Goal: Task Accomplishment & Management: Manage account settings

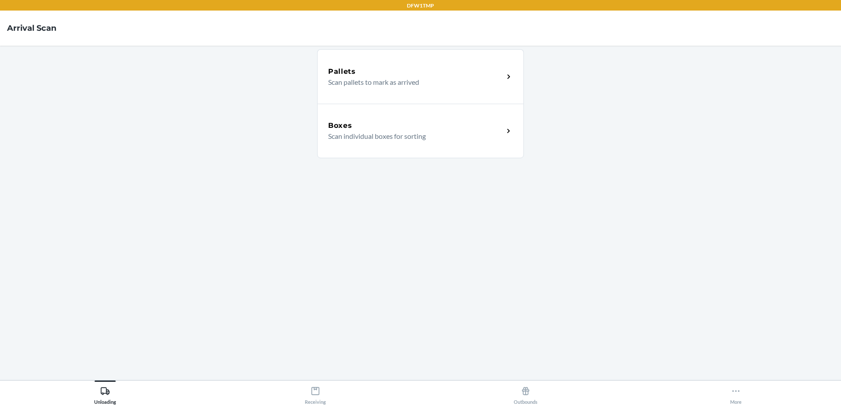
click at [374, 136] on p "Scan individual boxes for sorting" at bounding box center [412, 136] width 168 height 11
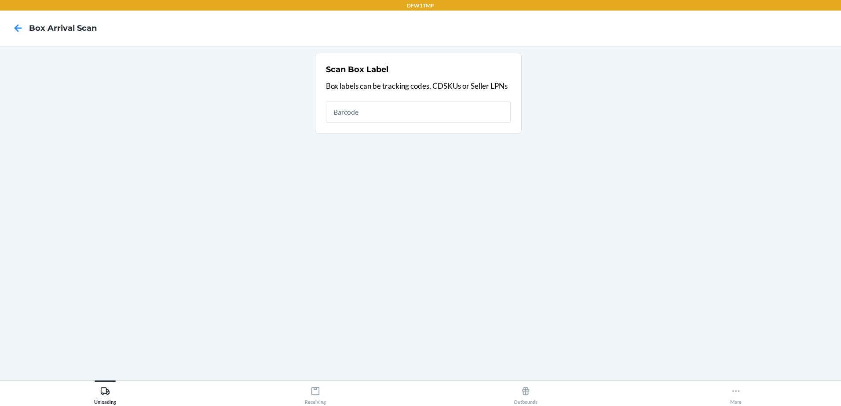
click at [357, 120] on input "text" at bounding box center [418, 112] width 185 height 21
type input "1ZH918269024040881"
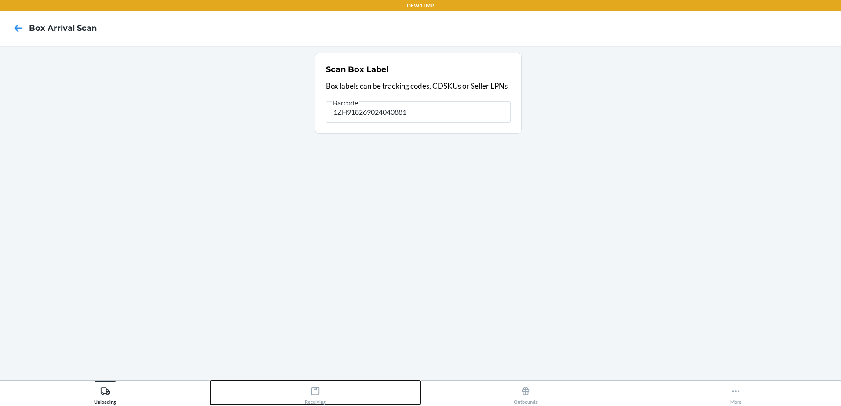
click at [321, 389] on div "Receiving" at bounding box center [315, 394] width 21 height 22
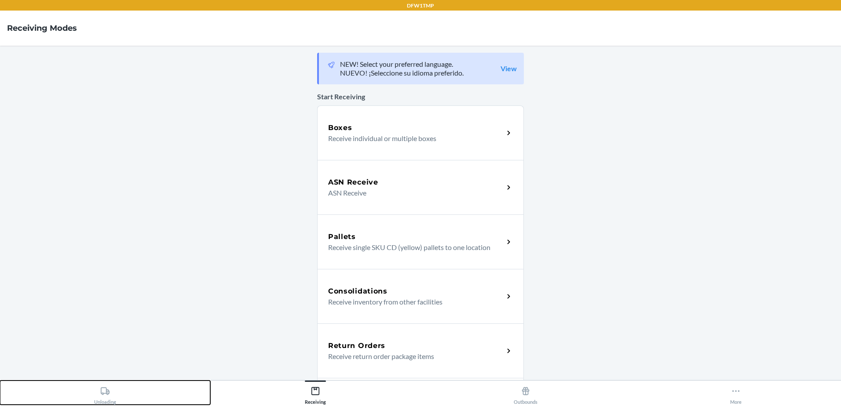
click at [100, 396] on div "Unloading" at bounding box center [105, 394] width 22 height 22
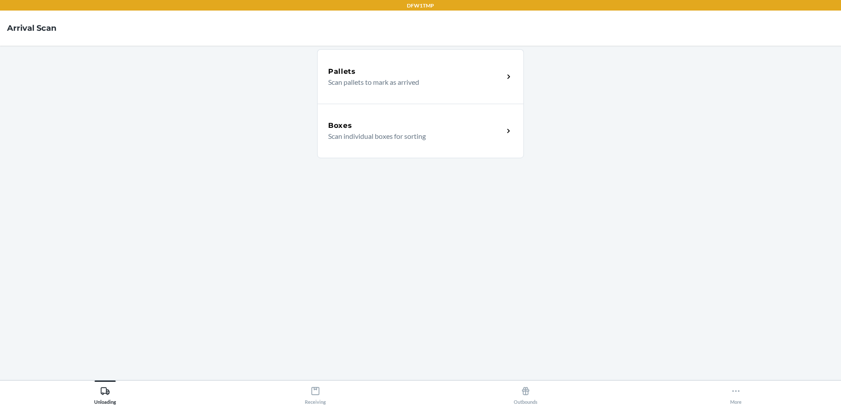
click at [472, 150] on div "Boxes Scan individual boxes for sorting" at bounding box center [420, 131] width 207 height 55
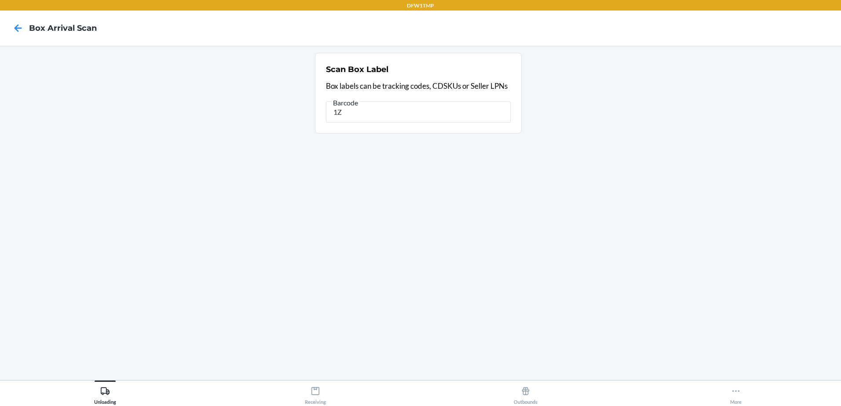
type input "1"
type input "2"
type input "SB-3286719"
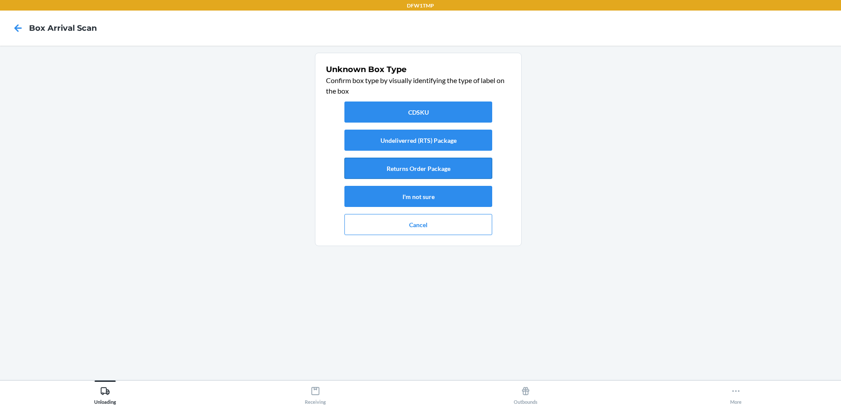
click at [369, 169] on button "Returns Order Package" at bounding box center [418, 168] width 148 height 21
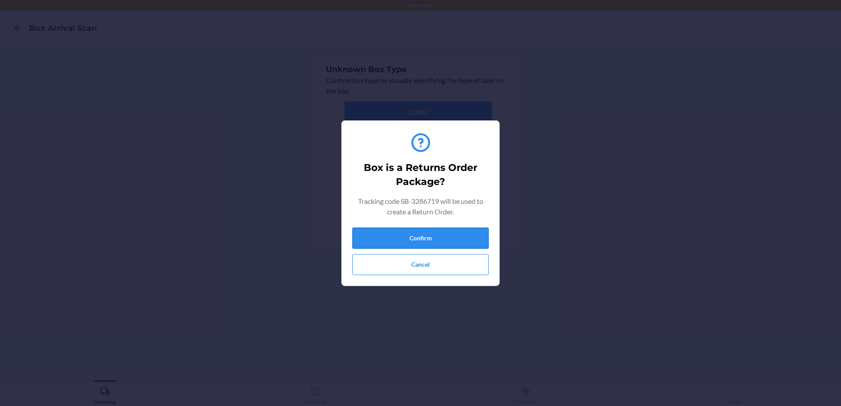
click at [455, 233] on button "Confirm" at bounding box center [420, 238] width 136 height 21
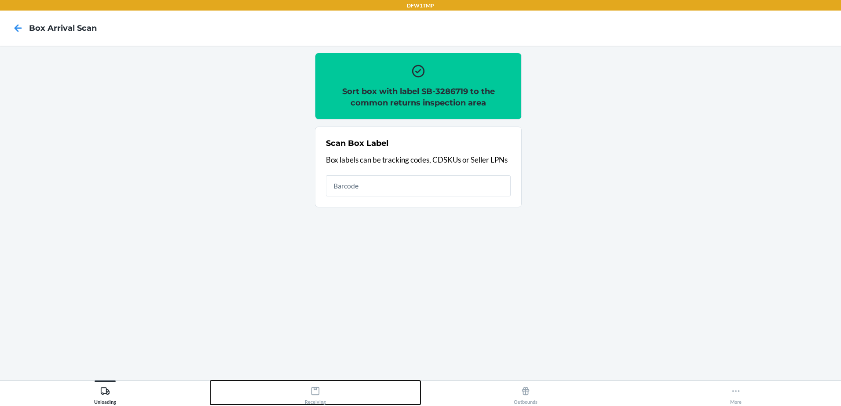
click at [307, 391] on div "Receiving" at bounding box center [315, 394] width 21 height 22
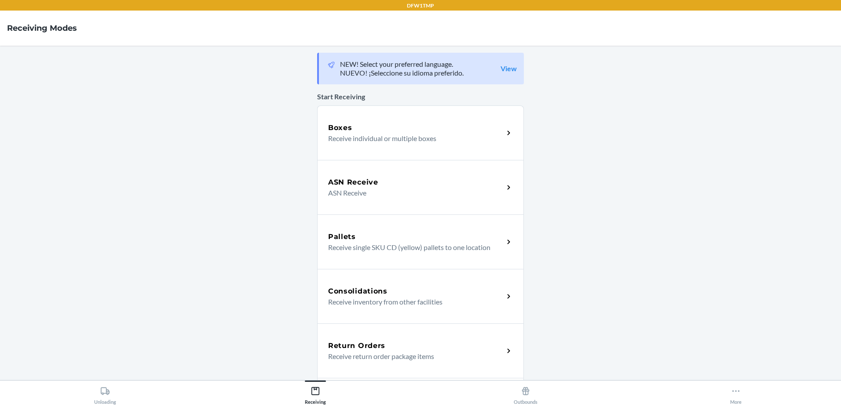
click at [342, 339] on div "Return Orders Receive return order package items" at bounding box center [420, 351] width 207 height 55
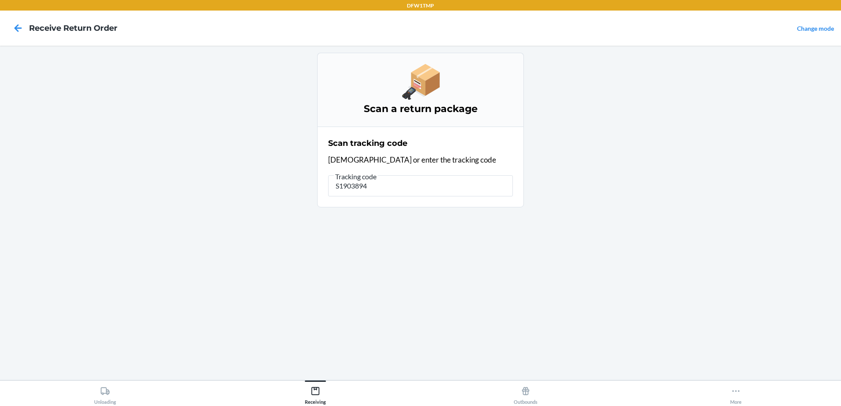
type input "S1903894"
click at [645, 139] on main "Scan a return package Scan tracking code Scan or enter the tracking code Tracki…" at bounding box center [420, 213] width 841 height 335
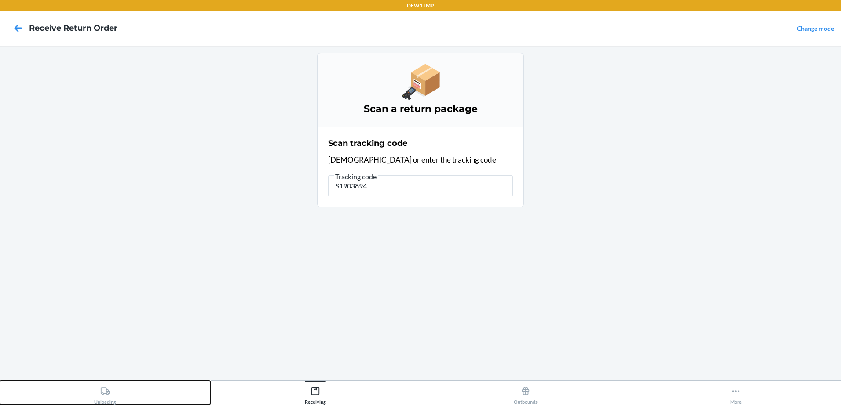
click at [108, 394] on icon at bounding box center [105, 391] width 9 height 7
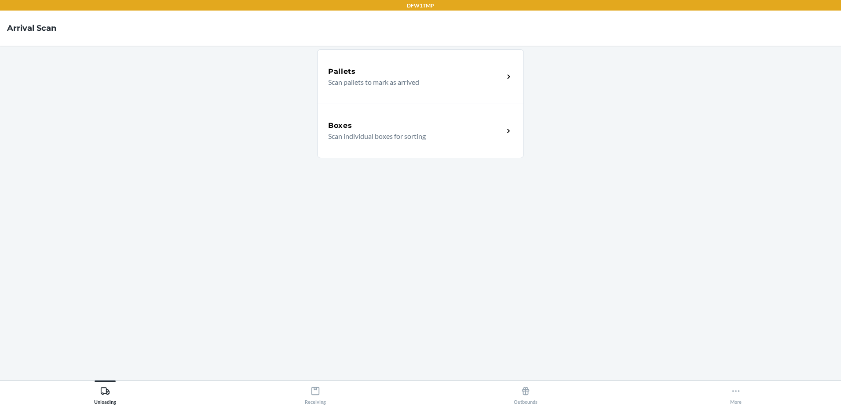
click at [423, 136] on p "Scan individual boxes for sorting" at bounding box center [412, 136] width 168 height 11
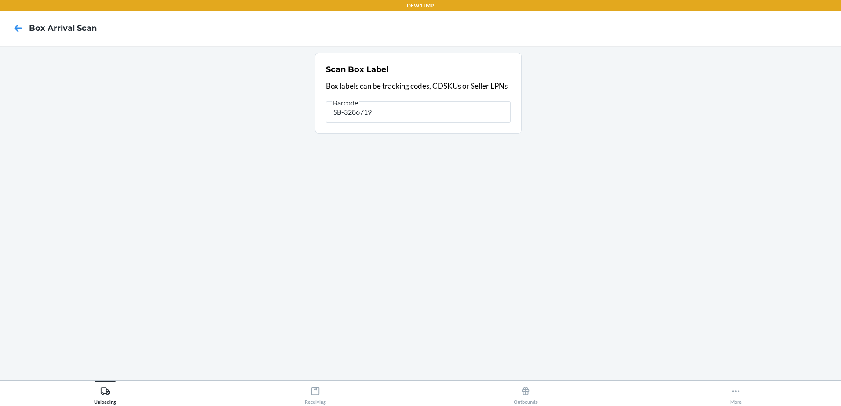
type input "SB-3286719"
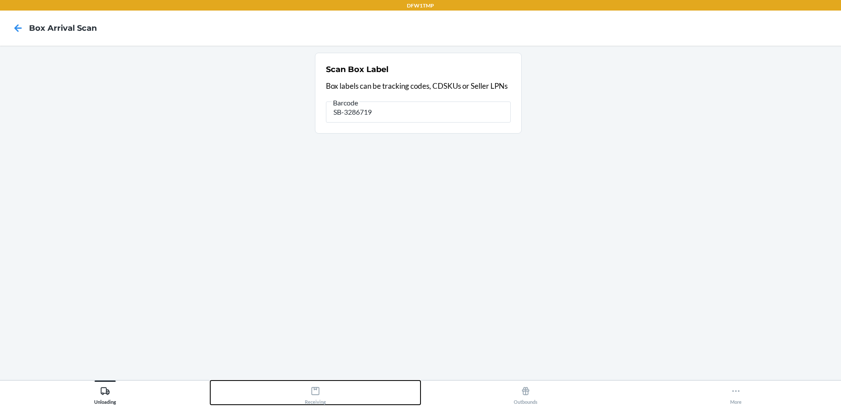
click at [319, 398] on div "Receiving" at bounding box center [315, 394] width 21 height 22
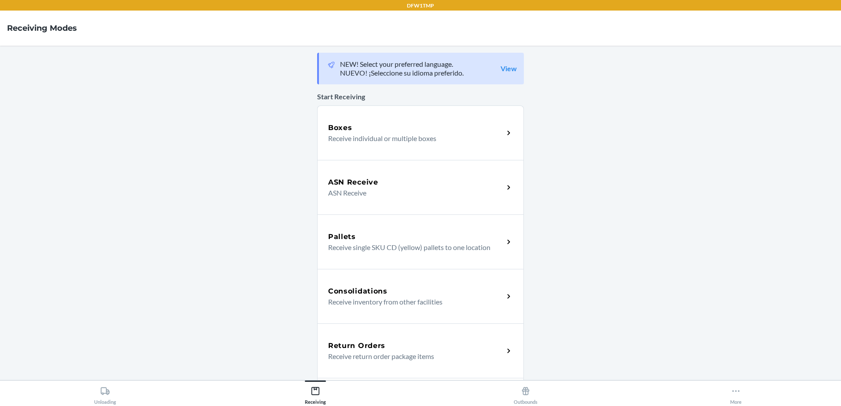
click at [369, 356] on p "Receive return order package items" at bounding box center [412, 356] width 168 height 11
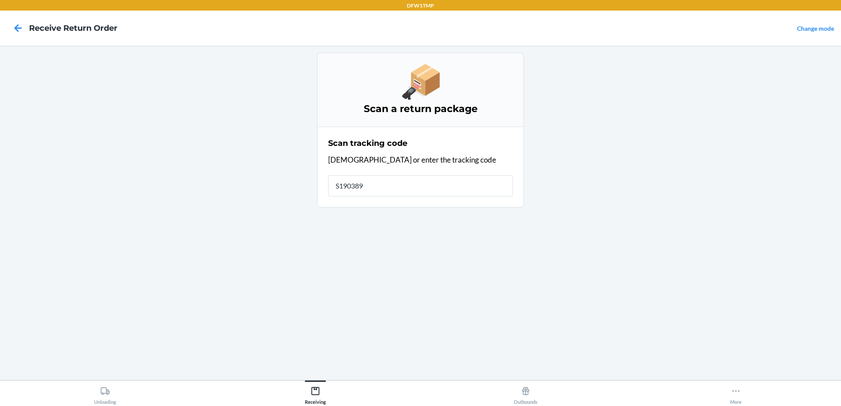
type input "S1903894"
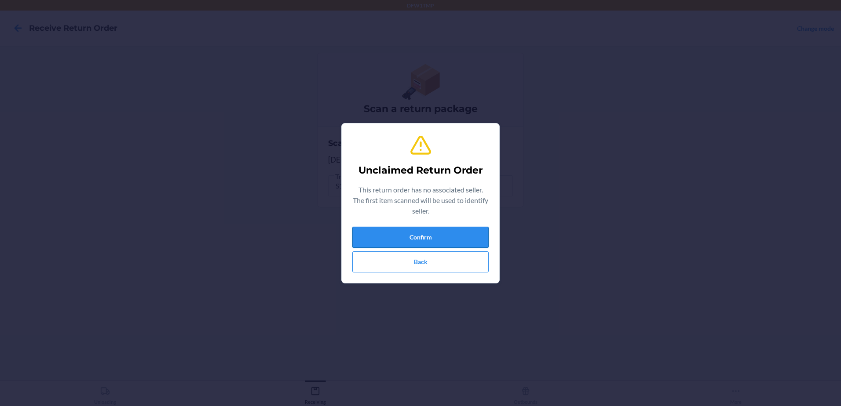
click at [432, 239] on button "Confirm" at bounding box center [420, 237] width 136 height 21
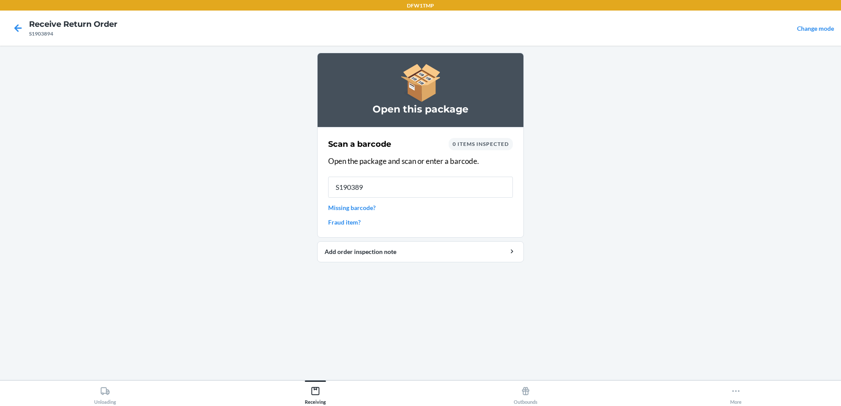
type input "S1903894"
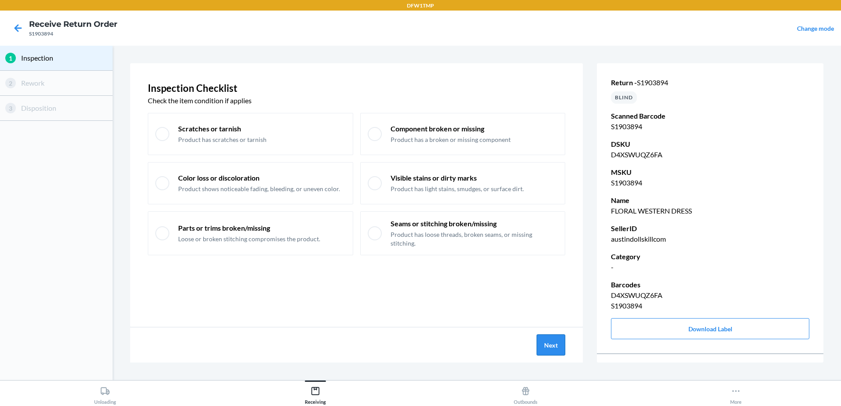
click at [552, 349] on button "Next" at bounding box center [551, 345] width 29 height 21
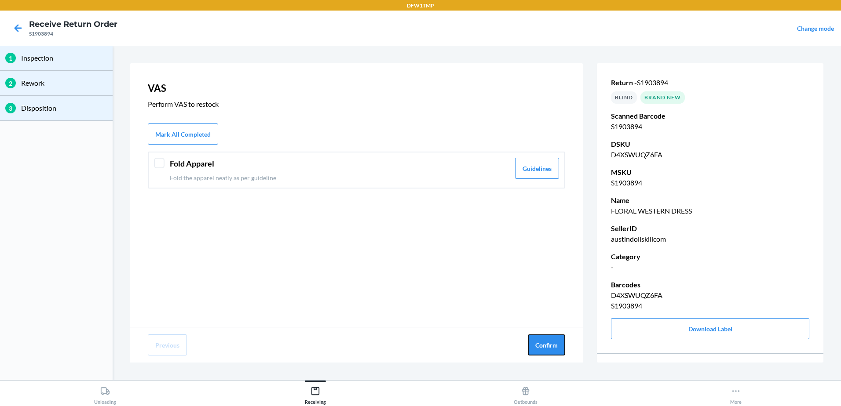
click at [552, 349] on button "Confirm" at bounding box center [546, 345] width 37 height 21
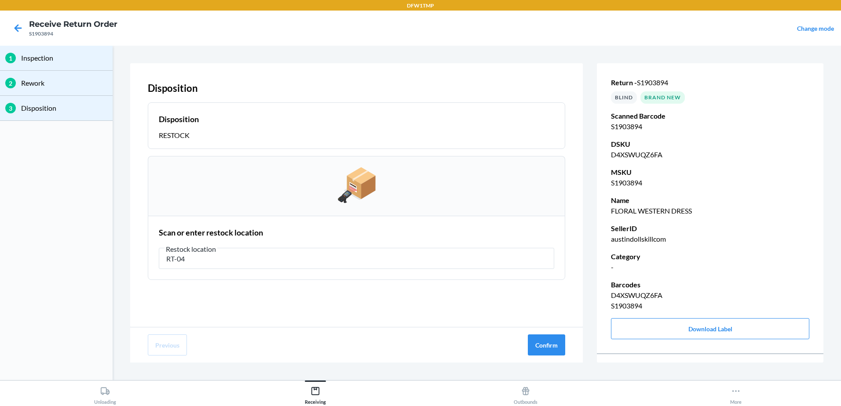
type input "RT-04"
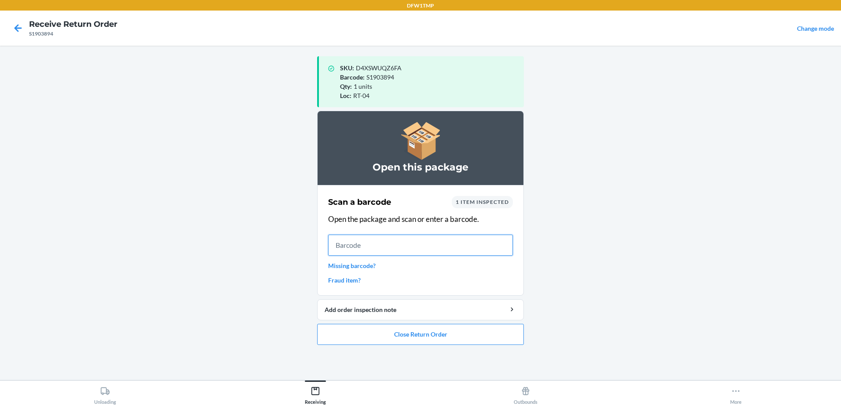
click at [344, 249] on input "text" at bounding box center [420, 245] width 185 height 21
type input "S1895507"
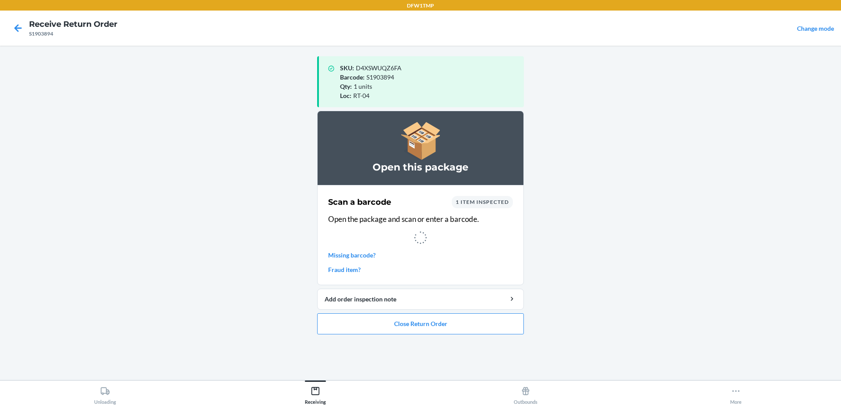
drag, startPoint x: 344, startPoint y: 249, endPoint x: 128, endPoint y: 280, distance: 217.3
drag, startPoint x: 128, startPoint y: 280, endPoint x: 562, endPoint y: 139, distance: 456.3
click at [562, 139] on main "SKU : D4XSWUQZ6FA Barcode : S1903894 Qty : 1 units Loc : RT-04 Open this packag…" at bounding box center [420, 213] width 841 height 335
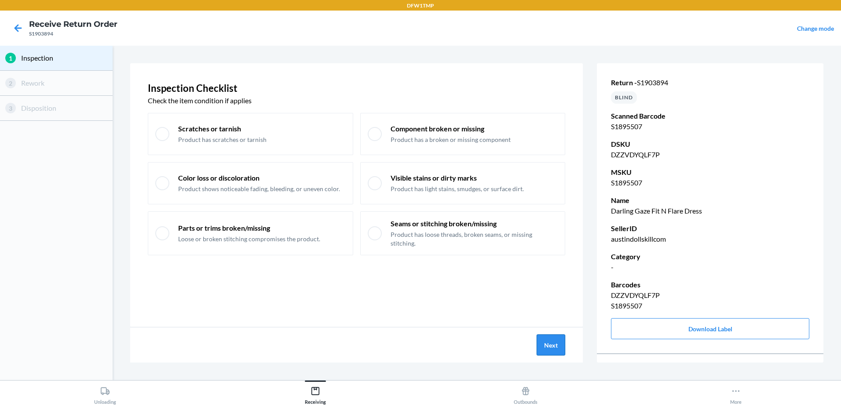
click at [542, 338] on button "Next" at bounding box center [551, 345] width 29 height 21
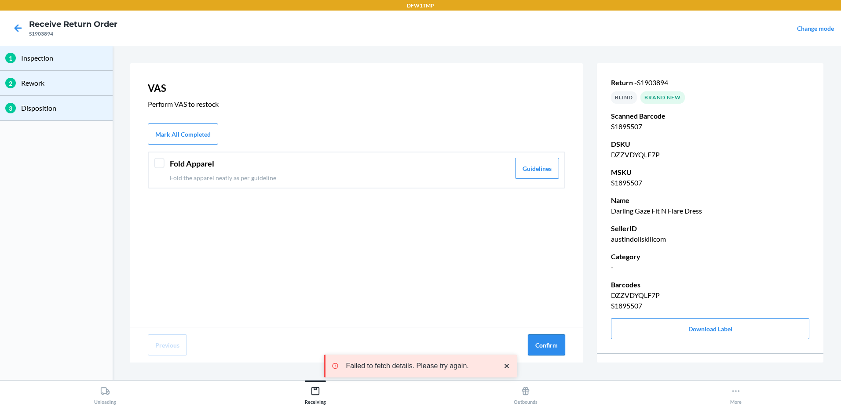
click at [538, 347] on button "Confirm" at bounding box center [546, 345] width 37 height 21
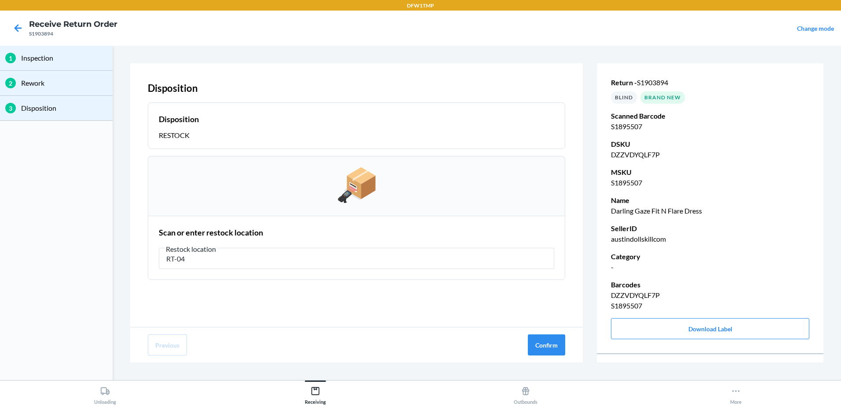
type input "RT-04"
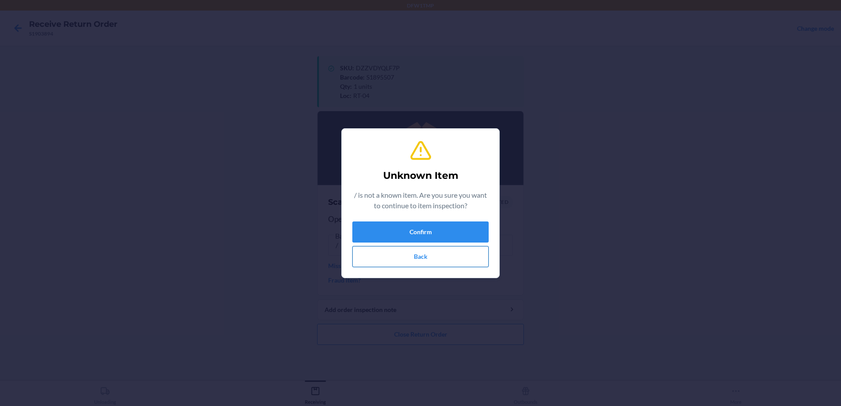
click at [391, 251] on button "Back" at bounding box center [420, 256] width 136 height 21
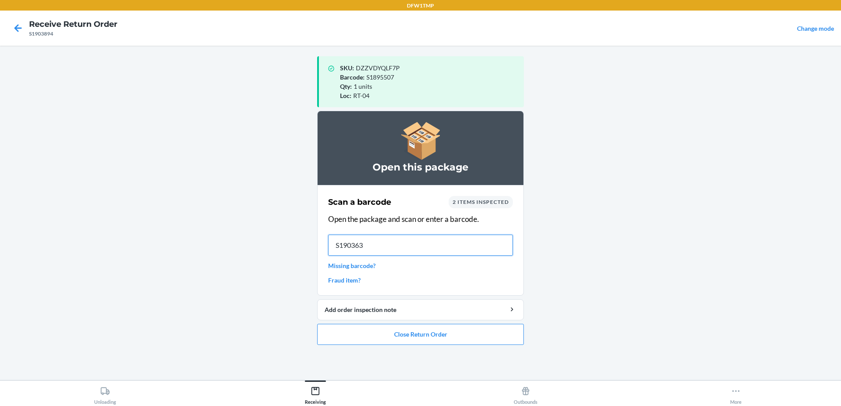
type input "S1903639"
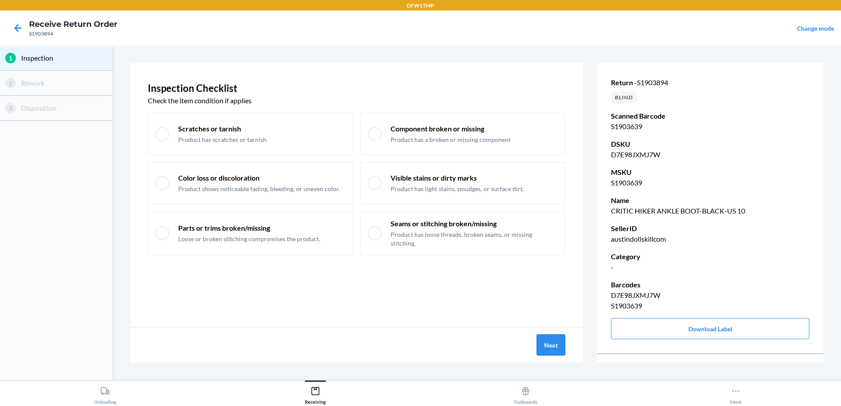
click at [553, 343] on button "Next" at bounding box center [551, 345] width 29 height 21
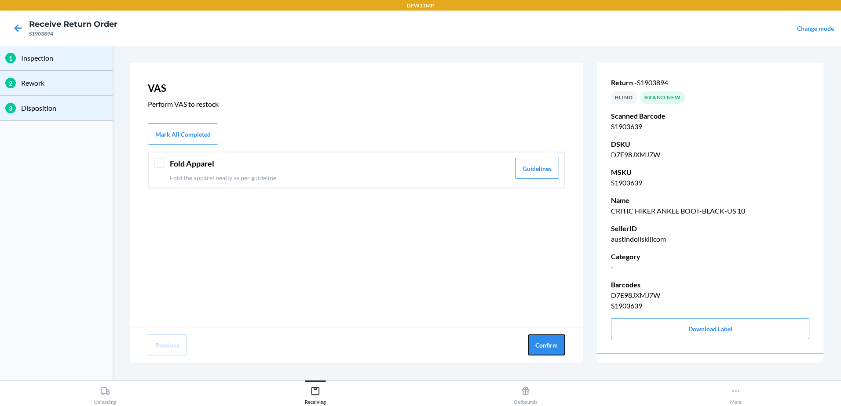
click at [552, 343] on button "Confirm" at bounding box center [546, 345] width 37 height 21
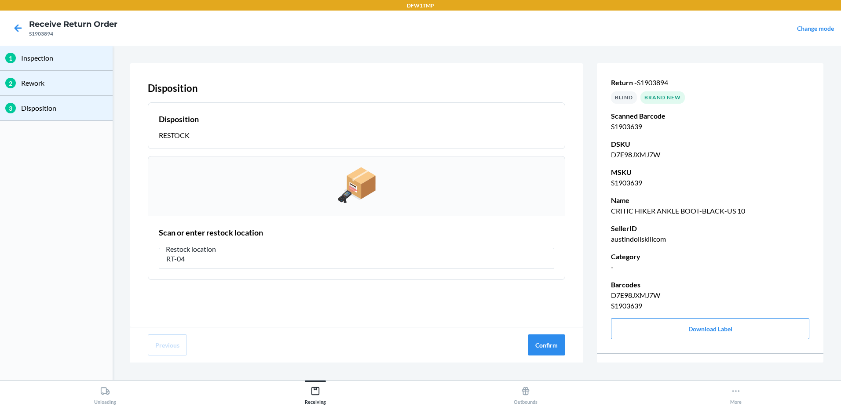
type input "RT-04"
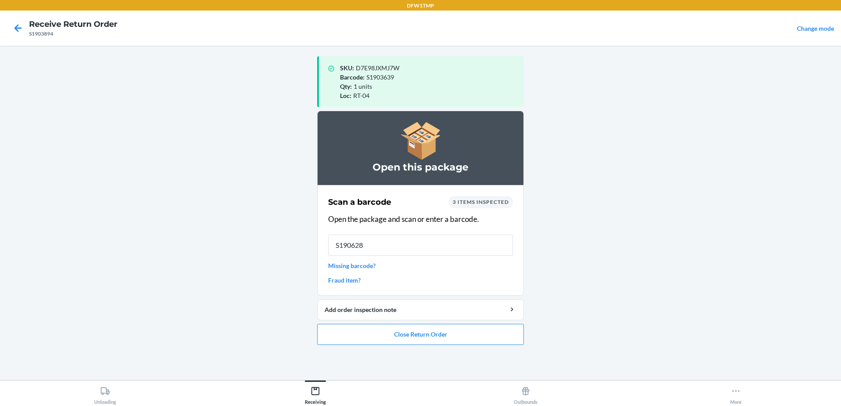
type input "S1906280"
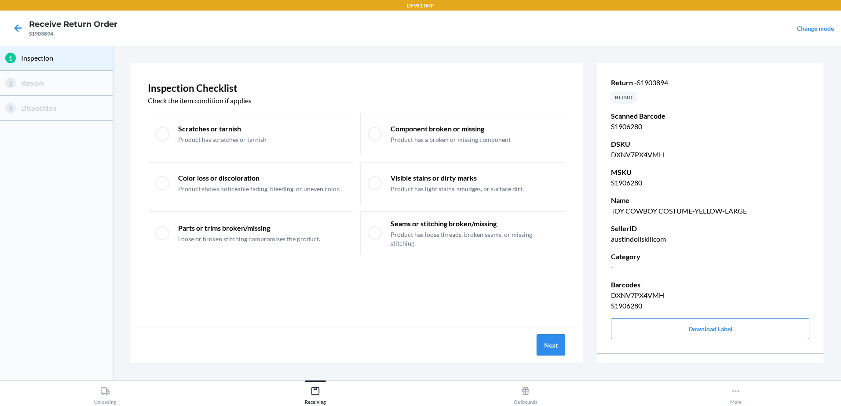
click at [545, 350] on button "Next" at bounding box center [551, 345] width 29 height 21
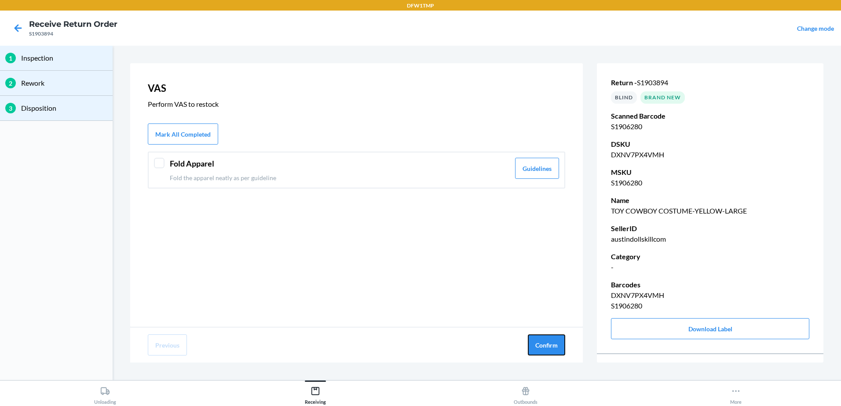
click at [545, 350] on button "Confirm" at bounding box center [546, 345] width 37 height 21
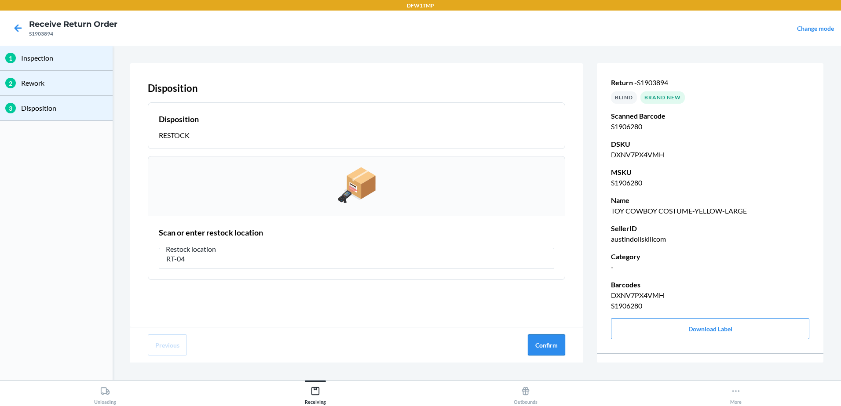
type input "RT-04"
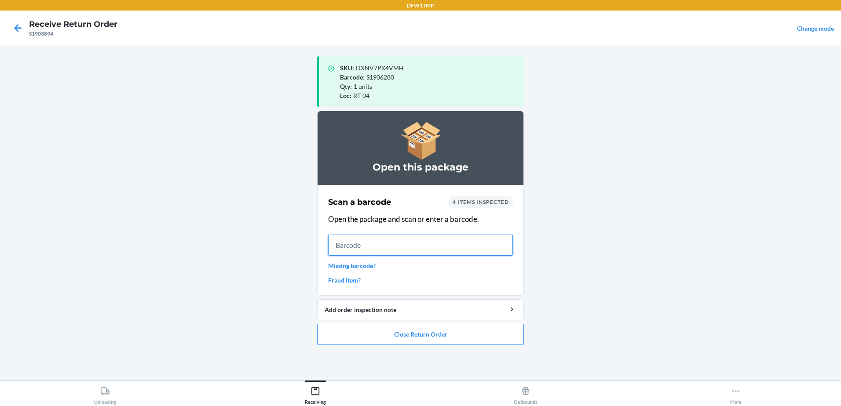
click at [350, 252] on input "text" at bounding box center [420, 245] width 185 height 21
type input "885487871813"
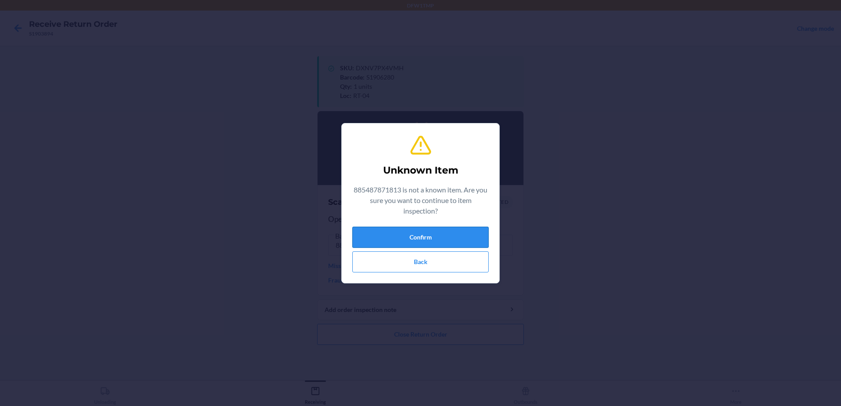
click at [427, 232] on button "Confirm" at bounding box center [420, 237] width 136 height 21
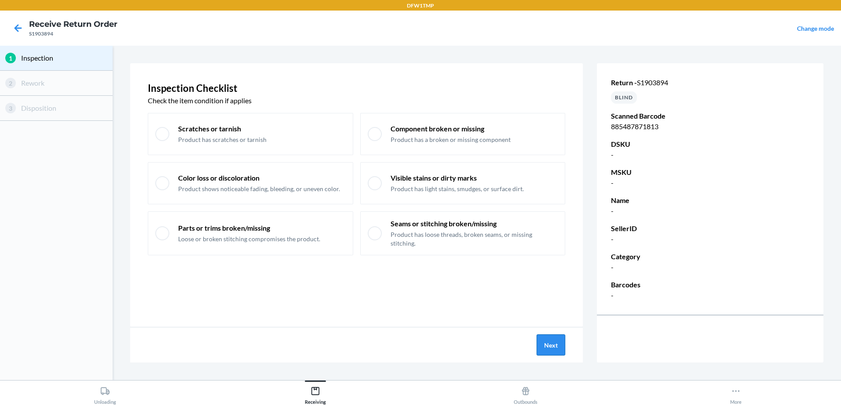
click at [564, 338] on button "Next" at bounding box center [551, 345] width 29 height 21
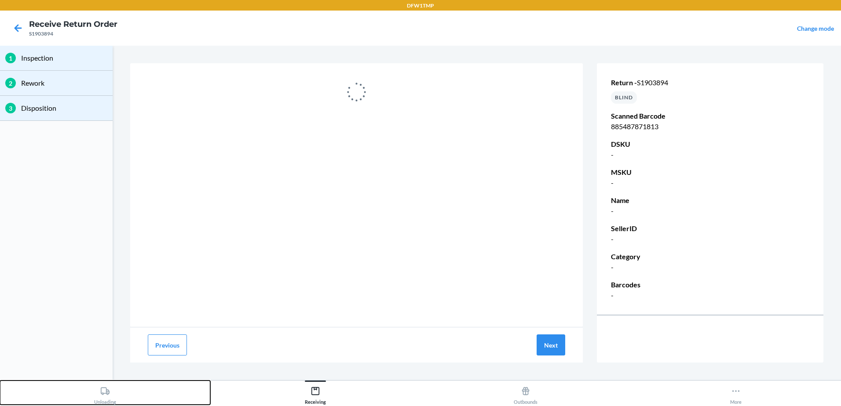
click at [104, 399] on div "Unloading" at bounding box center [105, 394] width 22 height 22
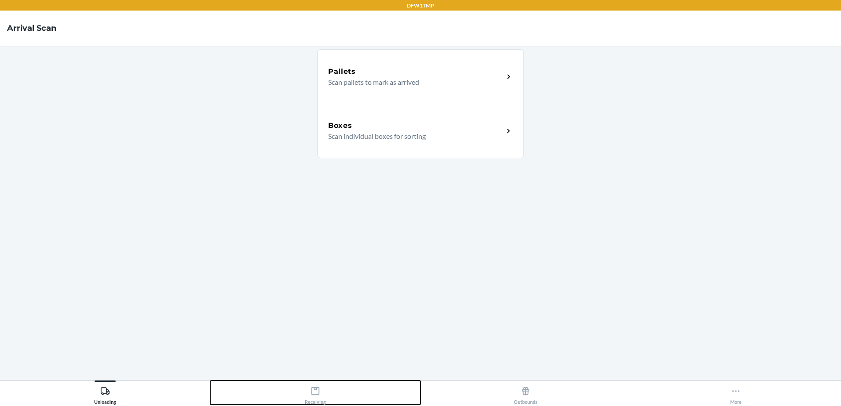
click at [321, 391] on div "Receiving" at bounding box center [315, 394] width 21 height 22
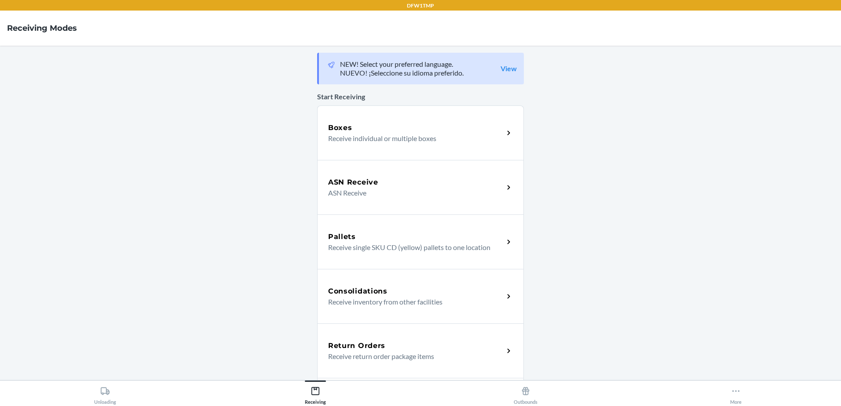
click at [391, 346] on div "Return Orders" at bounding box center [416, 346] width 176 height 11
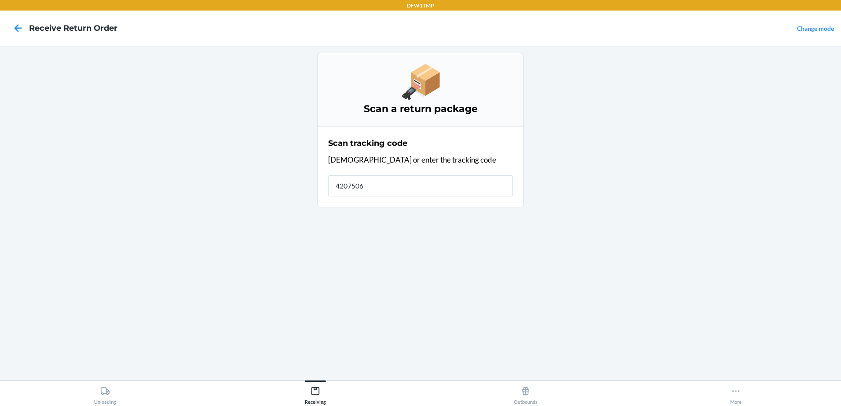
type input "42075067"
type input "SB-3286719"
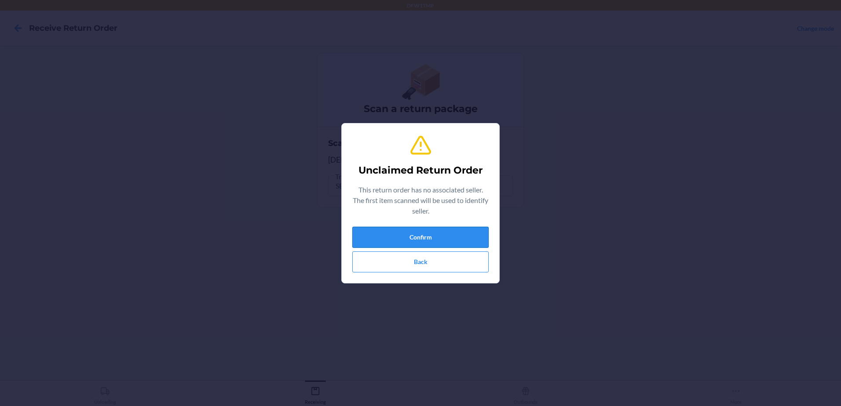
click at [410, 238] on button "Confirm" at bounding box center [420, 237] width 136 height 21
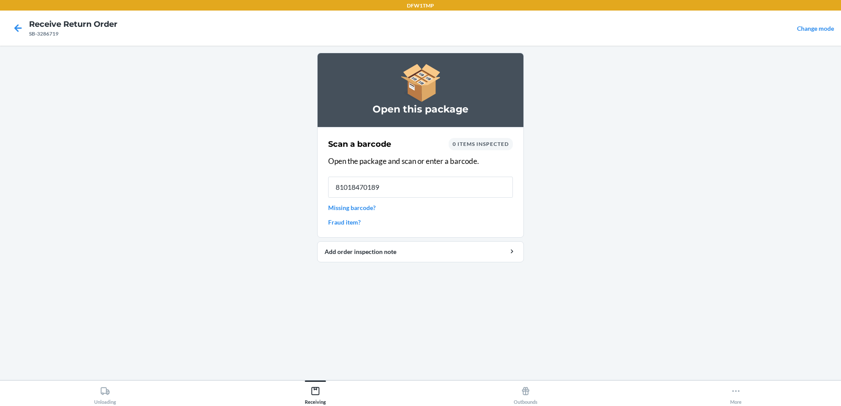
type input "810184701897"
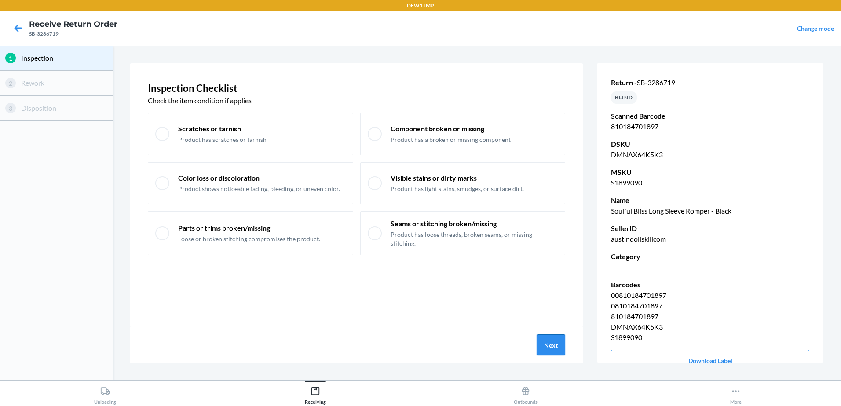
click at [550, 344] on button "Next" at bounding box center [551, 345] width 29 height 21
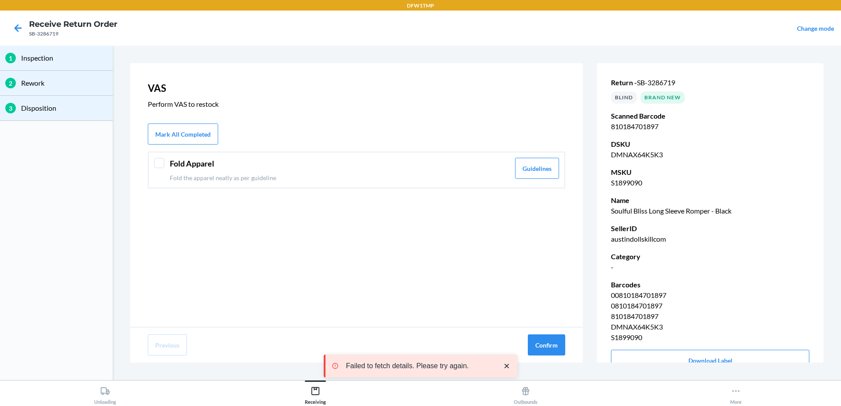
click at [159, 166] on div at bounding box center [159, 163] width 11 height 11
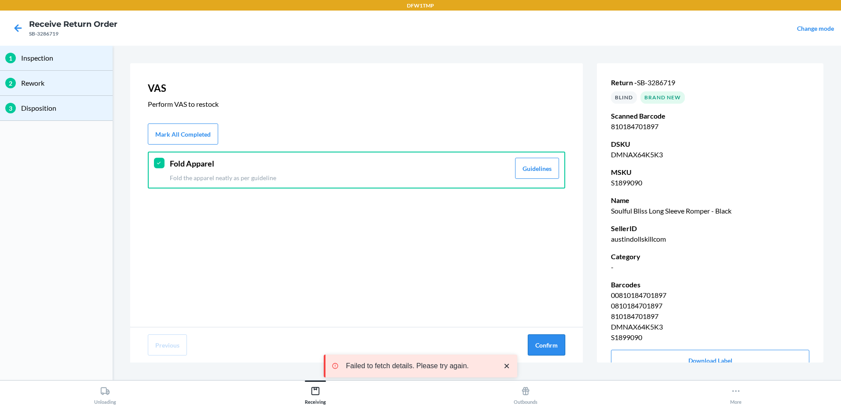
click at [540, 350] on button "Confirm" at bounding box center [546, 345] width 37 height 21
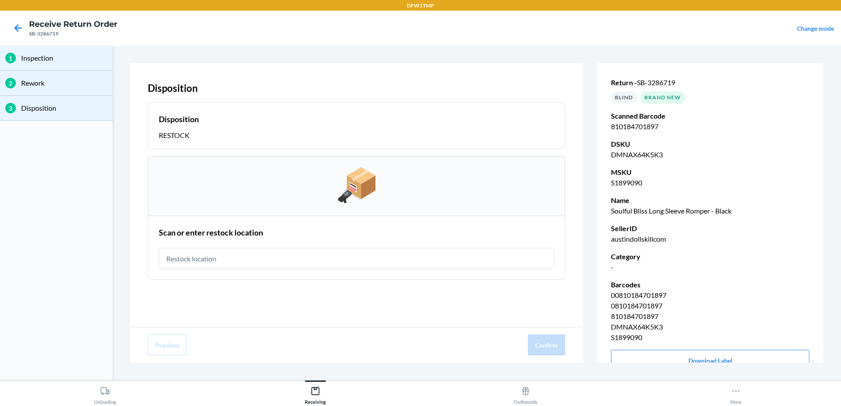
click at [302, 257] on input "text" at bounding box center [356, 258] width 395 height 21
type input "rt-04"
click at [544, 338] on button "Confirm" at bounding box center [546, 345] width 37 height 21
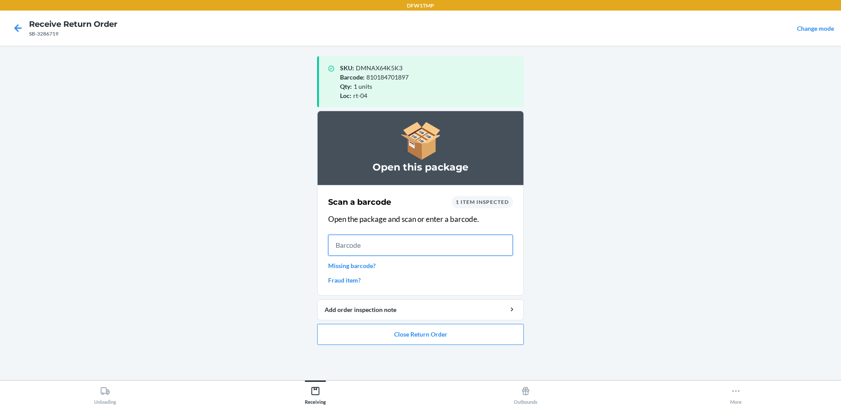
click at [349, 254] on input "text" at bounding box center [420, 245] width 185 height 21
type input "S1878183"
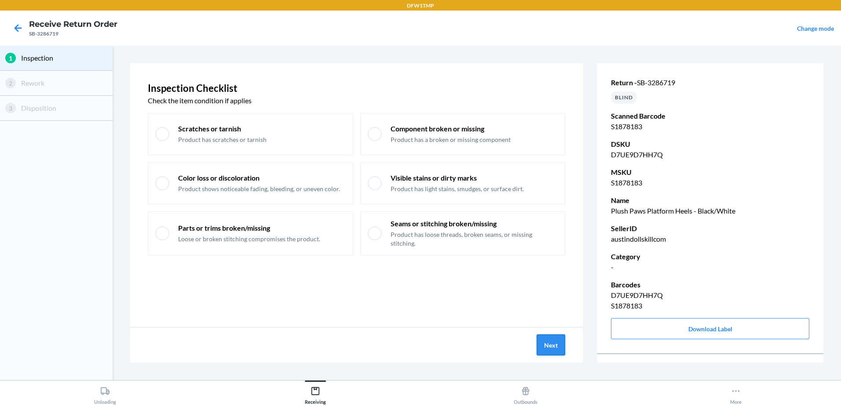
click at [546, 343] on button "Next" at bounding box center [551, 345] width 29 height 21
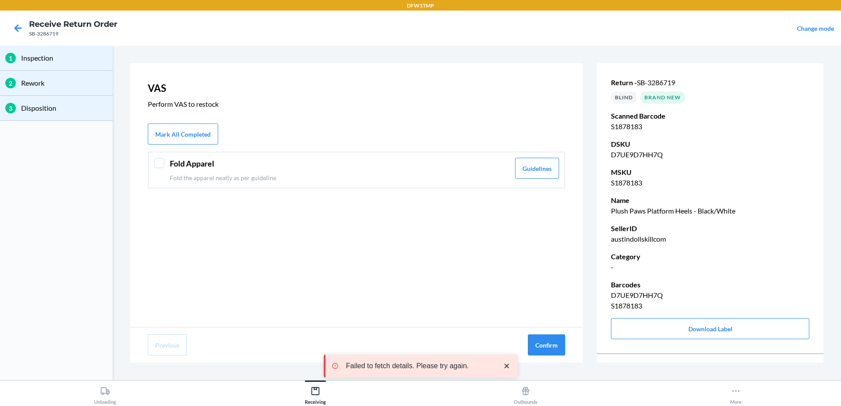
click at [165, 163] on div "Fold Apparel Fold the apparel neatly as per guideline Guidelines" at bounding box center [356, 170] width 417 height 37
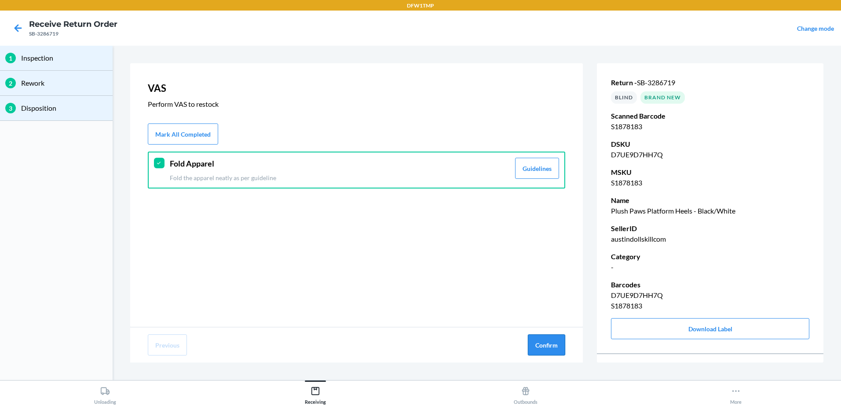
click at [561, 344] on button "Confirm" at bounding box center [546, 345] width 37 height 21
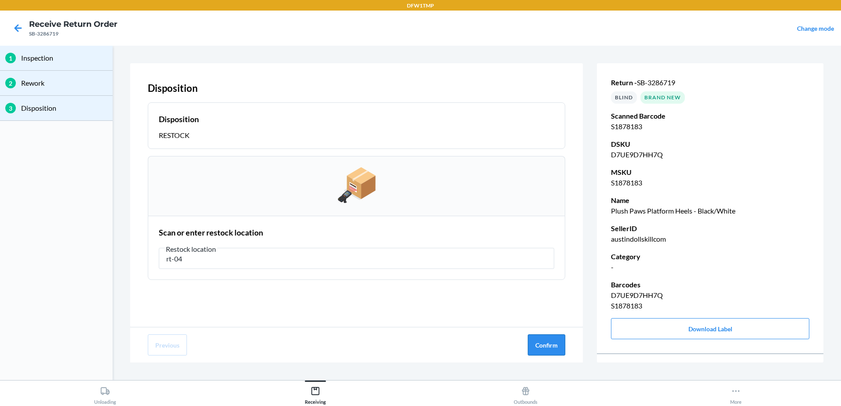
type input "rt-04"
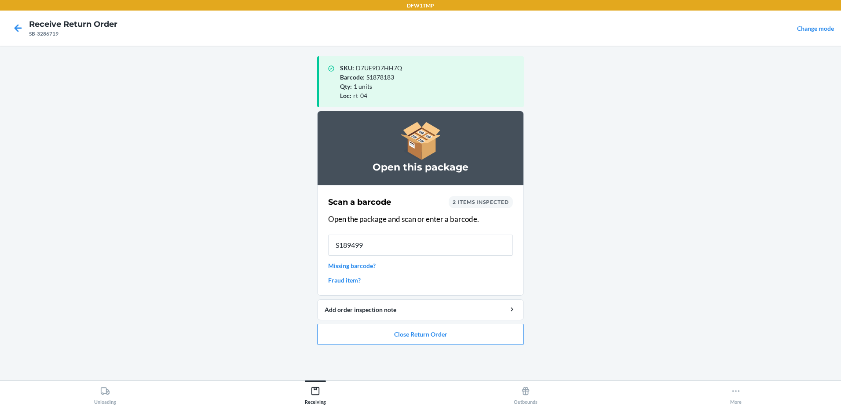
type input "S1894999"
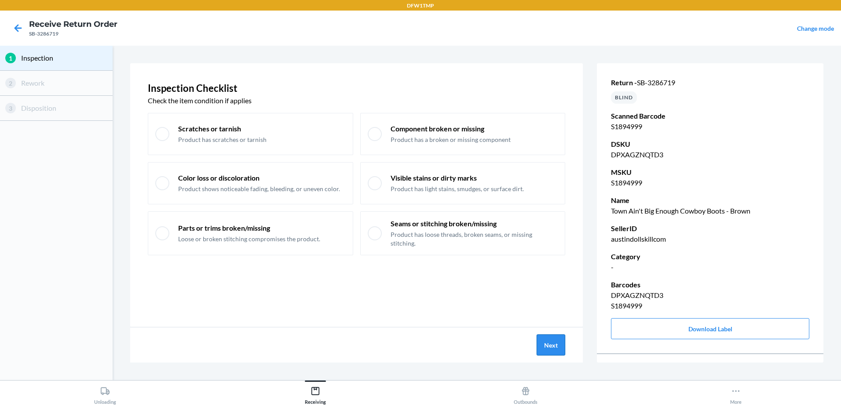
click at [552, 338] on button "Next" at bounding box center [551, 345] width 29 height 21
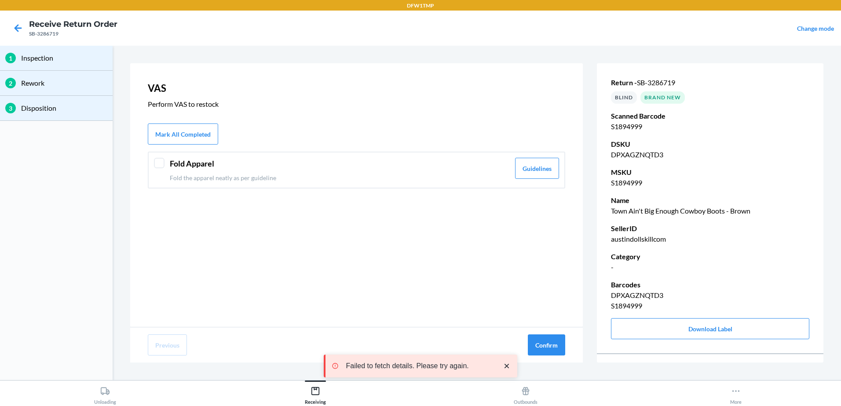
click at [166, 164] on div "Fold Apparel Fold the apparel neatly as per guideline Guidelines" at bounding box center [356, 170] width 417 height 37
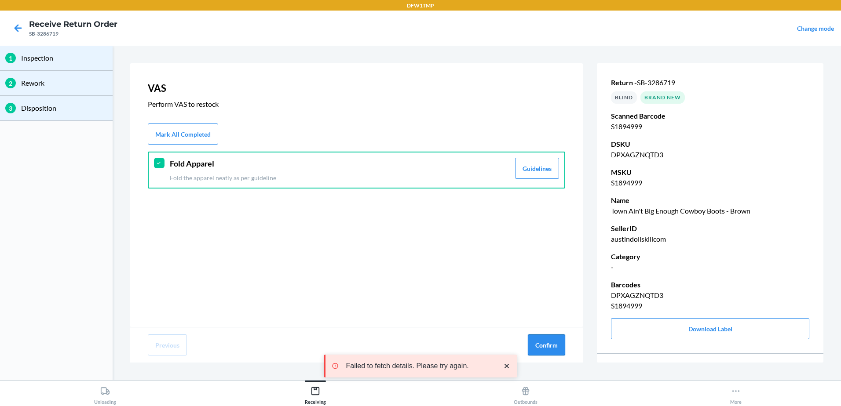
click at [534, 340] on button "Confirm" at bounding box center [546, 345] width 37 height 21
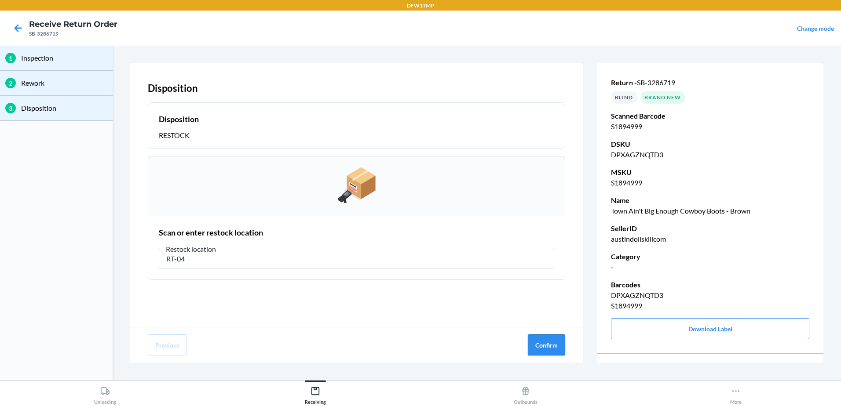
type input "RT-04"
click at [545, 343] on button "Confirm" at bounding box center [546, 345] width 37 height 21
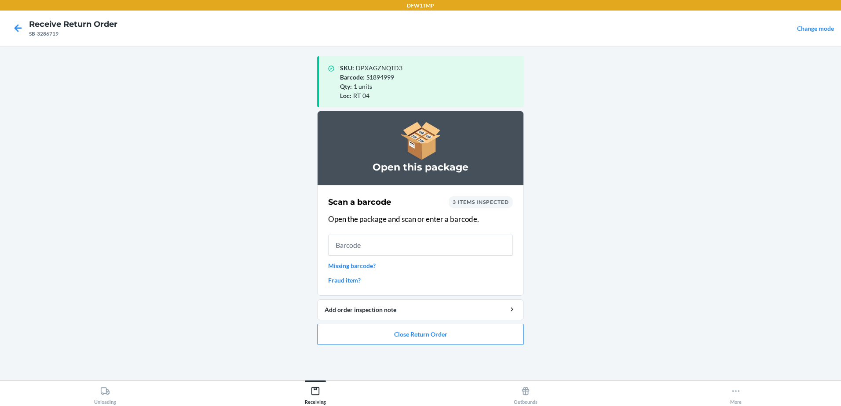
drag, startPoint x: 507, startPoint y: 384, endPoint x: 593, endPoint y: 326, distance: 103.8
click at [593, 326] on main "SKU : DPXAGZNQTD3 Barcode : S1894999 Qty : 1 units Loc : RT-04 Open this packag…" at bounding box center [420, 213] width 841 height 335
click at [372, 247] on input "text" at bounding box center [420, 245] width 185 height 21
type input "S1844312"
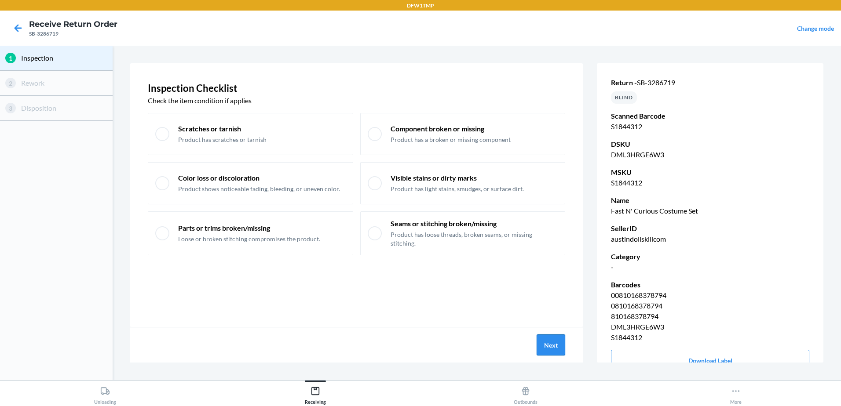
click at [554, 347] on button "Next" at bounding box center [551, 345] width 29 height 21
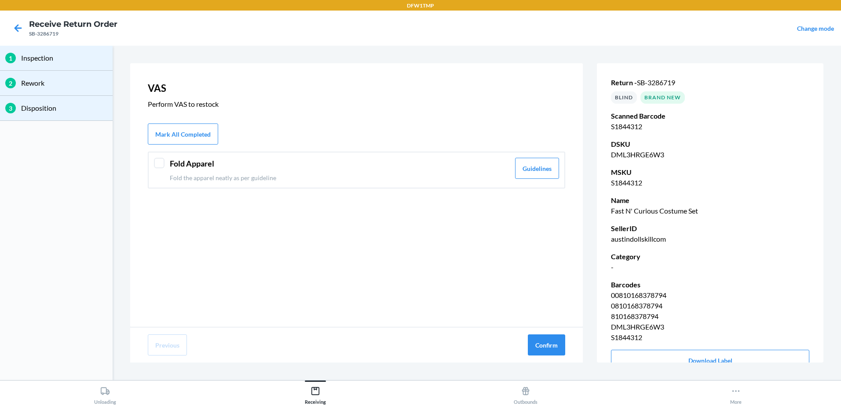
click at [155, 164] on div at bounding box center [159, 163] width 11 height 11
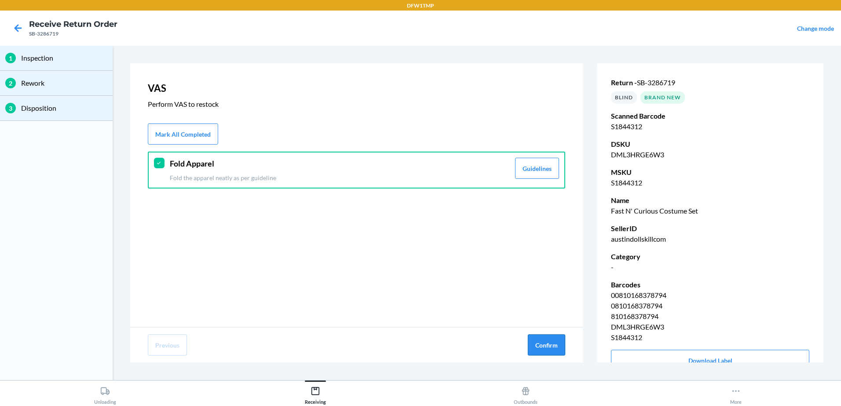
click at [543, 341] on button "Confirm" at bounding box center [546, 345] width 37 height 21
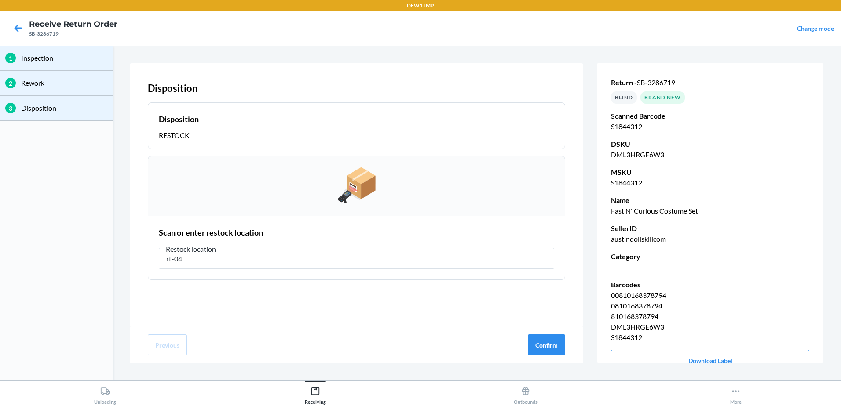
type input "rt-04"
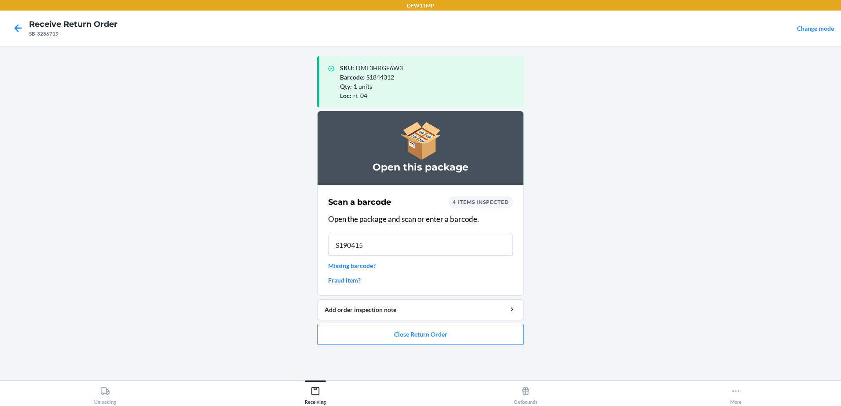
type input "S1904157"
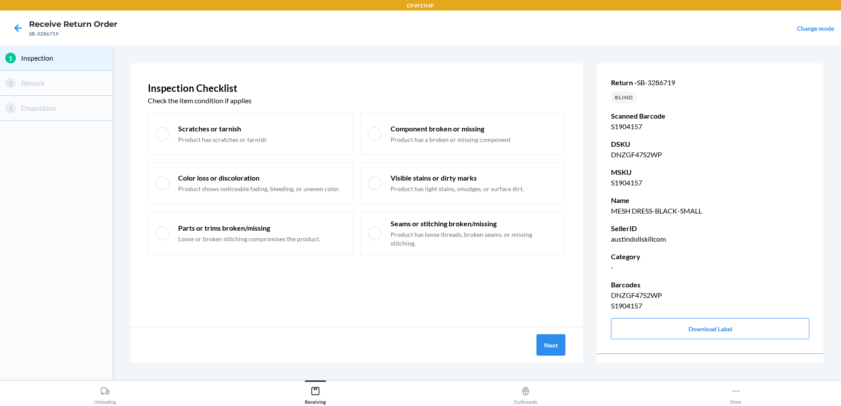
click at [548, 344] on button "Next" at bounding box center [551, 345] width 29 height 21
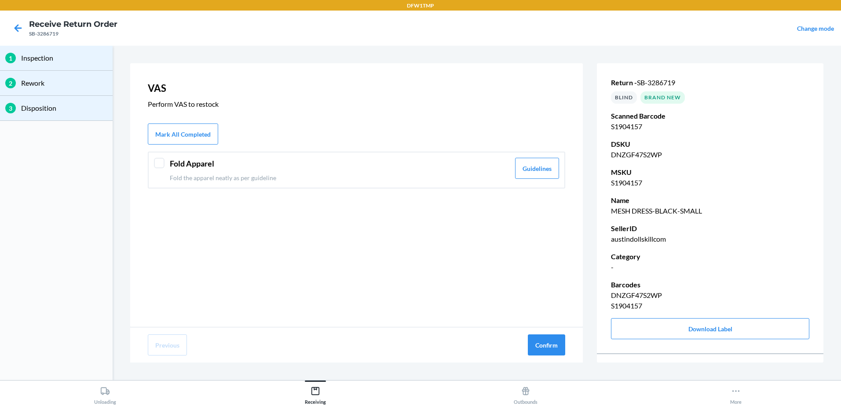
click at [152, 169] on div "Fold Apparel Fold the apparel neatly as per guideline Guidelines" at bounding box center [356, 170] width 417 height 37
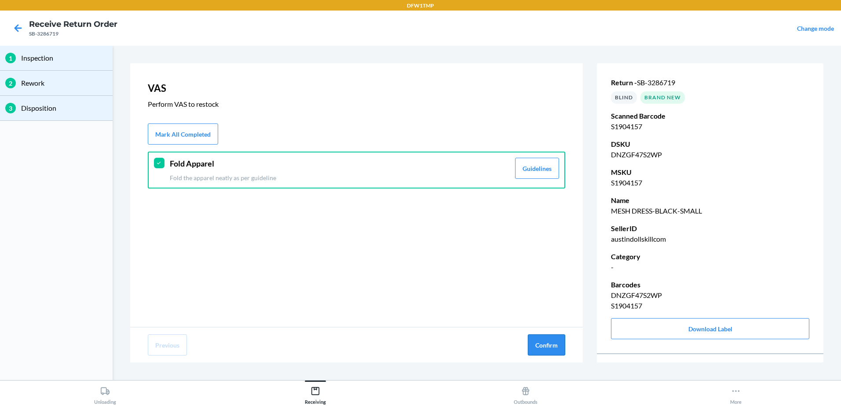
click at [561, 348] on button "Confirm" at bounding box center [546, 345] width 37 height 21
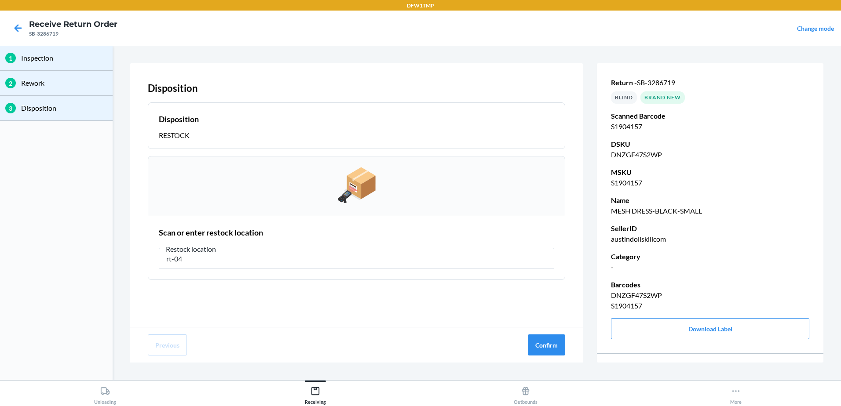
type input "rt-04"
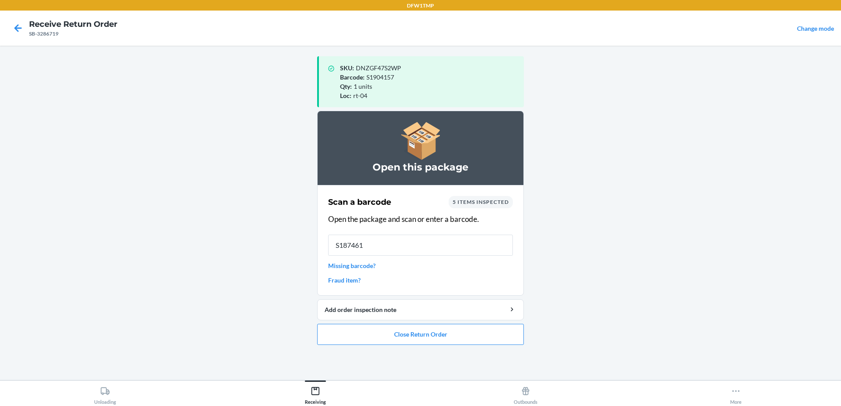
type input "S1874617"
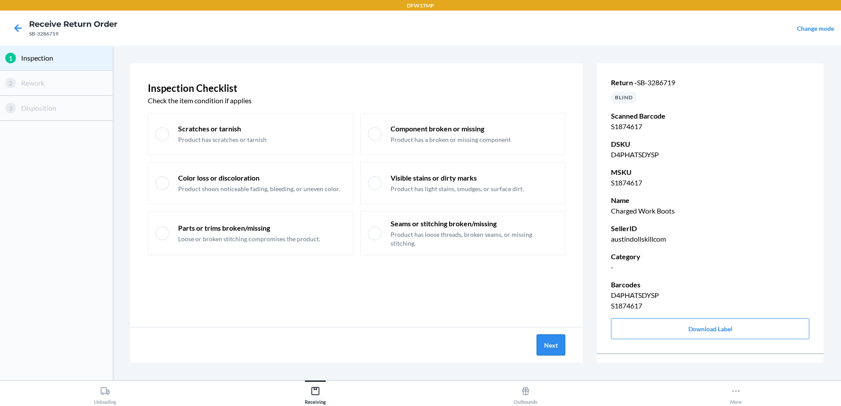
click at [546, 346] on button "Next" at bounding box center [551, 345] width 29 height 21
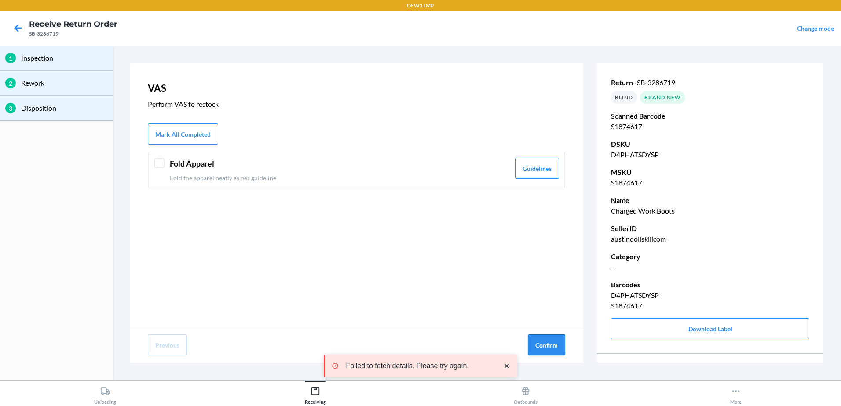
click at [538, 344] on button "Confirm" at bounding box center [546, 345] width 37 height 21
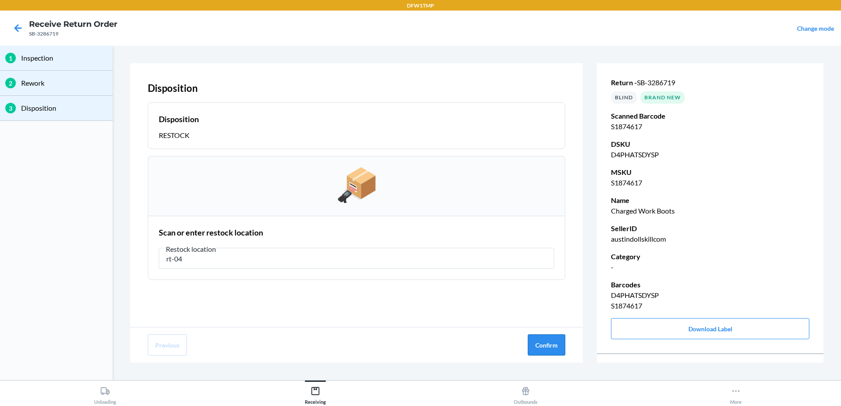
type input "rt-04"
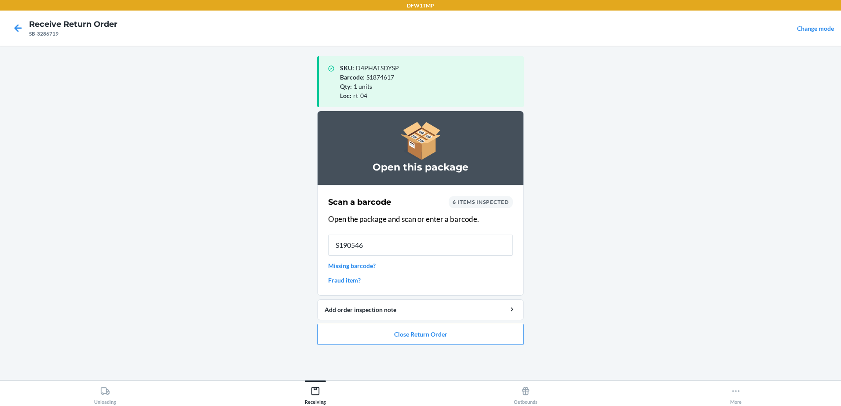
type input "S1905464"
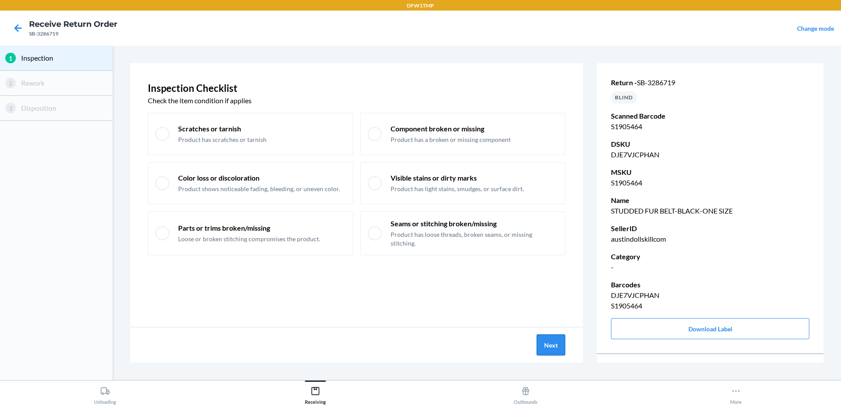
click at [555, 343] on button "Next" at bounding box center [551, 345] width 29 height 21
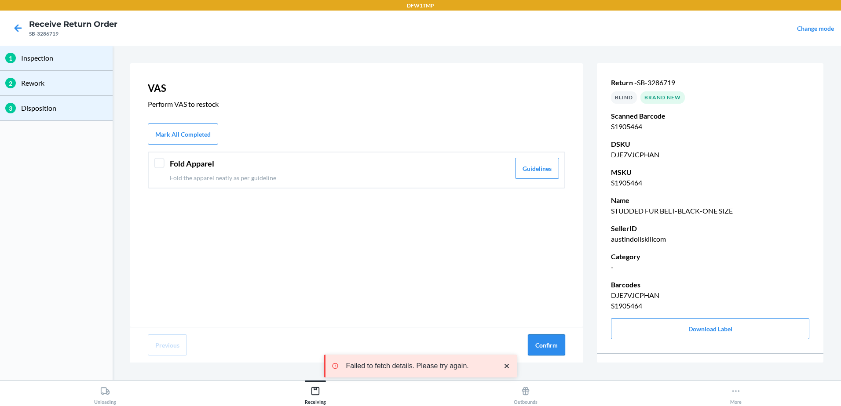
click at [548, 342] on button "Confirm" at bounding box center [546, 345] width 37 height 21
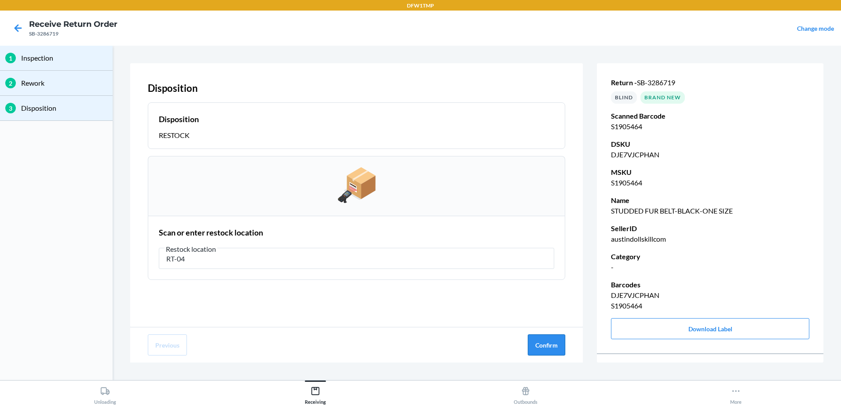
type input "RT-04"
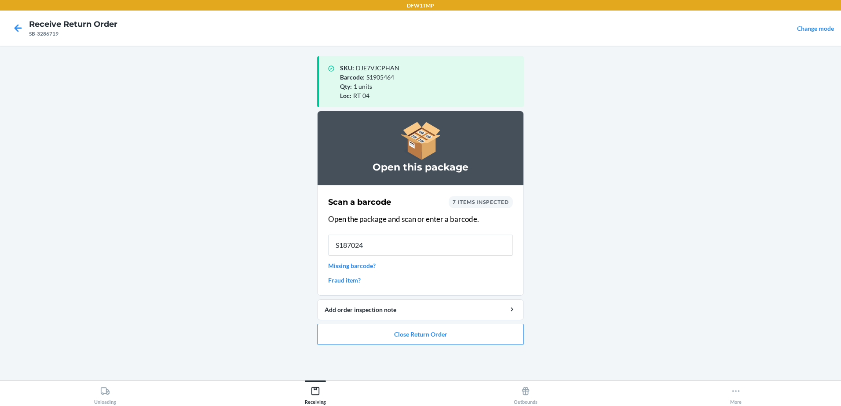
type input "S1870247"
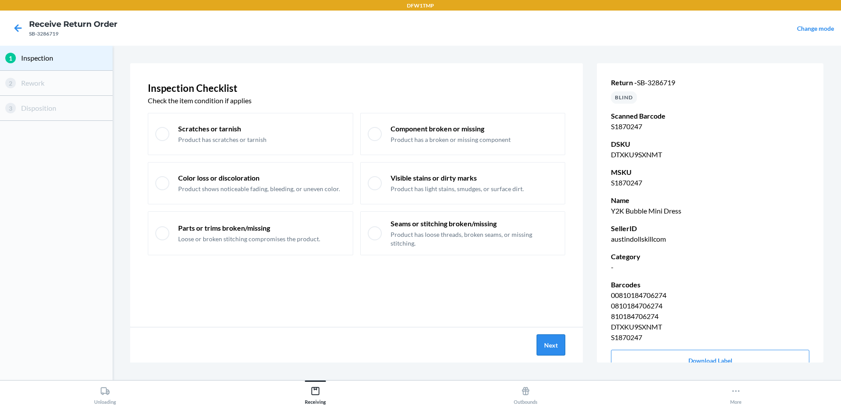
click at [549, 348] on button "Next" at bounding box center [551, 345] width 29 height 21
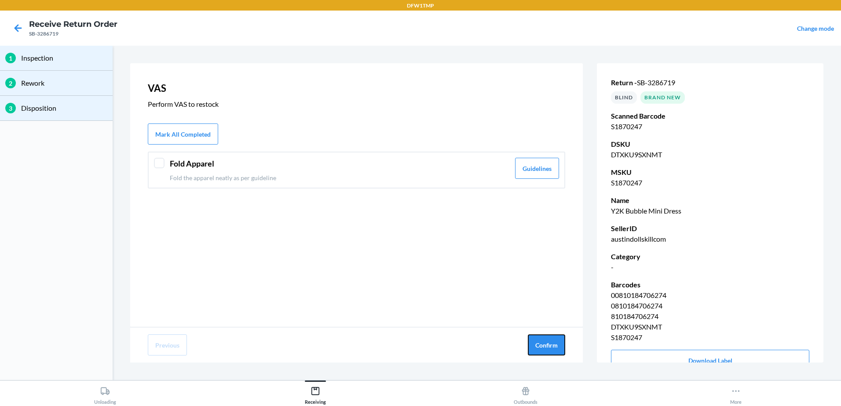
click at [549, 348] on button "Confirm" at bounding box center [546, 345] width 37 height 21
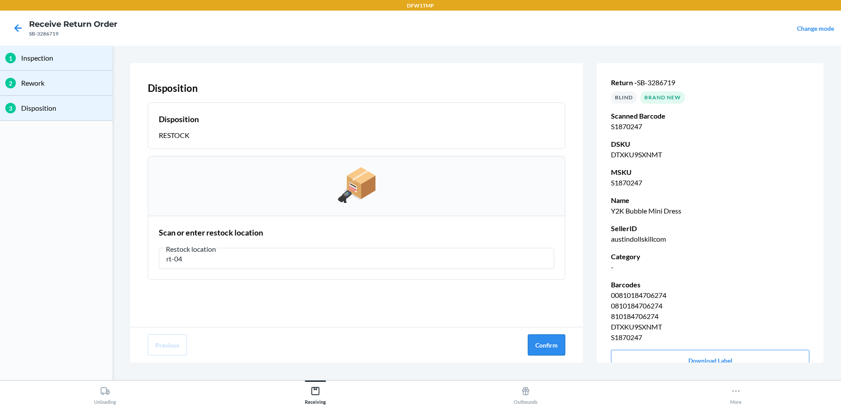
type input "rt-04"
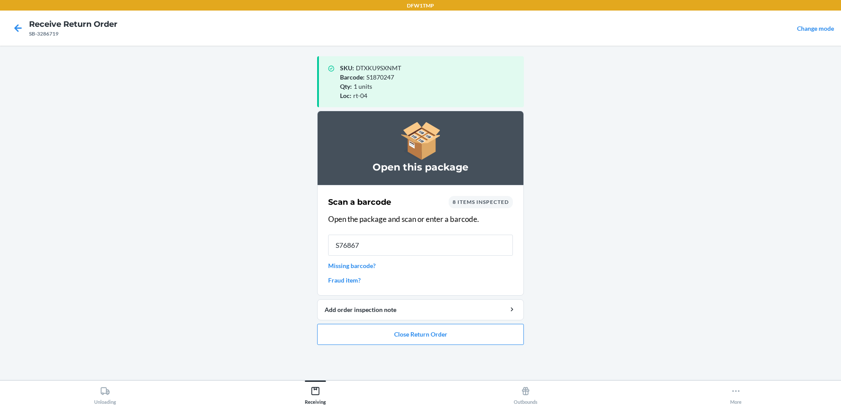
type input "S768676"
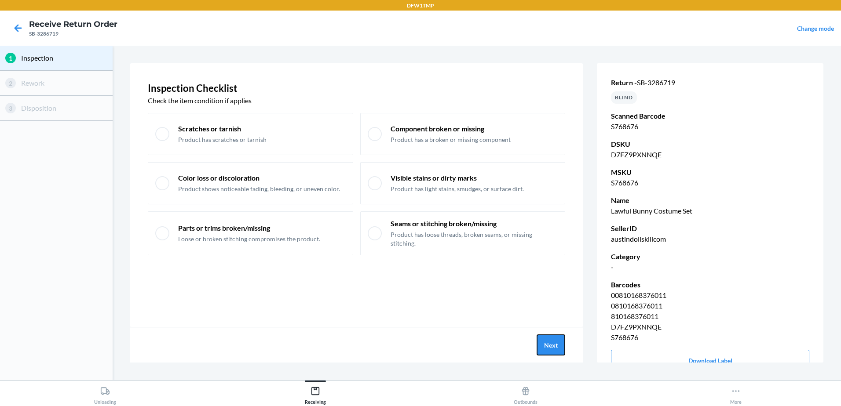
click at [548, 349] on button "Next" at bounding box center [551, 345] width 29 height 21
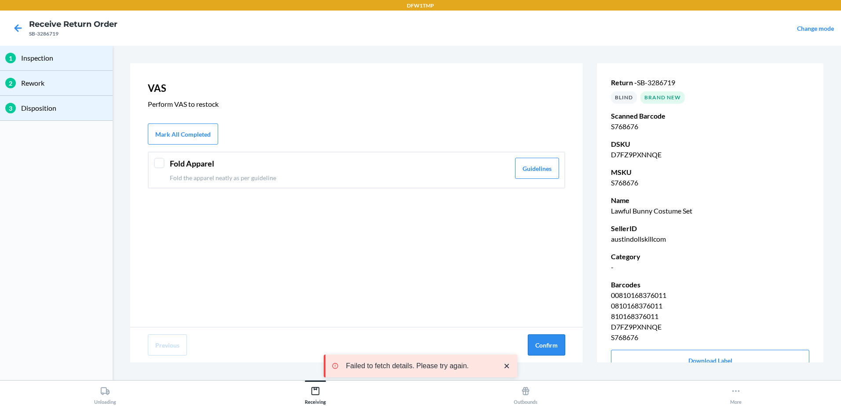
click at [557, 340] on button "Confirm" at bounding box center [546, 345] width 37 height 21
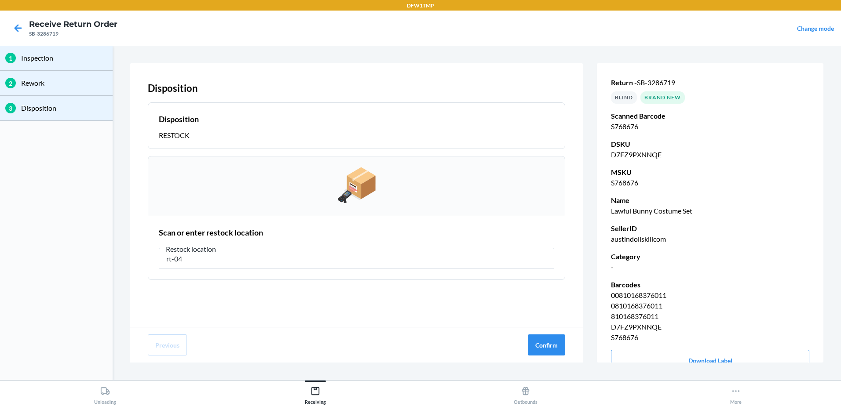
type input "rt-04"
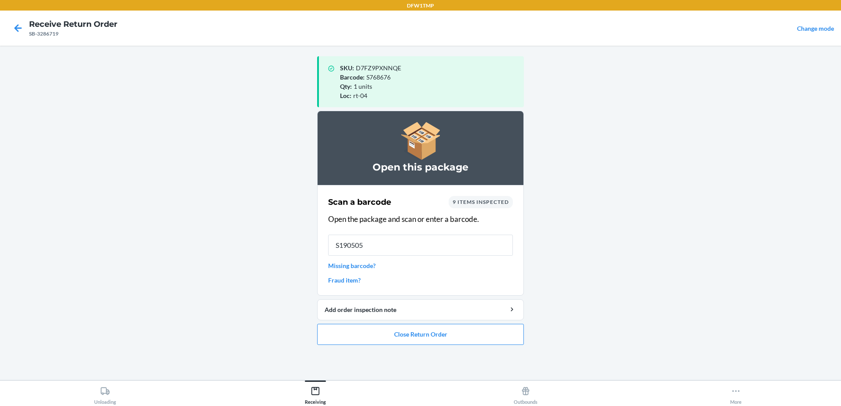
type input "S1905052"
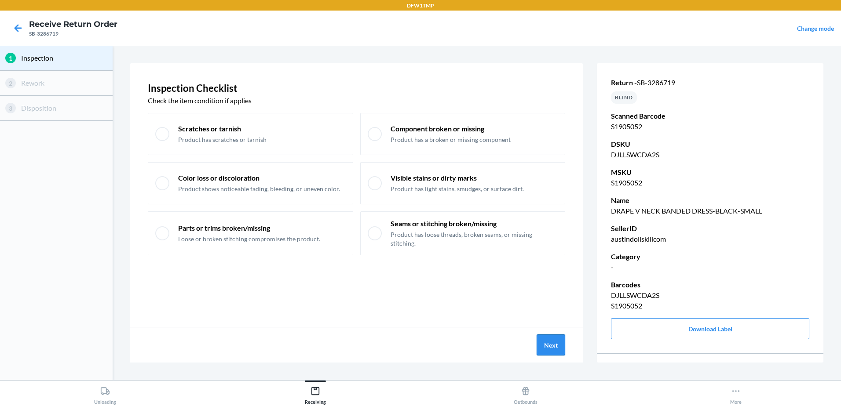
click at [558, 346] on button "Next" at bounding box center [551, 345] width 29 height 21
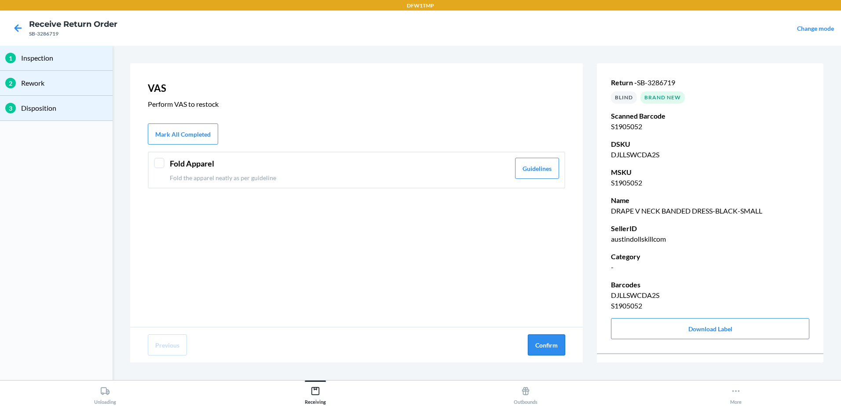
click at [558, 346] on button "Confirm" at bounding box center [546, 345] width 37 height 21
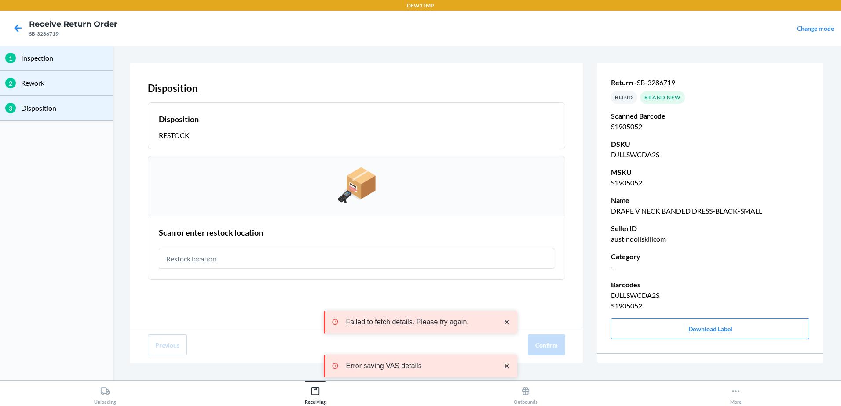
click at [330, 259] on input "text" at bounding box center [356, 258] width 395 height 21
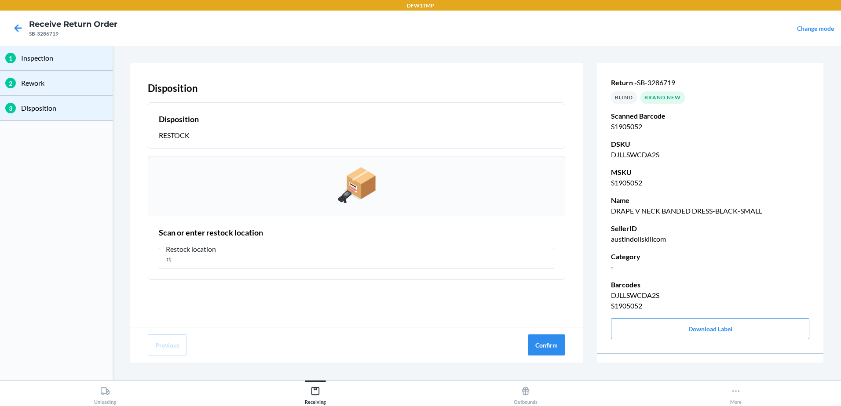
type input "r"
type input "RT-04"
click at [538, 339] on button "Confirm" at bounding box center [546, 345] width 37 height 21
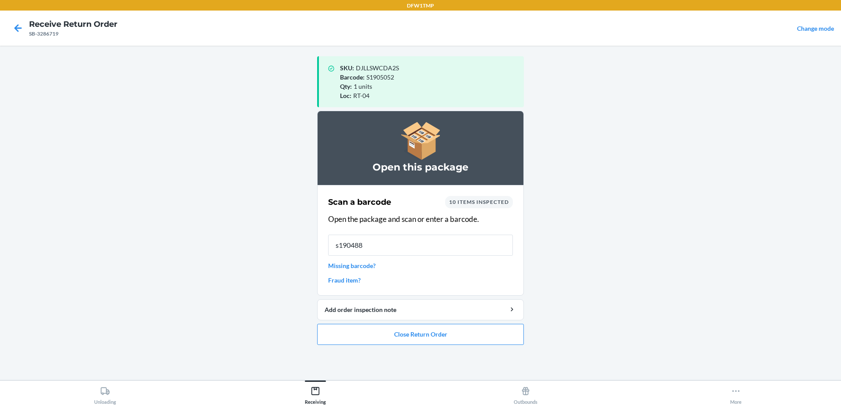
type input "s1904882"
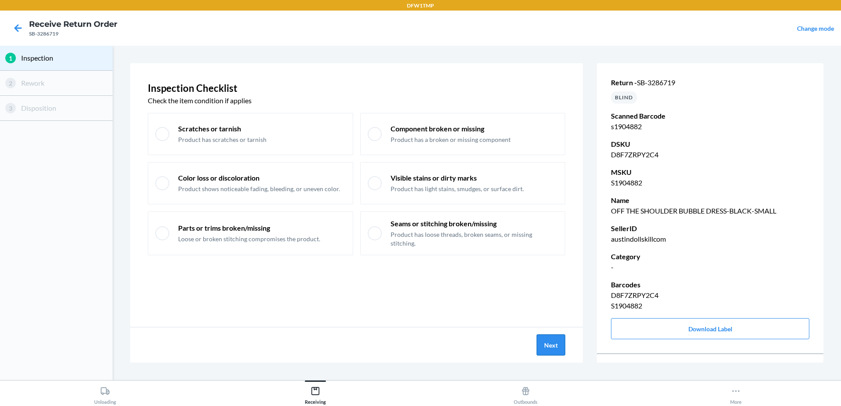
click at [550, 346] on button "Next" at bounding box center [551, 345] width 29 height 21
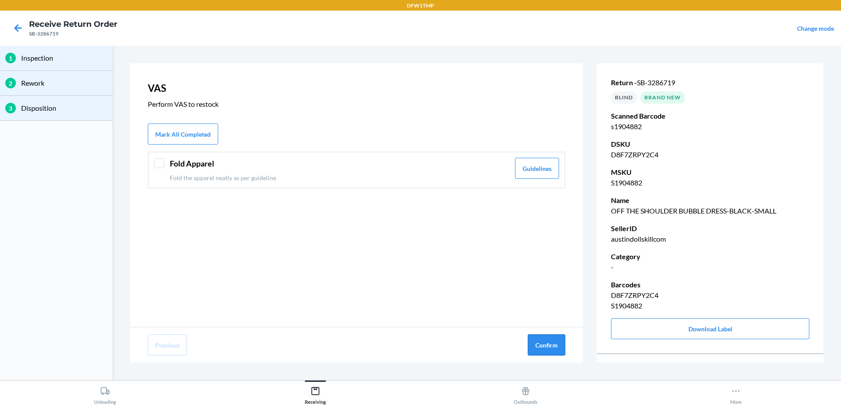
click at [558, 352] on button "Confirm" at bounding box center [546, 345] width 37 height 21
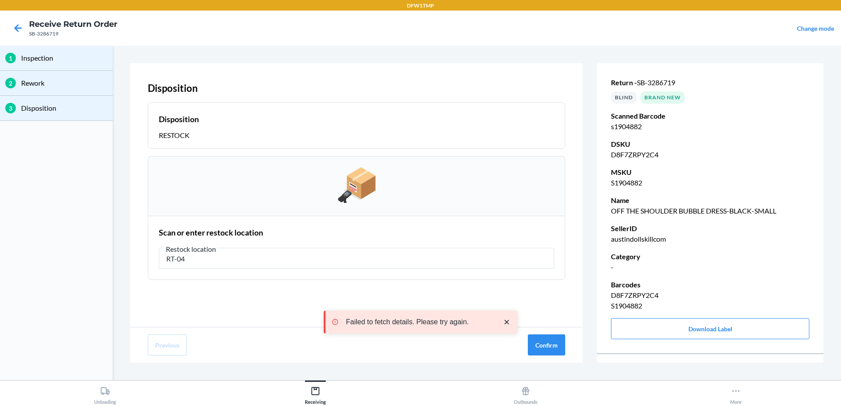
type input "RT-04"
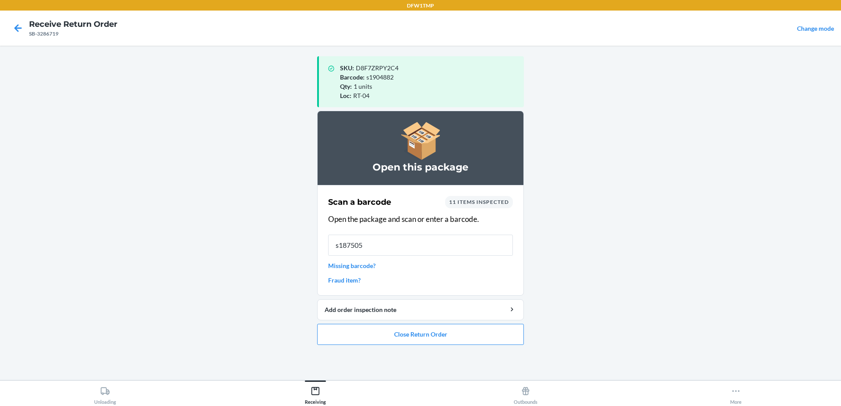
type input "s1875054"
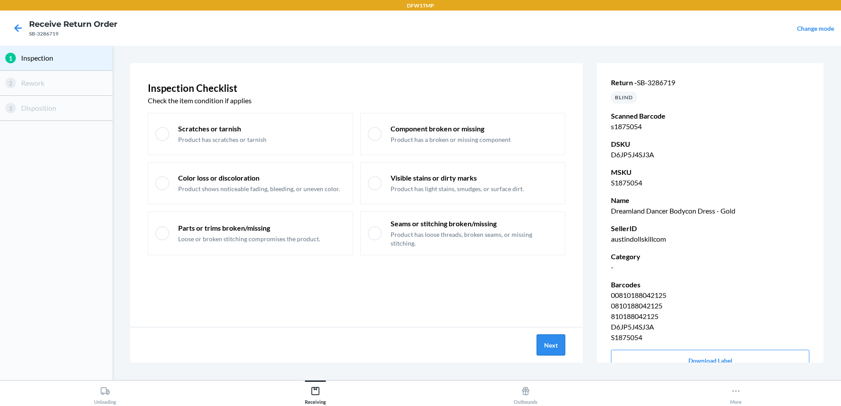
click at [546, 347] on button "Next" at bounding box center [551, 345] width 29 height 21
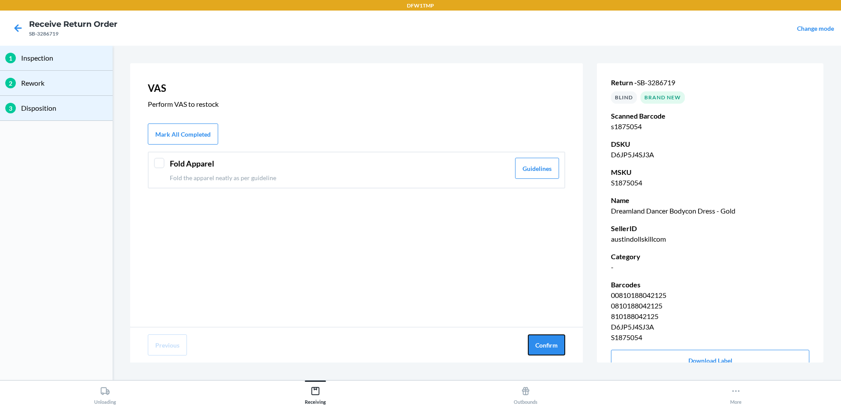
click at [546, 347] on button "Confirm" at bounding box center [546, 345] width 37 height 21
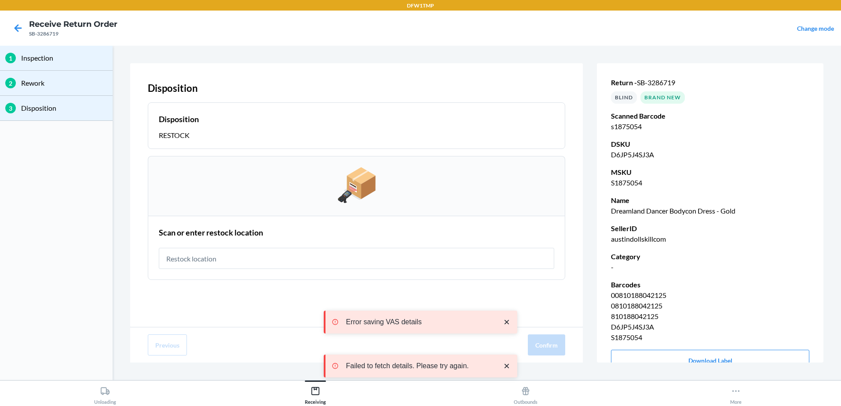
click at [190, 260] on input "text" at bounding box center [356, 258] width 395 height 21
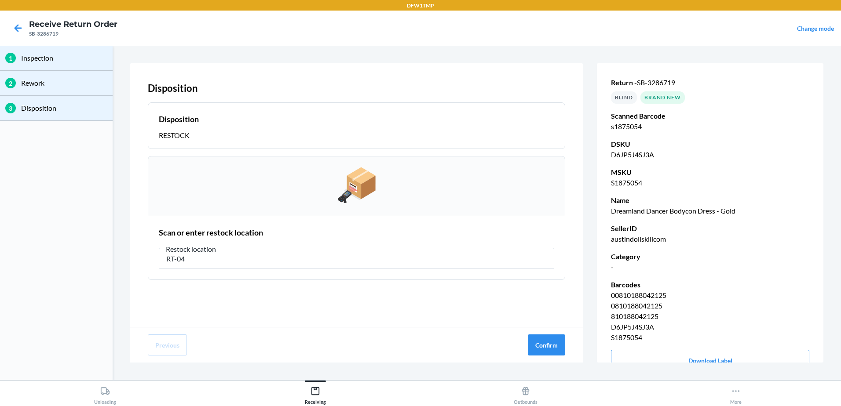
type input "RT-04"
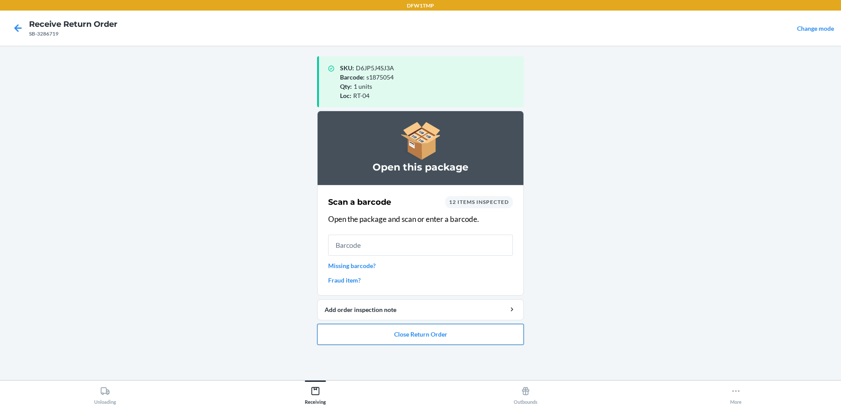
click at [391, 339] on button "Close Return Order" at bounding box center [420, 334] width 207 height 21
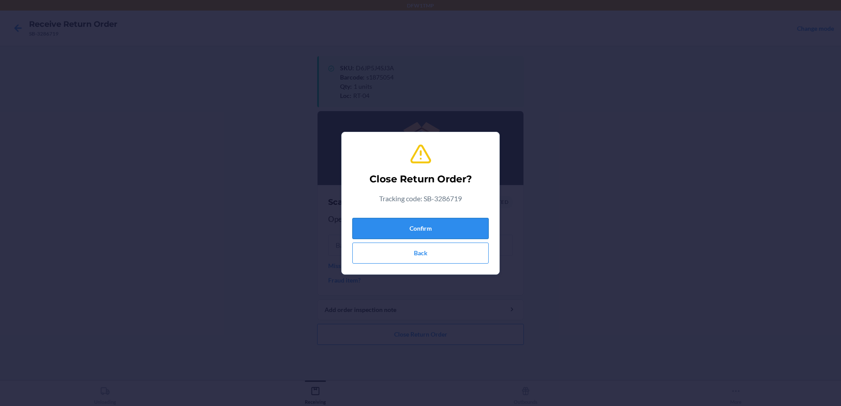
click at [446, 231] on button "Confirm" at bounding box center [420, 228] width 136 height 21
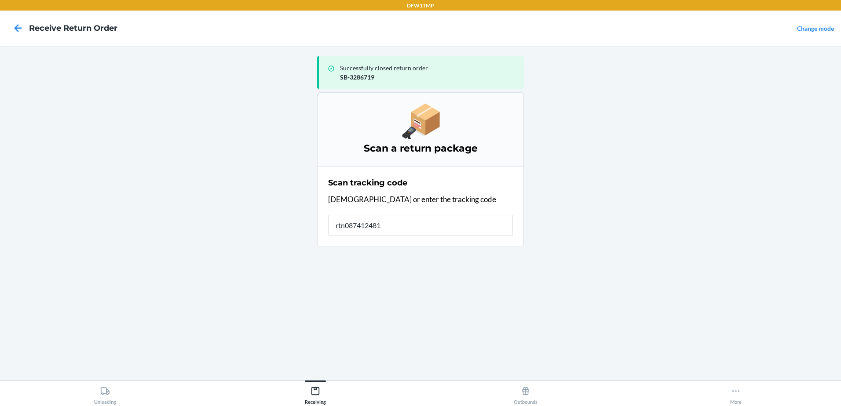
type input "rtn0874124815"
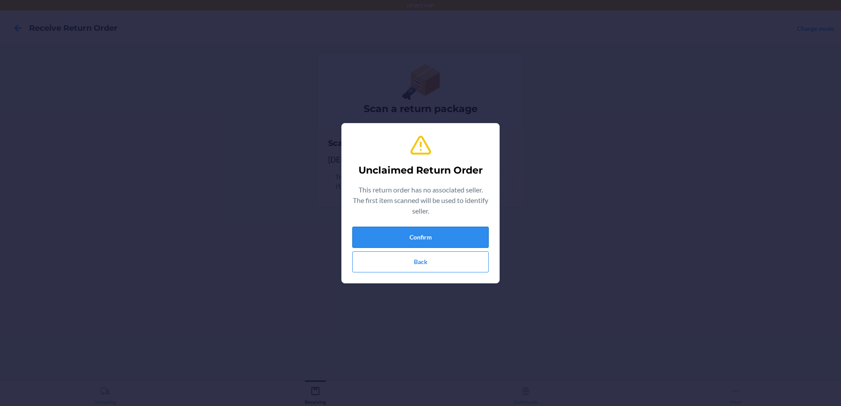
click at [407, 232] on button "Confirm" at bounding box center [420, 237] width 136 height 21
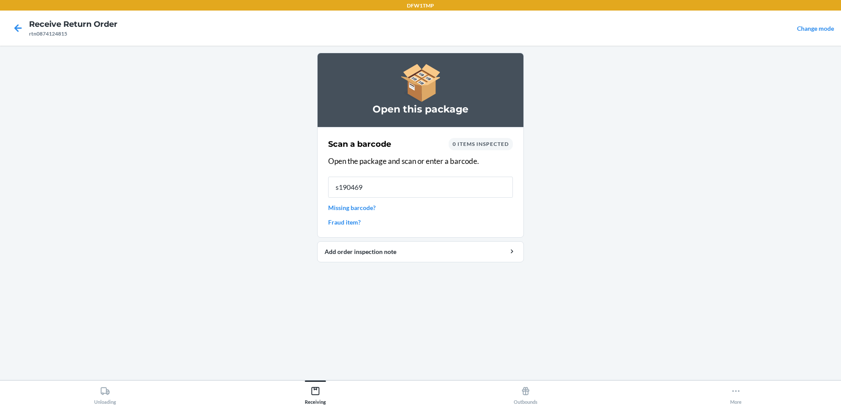
type input "s1904695"
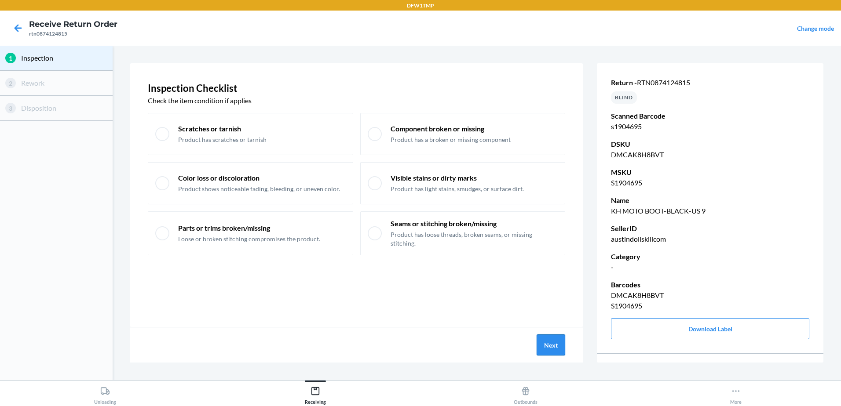
click at [554, 340] on button "Next" at bounding box center [551, 345] width 29 height 21
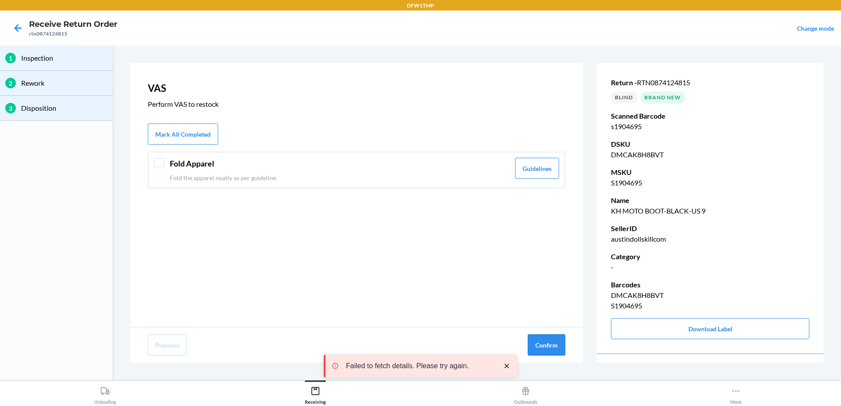
click at [550, 344] on button "Confirm" at bounding box center [546, 345] width 37 height 21
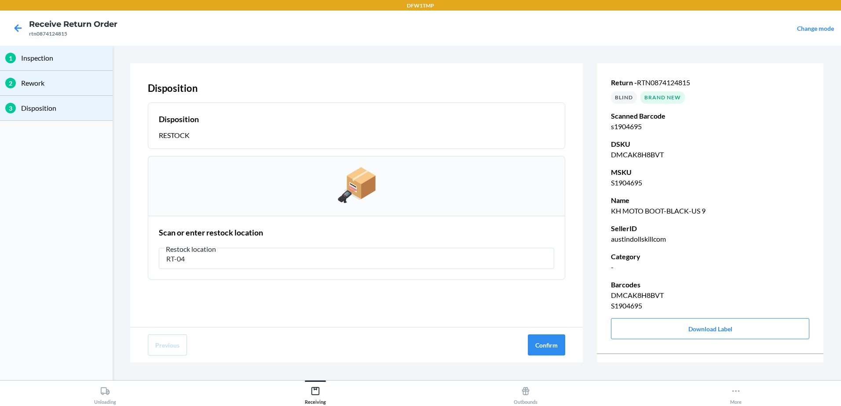
type input "RT-04"
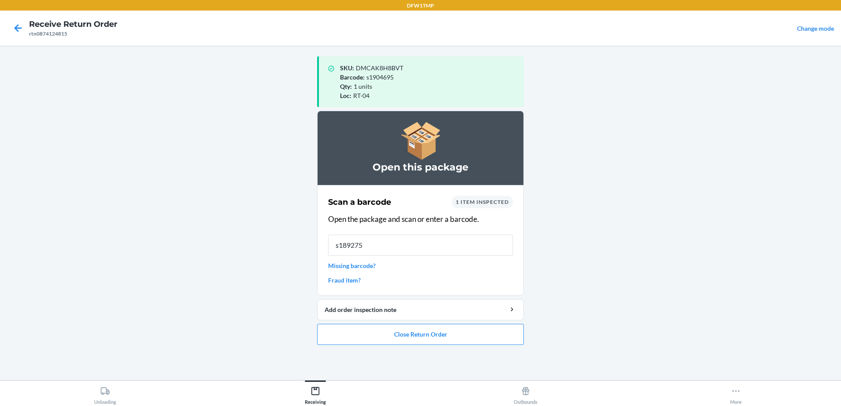
type input "s1892758"
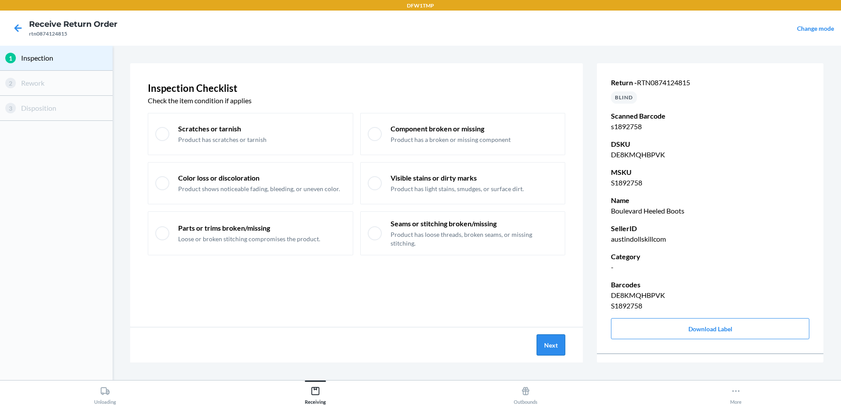
click at [550, 347] on button "Next" at bounding box center [551, 345] width 29 height 21
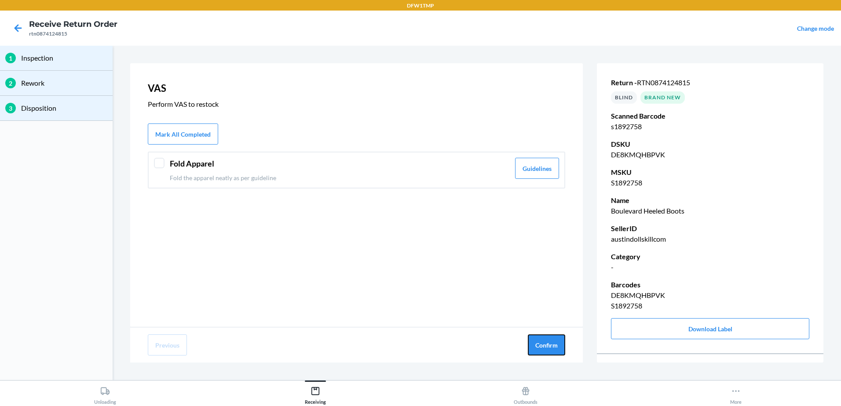
click at [551, 346] on button "Confirm" at bounding box center [546, 345] width 37 height 21
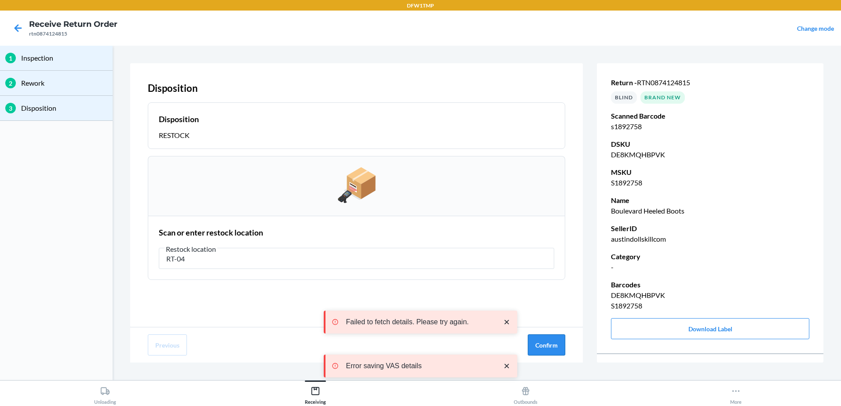
type input "RT-04"
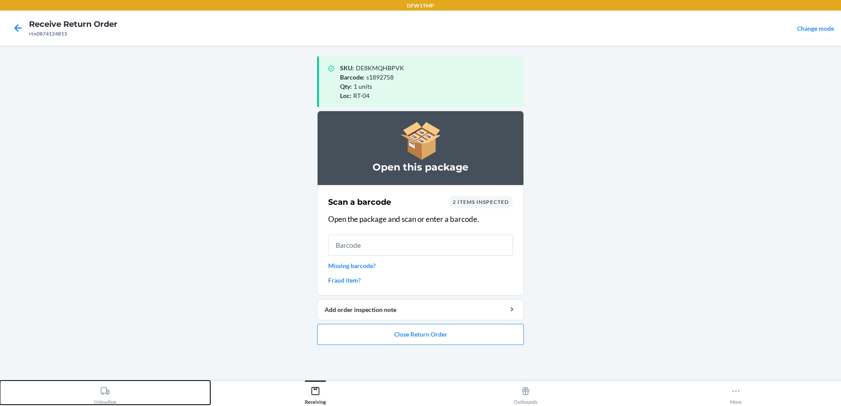
click at [114, 389] on div "Unloading" at bounding box center [105, 394] width 22 height 22
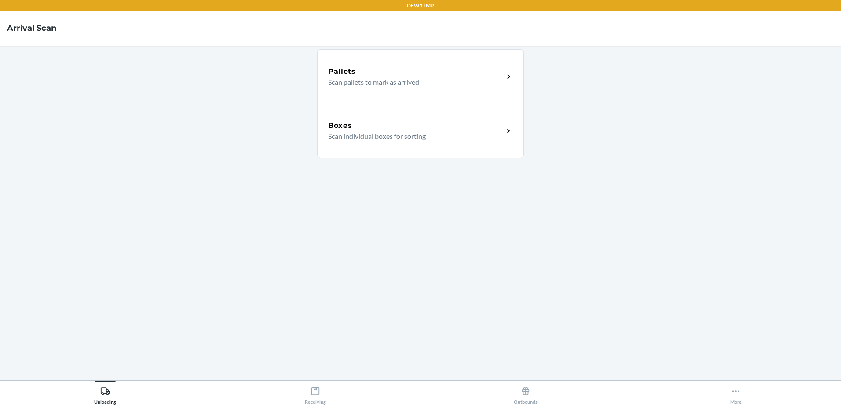
click at [494, 111] on div "Boxes Scan individual boxes for sorting" at bounding box center [420, 131] width 207 height 55
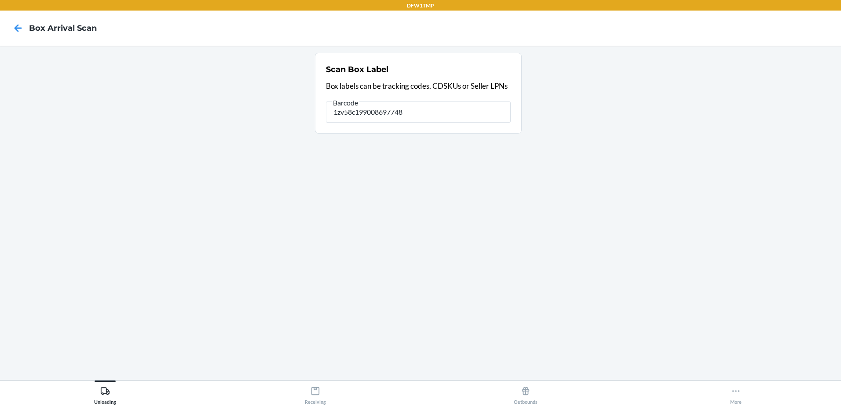
type input "1zv58c199008697748"
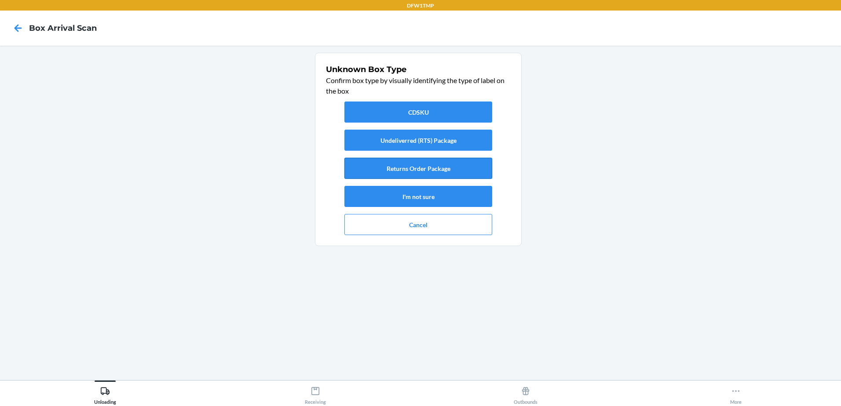
click at [396, 165] on button "Returns Order Package" at bounding box center [418, 168] width 148 height 21
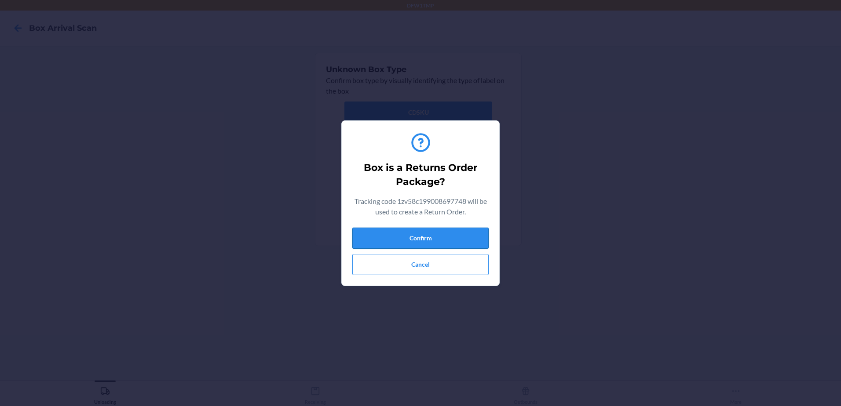
click at [430, 241] on button "Confirm" at bounding box center [420, 238] width 136 height 21
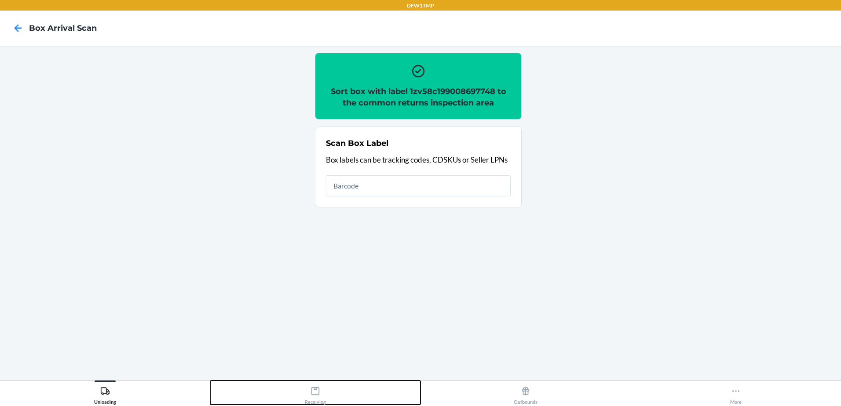
click at [319, 394] on icon at bounding box center [315, 392] width 8 height 8
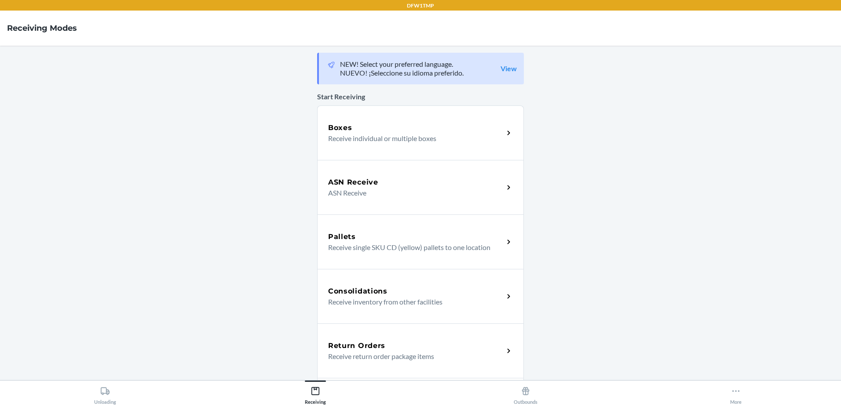
click at [456, 352] on p "Receive return order package items" at bounding box center [412, 356] width 168 height 11
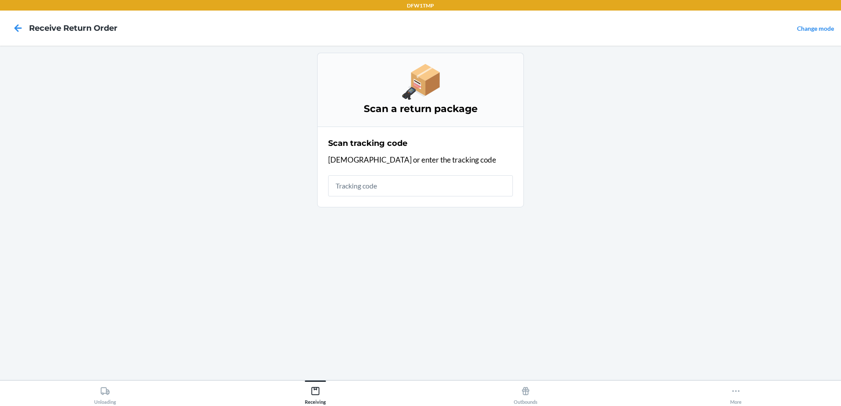
click at [381, 181] on input "text" at bounding box center [420, 186] width 185 height 21
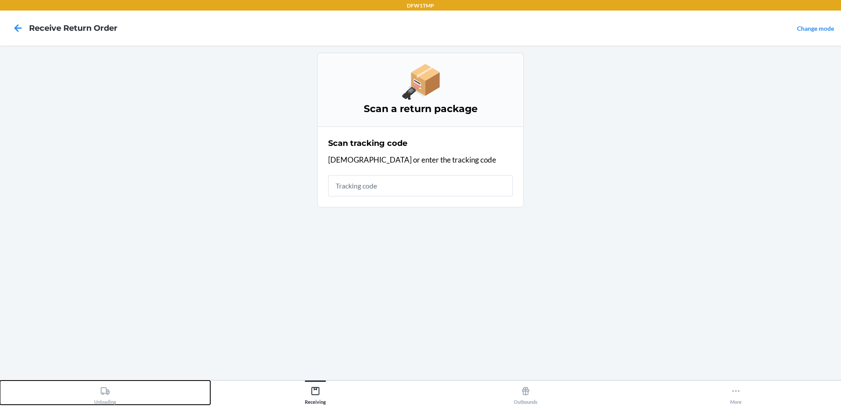
click at [98, 400] on div "Unloading" at bounding box center [105, 394] width 22 height 22
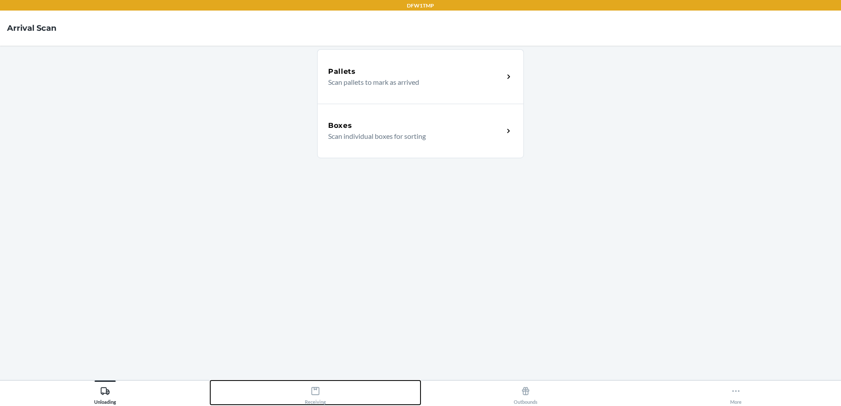
click at [322, 392] on div "Receiving" at bounding box center [315, 394] width 21 height 22
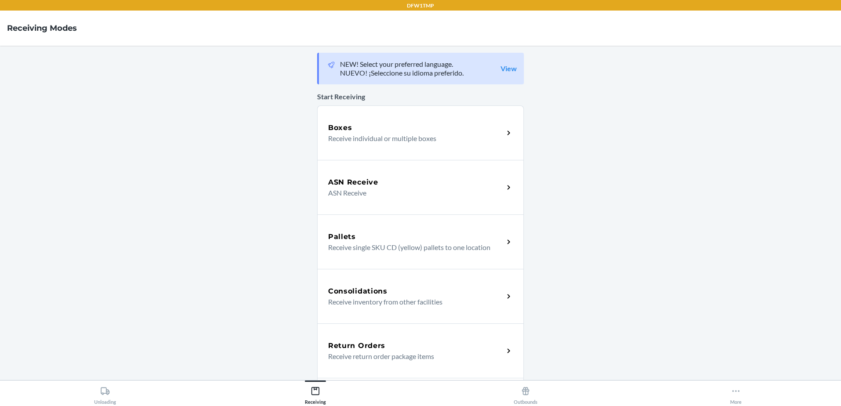
click at [373, 357] on p "Receive return order package items" at bounding box center [412, 356] width 168 height 11
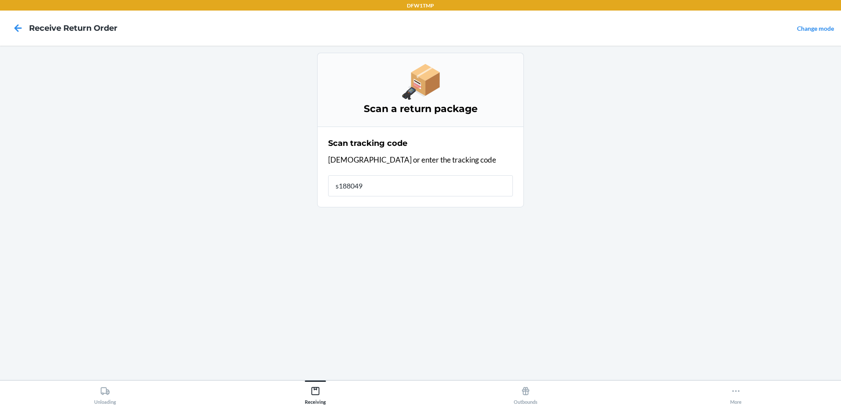
type input "s1880491"
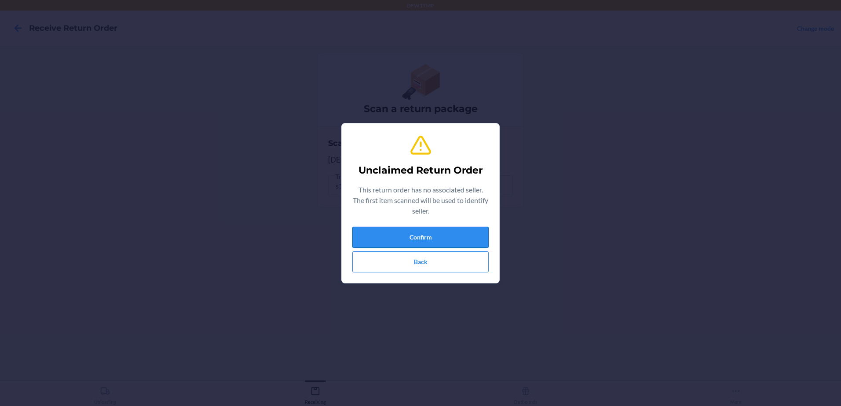
click at [432, 227] on button "Confirm" at bounding box center [420, 237] width 136 height 21
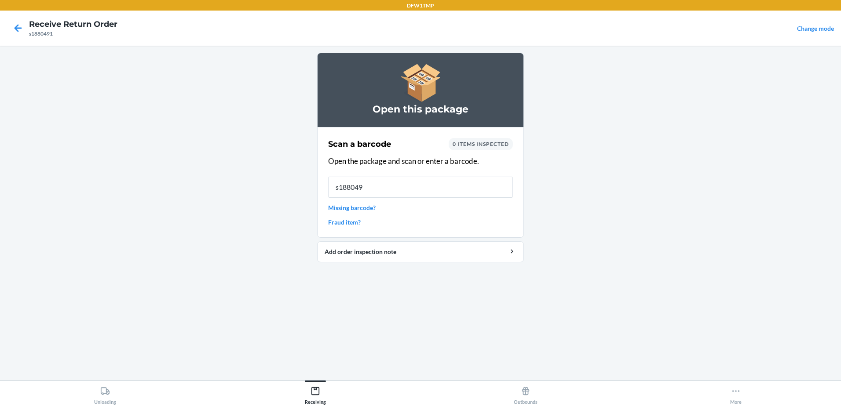
type input "s1880491"
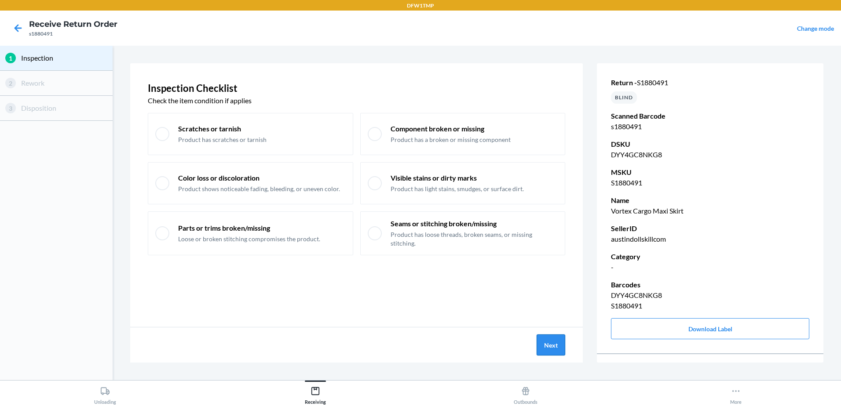
click at [549, 343] on button "Next" at bounding box center [551, 345] width 29 height 21
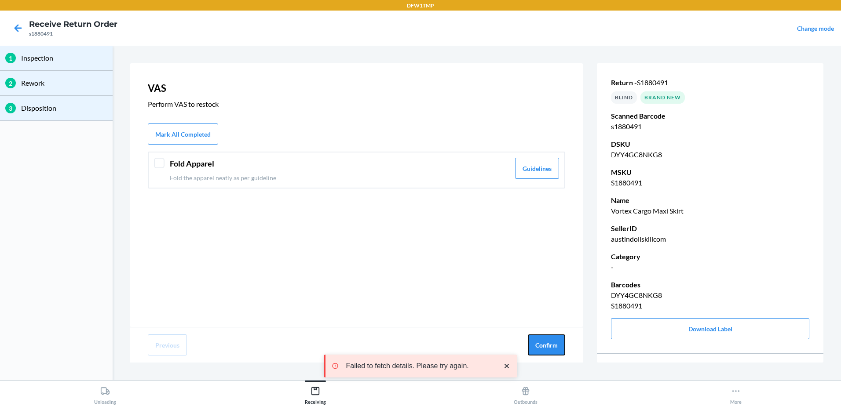
click at [549, 343] on button "Confirm" at bounding box center [546, 345] width 37 height 21
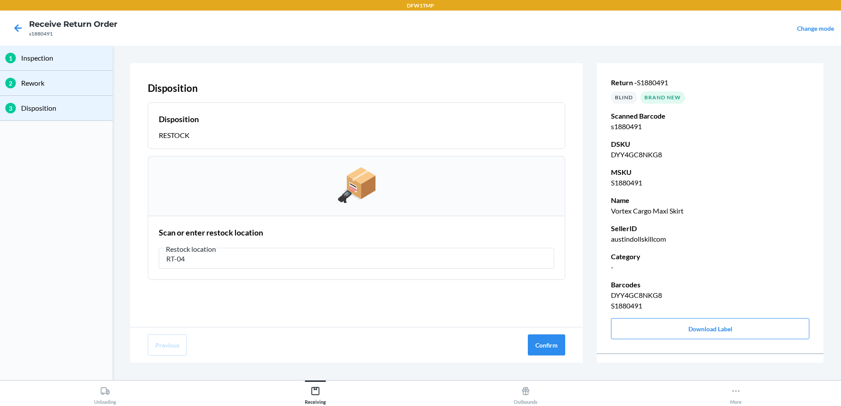
type input "RT-04"
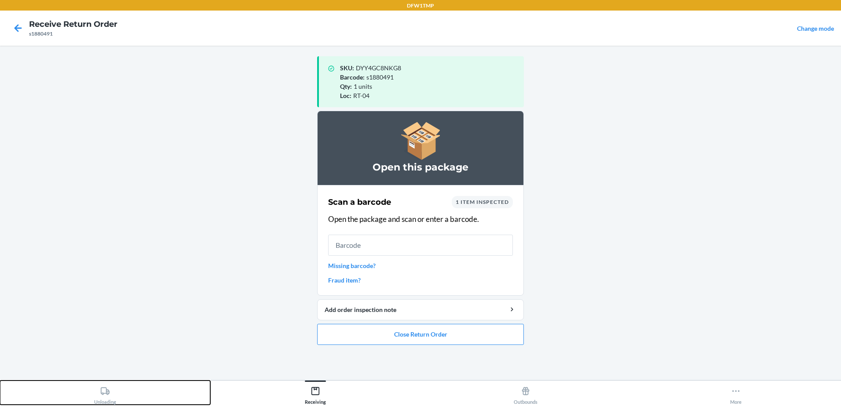
click at [117, 398] on button "Unloading" at bounding box center [105, 393] width 210 height 24
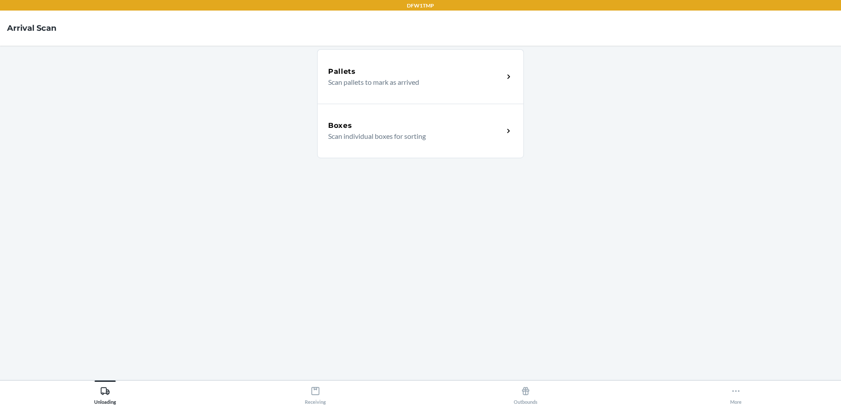
click at [443, 136] on p "Scan individual boxes for sorting" at bounding box center [412, 136] width 168 height 11
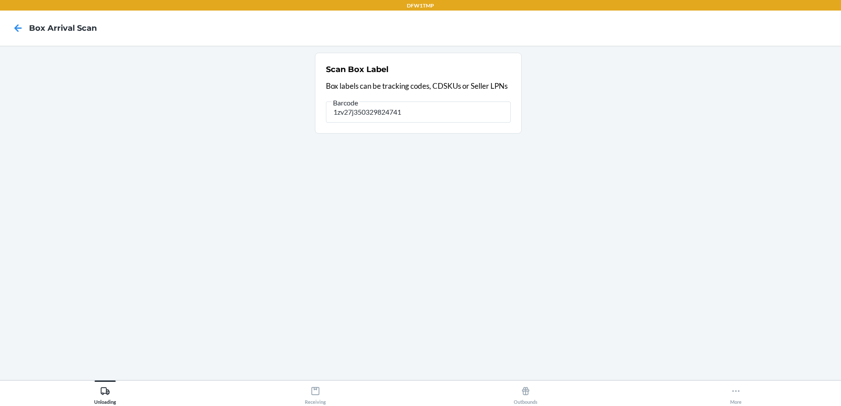
type input "1zv27j350329824741"
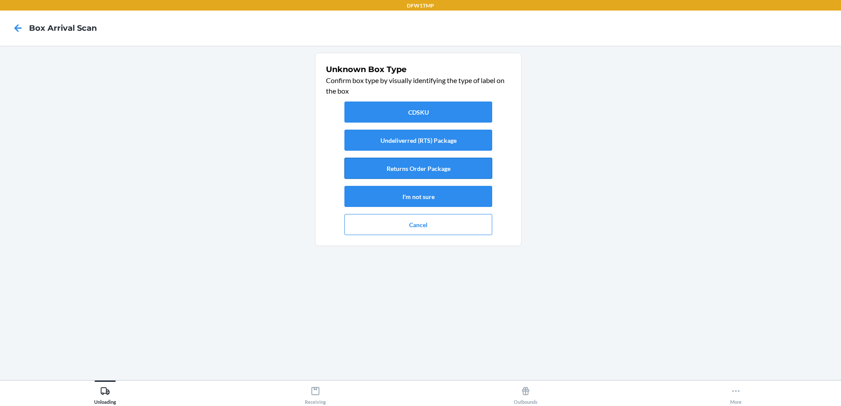
click at [411, 165] on button "Returns Order Package" at bounding box center [418, 168] width 148 height 21
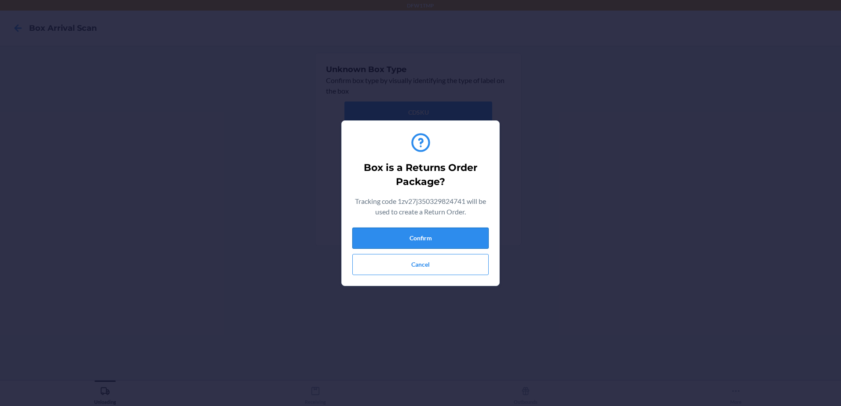
click at [421, 241] on button "Confirm" at bounding box center [420, 238] width 136 height 21
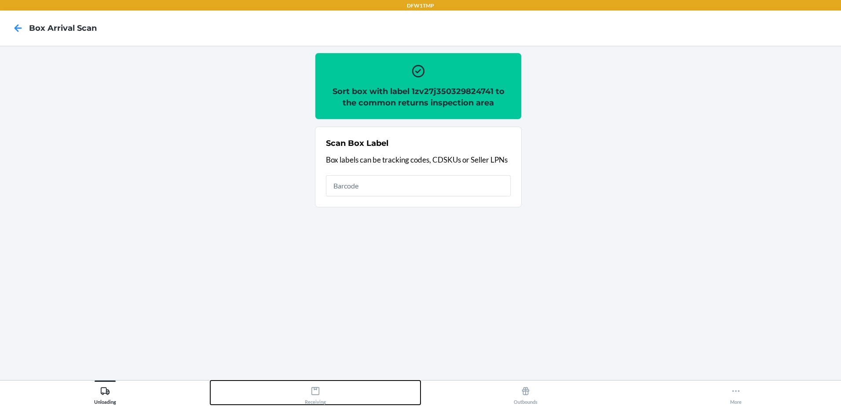
click at [328, 390] on button "Receiving" at bounding box center [315, 393] width 210 height 24
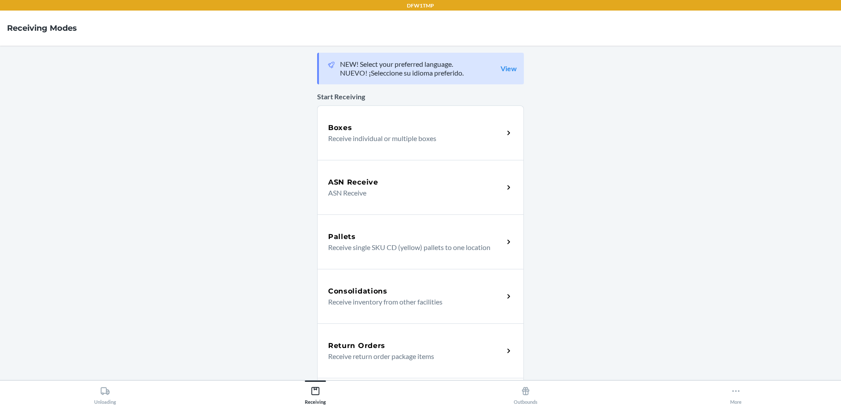
click at [373, 350] on h5 "Return Orders" at bounding box center [356, 346] width 57 height 11
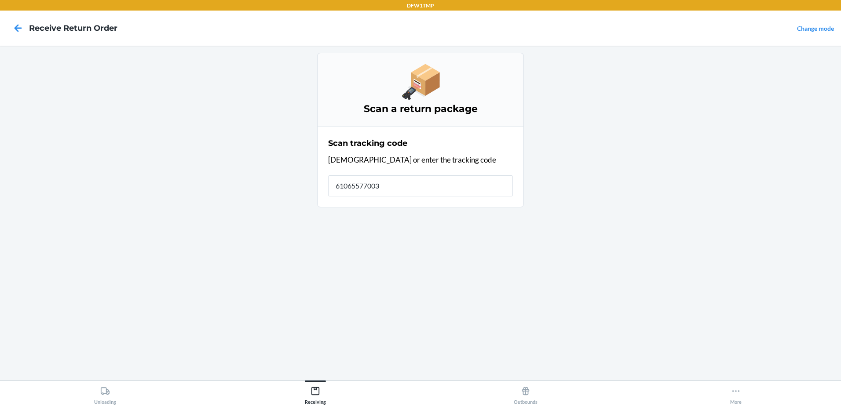
type input "610655770038"
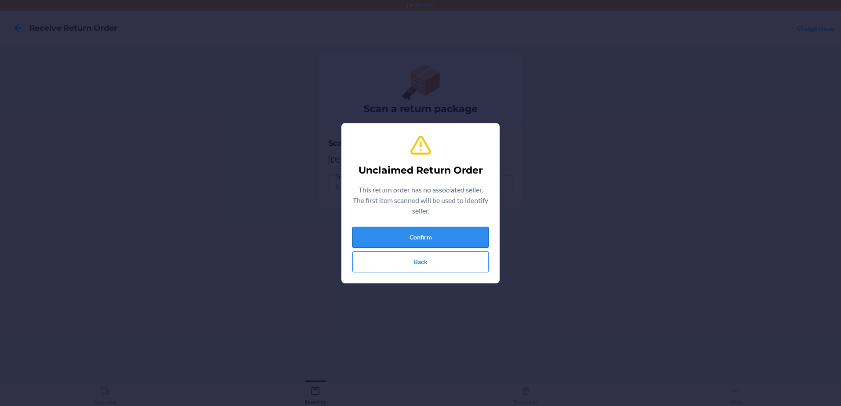
click at [380, 241] on button "Confirm" at bounding box center [420, 237] width 136 height 21
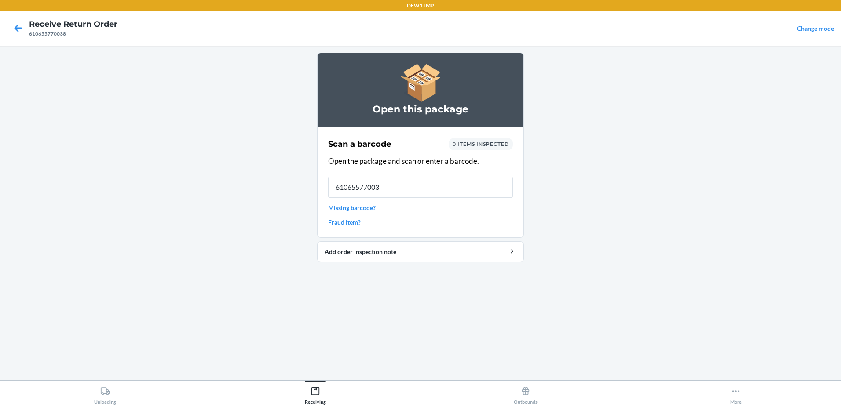
type input "610655770038"
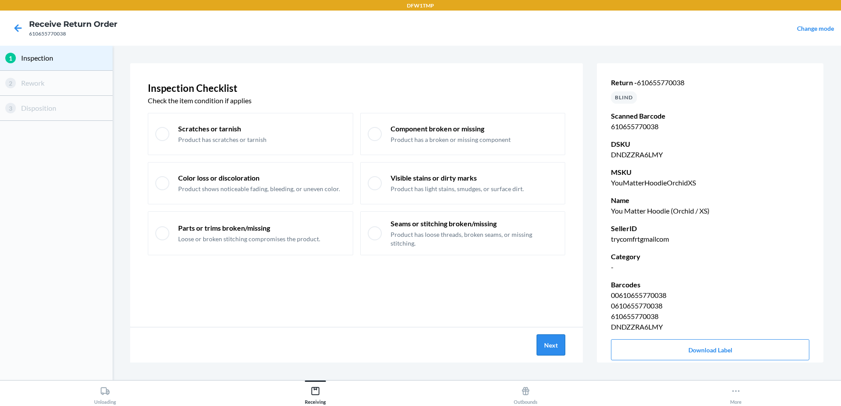
click at [548, 352] on button "Next" at bounding box center [551, 345] width 29 height 21
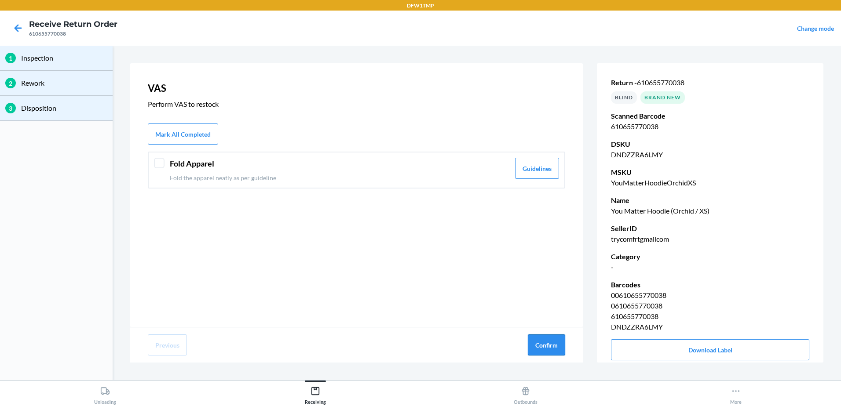
click at [548, 350] on button "Confirm" at bounding box center [546, 345] width 37 height 21
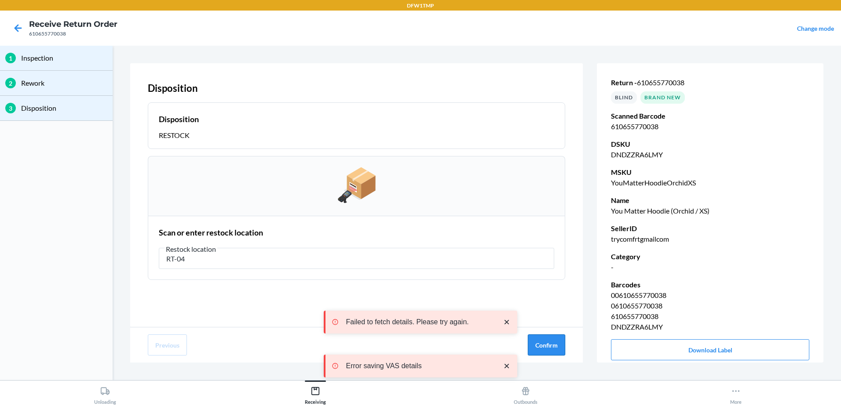
type input "RT-04"
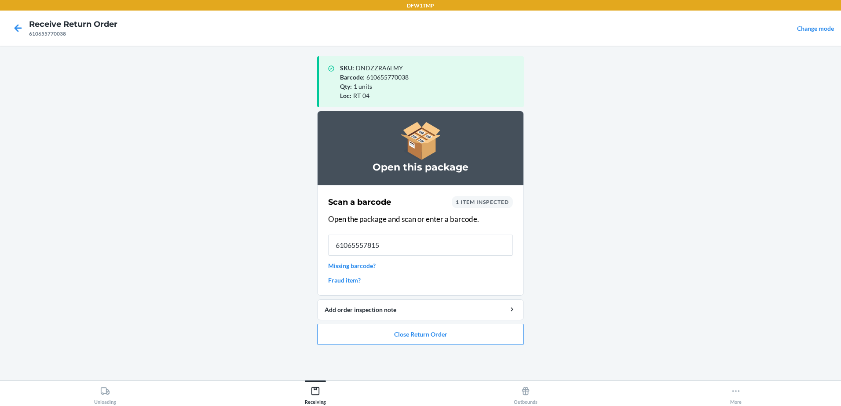
type input "610655578153"
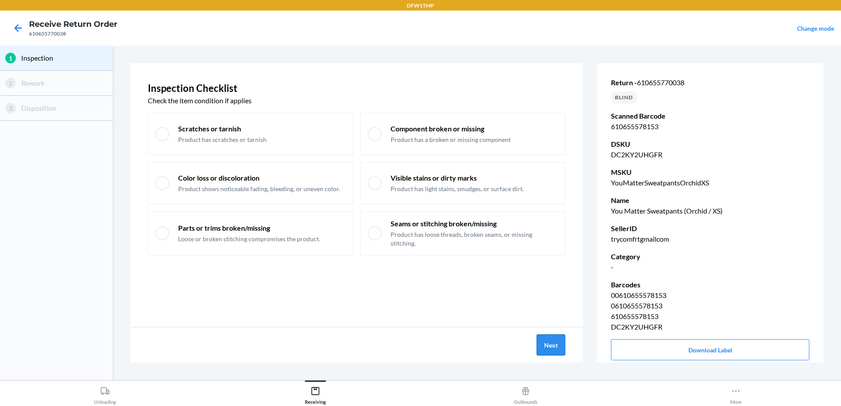
click at [549, 350] on button "Next" at bounding box center [551, 345] width 29 height 21
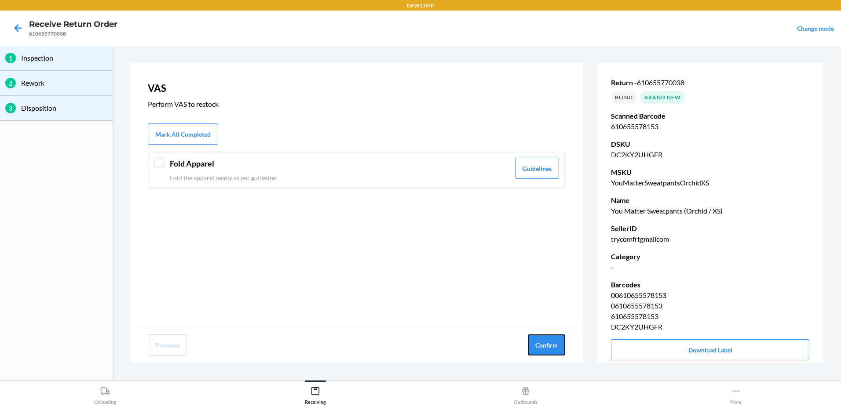
click at [549, 350] on button "Confirm" at bounding box center [546, 345] width 37 height 21
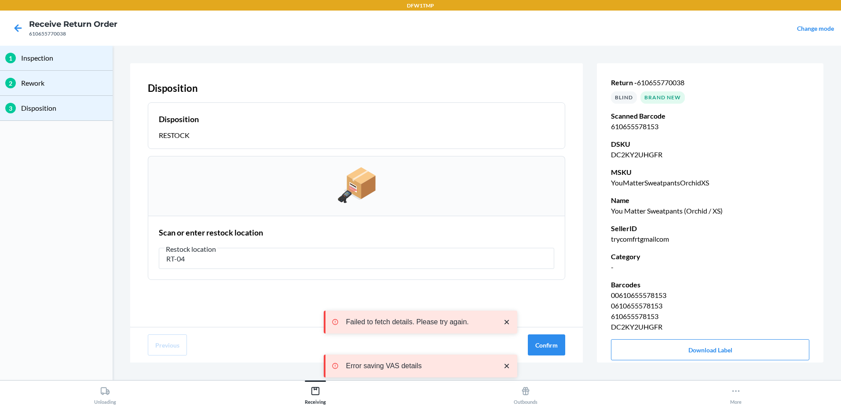
type input "RT-04"
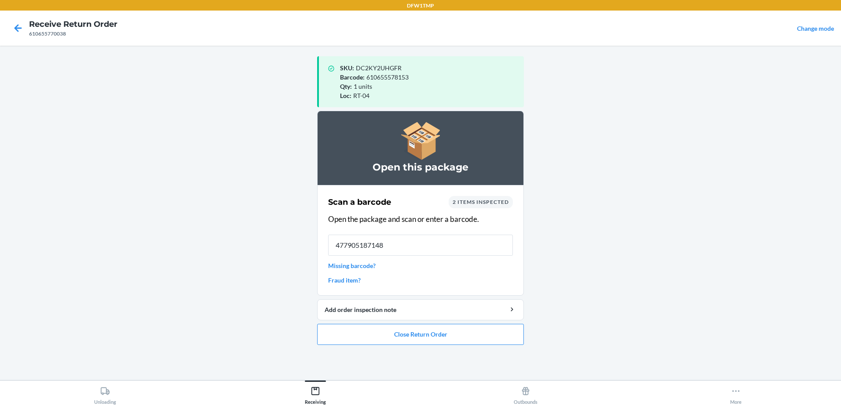
type input "4779051871483"
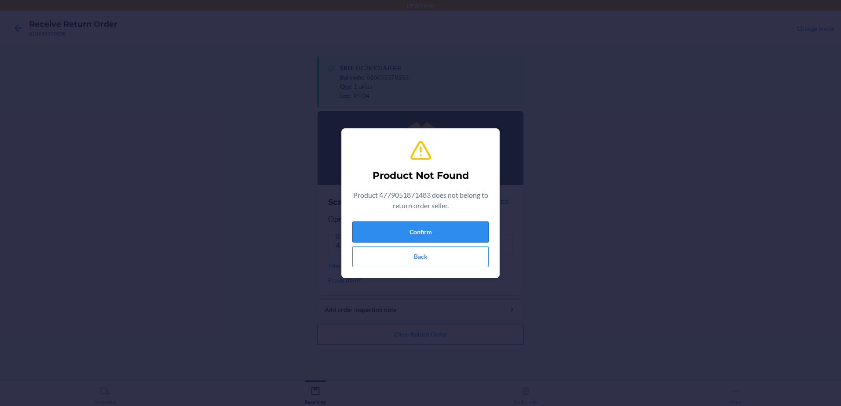
click at [483, 231] on button "Confirm" at bounding box center [420, 232] width 136 height 21
click at [471, 237] on button "Confirm" at bounding box center [420, 232] width 136 height 21
click at [456, 238] on button "Confirm" at bounding box center [420, 232] width 136 height 21
click at [460, 258] on button "Back" at bounding box center [420, 256] width 136 height 21
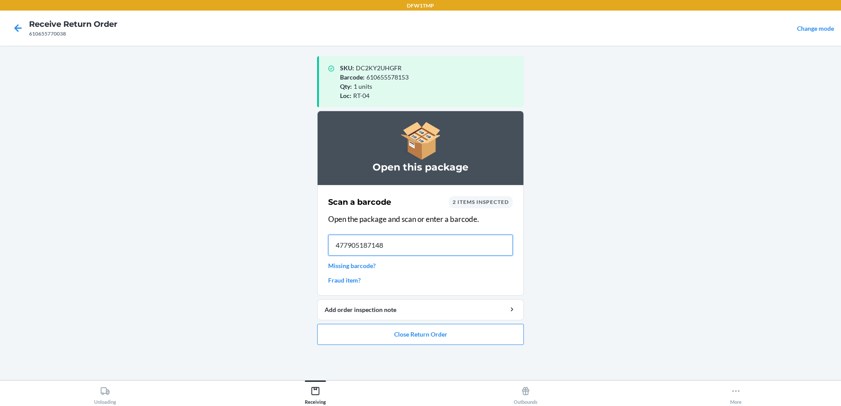
type input "4779051871483"
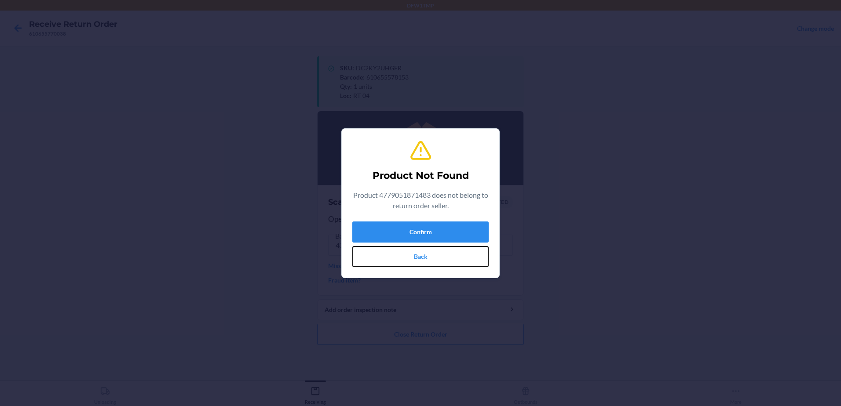
click at [460, 258] on button "Back" at bounding box center [420, 256] width 136 height 21
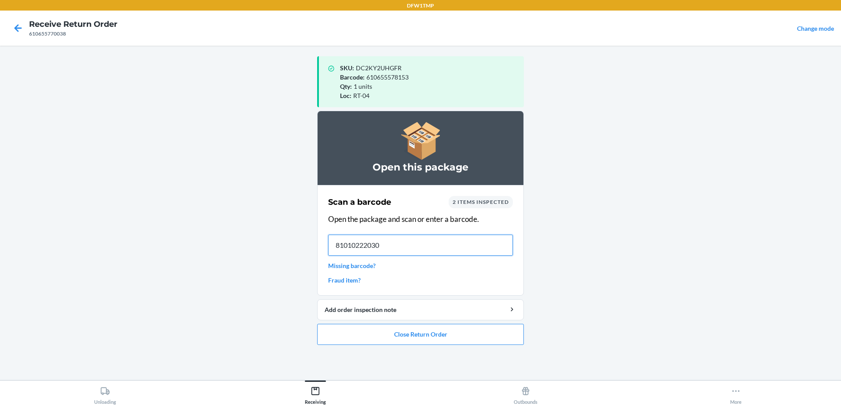
type input "810102220301"
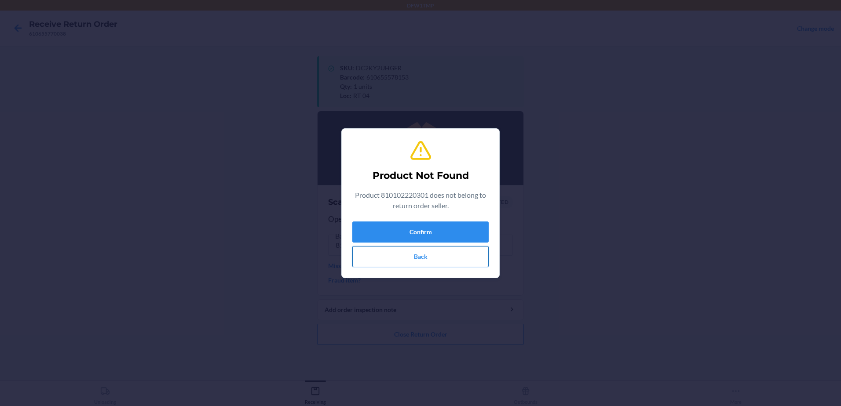
click at [443, 264] on button "Back" at bounding box center [420, 256] width 136 height 21
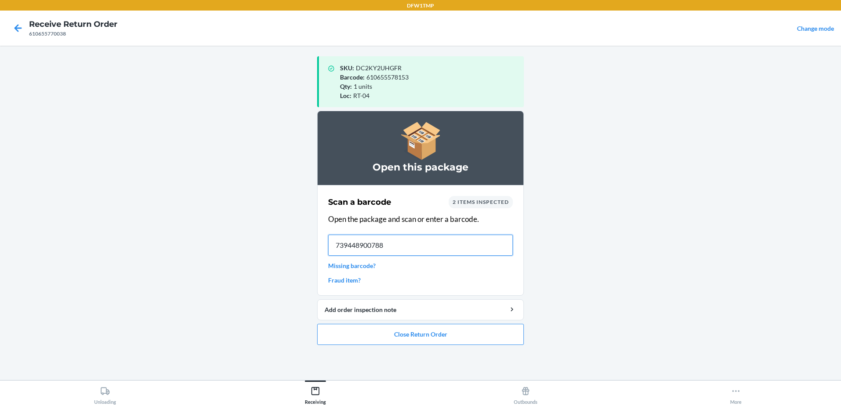
type input "7394489007883"
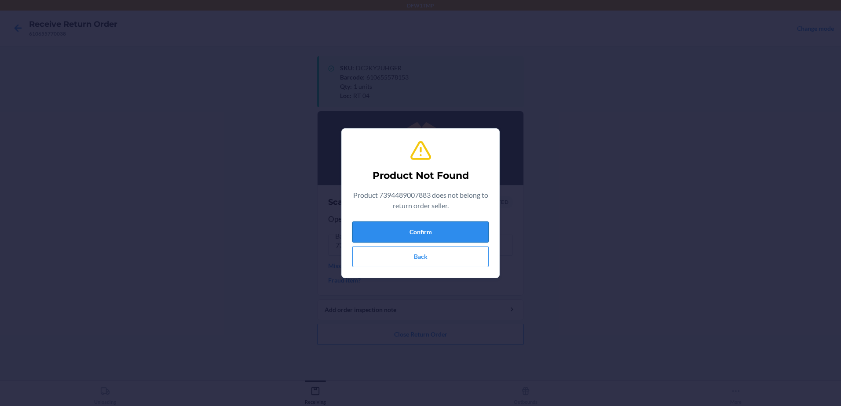
click at [451, 238] on button "Confirm" at bounding box center [420, 232] width 136 height 21
click at [442, 242] on button "Confirm" at bounding box center [420, 232] width 136 height 21
click at [352, 222] on button "Confirm" at bounding box center [420, 232] width 136 height 21
click at [442, 237] on button "Confirm" at bounding box center [420, 232] width 136 height 21
click at [442, 248] on button "Back" at bounding box center [420, 256] width 136 height 21
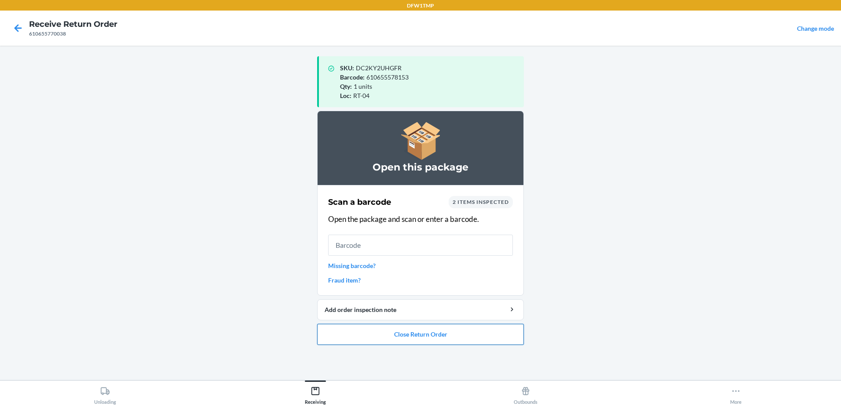
drag, startPoint x: 356, startPoint y: 332, endPoint x: 365, endPoint y: 337, distance: 10.5
click at [365, 337] on button "Close Return Order" at bounding box center [420, 334] width 207 height 21
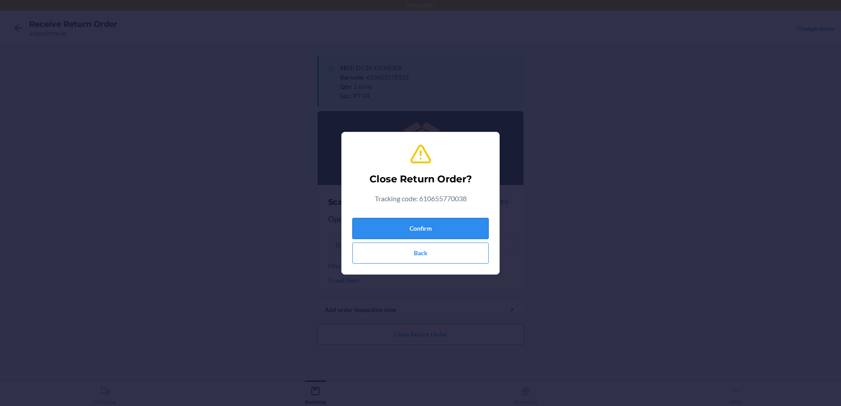
click at [416, 226] on button "Confirm" at bounding box center [420, 228] width 136 height 21
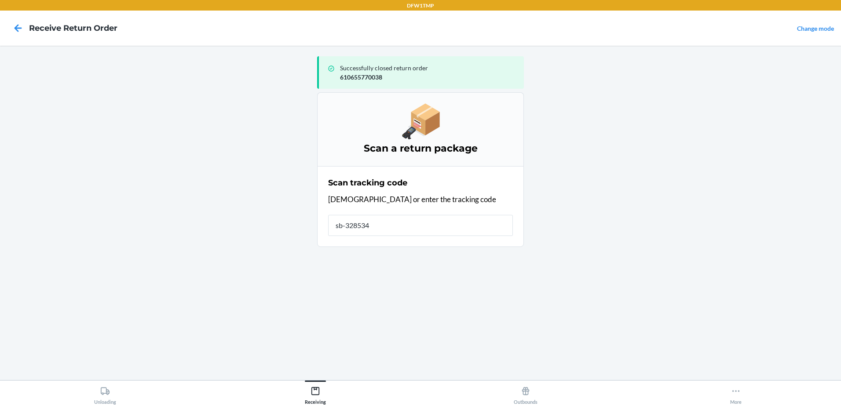
type input "sb-3285346"
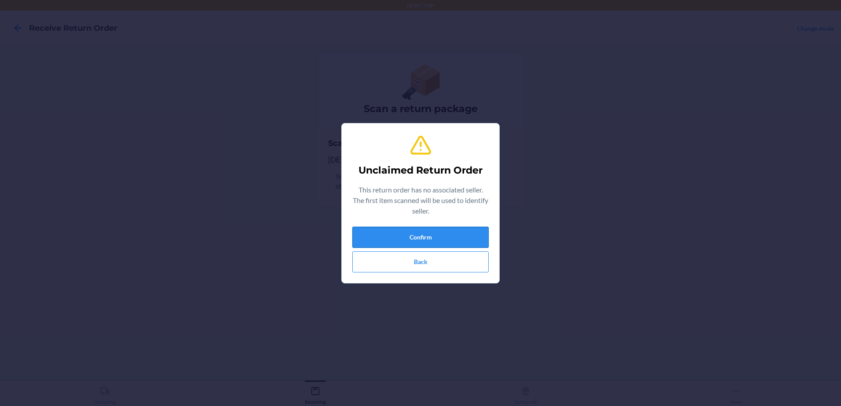
click at [417, 237] on button "Confirm" at bounding box center [420, 237] width 136 height 21
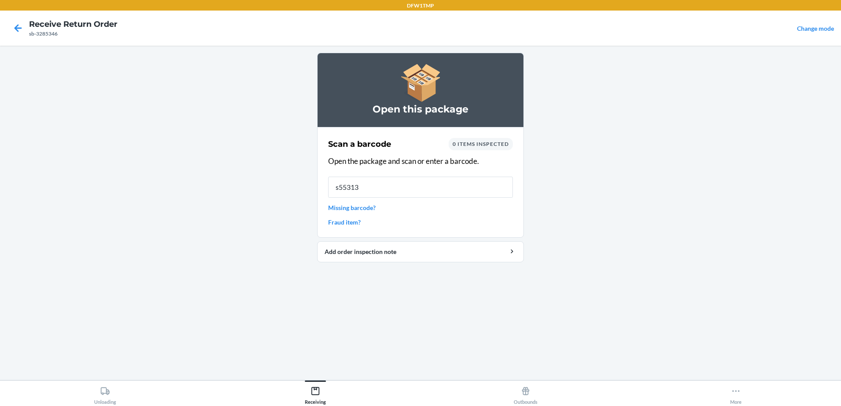
type input "s553130"
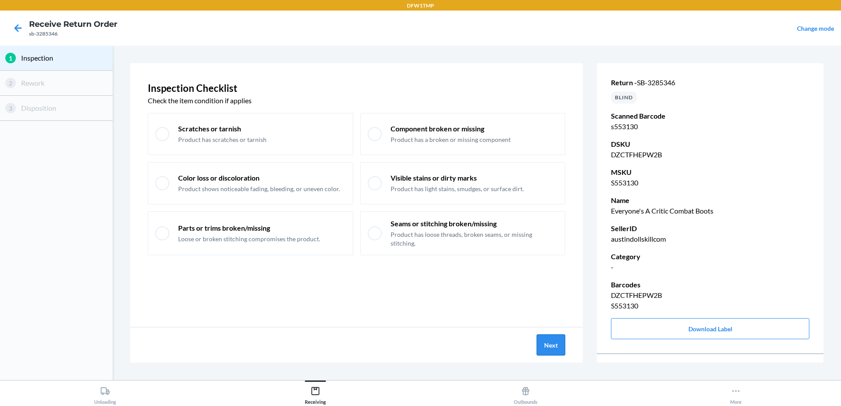
click at [557, 342] on button "Next" at bounding box center [551, 345] width 29 height 21
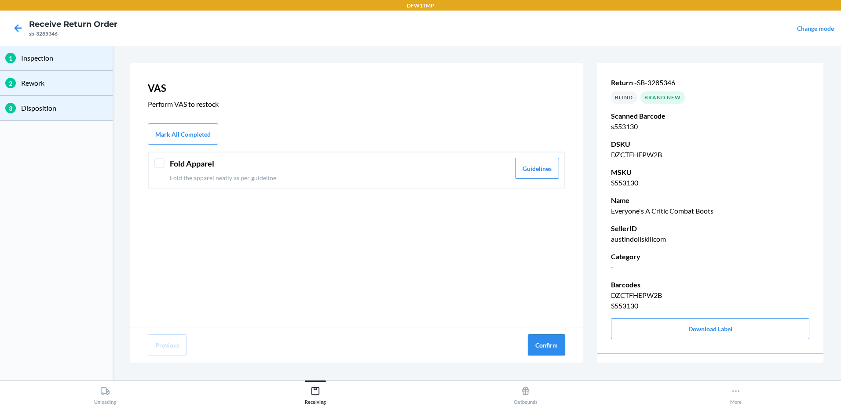
click at [555, 344] on button "Confirm" at bounding box center [546, 345] width 37 height 21
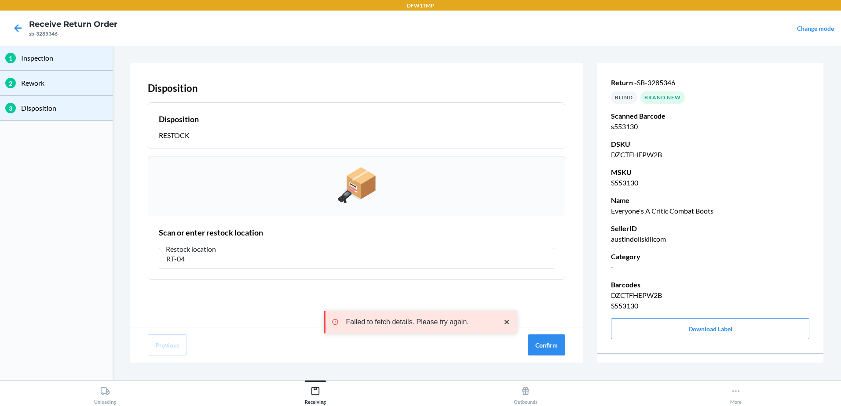
type input "RT-04"
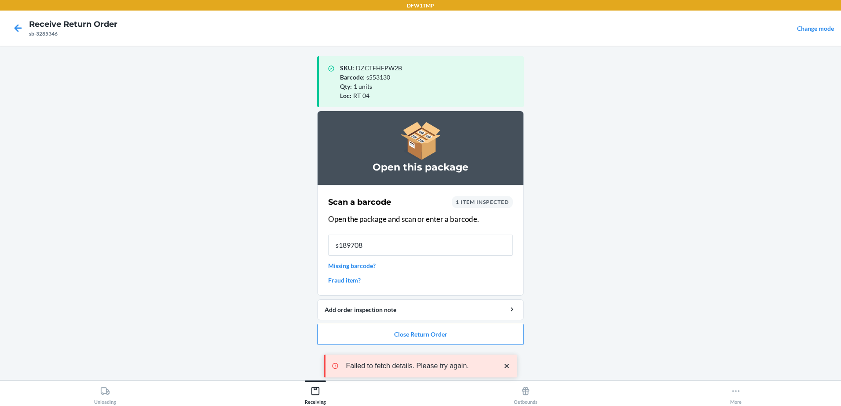
type input "s1897083"
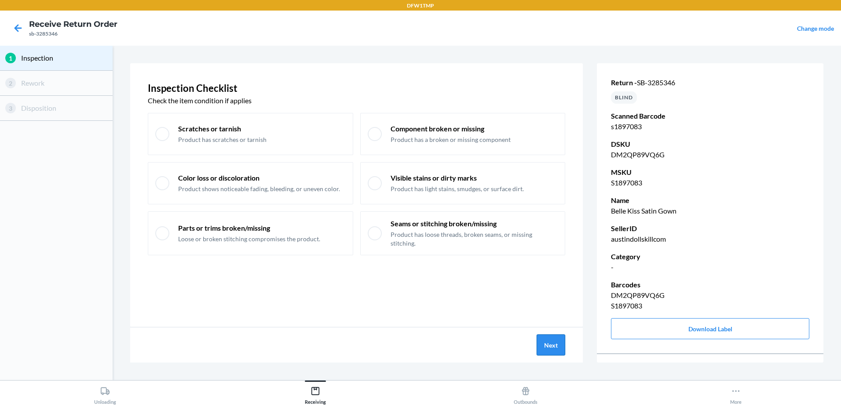
click at [560, 347] on button "Next" at bounding box center [551, 345] width 29 height 21
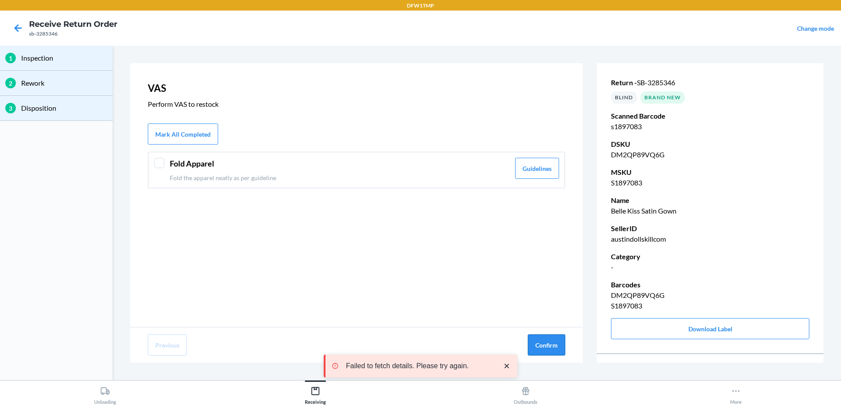
click at [558, 348] on button "Confirm" at bounding box center [546, 345] width 37 height 21
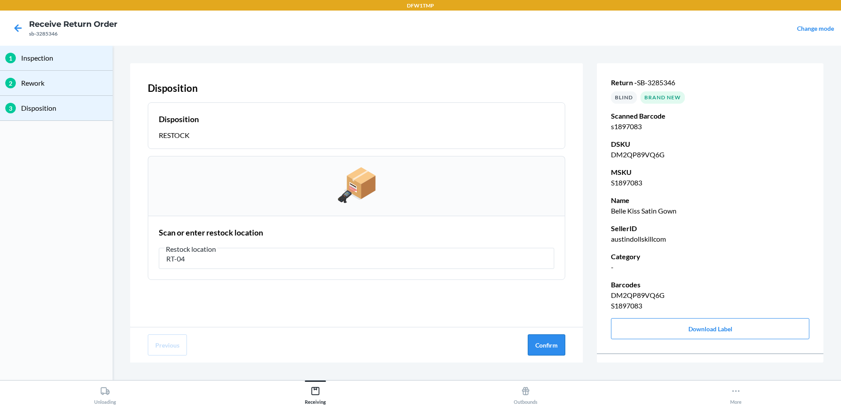
type input "RT-04"
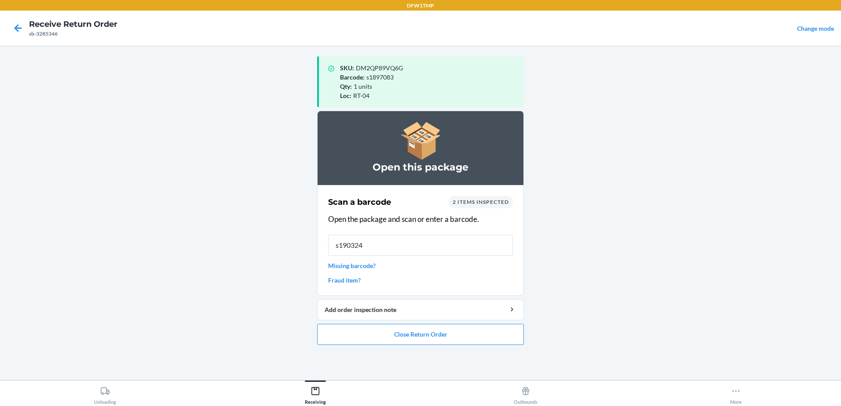
type input "s1903242"
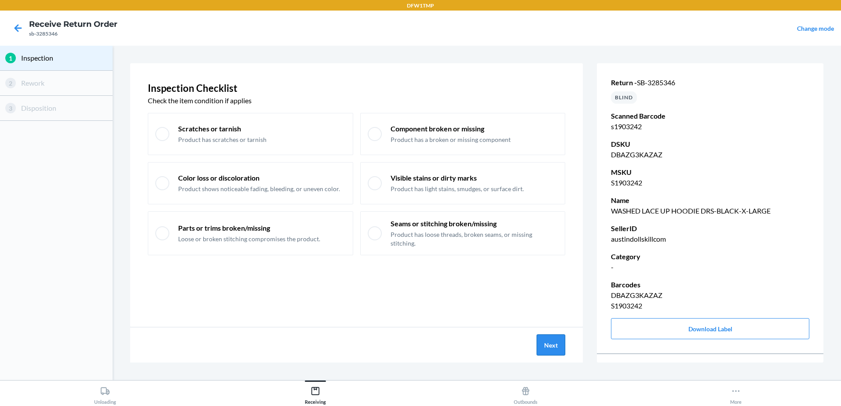
click at [559, 342] on button "Next" at bounding box center [551, 345] width 29 height 21
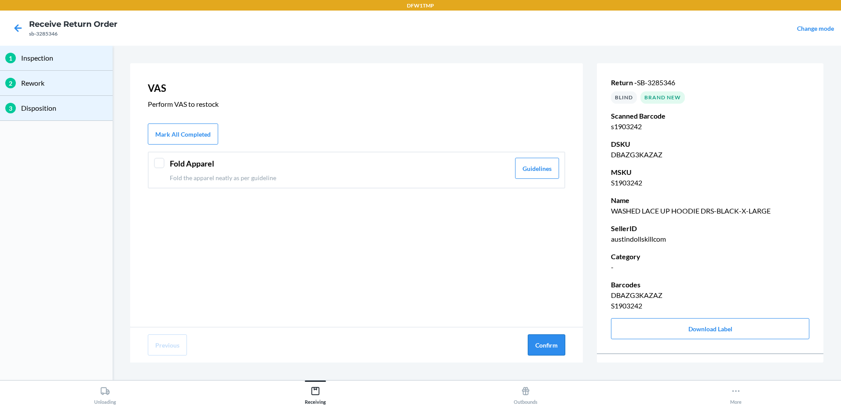
click at [559, 344] on button "Confirm" at bounding box center [546, 345] width 37 height 21
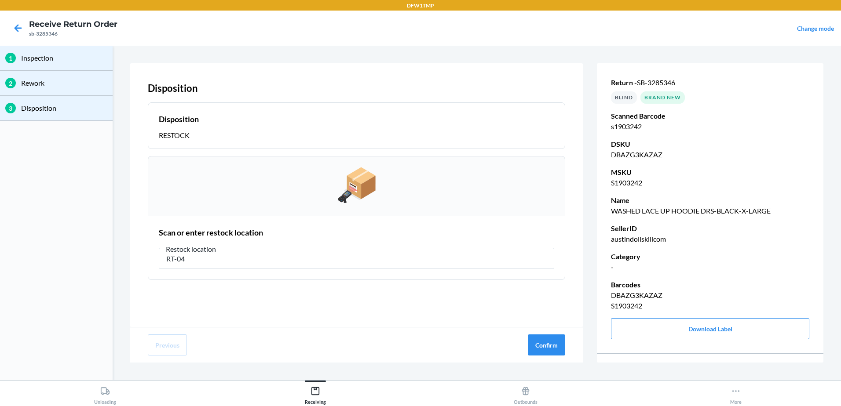
type input "RT-04"
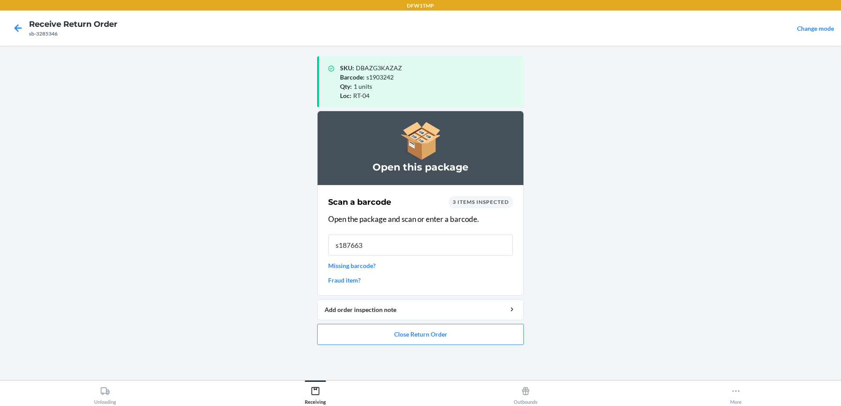
type input "s1876634"
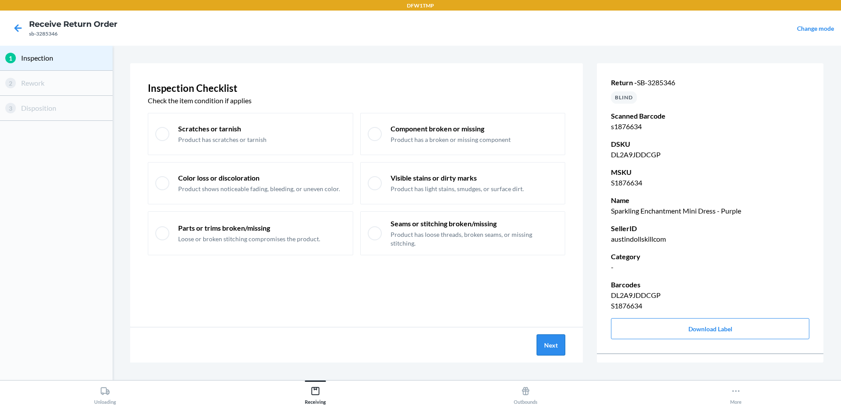
click at [549, 351] on button "Next" at bounding box center [551, 345] width 29 height 21
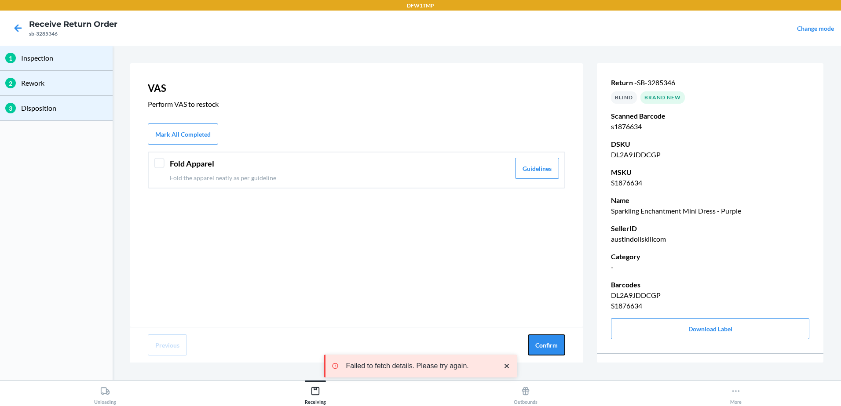
click at [549, 351] on button "Confirm" at bounding box center [546, 345] width 37 height 21
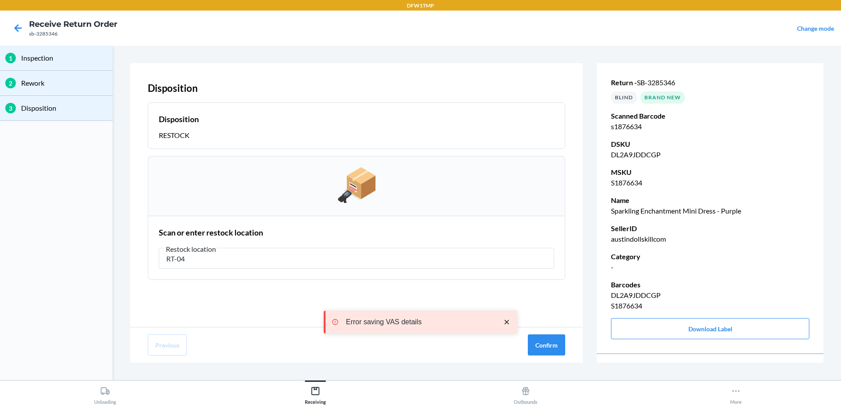
type input "RT-04"
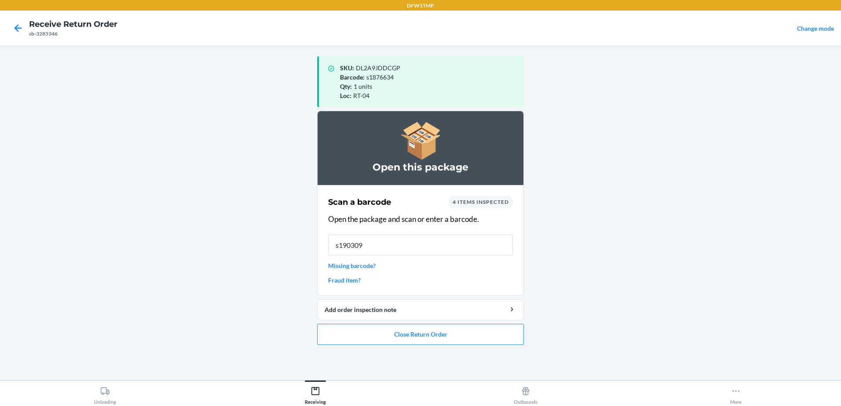
type input "s1903098"
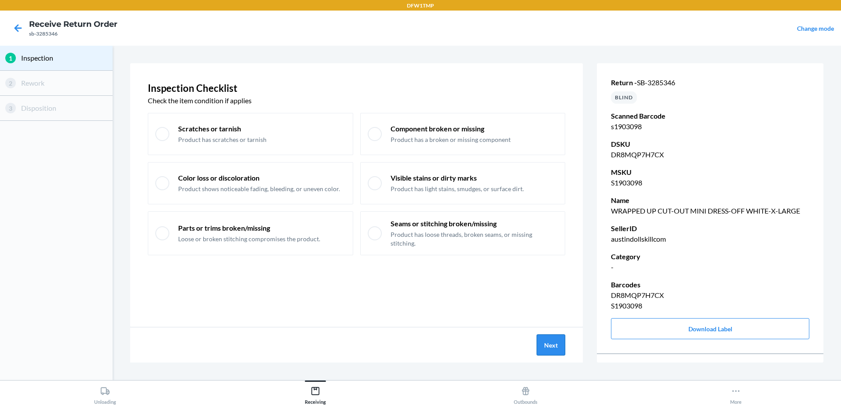
click at [553, 346] on button "Next" at bounding box center [551, 345] width 29 height 21
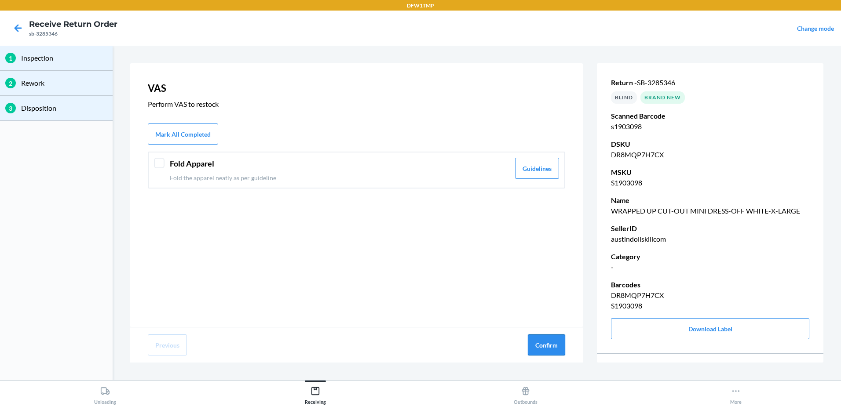
click at [552, 348] on button "Confirm" at bounding box center [546, 345] width 37 height 21
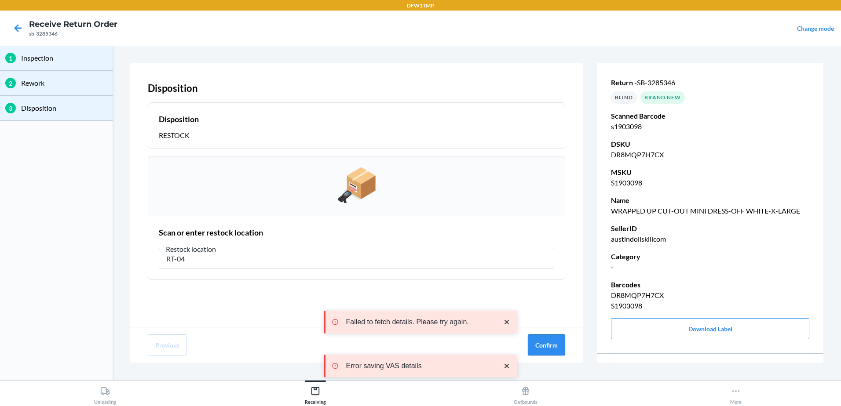
type input "RT-04"
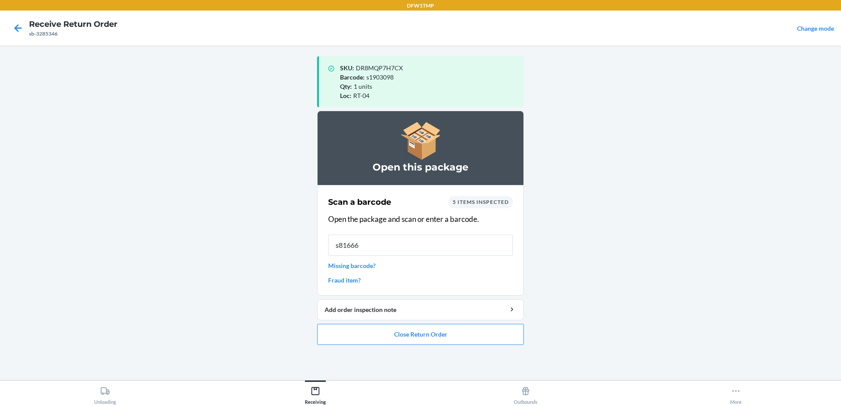
type input "s816661"
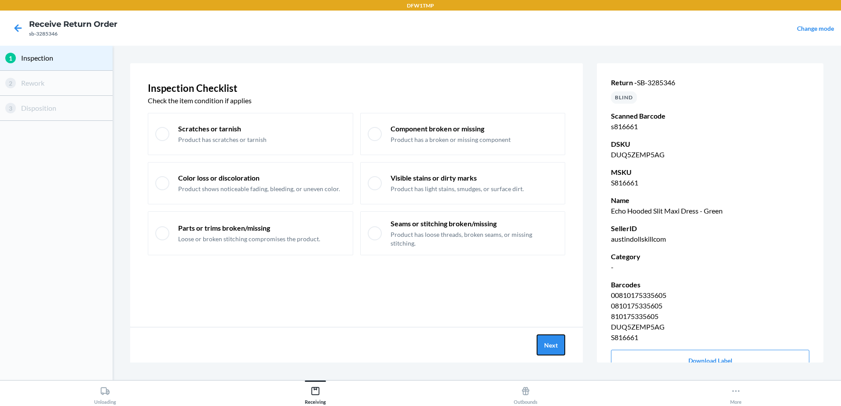
click at [551, 348] on button "Next" at bounding box center [551, 345] width 29 height 21
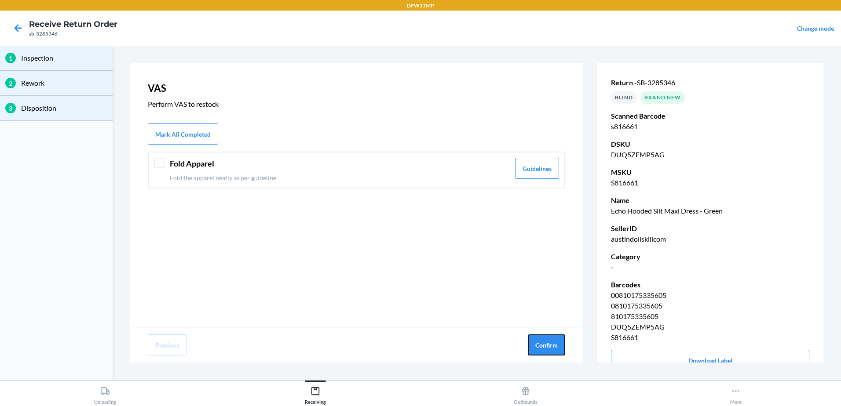
click at [551, 348] on button "Confirm" at bounding box center [546, 345] width 37 height 21
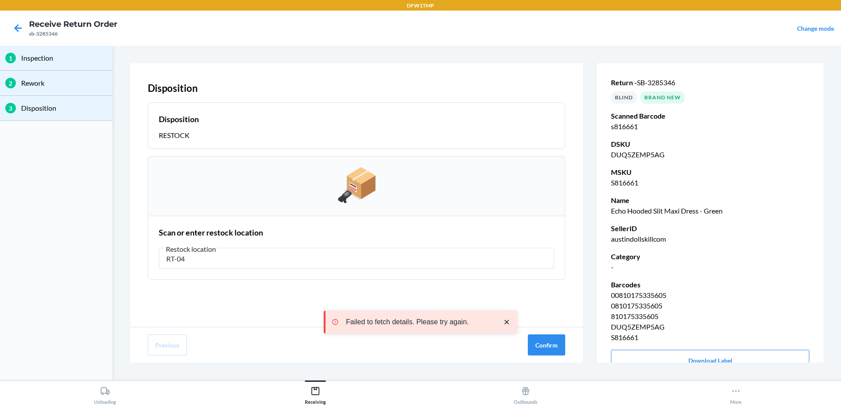
type input "RT-04"
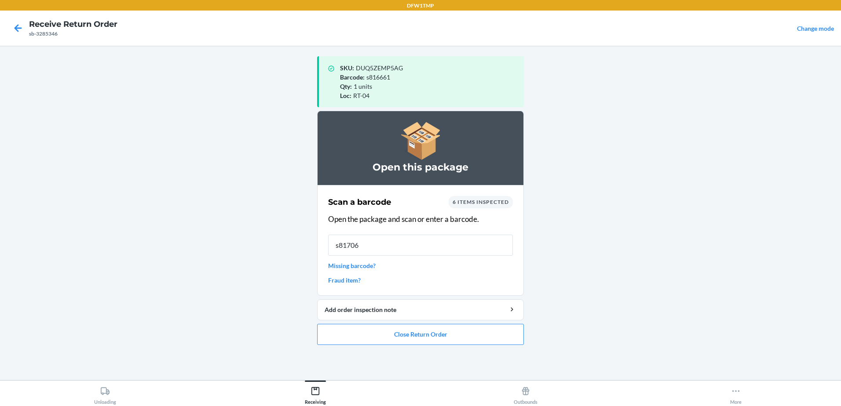
type input "s817067"
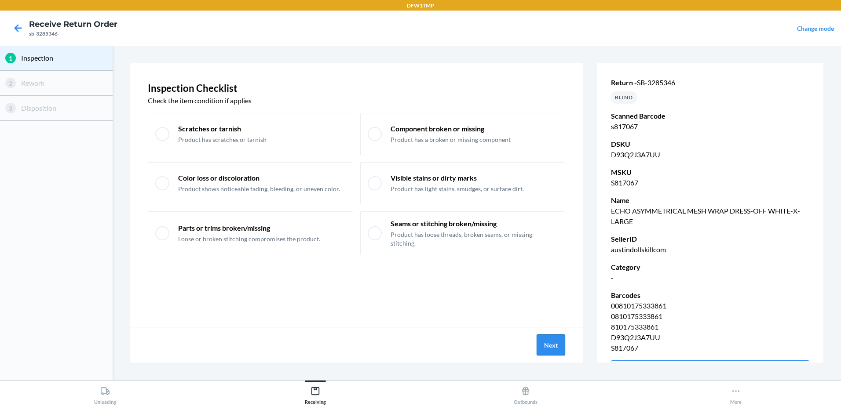
click at [555, 350] on button "Next" at bounding box center [551, 345] width 29 height 21
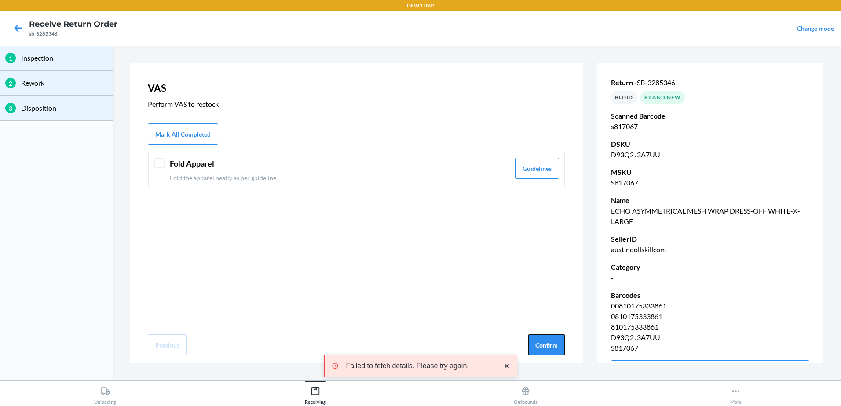
click at [555, 350] on button "Confirm" at bounding box center [546, 345] width 37 height 21
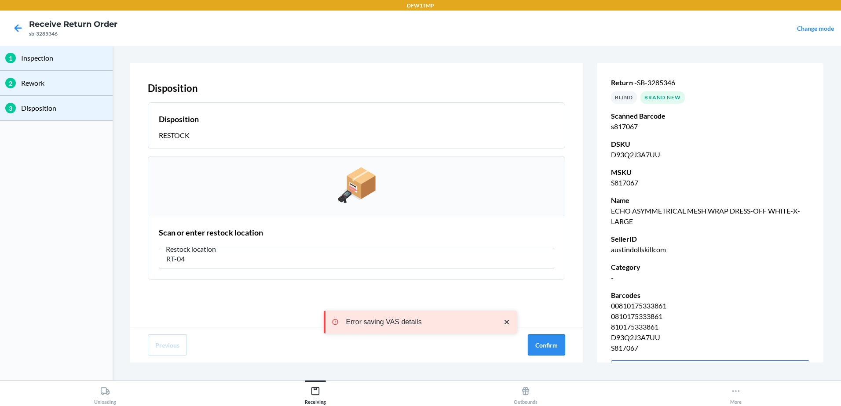
type input "RT-04"
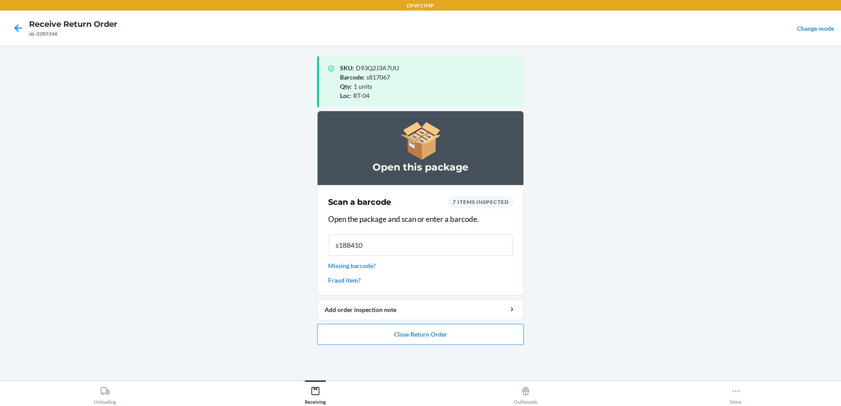
type input "s1884100"
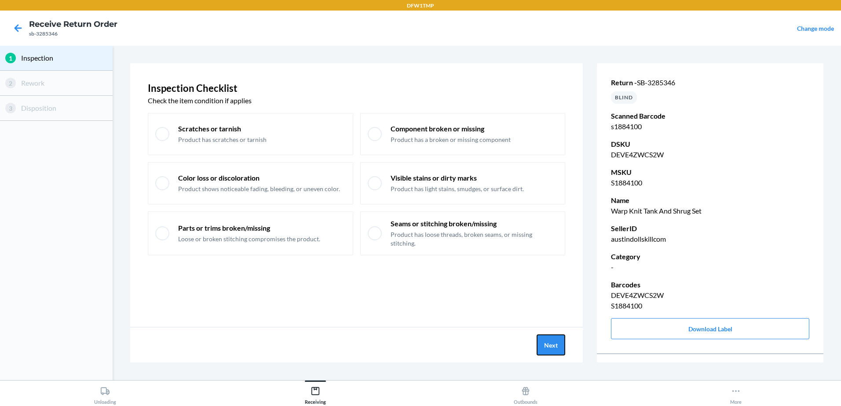
click at [549, 351] on button "Next" at bounding box center [551, 345] width 29 height 21
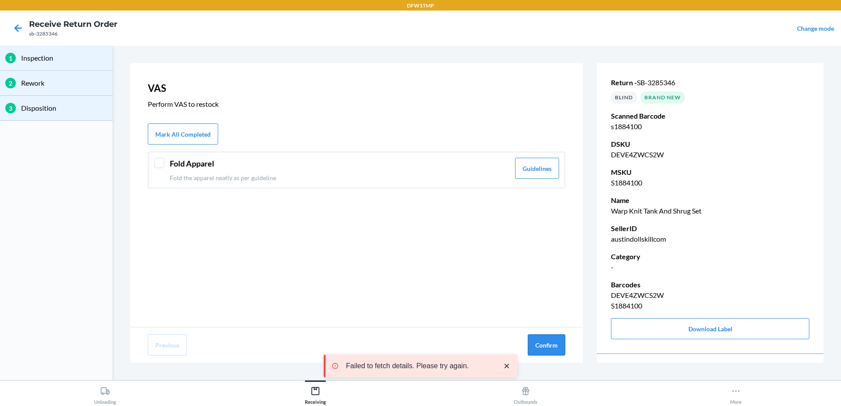
click at [551, 350] on button "Confirm" at bounding box center [546, 345] width 37 height 21
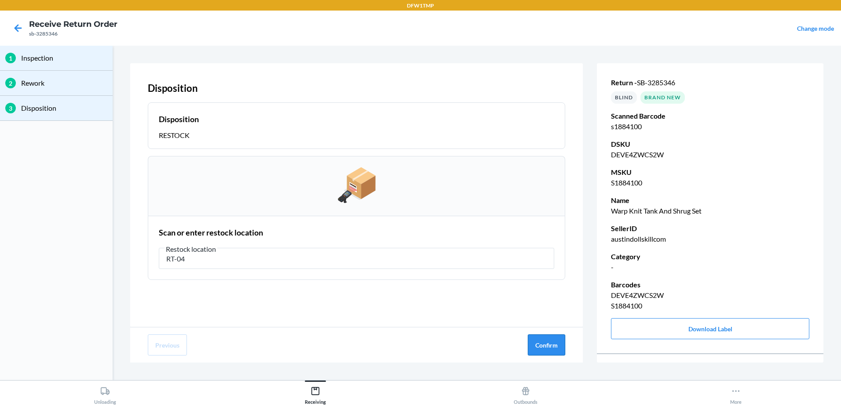
type input "RT-04"
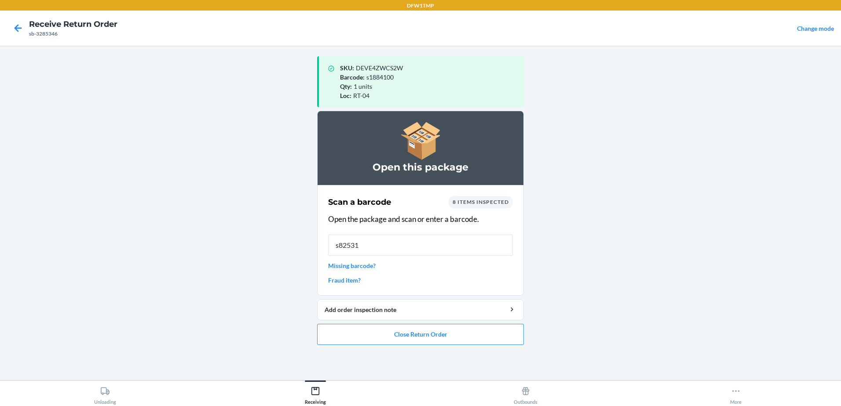
type input "s825313"
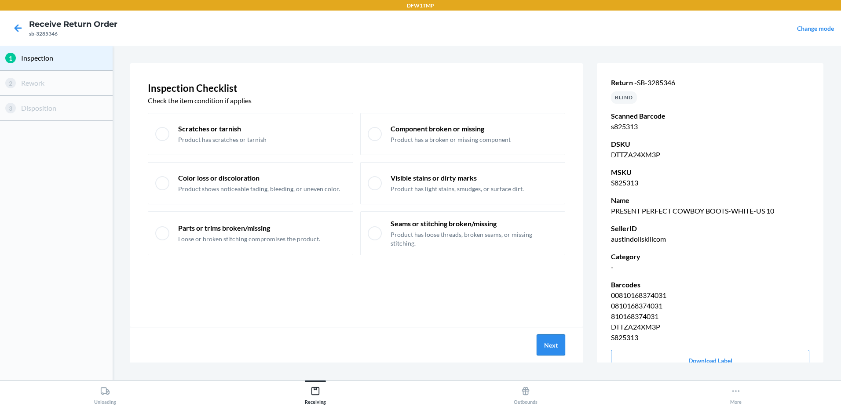
click at [552, 350] on button "Next" at bounding box center [551, 345] width 29 height 21
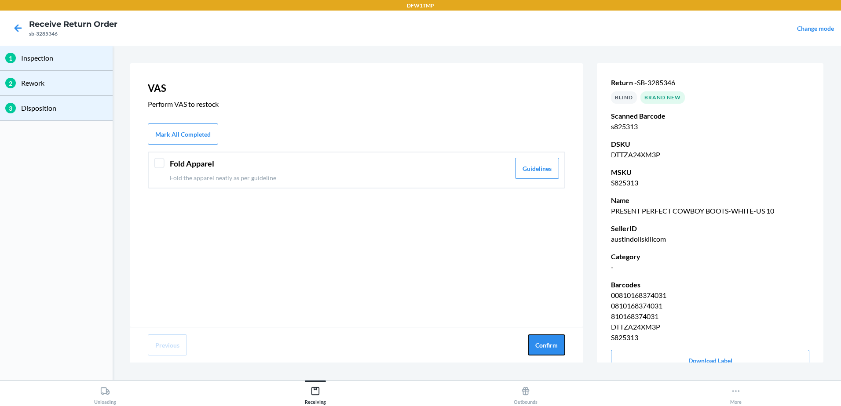
click at [552, 350] on button "Confirm" at bounding box center [546, 345] width 37 height 21
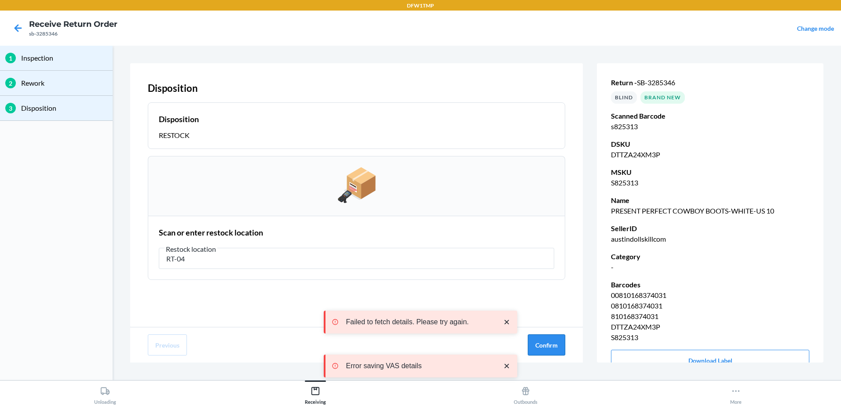
type input "RT-04"
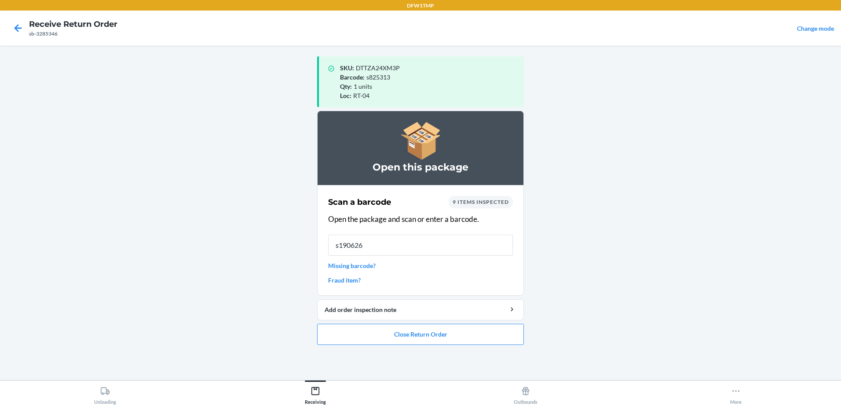
type input "s1906265"
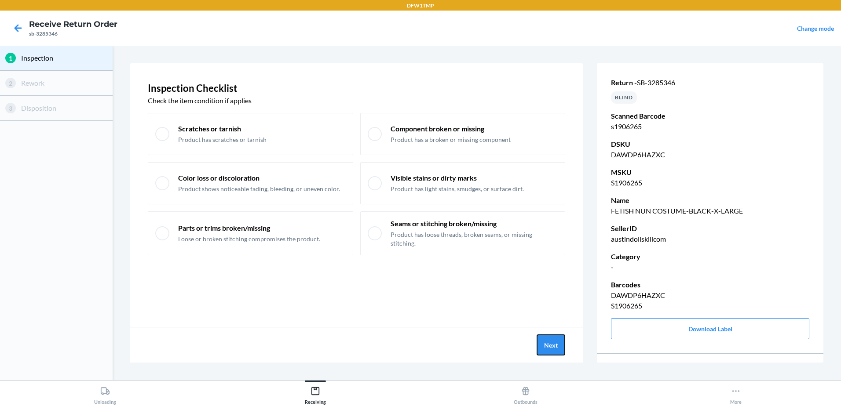
click at [552, 350] on button "Next" at bounding box center [551, 345] width 29 height 21
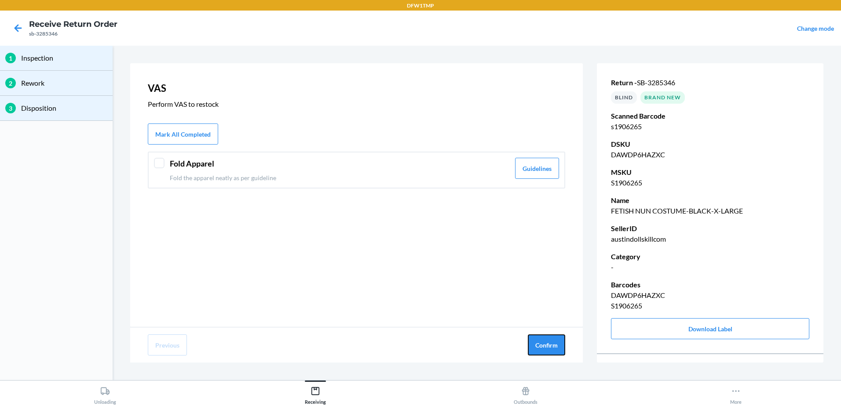
click at [552, 350] on button "Confirm" at bounding box center [546, 345] width 37 height 21
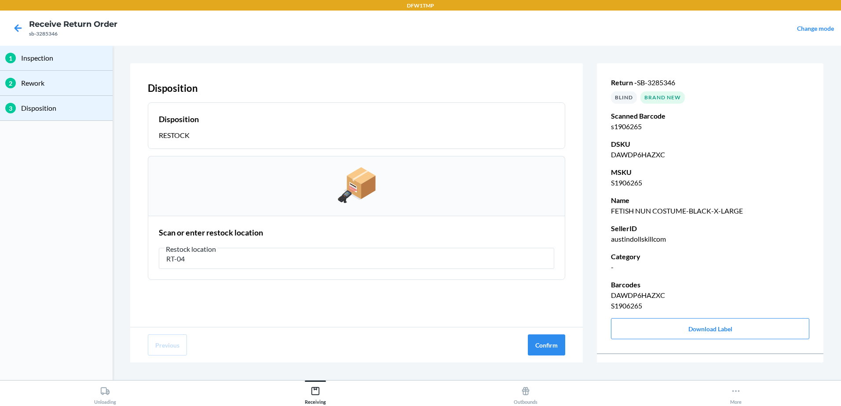
type input "RT-04"
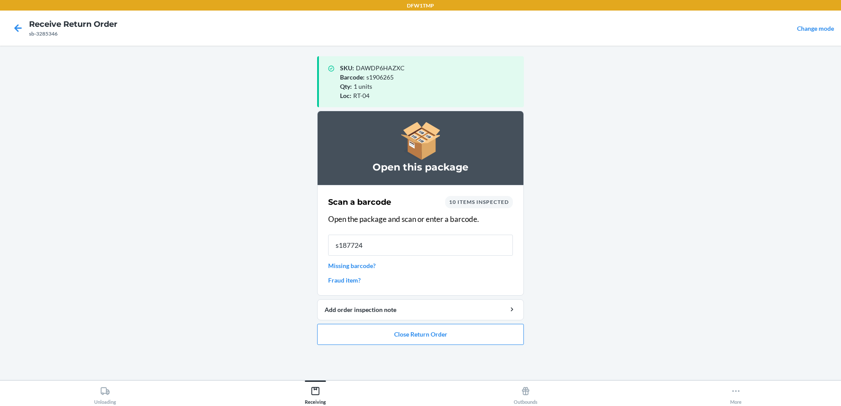
type input "s1877249"
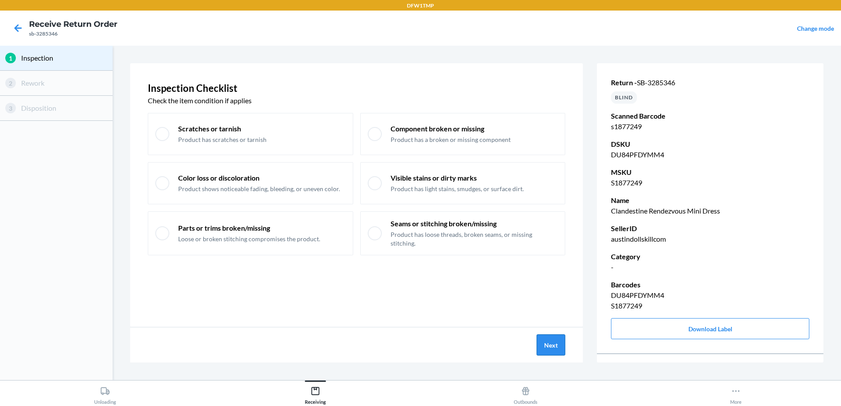
click at [543, 340] on button "Next" at bounding box center [551, 345] width 29 height 21
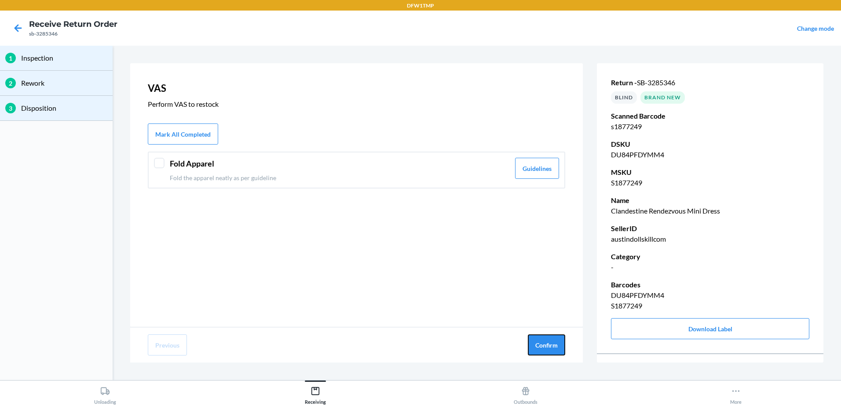
click at [543, 340] on button "Confirm" at bounding box center [546, 345] width 37 height 21
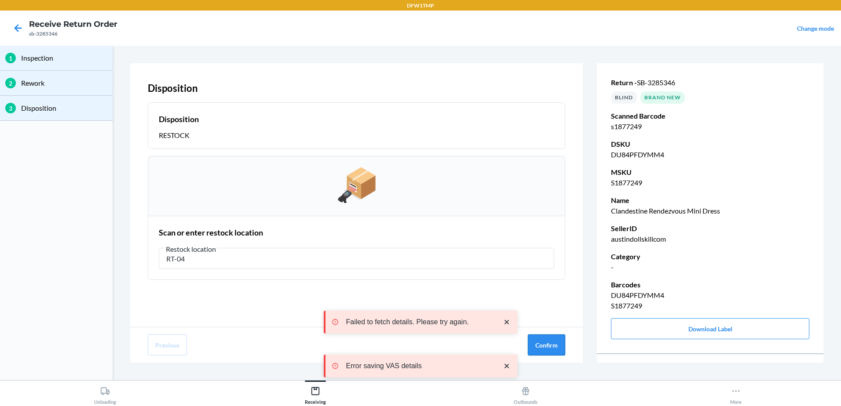
type input "RT-04"
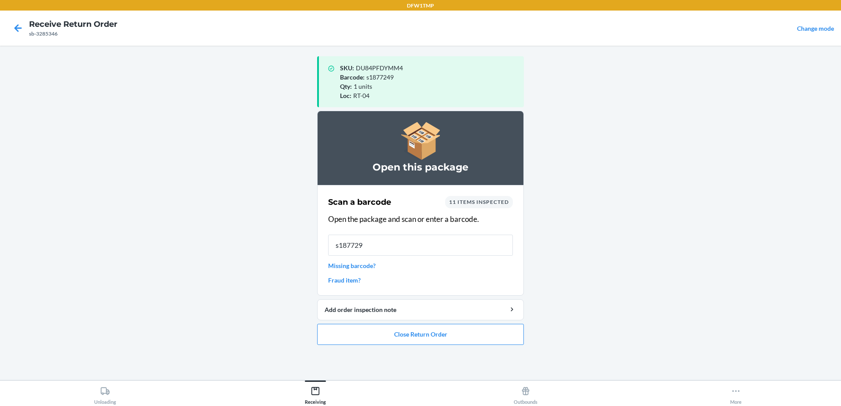
type input "s1877298"
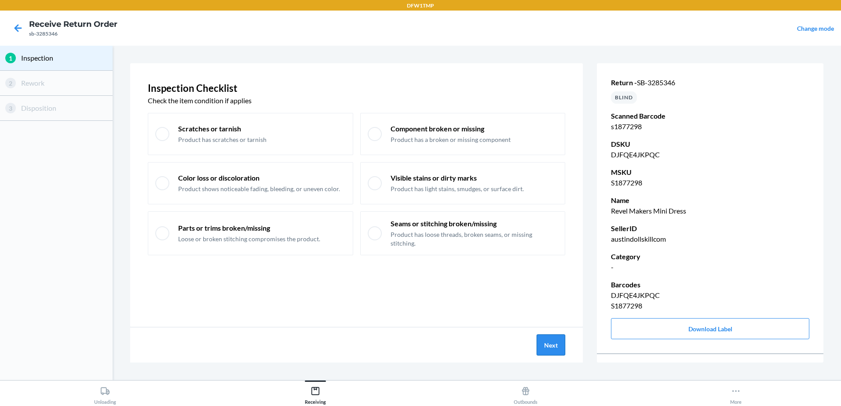
click at [540, 341] on button "Next" at bounding box center [551, 345] width 29 height 21
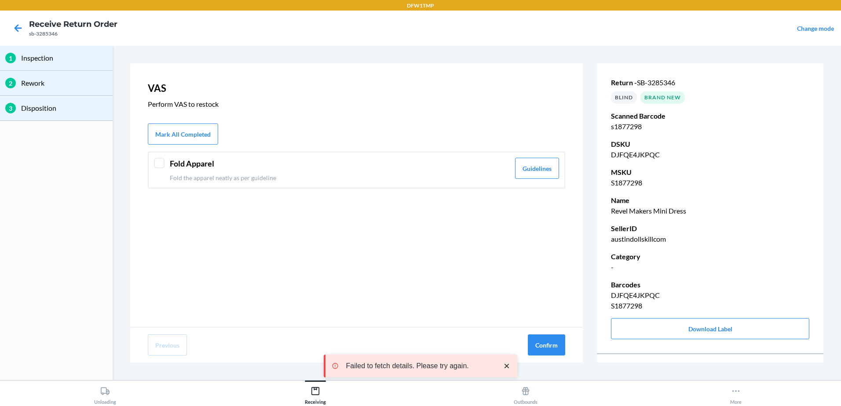
click at [406, 230] on div "VAS Perform VAS to restock Mark All Completed Fold Apparel Fold the apparel nea…" at bounding box center [356, 195] width 453 height 264
click at [540, 340] on button "Confirm" at bounding box center [546, 345] width 37 height 21
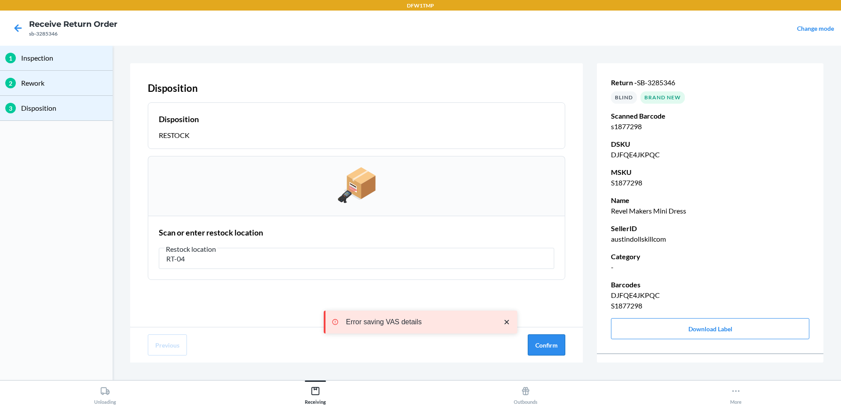
type input "RT-04"
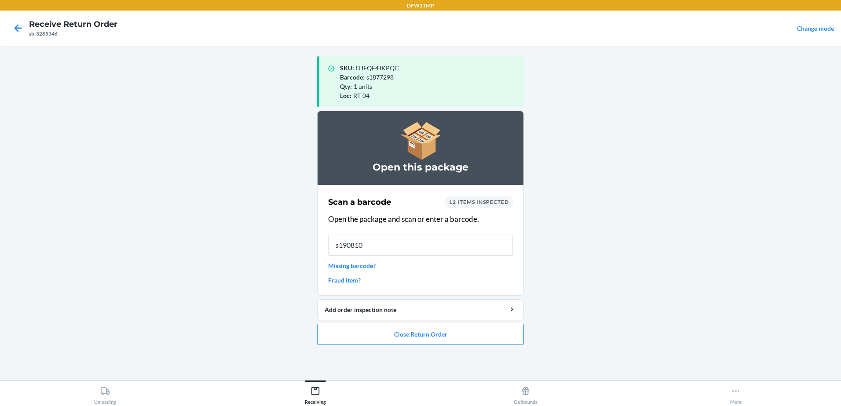
type input "s1908105"
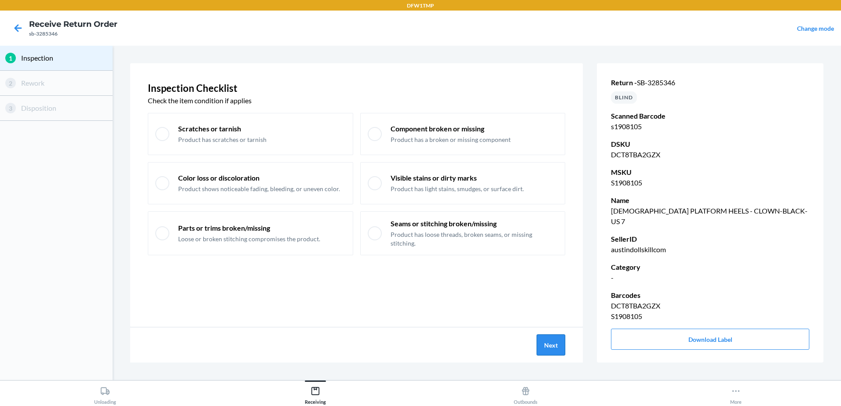
click at [551, 345] on button "Next" at bounding box center [551, 345] width 29 height 21
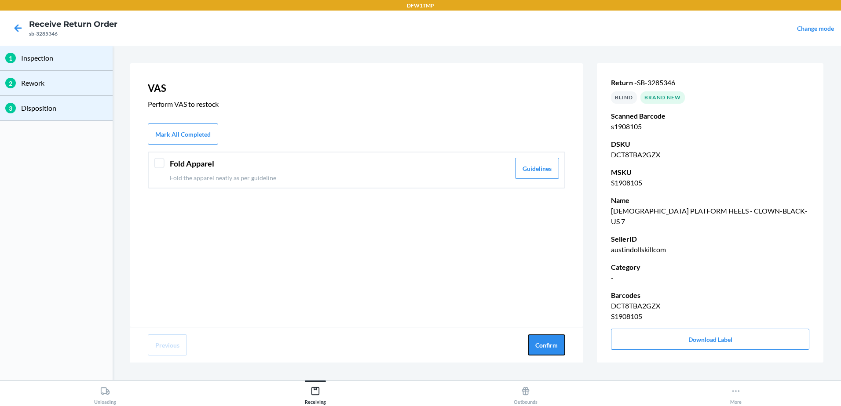
click at [551, 345] on button "Confirm" at bounding box center [546, 345] width 37 height 21
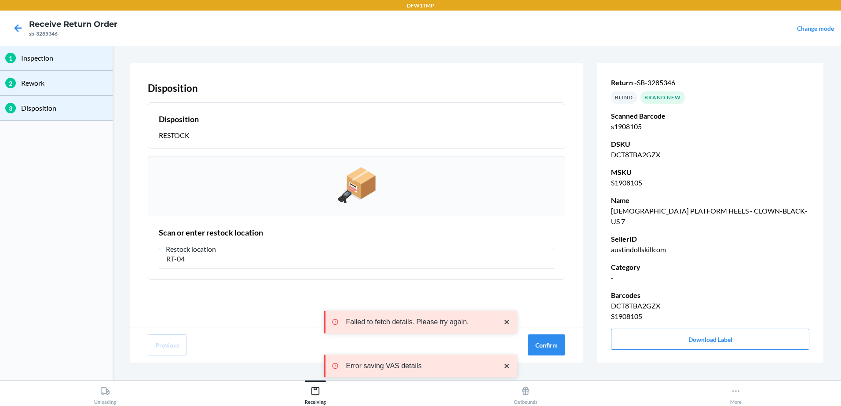
type input "RT-04"
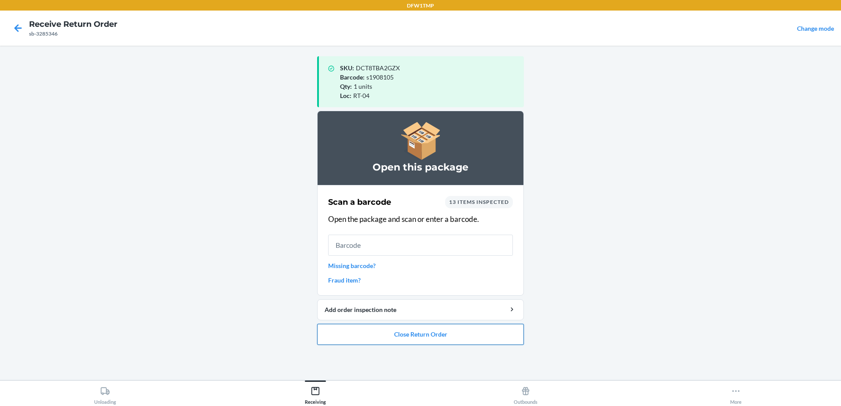
click at [467, 334] on button "Close Return Order" at bounding box center [420, 334] width 207 height 21
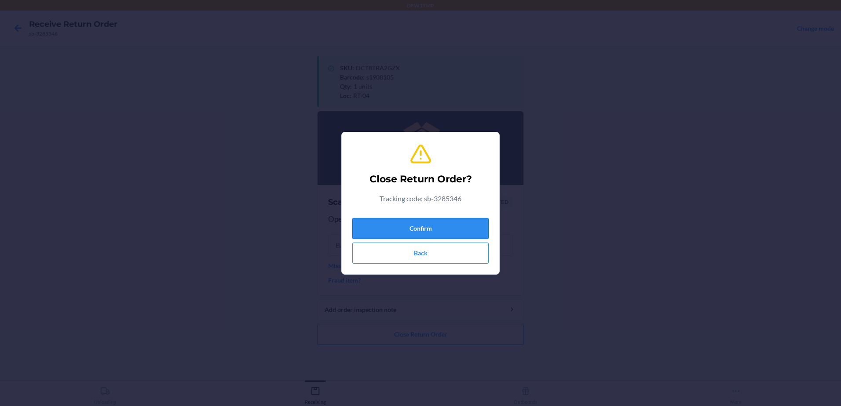
click at [435, 227] on button "Confirm" at bounding box center [420, 228] width 136 height 21
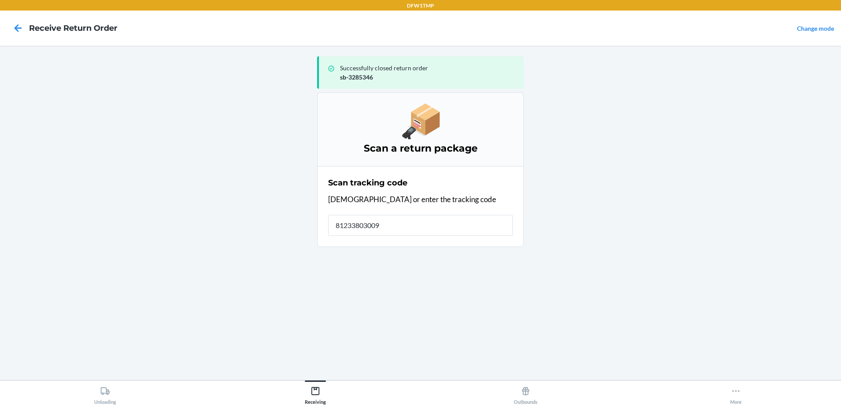
type input "812338030099"
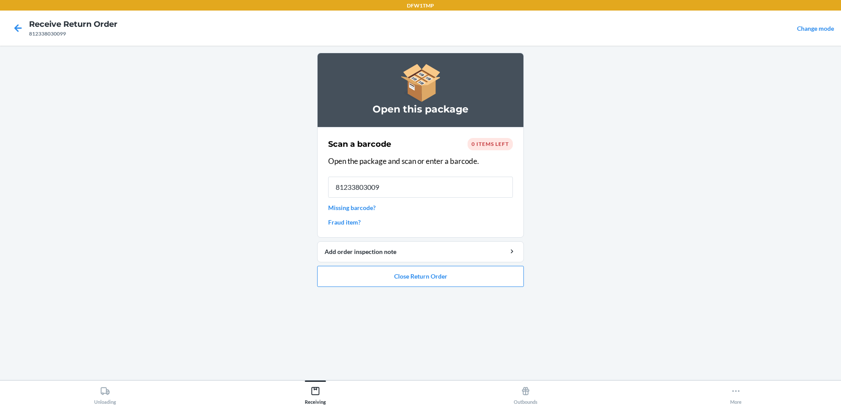
type input "812338030099"
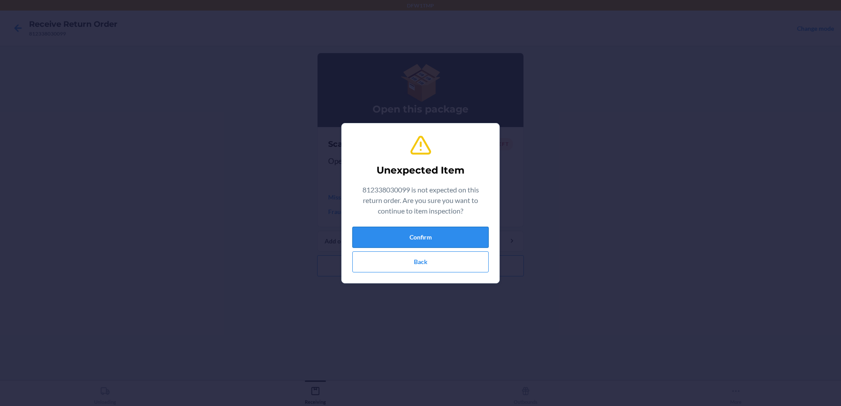
click at [435, 238] on button "Confirm" at bounding box center [420, 237] width 136 height 21
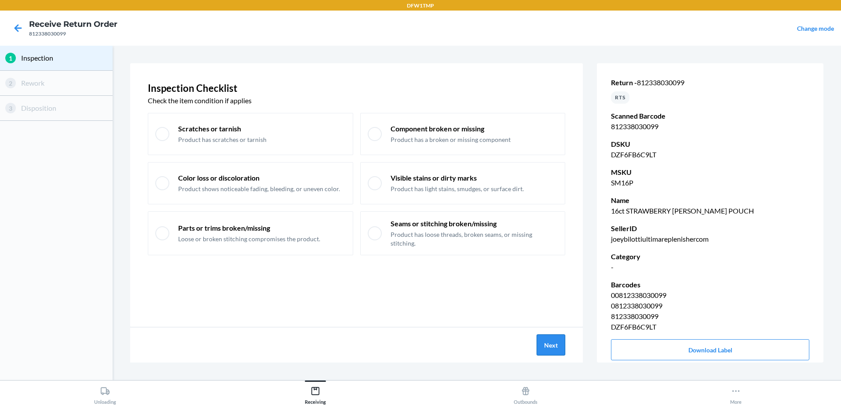
click at [551, 342] on button "Next" at bounding box center [551, 345] width 29 height 21
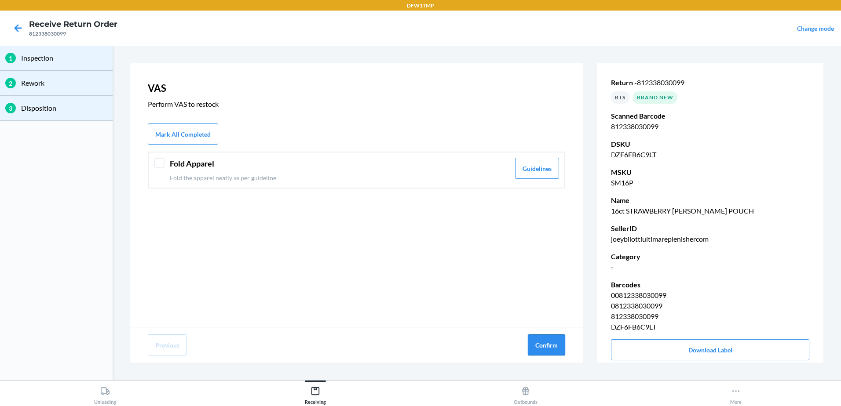
click at [551, 345] on button "Confirm" at bounding box center [546, 345] width 37 height 21
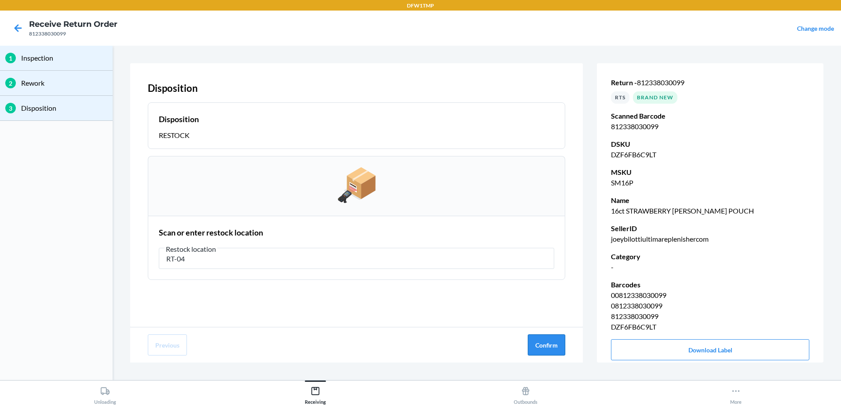
type input "RT-04"
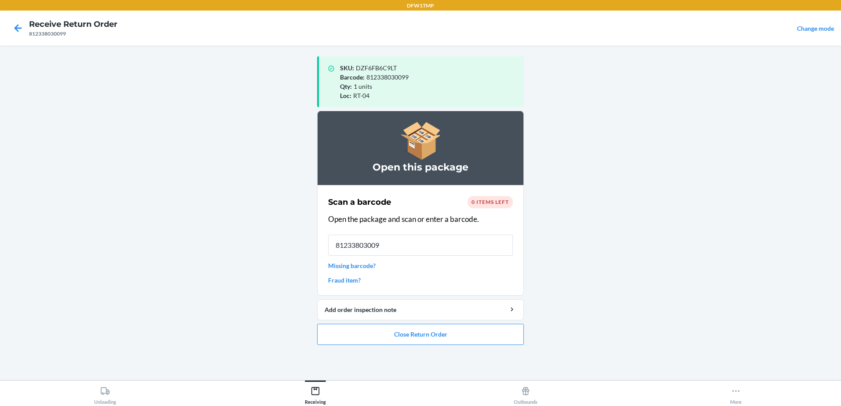
type input "812338030099"
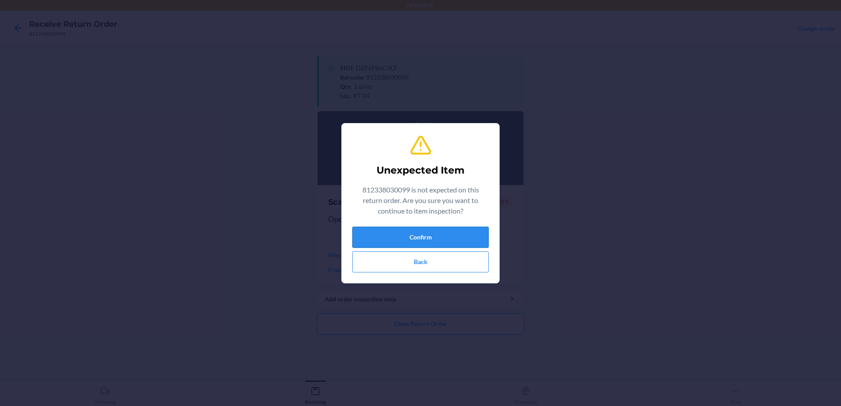
click at [432, 237] on button "Confirm" at bounding box center [420, 237] width 136 height 21
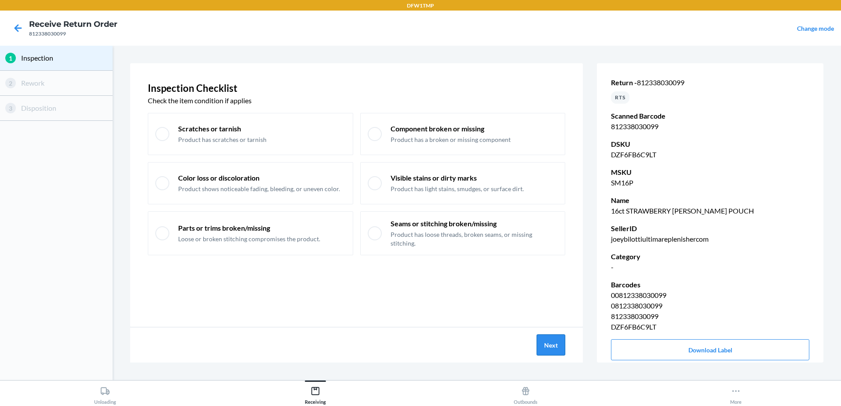
click at [541, 340] on button "Next" at bounding box center [551, 345] width 29 height 21
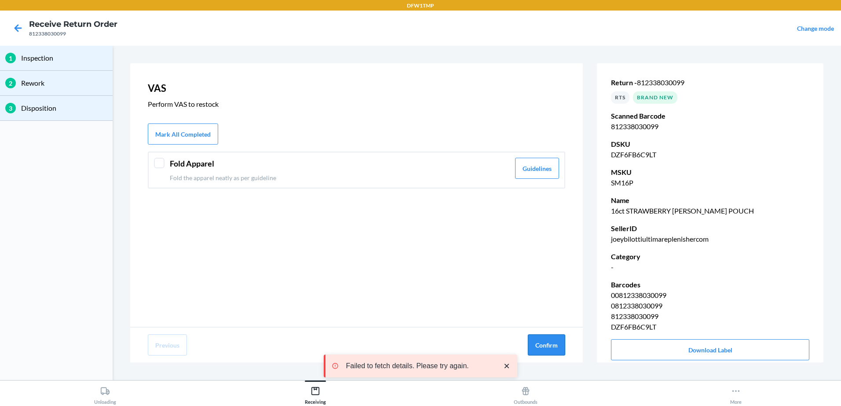
click at [541, 340] on button "Confirm" at bounding box center [546, 345] width 37 height 21
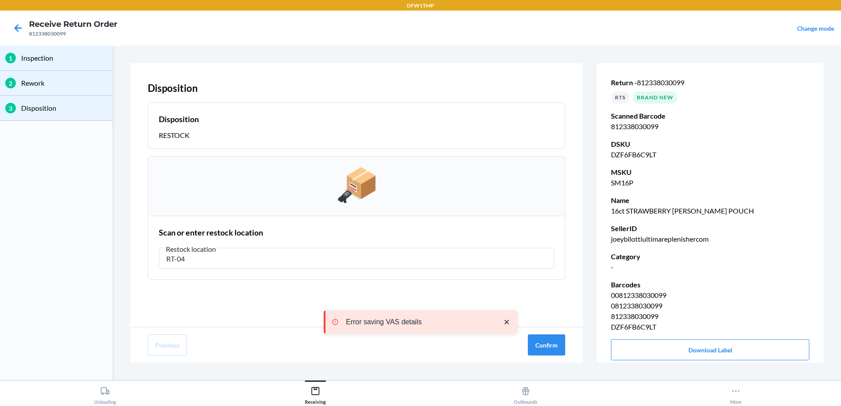
type input "RT-04"
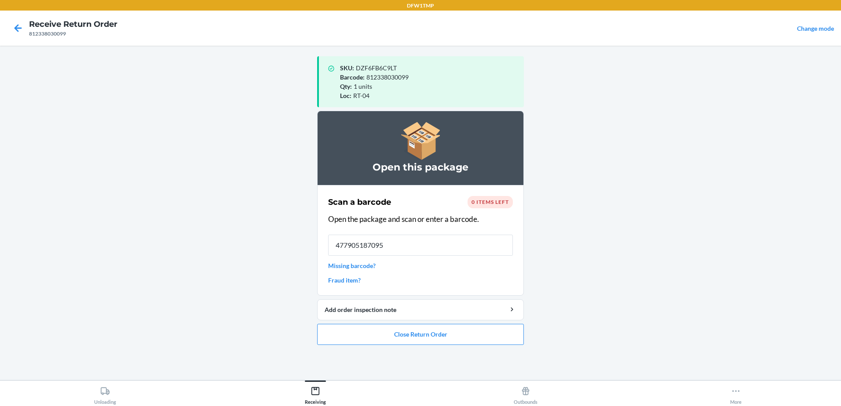
type input "4779051870950"
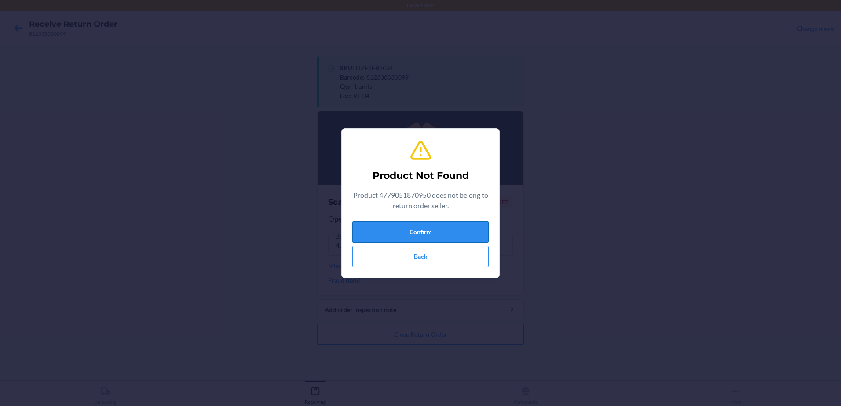
click at [465, 229] on button "Confirm" at bounding box center [420, 232] width 136 height 21
click at [461, 233] on button "Confirm" at bounding box center [420, 232] width 136 height 21
click at [458, 252] on button "Back" at bounding box center [420, 256] width 136 height 21
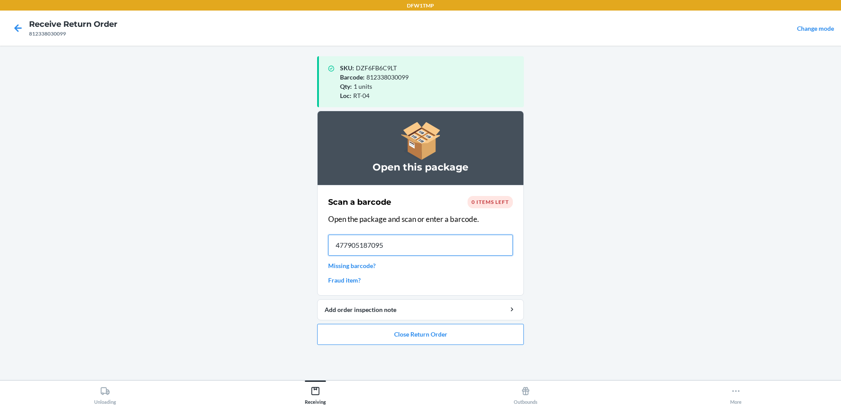
type input "4779051870950"
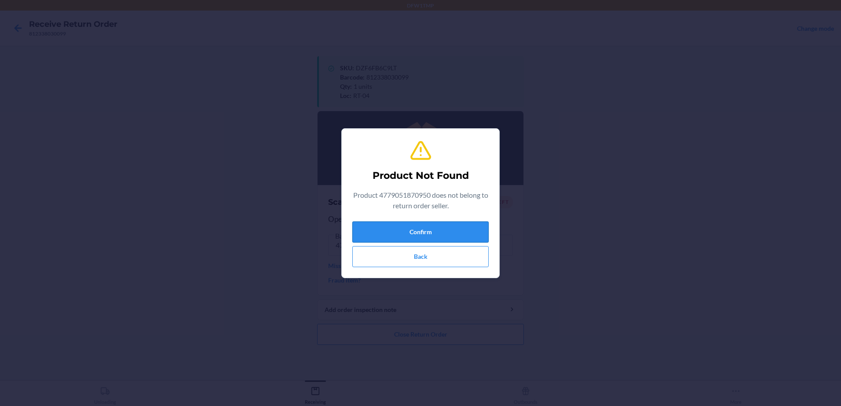
click at [459, 230] on button "Confirm" at bounding box center [420, 232] width 136 height 21
click at [352, 222] on button "Confirm" at bounding box center [420, 232] width 136 height 21
click at [446, 259] on button "Back" at bounding box center [420, 256] width 136 height 21
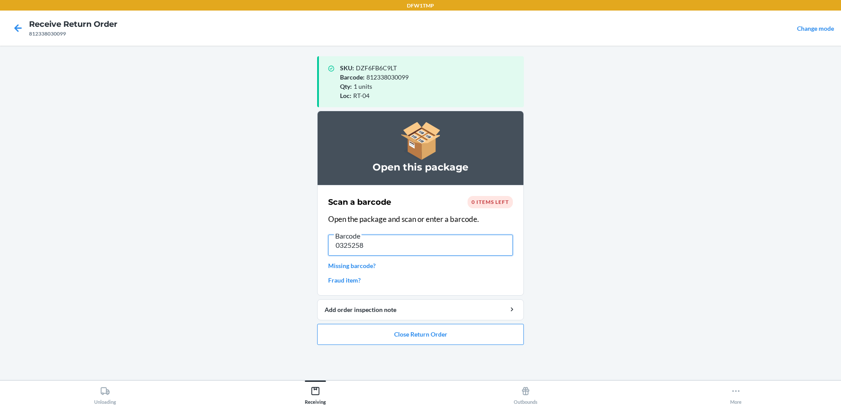
type input "03252586"
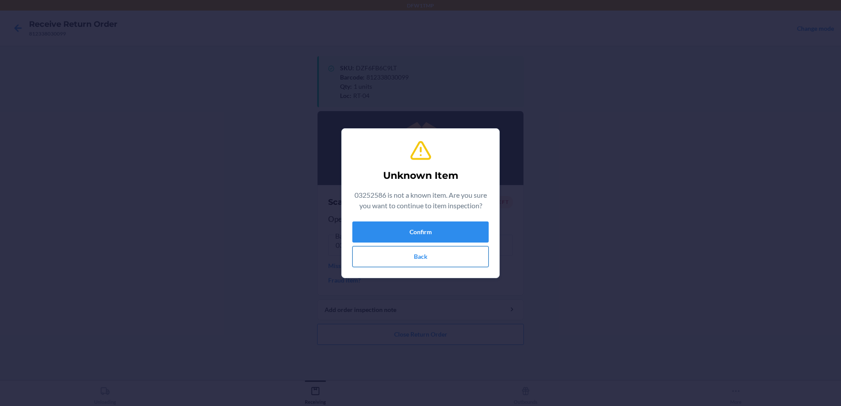
click at [454, 263] on button "Back" at bounding box center [420, 256] width 136 height 21
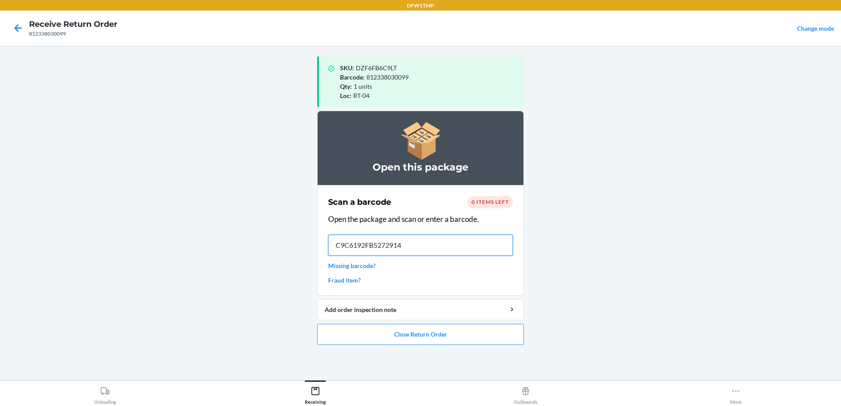
type input "C9C6192FB5272914F"
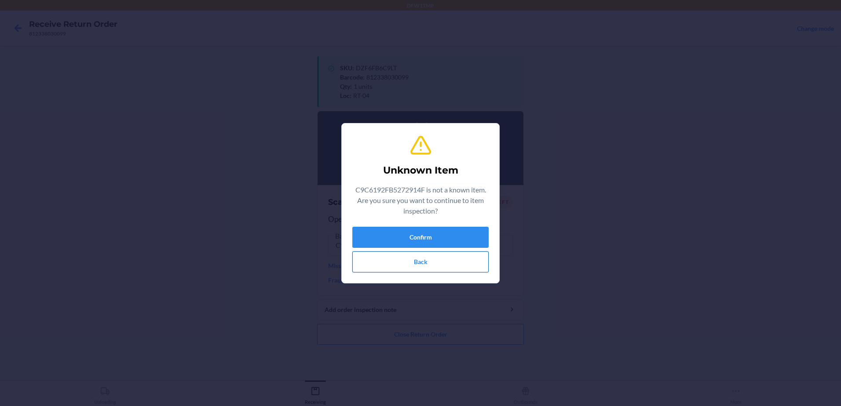
click at [465, 260] on button "Back" at bounding box center [420, 262] width 136 height 21
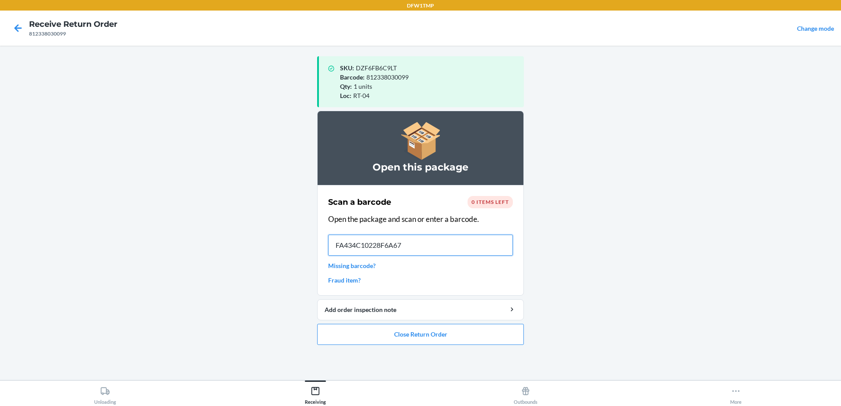
type input "FA434C10228F6A678"
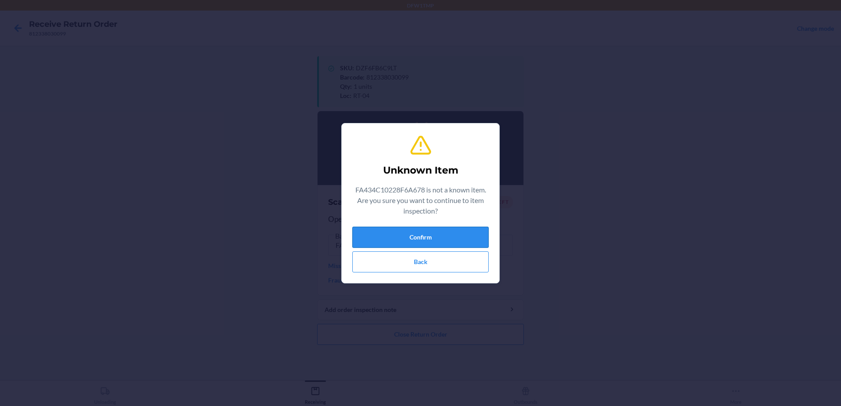
click at [474, 237] on button "Confirm" at bounding box center [420, 237] width 136 height 21
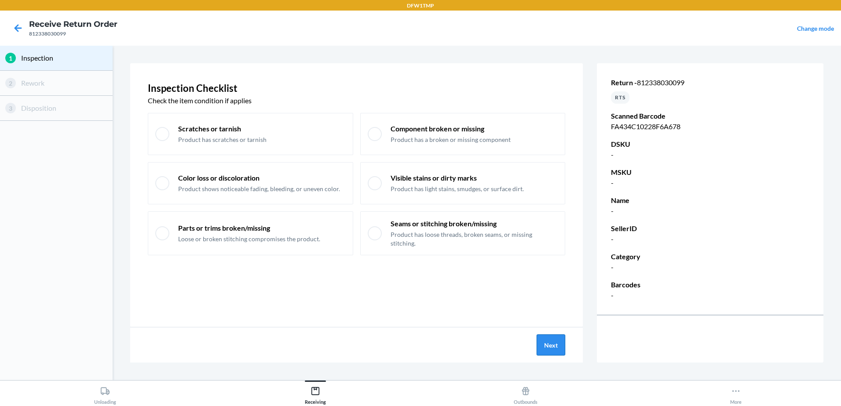
click at [553, 348] on button "Next" at bounding box center [551, 345] width 29 height 21
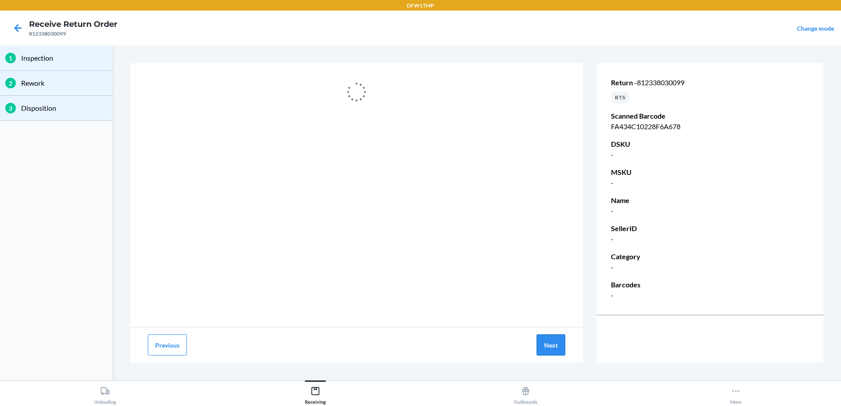
click at [557, 351] on button "Next" at bounding box center [551, 345] width 29 height 21
click at [16, 25] on icon at bounding box center [18, 28] width 15 height 15
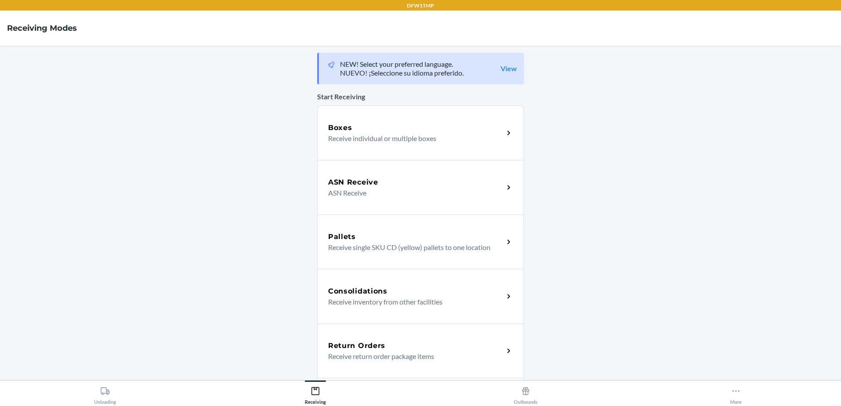
click at [418, 349] on div "Return Orders" at bounding box center [416, 346] width 176 height 11
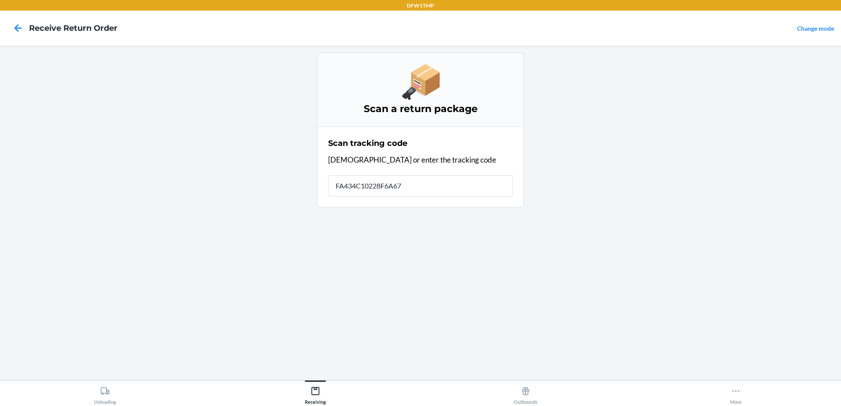
type input "FA434C10228F6A678"
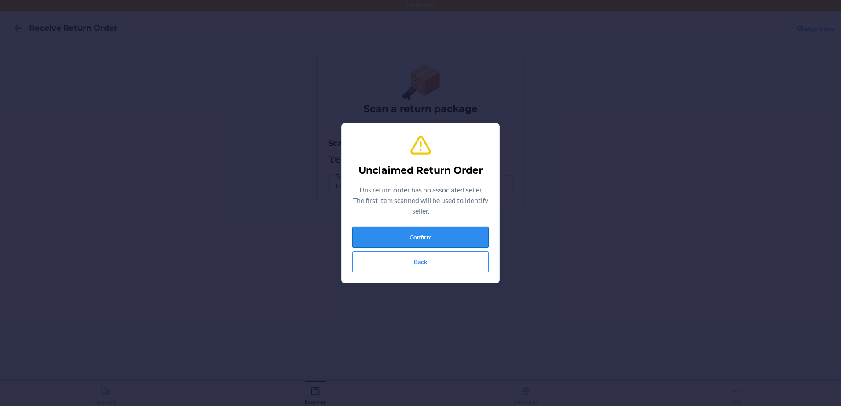
click at [392, 230] on button "Confirm" at bounding box center [420, 237] width 136 height 21
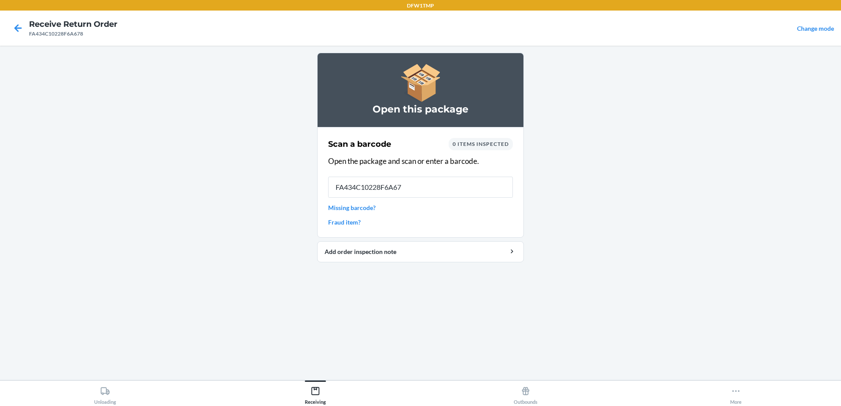
type input "FA434C10228F6A678"
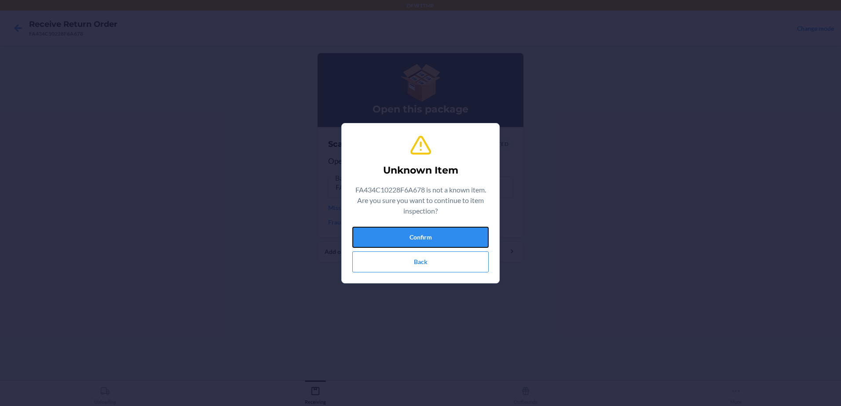
click at [392, 230] on button "Confirm" at bounding box center [420, 237] width 136 height 21
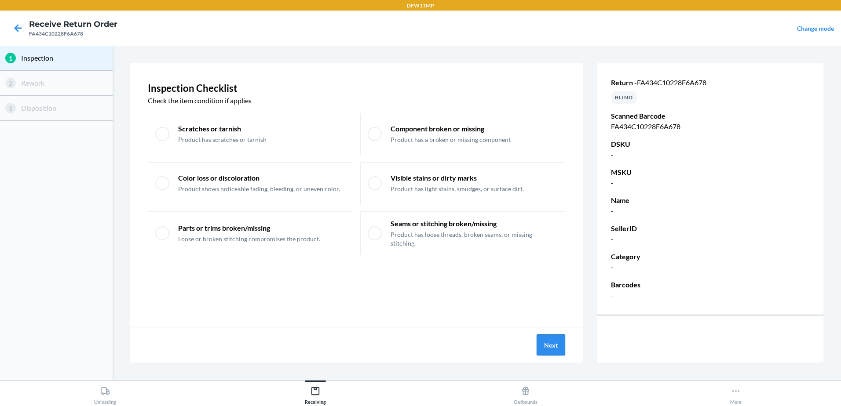
click at [552, 346] on button "Next" at bounding box center [551, 345] width 29 height 21
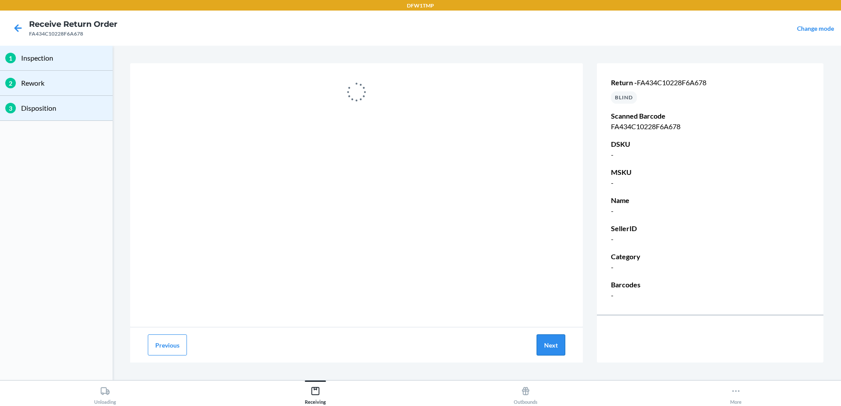
click at [551, 344] on button "Next" at bounding box center [551, 345] width 29 height 21
click at [16, 29] on icon at bounding box center [18, 27] width 7 height 7
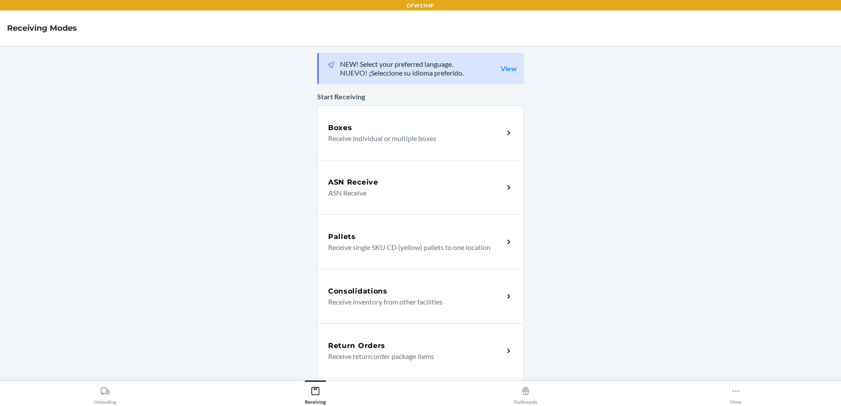
click at [445, 348] on div "Return Orders" at bounding box center [416, 346] width 176 height 11
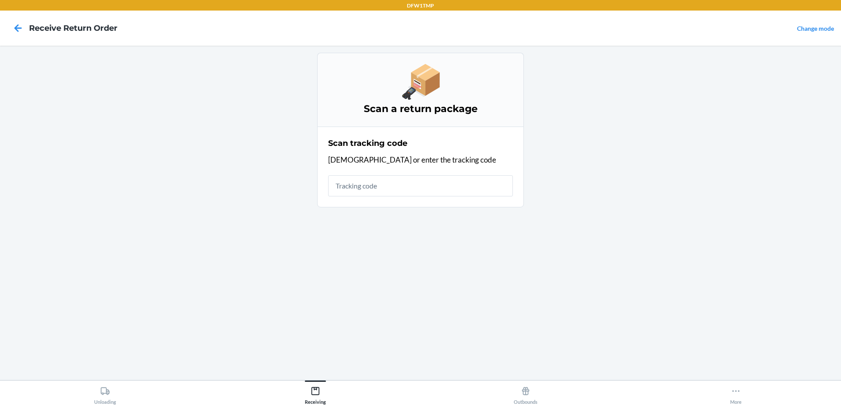
click at [381, 188] on input "text" at bounding box center [420, 186] width 185 height 21
type input "s786101"
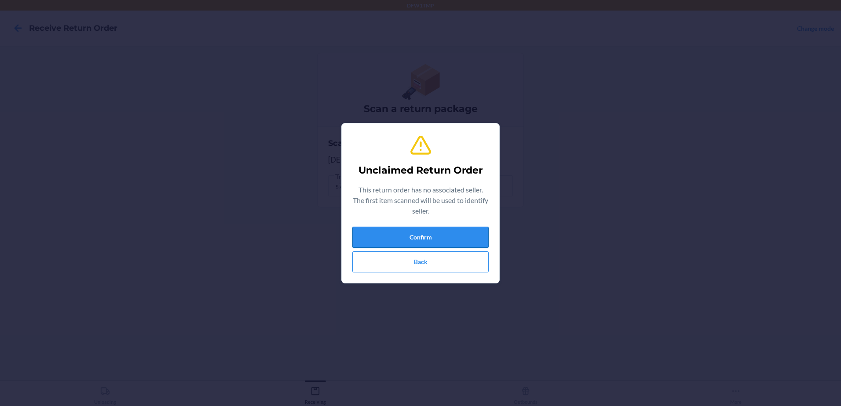
click at [469, 233] on button "Confirm" at bounding box center [420, 237] width 136 height 21
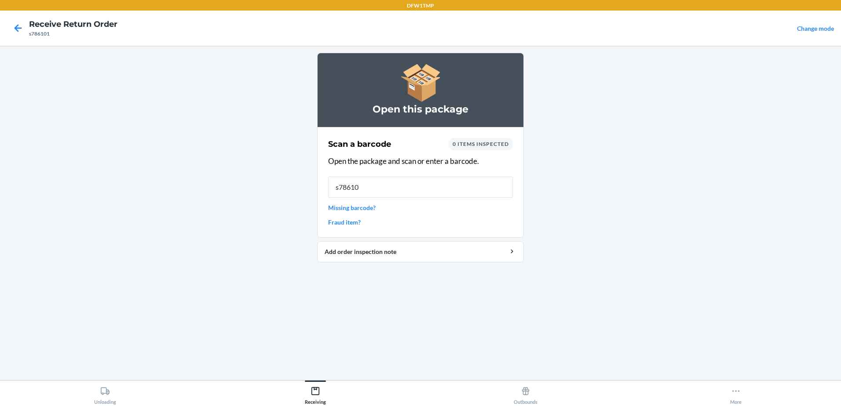
type input "s786101"
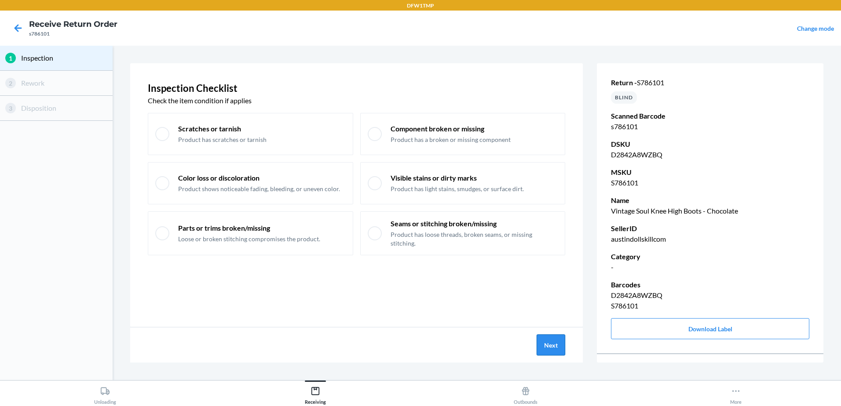
click at [557, 345] on button "Next" at bounding box center [551, 345] width 29 height 21
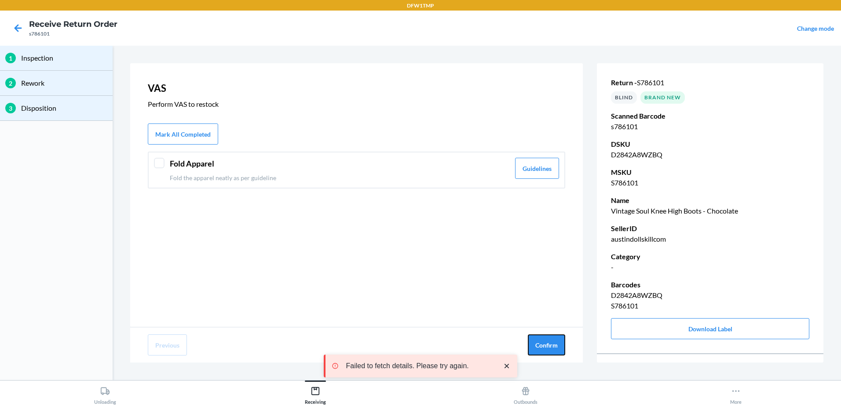
click at [556, 344] on button "Confirm" at bounding box center [546, 345] width 37 height 21
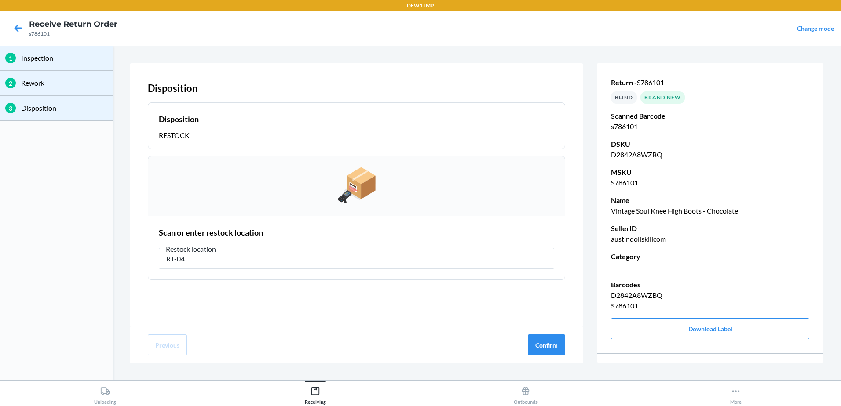
type input "RT-04"
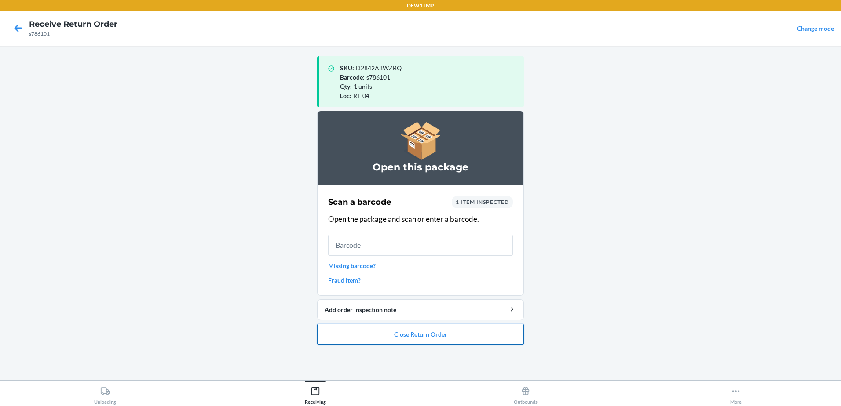
click at [483, 335] on button "Close Return Order" at bounding box center [420, 334] width 207 height 21
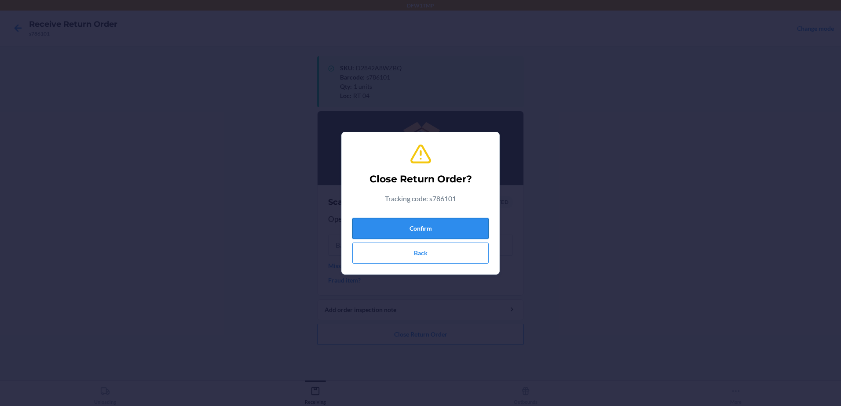
click at [465, 228] on button "Confirm" at bounding box center [420, 228] width 136 height 21
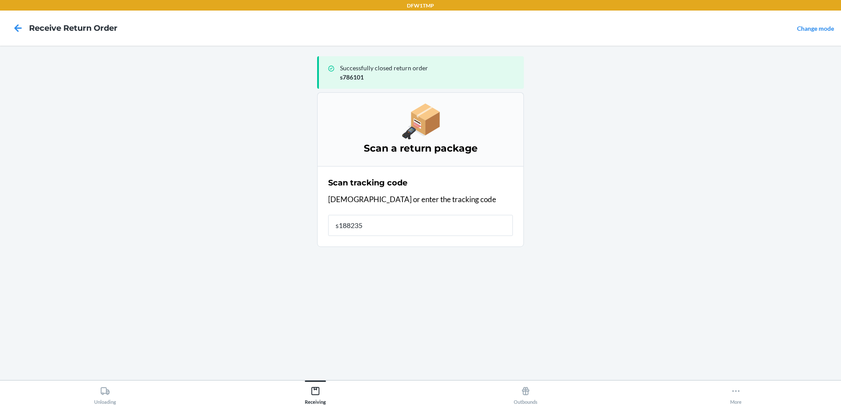
type input "s1882357"
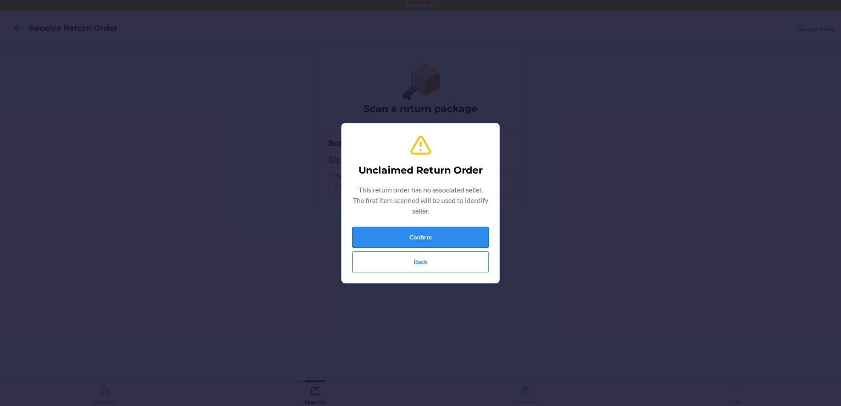
click at [459, 229] on button "Confirm" at bounding box center [420, 237] width 136 height 21
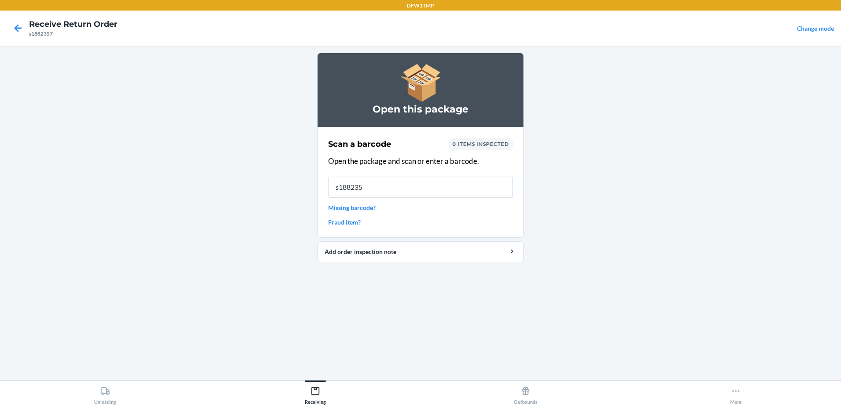
type input "s1882357"
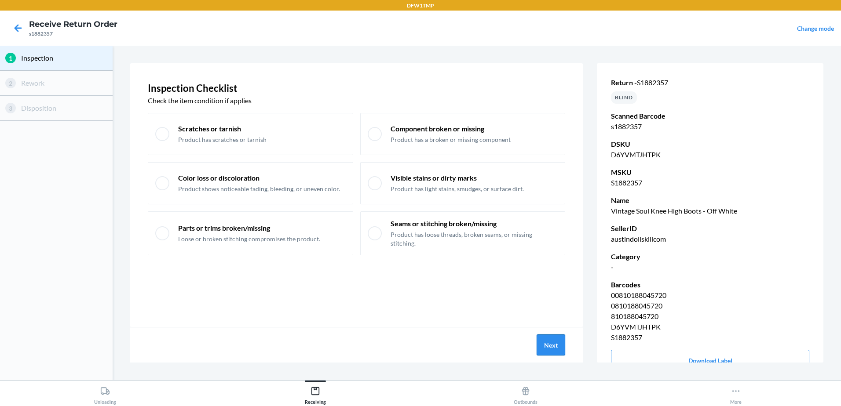
click at [549, 348] on button "Next" at bounding box center [551, 345] width 29 height 21
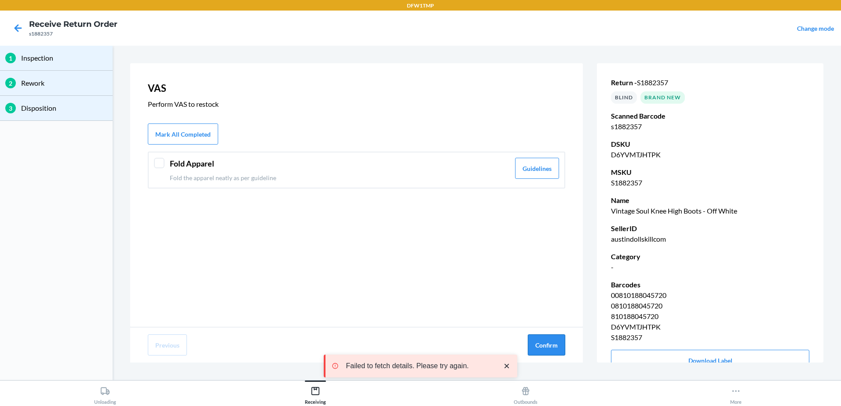
click at [551, 351] on button "Confirm" at bounding box center [546, 345] width 37 height 21
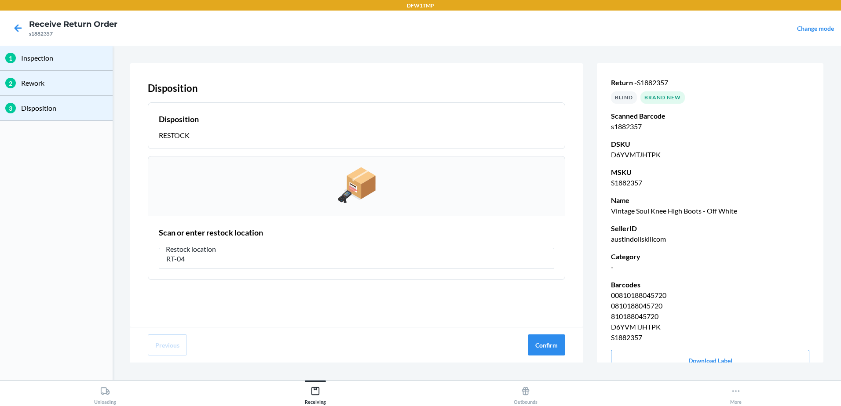
type input "RT-04"
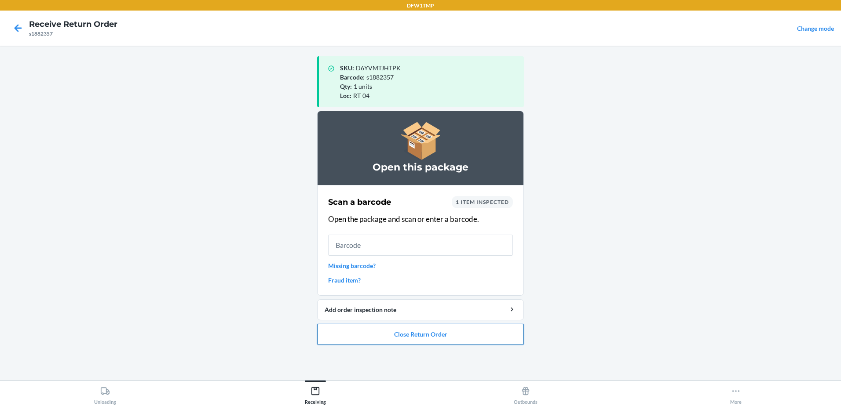
click at [493, 341] on button "Close Return Order" at bounding box center [420, 334] width 207 height 21
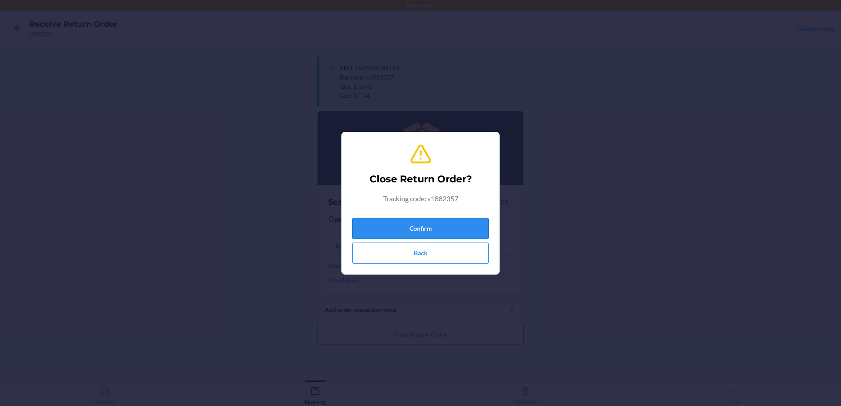
click at [478, 229] on button "Confirm" at bounding box center [420, 228] width 136 height 21
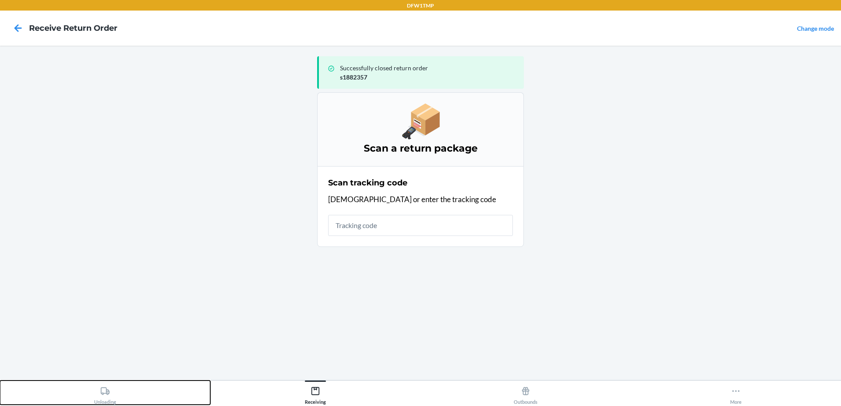
click at [111, 396] on div "Unloading" at bounding box center [105, 394] width 22 height 22
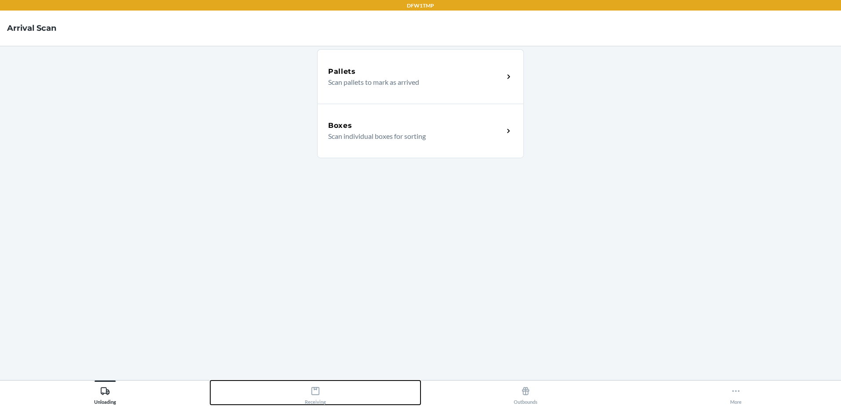
click at [315, 391] on icon at bounding box center [316, 392] width 10 height 10
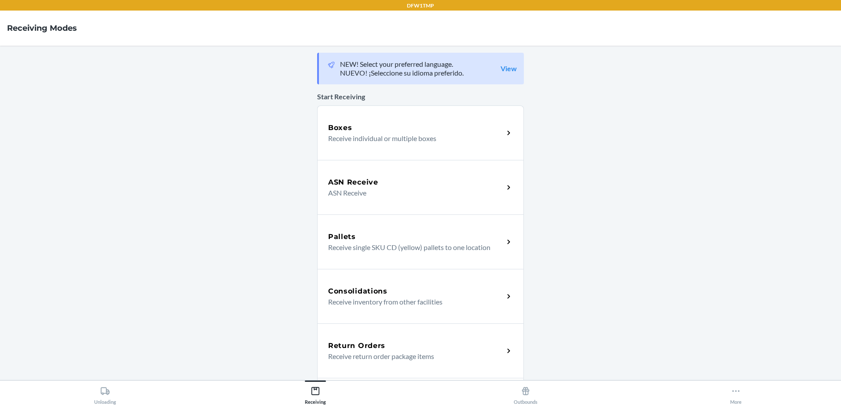
click at [449, 348] on div "Return Orders" at bounding box center [416, 346] width 176 height 11
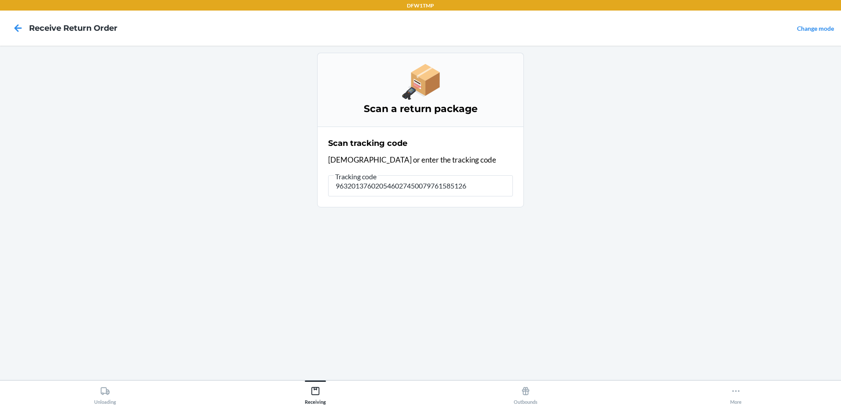
type input "9632013760205460274500797615851265"
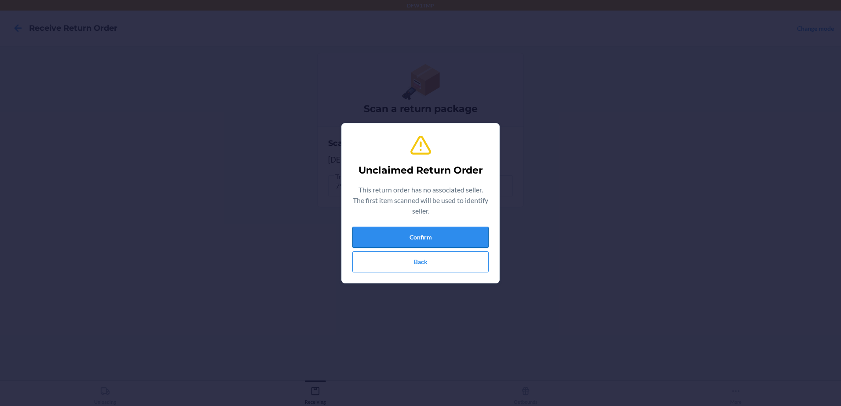
click at [450, 234] on button "Confirm" at bounding box center [420, 237] width 136 height 21
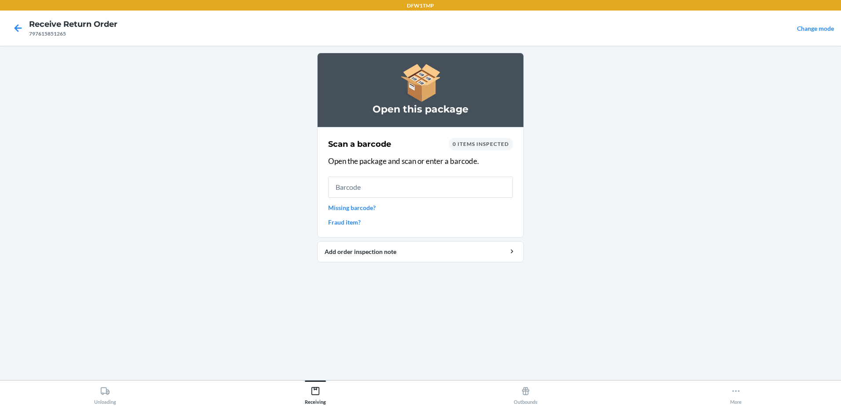
click at [396, 216] on div "Scan a barcode 0 items inspected Open the package and scan or enter a barcode. …" at bounding box center [420, 182] width 185 height 94
click at [394, 185] on input "text" at bounding box center [420, 187] width 185 height 21
click at [127, 113] on main "Open this package Scan a barcode 0 items inspected Open the package and scan or…" at bounding box center [420, 213] width 841 height 335
click at [150, 223] on main "Open this package Scan a barcode 0 items inspected Open the package and scan or…" at bounding box center [420, 213] width 841 height 335
click at [342, 186] on input "text" at bounding box center [420, 187] width 185 height 21
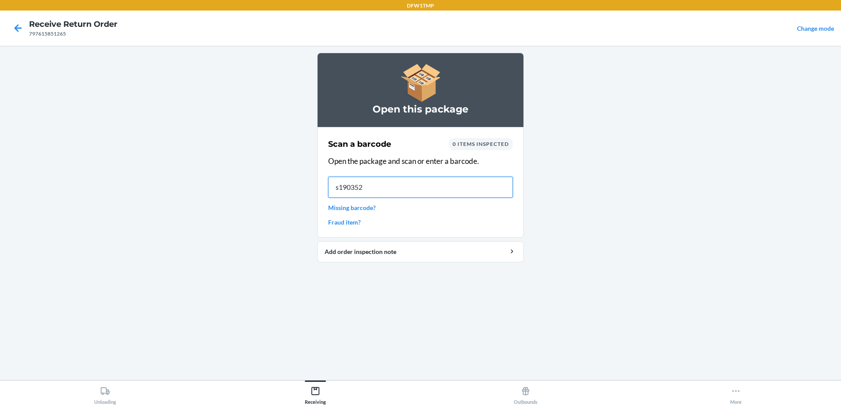
type input "s1903520"
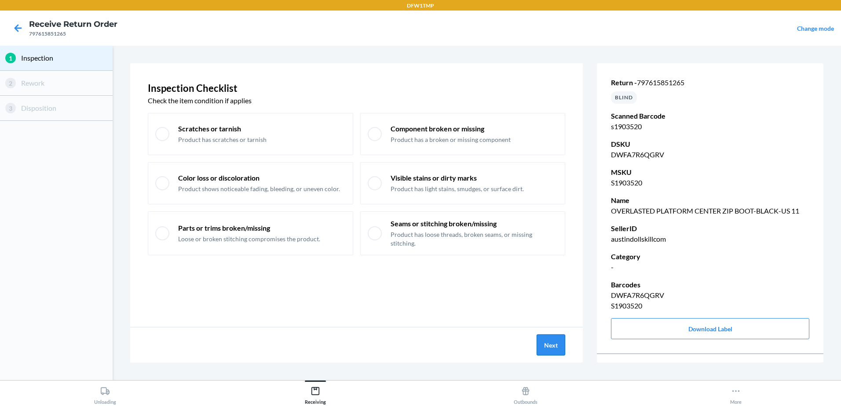
click at [541, 337] on button "Next" at bounding box center [551, 345] width 29 height 21
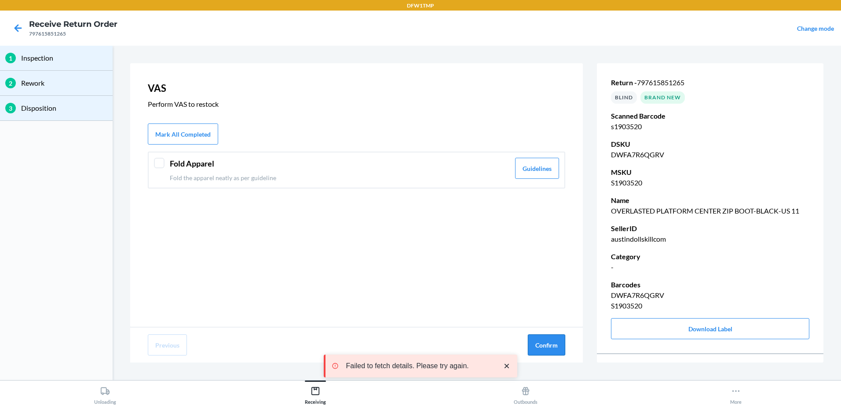
click at [543, 340] on button "Confirm" at bounding box center [546, 345] width 37 height 21
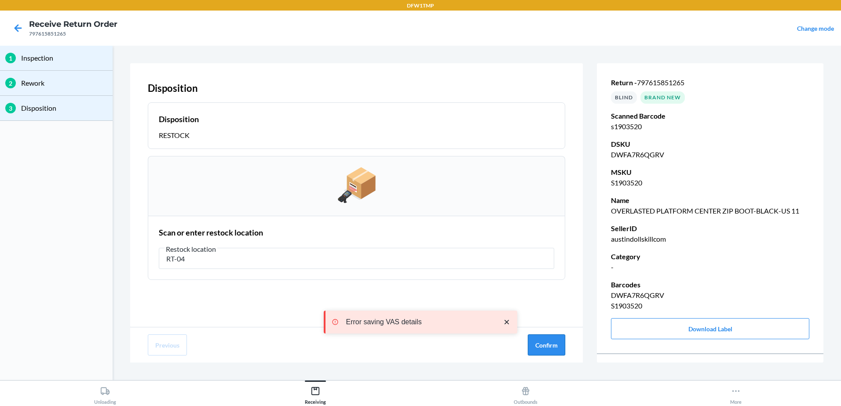
type input "RT-04"
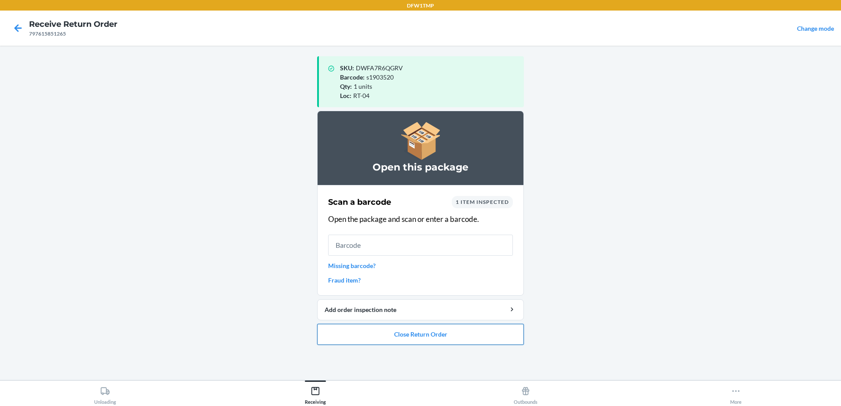
click at [481, 338] on button "Close Return Order" at bounding box center [420, 334] width 207 height 21
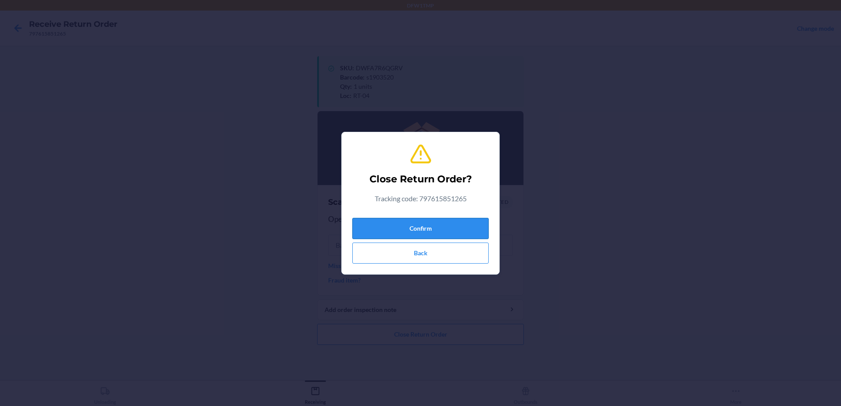
click at [443, 228] on button "Confirm" at bounding box center [420, 228] width 136 height 21
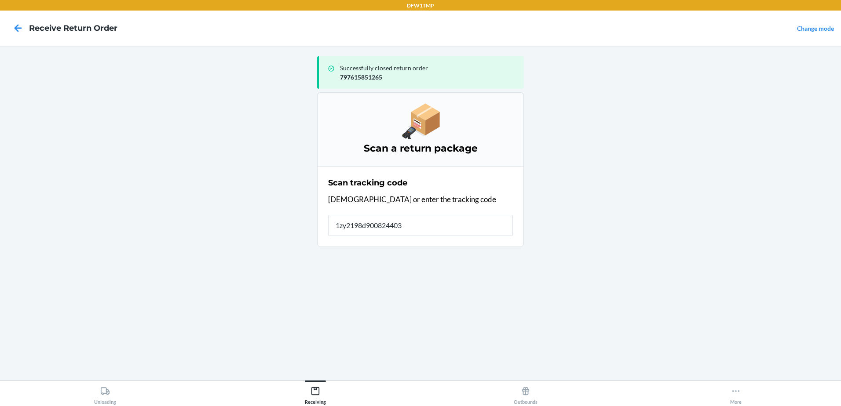
type input "1zy2198d9008244031"
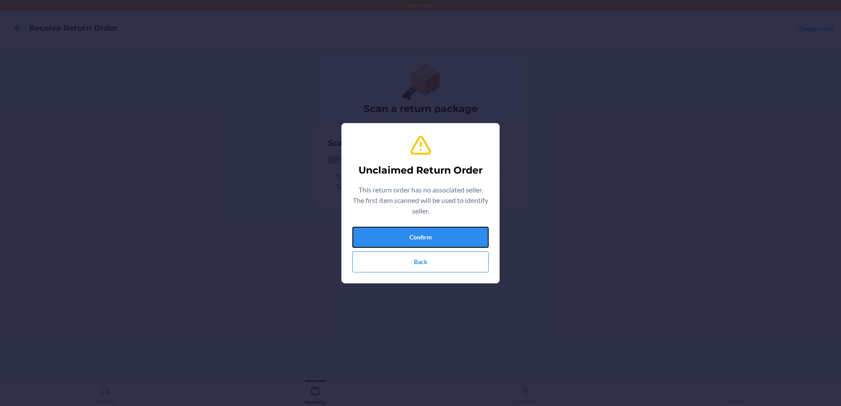
click at [443, 229] on button "Confirm" at bounding box center [420, 237] width 136 height 21
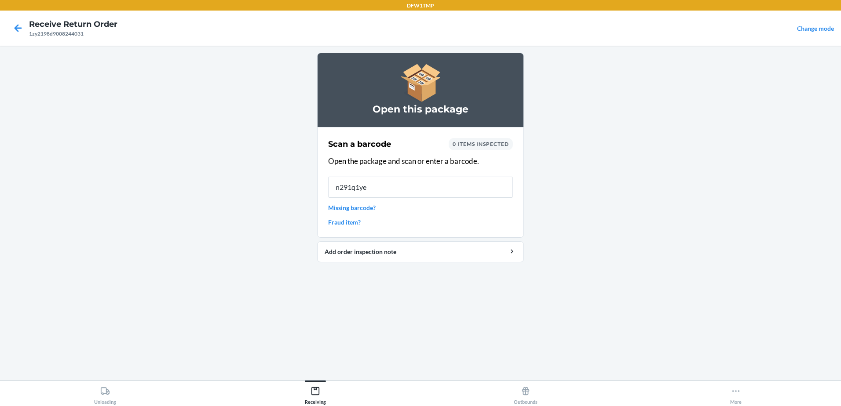
type input "n291q1ye3"
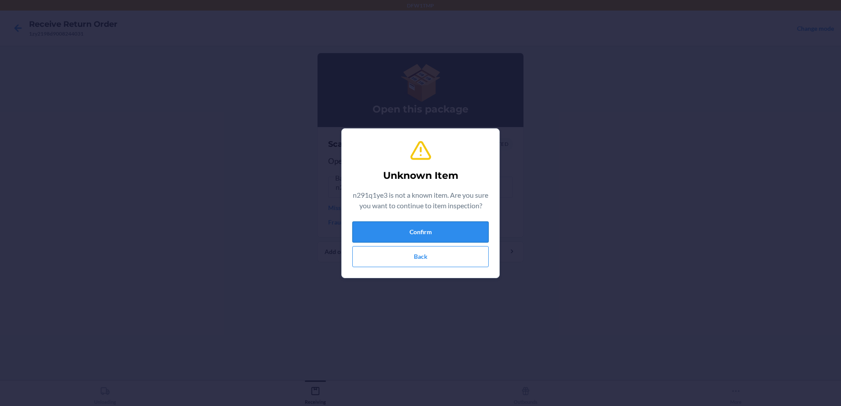
click at [443, 234] on button "Confirm" at bounding box center [420, 232] width 136 height 21
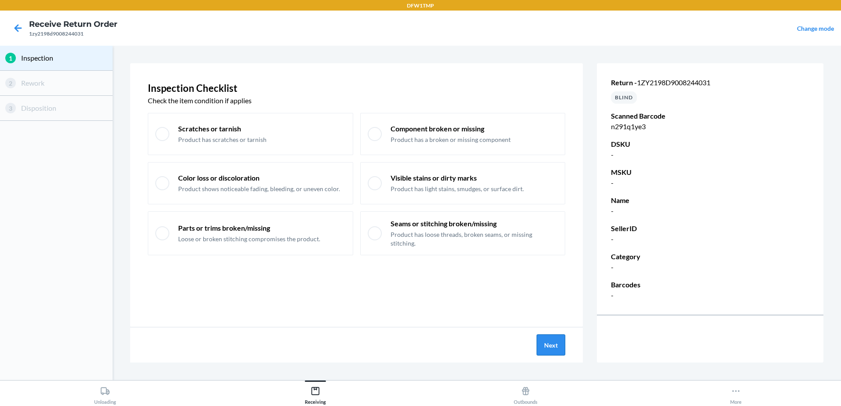
click at [550, 343] on button "Next" at bounding box center [551, 345] width 29 height 21
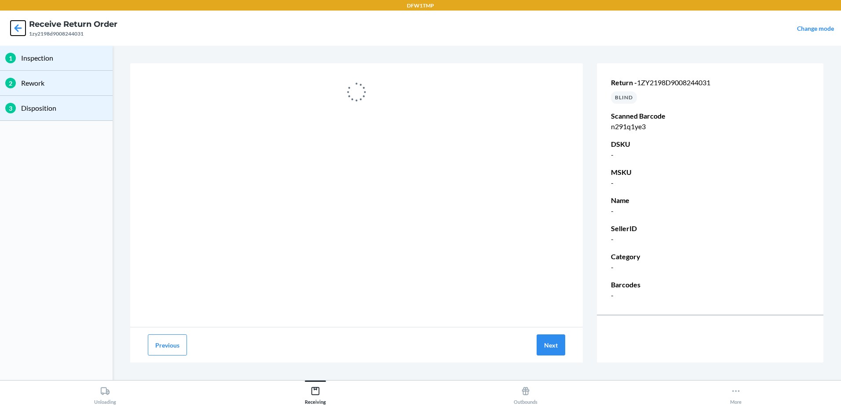
click at [12, 29] on icon at bounding box center [18, 28] width 15 height 15
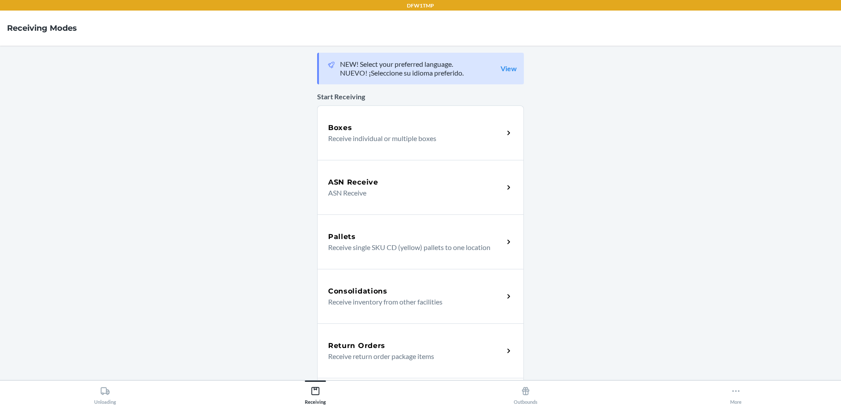
click at [425, 358] on p "Receive return order package items" at bounding box center [412, 356] width 168 height 11
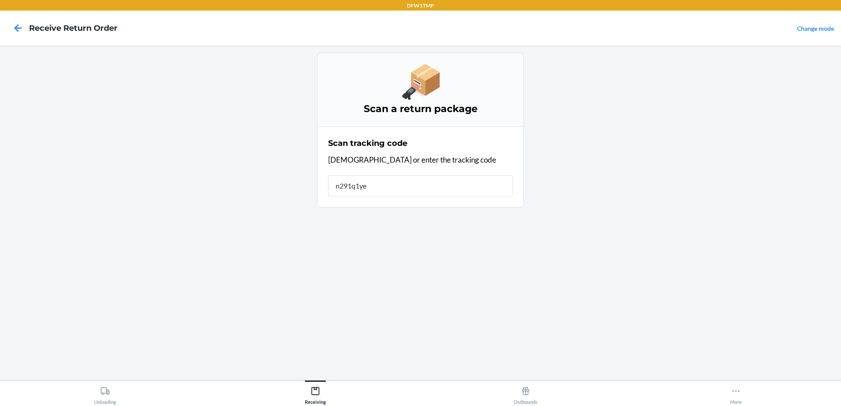
type input "n291q1ye3"
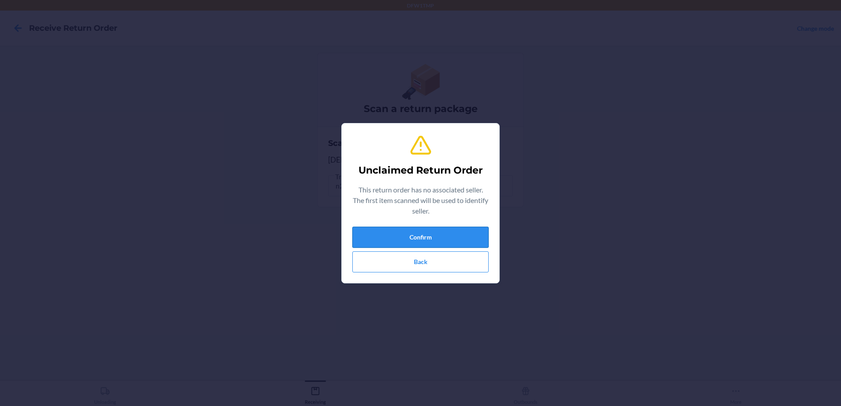
click at [436, 244] on button "Confirm" at bounding box center [420, 237] width 136 height 21
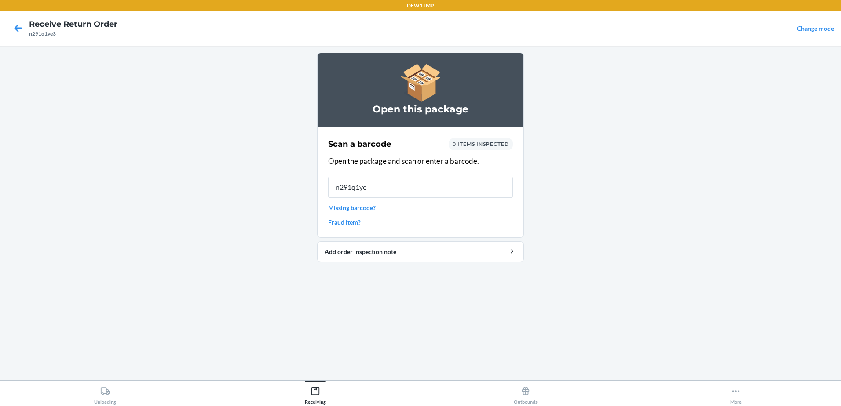
type input "n291q1ye3"
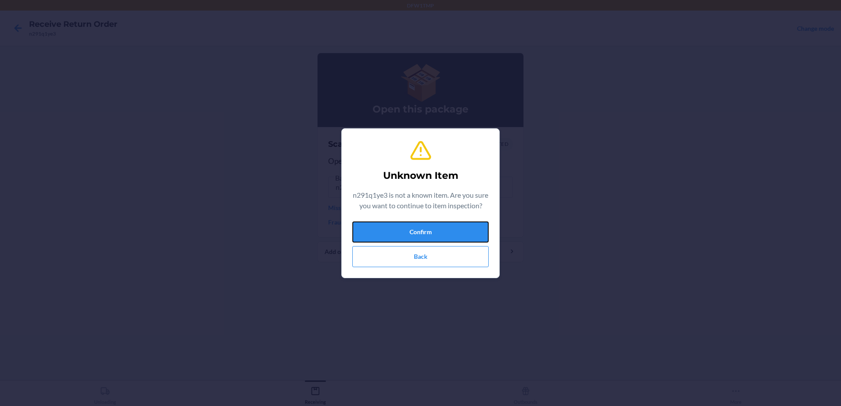
click at [436, 243] on button "Confirm" at bounding box center [420, 232] width 136 height 21
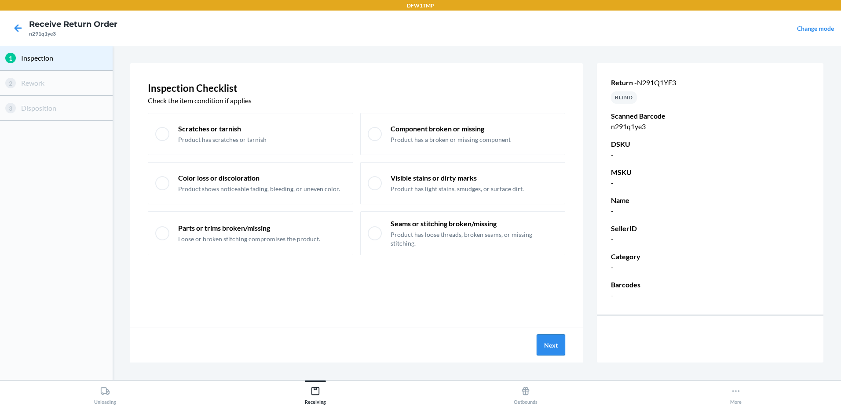
click at [548, 345] on button "Next" at bounding box center [551, 345] width 29 height 21
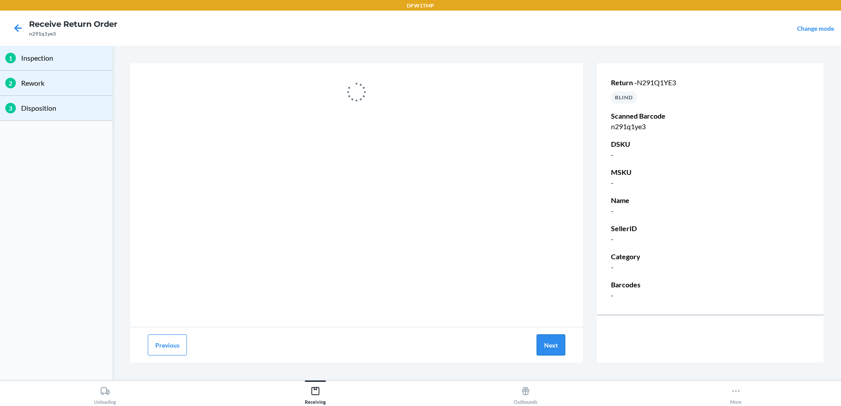
click at [560, 348] on button "Next" at bounding box center [551, 345] width 29 height 21
click at [22, 28] on icon at bounding box center [18, 27] width 7 height 7
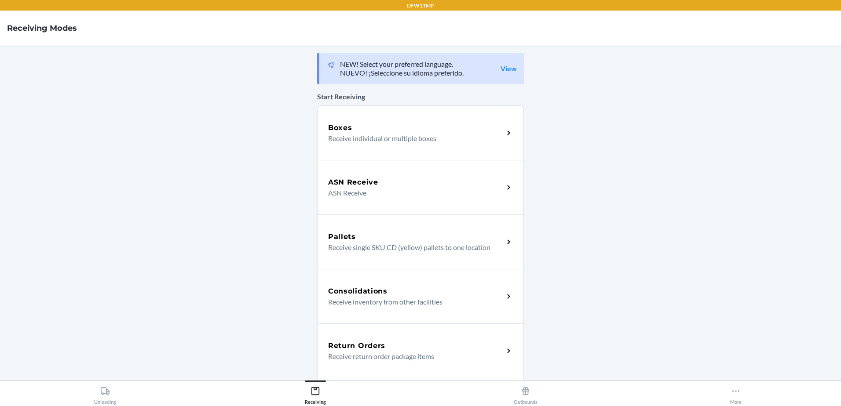
click at [432, 341] on div "Return Orders" at bounding box center [416, 346] width 176 height 11
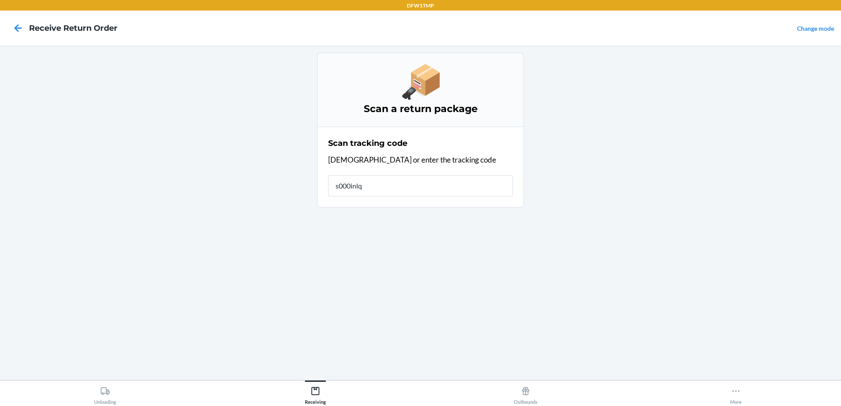
type input "s000inlqr"
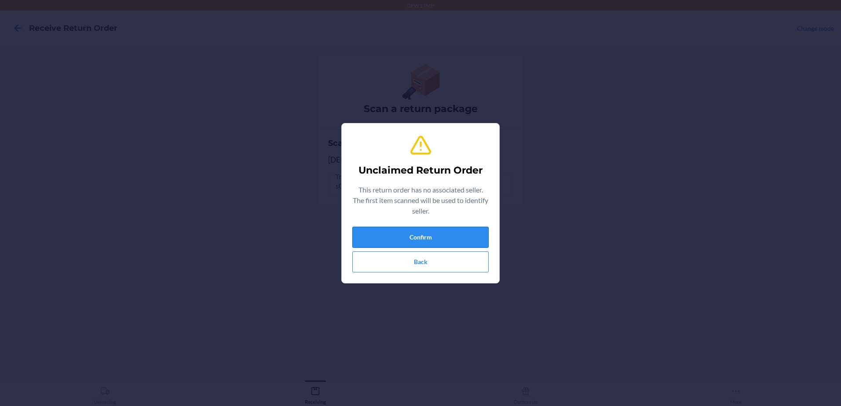
click at [445, 229] on button "Confirm" at bounding box center [420, 237] width 136 height 21
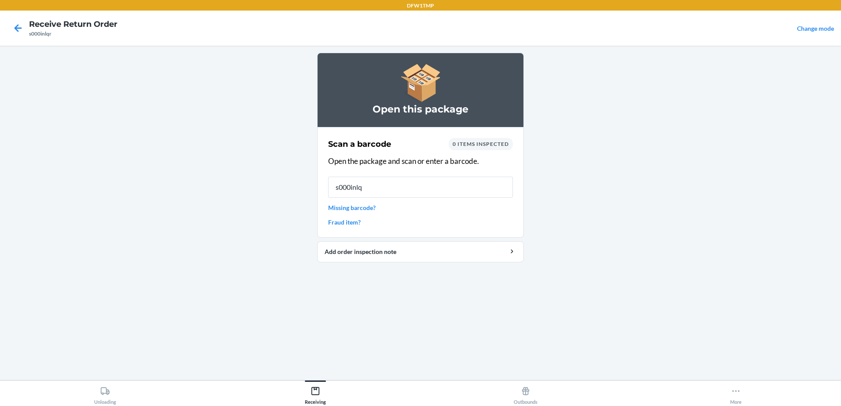
type input "s000inlqr"
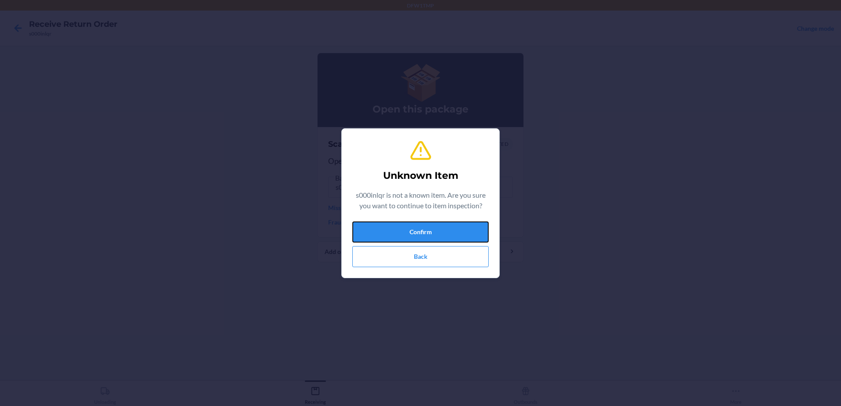
click at [444, 229] on button "Confirm" at bounding box center [420, 232] width 136 height 21
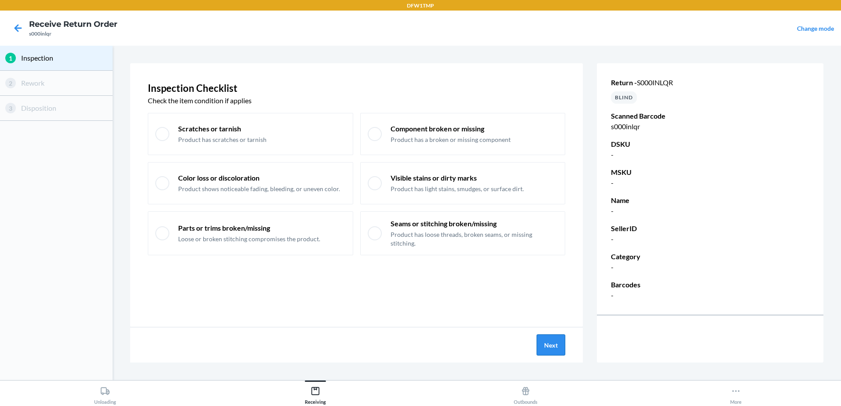
click at [557, 347] on button "Next" at bounding box center [551, 345] width 29 height 21
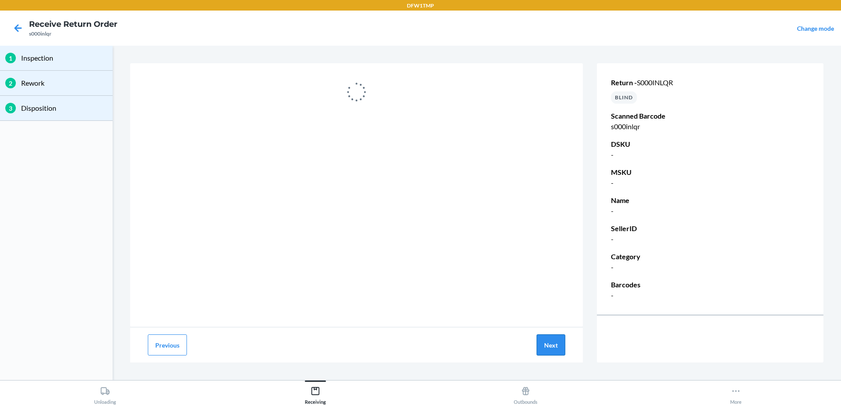
click at [561, 343] on button "Next" at bounding box center [551, 345] width 29 height 21
click at [12, 28] on icon at bounding box center [18, 28] width 15 height 15
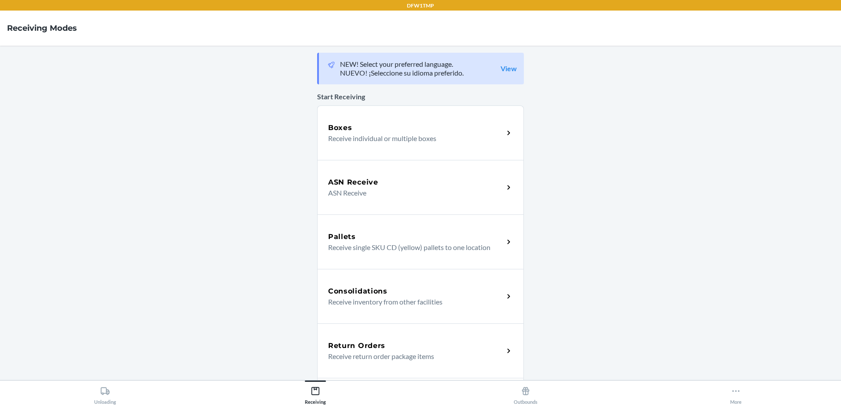
click at [413, 344] on div "Return Orders" at bounding box center [416, 346] width 176 height 11
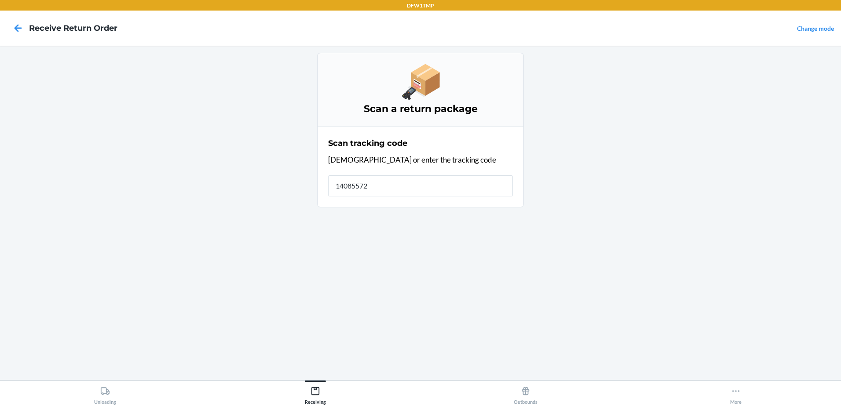
type input "140855728"
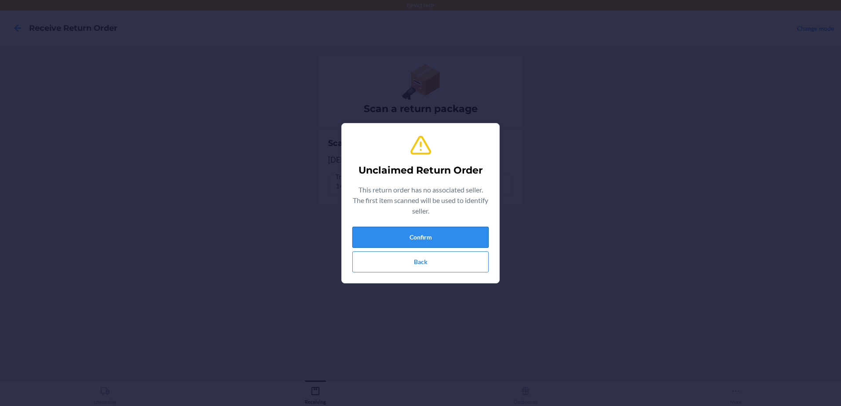
click at [416, 239] on button "Confirm" at bounding box center [420, 237] width 136 height 21
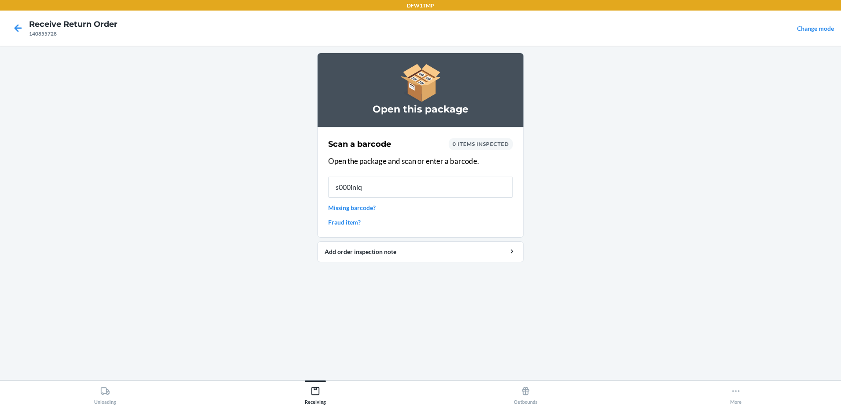
type input "s000inlqr"
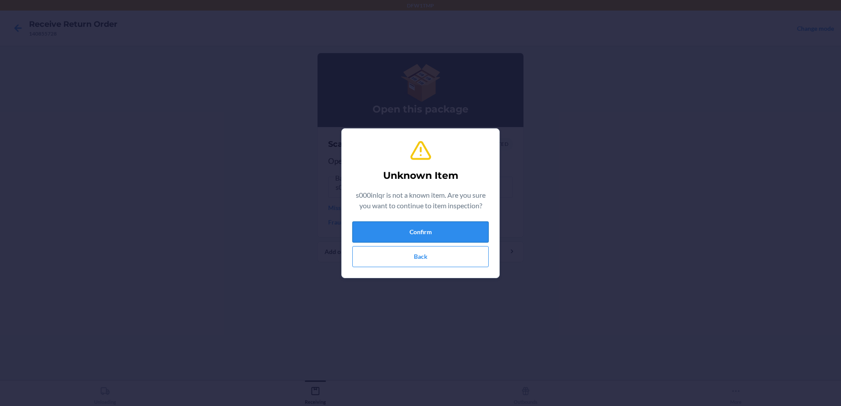
click at [419, 232] on button "Confirm" at bounding box center [420, 232] width 136 height 21
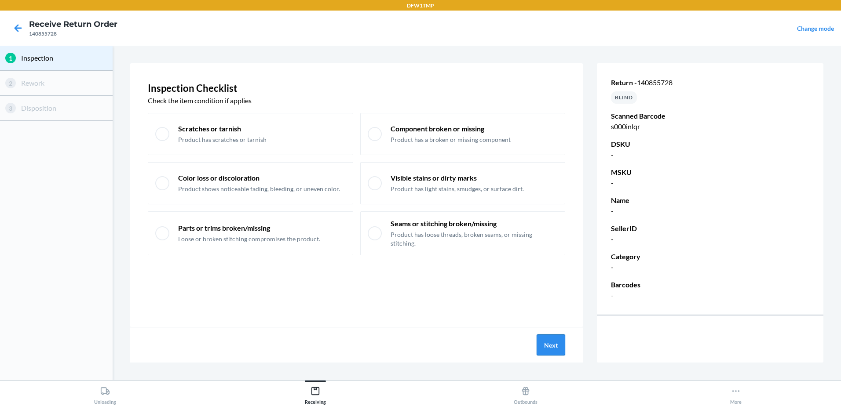
click at [547, 345] on button "Next" at bounding box center [551, 345] width 29 height 21
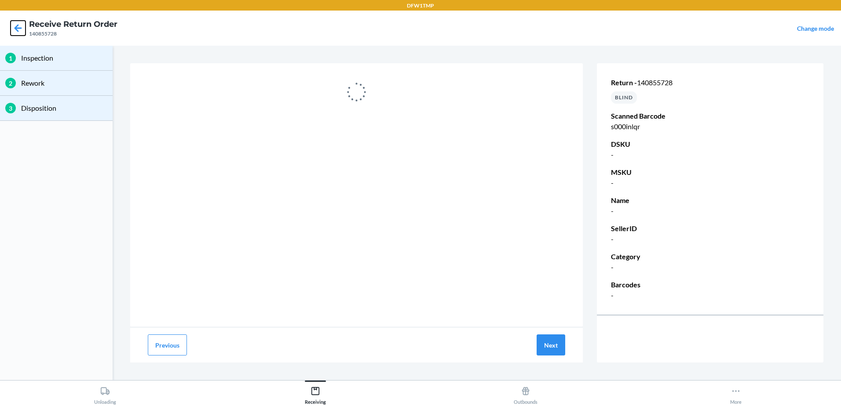
click at [15, 26] on icon at bounding box center [18, 28] width 15 height 15
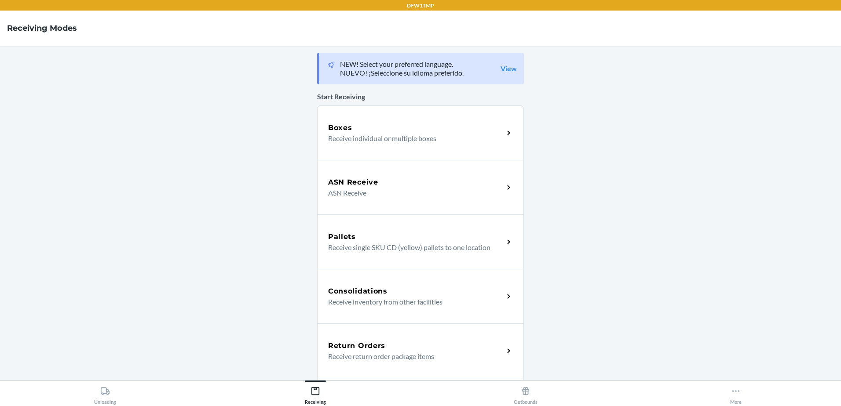
click at [469, 353] on p "Receive return order package items" at bounding box center [412, 356] width 168 height 11
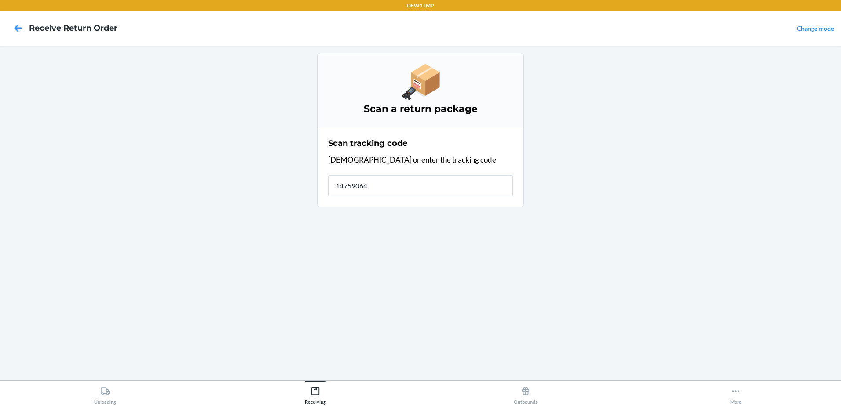
type input "147590643"
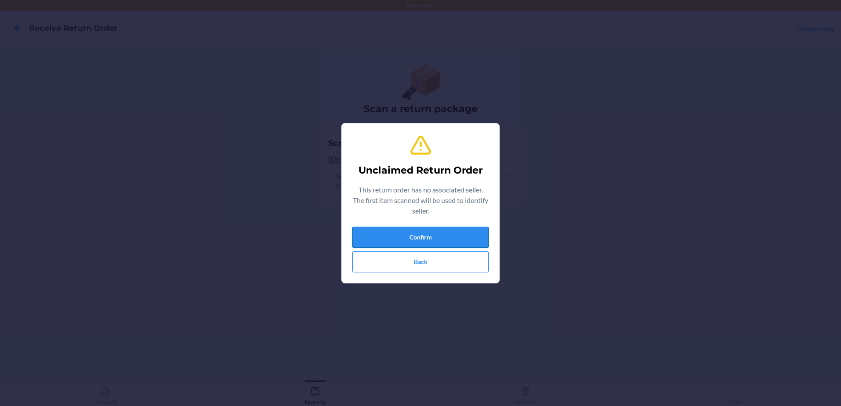
click at [468, 244] on button "Confirm" at bounding box center [420, 237] width 136 height 21
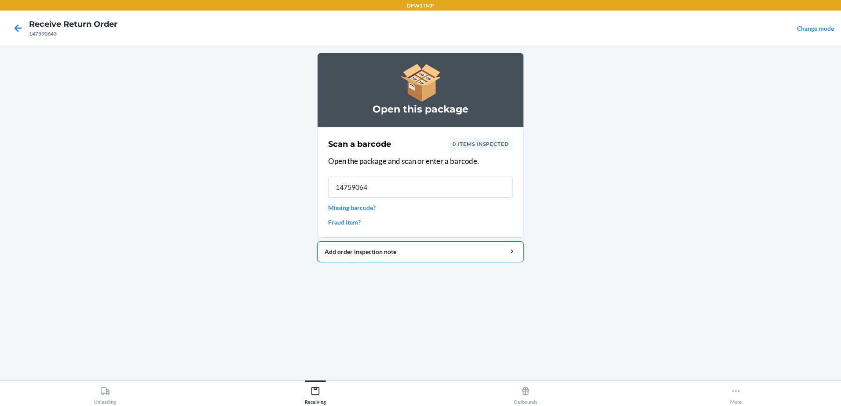
type input "147590643"
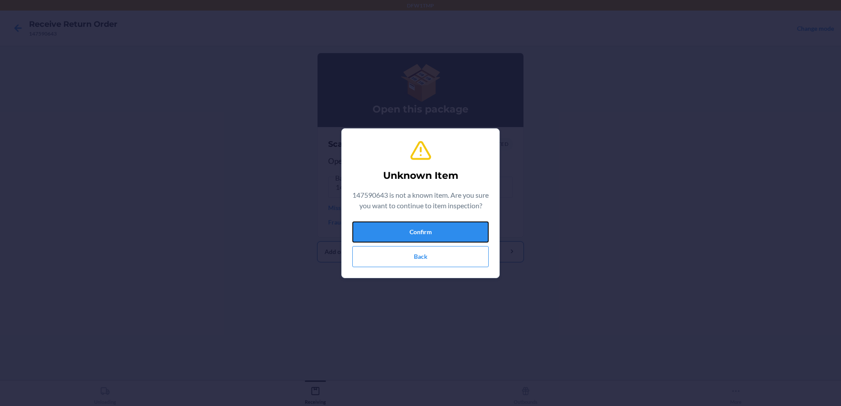
click at [465, 243] on button "Confirm" at bounding box center [420, 232] width 136 height 21
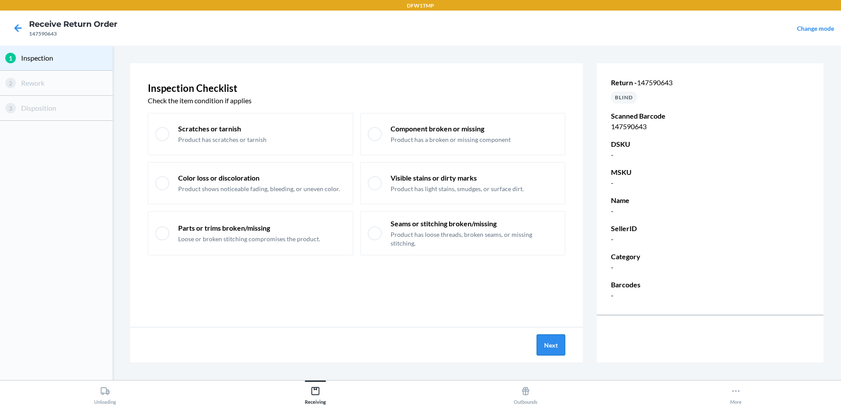
click at [551, 347] on button "Next" at bounding box center [551, 345] width 29 height 21
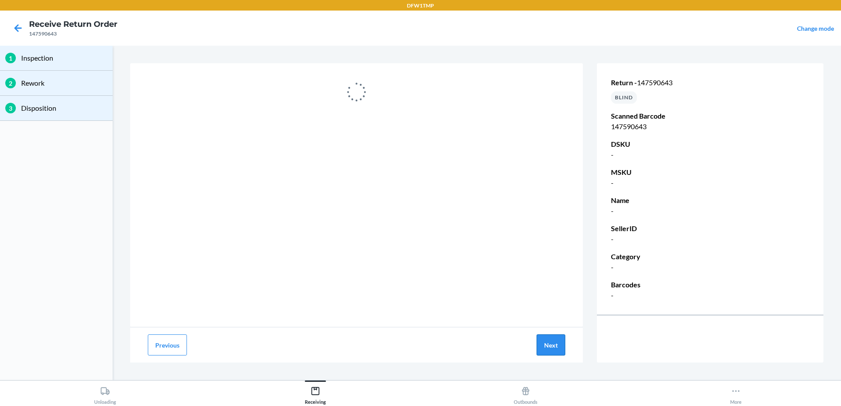
click at [561, 348] on button "Next" at bounding box center [551, 345] width 29 height 21
click at [18, 29] on icon at bounding box center [18, 28] width 15 height 15
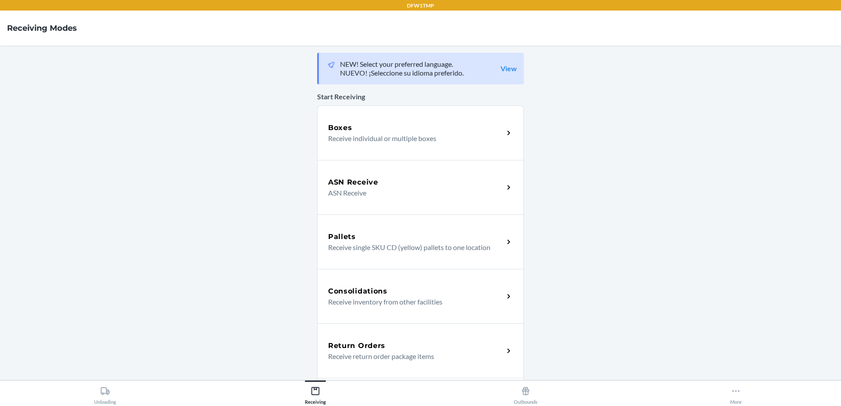
click at [394, 352] on p "Receive return order package items" at bounding box center [412, 356] width 168 height 11
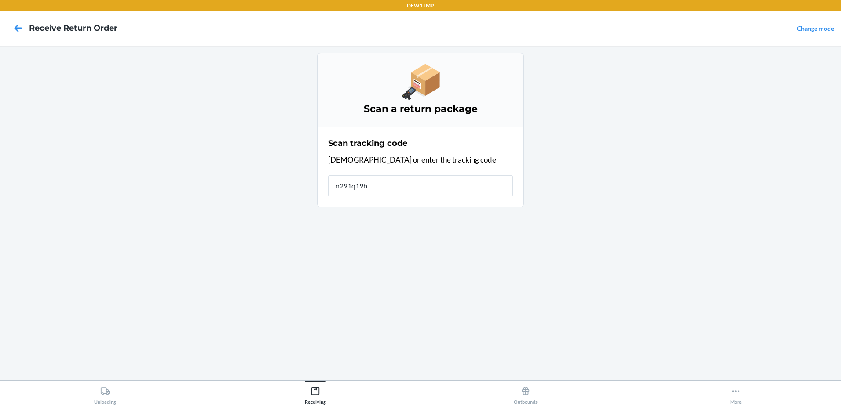
type input "n291q19b4"
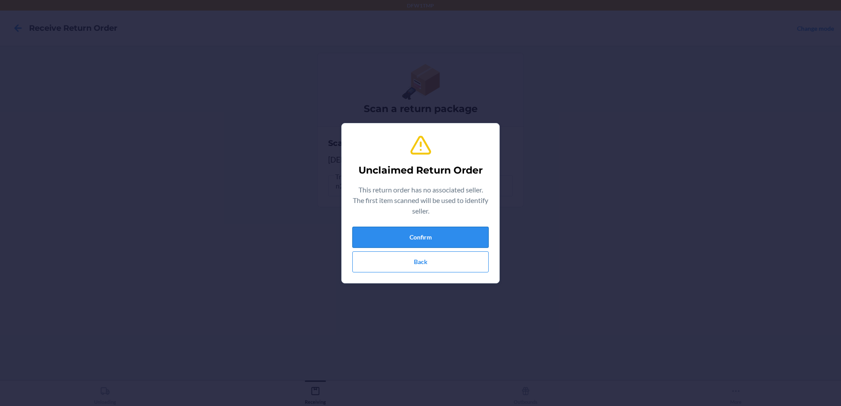
click at [388, 234] on button "Confirm" at bounding box center [420, 237] width 136 height 21
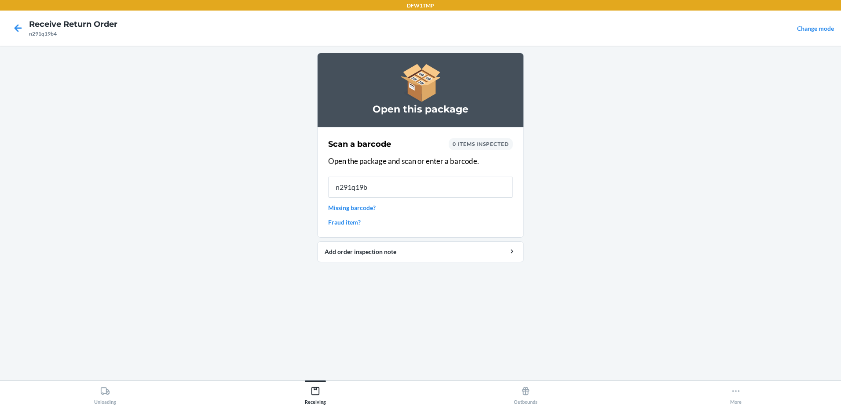
type input "n291q19b4"
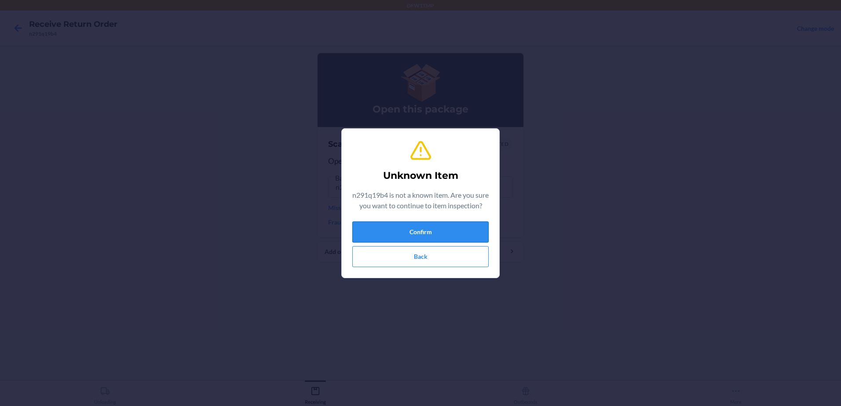
click at [435, 237] on button "Confirm" at bounding box center [420, 232] width 136 height 21
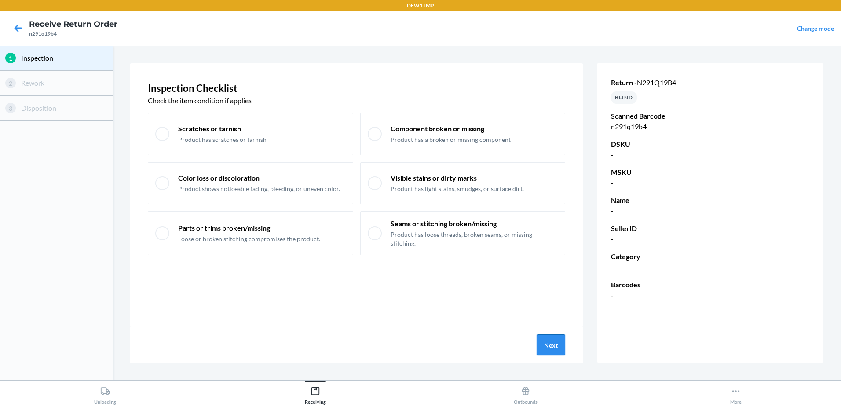
click at [554, 344] on button "Next" at bounding box center [551, 345] width 29 height 21
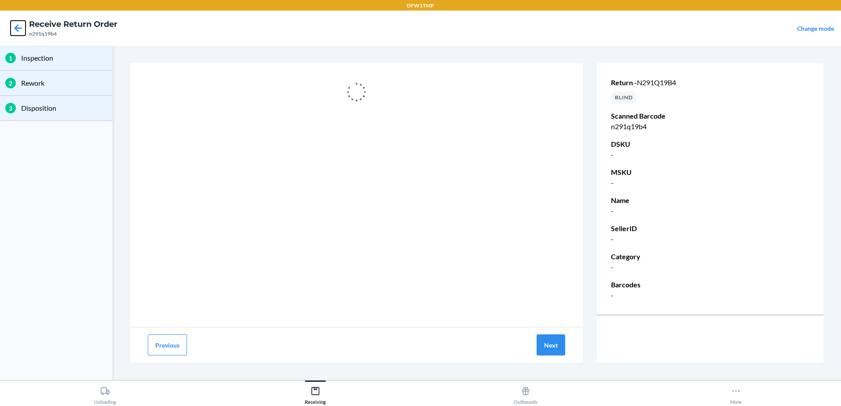
click at [18, 26] on icon at bounding box center [18, 28] width 15 height 15
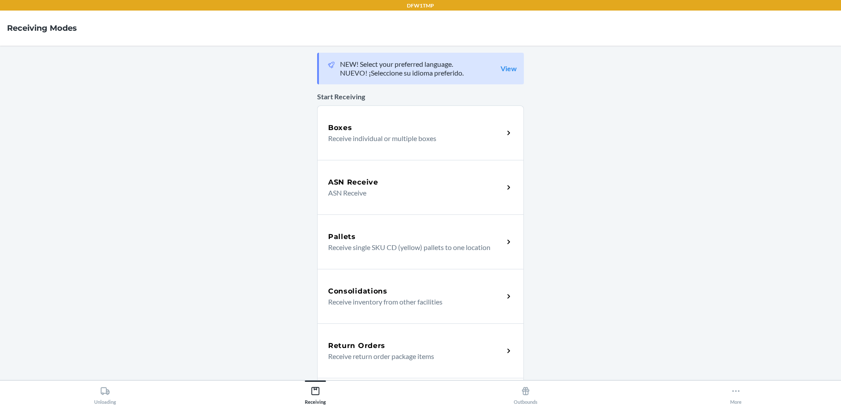
click at [446, 343] on div "Return Orders" at bounding box center [416, 346] width 176 height 11
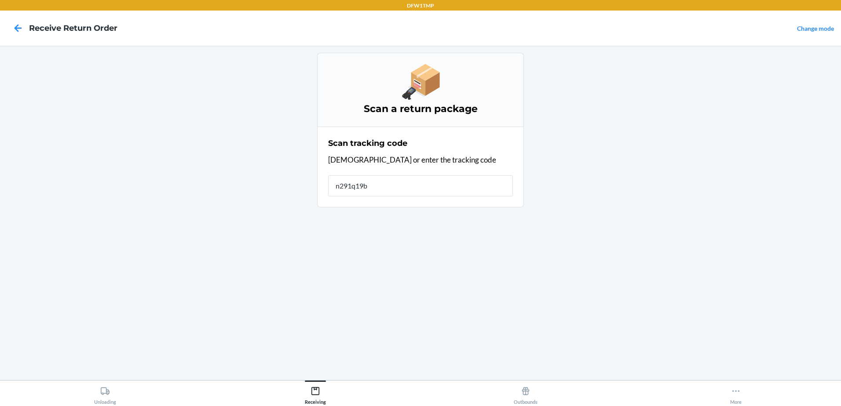
type input "n291q19b4"
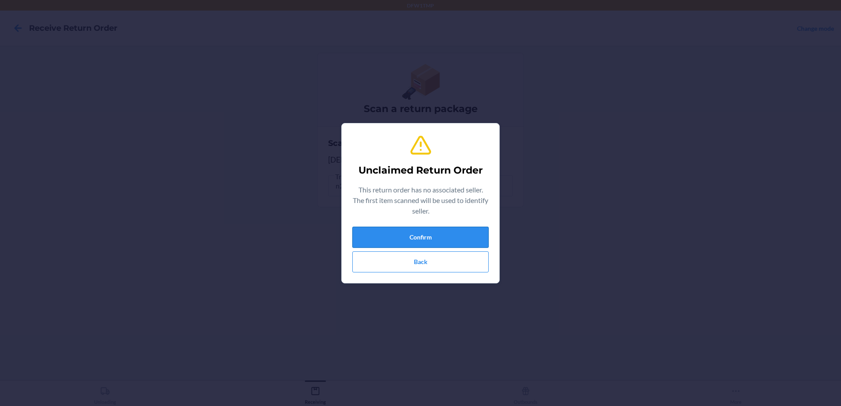
click at [424, 232] on button "Confirm" at bounding box center [420, 237] width 136 height 21
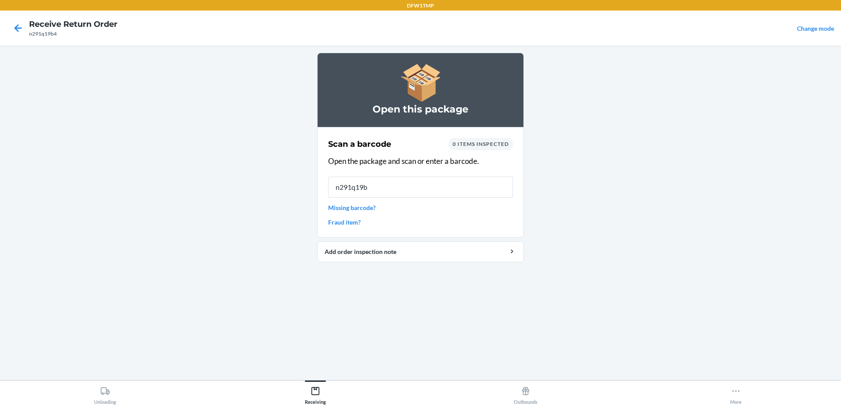
type input "n291q19b4"
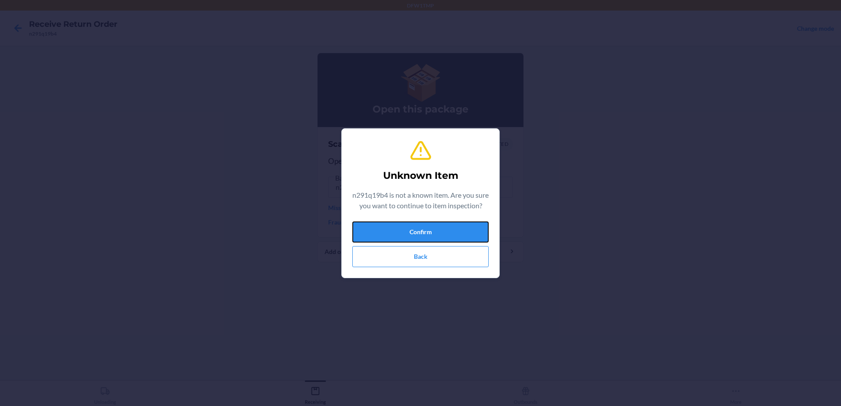
click at [431, 236] on button "Confirm" at bounding box center [420, 232] width 136 height 21
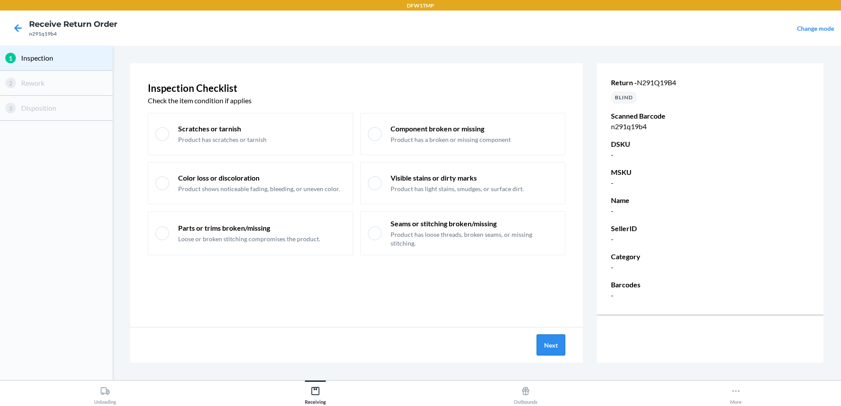
click at [557, 344] on button "Next" at bounding box center [551, 345] width 29 height 21
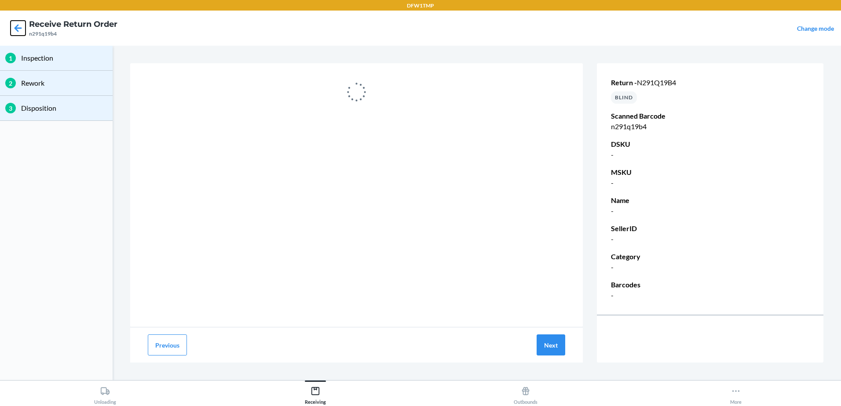
click at [18, 29] on icon at bounding box center [18, 28] width 15 height 15
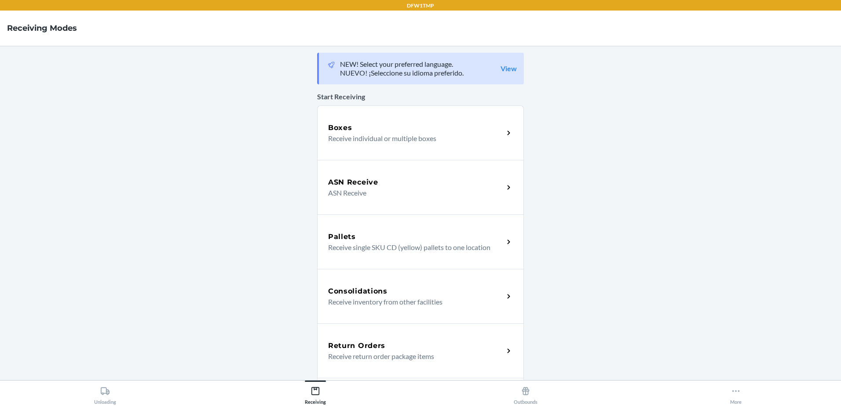
click at [471, 353] on p "Receive return order package items" at bounding box center [412, 356] width 168 height 11
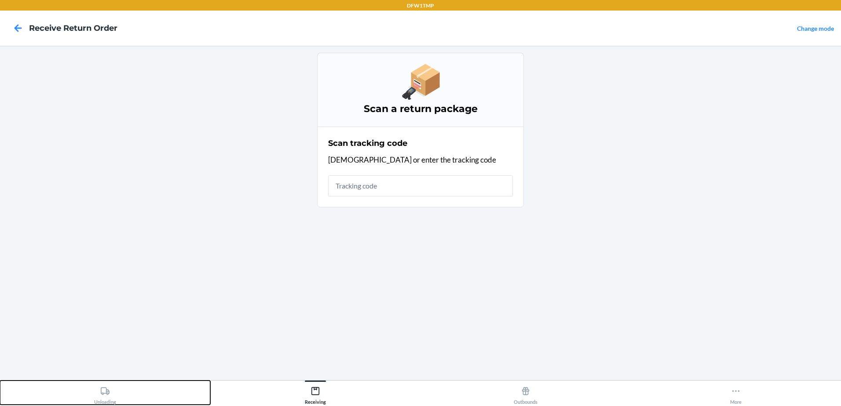
click at [105, 395] on icon at bounding box center [105, 392] width 10 height 10
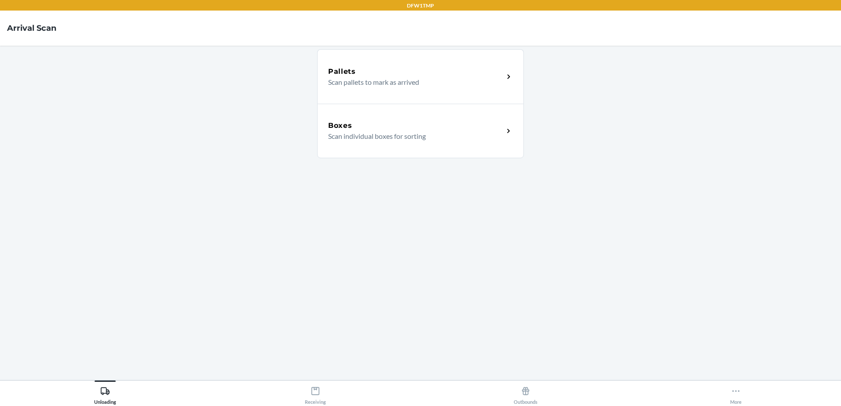
click at [367, 143] on div "Boxes Scan individual boxes for sorting" at bounding box center [420, 131] width 207 height 55
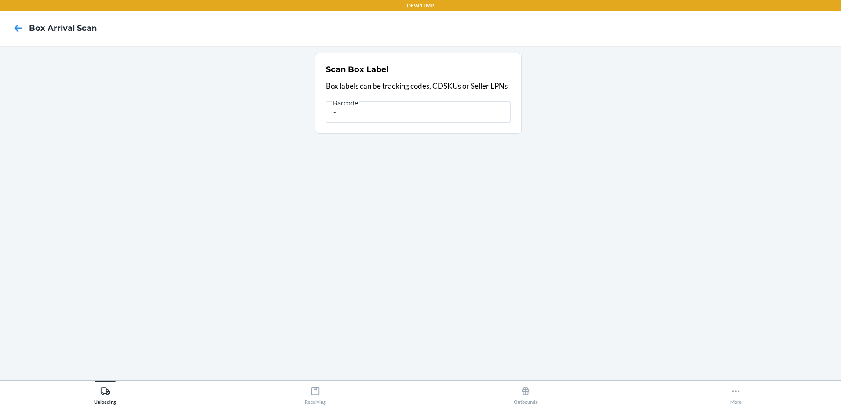
drag, startPoint x: 395, startPoint y: 222, endPoint x: 343, endPoint y: 160, distance: 81.8
click at [365, 223] on section "Scan Box Label Box labels can be tracking codes, CDSKUs or Seller LPNs Barcode ." at bounding box center [420, 213] width 827 height 321
click at [382, 108] on input "." at bounding box center [418, 112] width 185 height 21
type input ".9632013760205460274500797609206352"
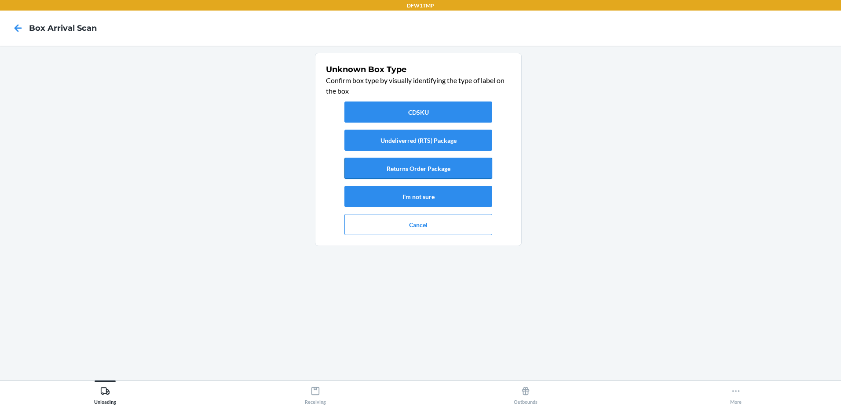
click at [439, 166] on button "Returns Order Package" at bounding box center [418, 168] width 148 height 21
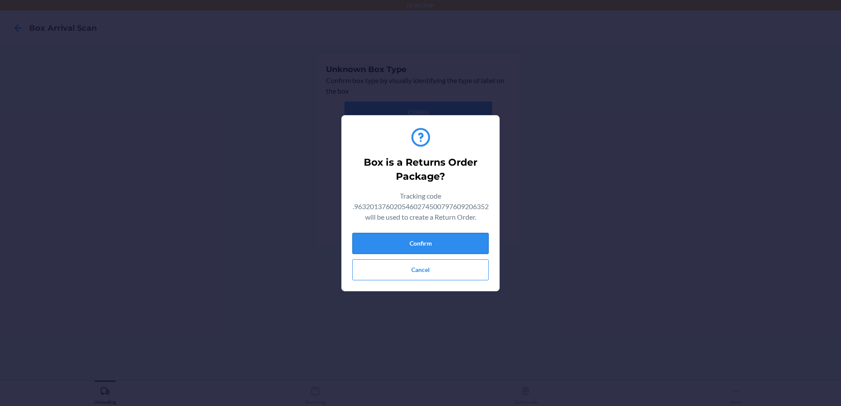
click at [429, 241] on button "Confirm" at bounding box center [420, 243] width 136 height 21
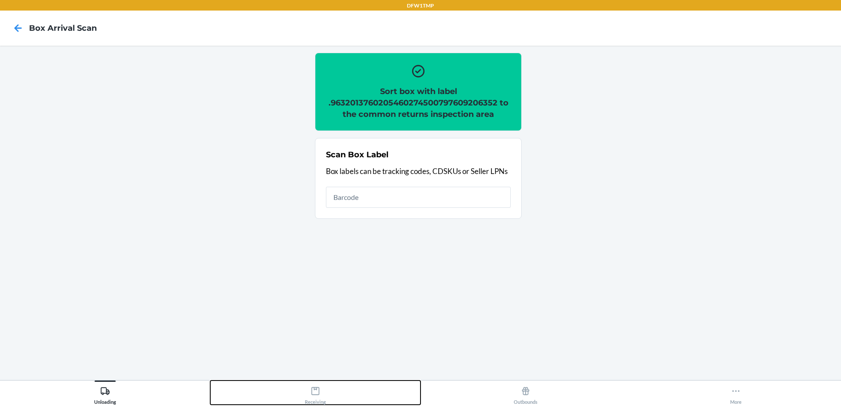
click at [318, 394] on icon at bounding box center [316, 392] width 10 height 10
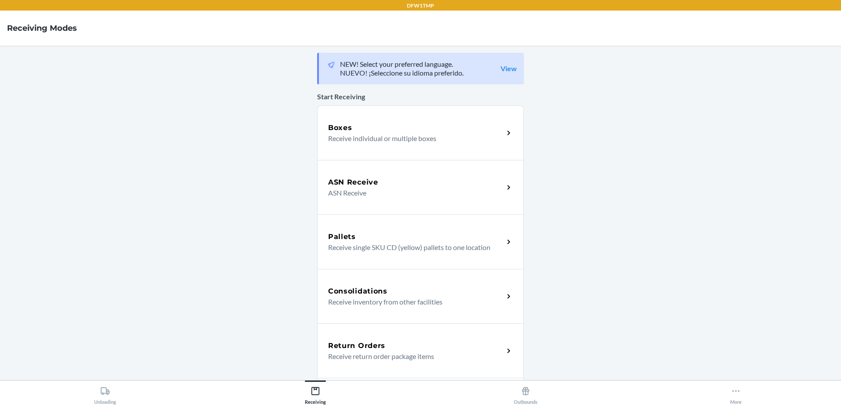
click at [375, 349] on h5 "Return Orders" at bounding box center [356, 346] width 57 height 11
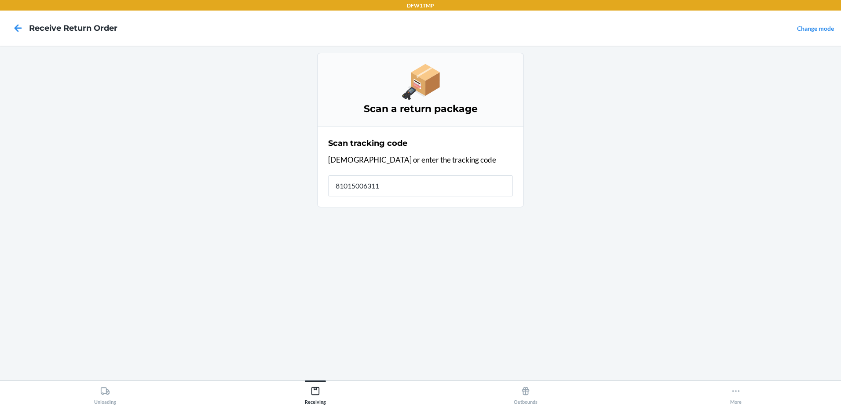
type input "810150063110"
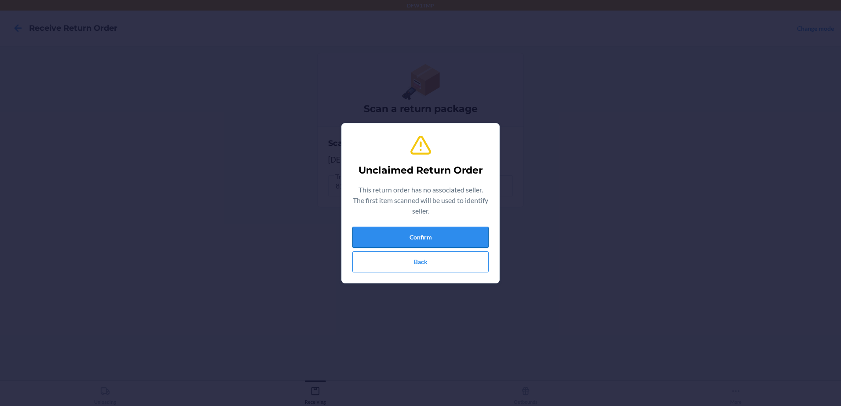
click at [401, 241] on button "Confirm" at bounding box center [420, 237] width 136 height 21
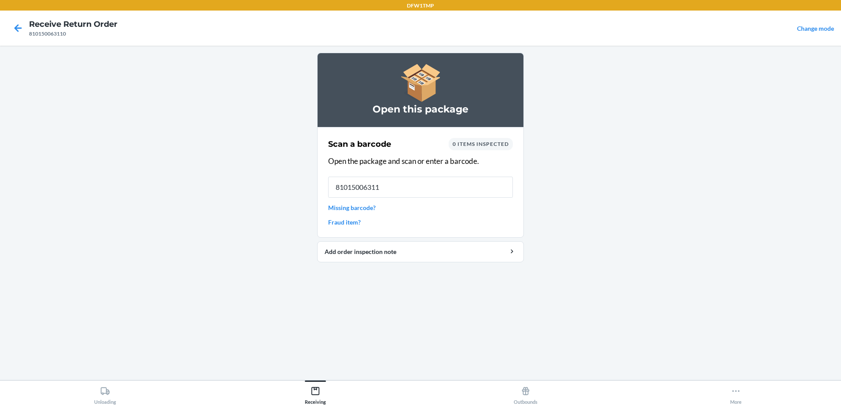
type input "810150063110"
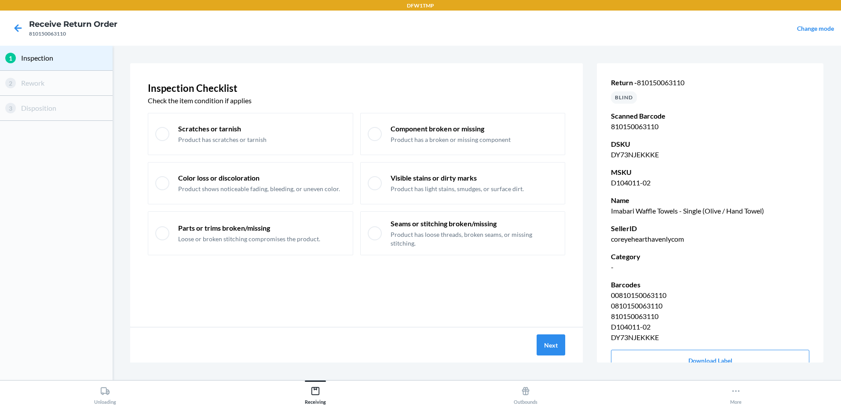
click at [566, 344] on div "Next" at bounding box center [356, 345] width 453 height 35
click at [560, 348] on button "Next" at bounding box center [551, 345] width 29 height 21
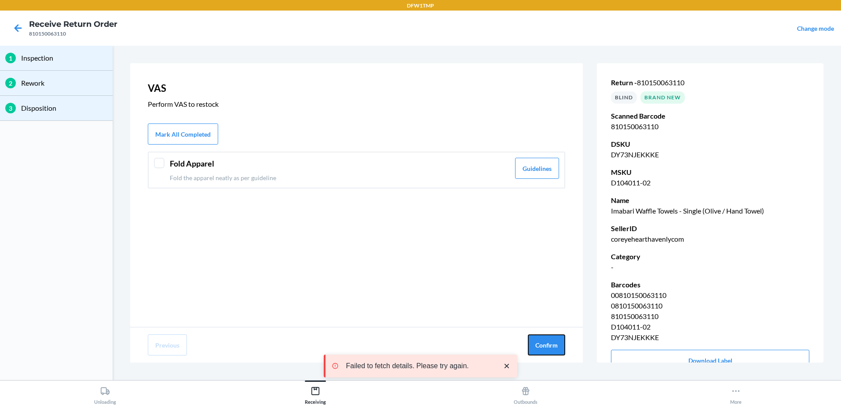
click at [560, 348] on button "Confirm" at bounding box center [546, 345] width 37 height 21
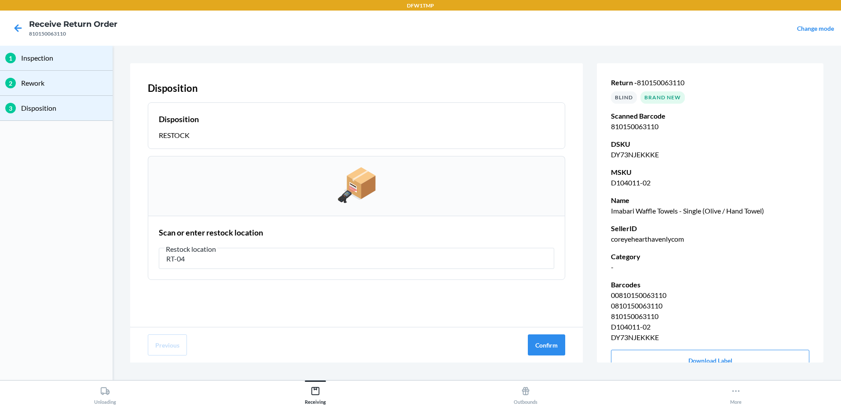
type input "RT-04"
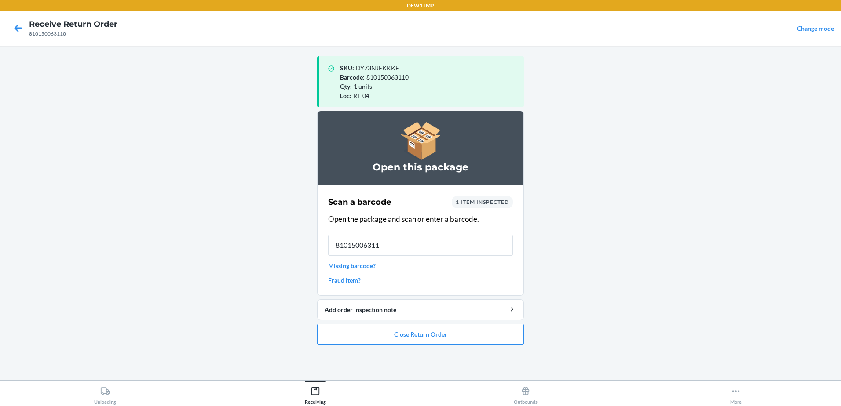
type input "810150063110"
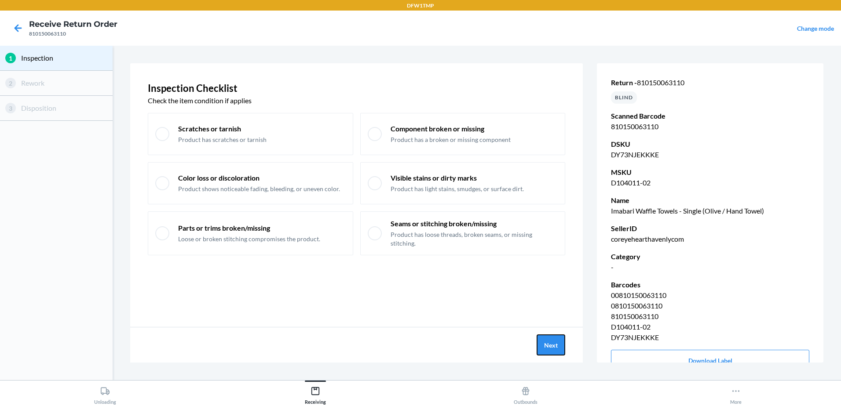
click at [560, 348] on button "Next" at bounding box center [551, 345] width 29 height 21
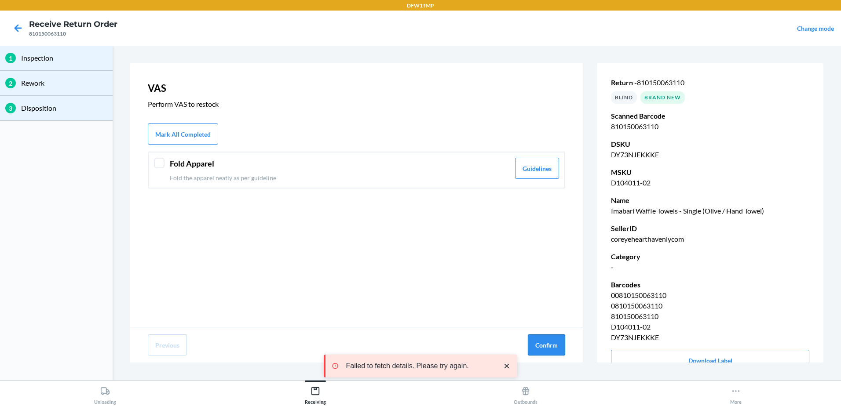
click at [545, 340] on button "Confirm" at bounding box center [546, 345] width 37 height 21
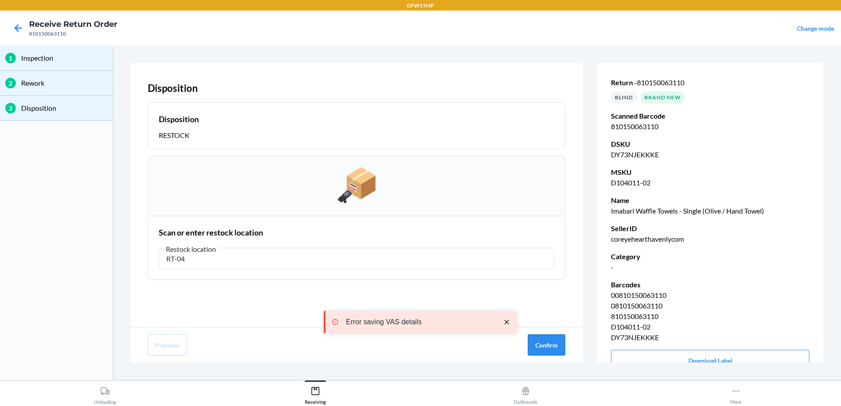
type input "RT-04"
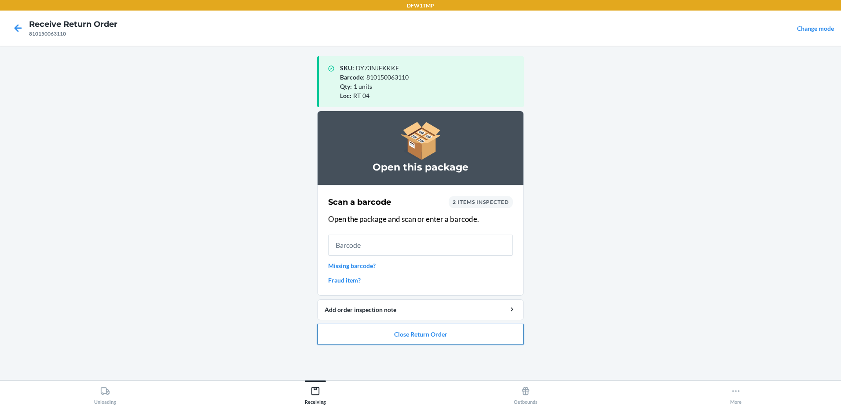
click at [458, 335] on button "Close Return Order" at bounding box center [420, 334] width 207 height 21
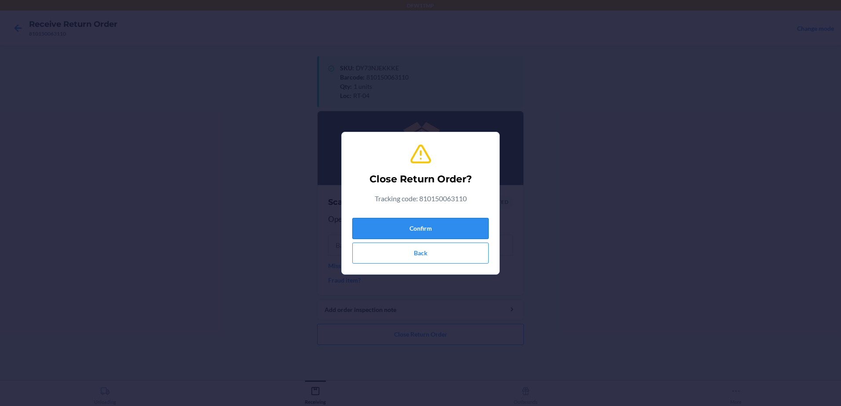
click at [425, 230] on button "Confirm" at bounding box center [420, 228] width 136 height 21
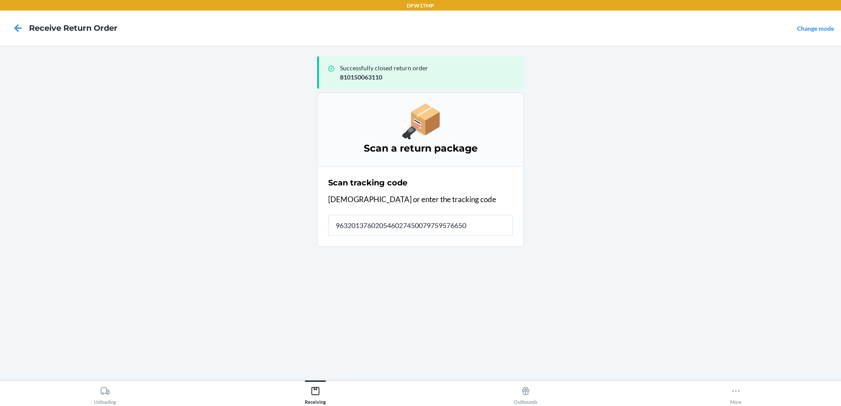
type input "9632013760205460274500797595766502"
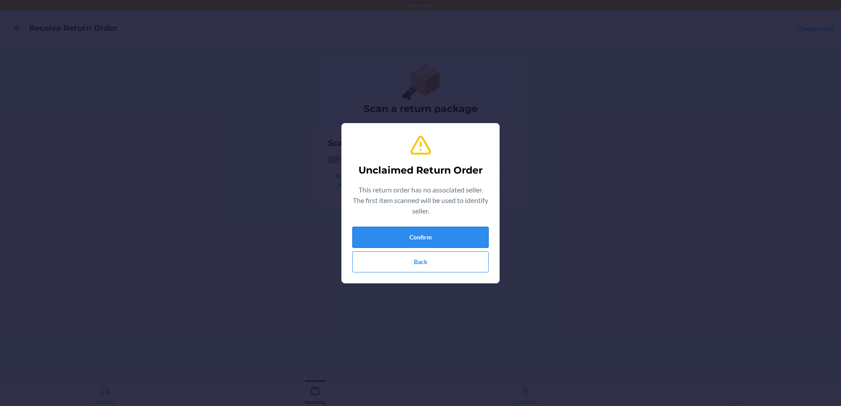
click at [475, 232] on button "Confirm" at bounding box center [420, 237] width 136 height 21
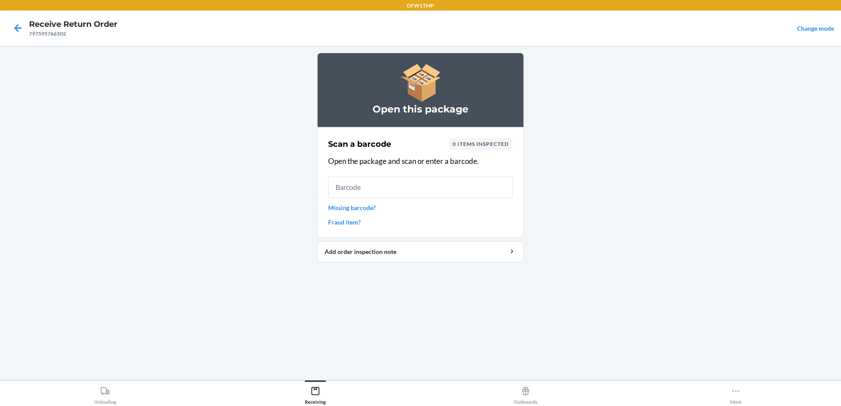
click at [396, 187] on input "text" at bounding box center [420, 187] width 185 height 21
type input "d5q7vdbvsr4"
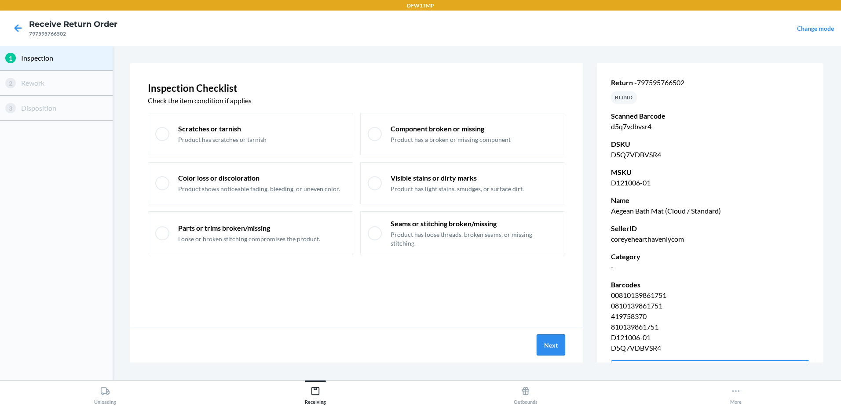
click at [548, 348] on button "Next" at bounding box center [551, 345] width 29 height 21
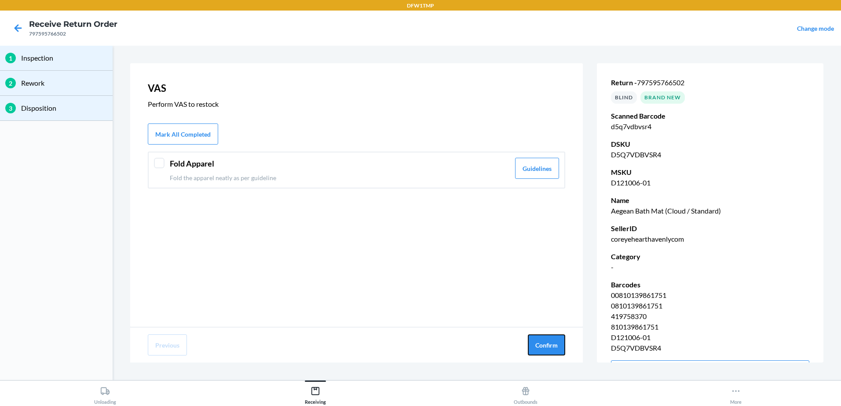
click at [548, 348] on button "Confirm" at bounding box center [546, 345] width 37 height 21
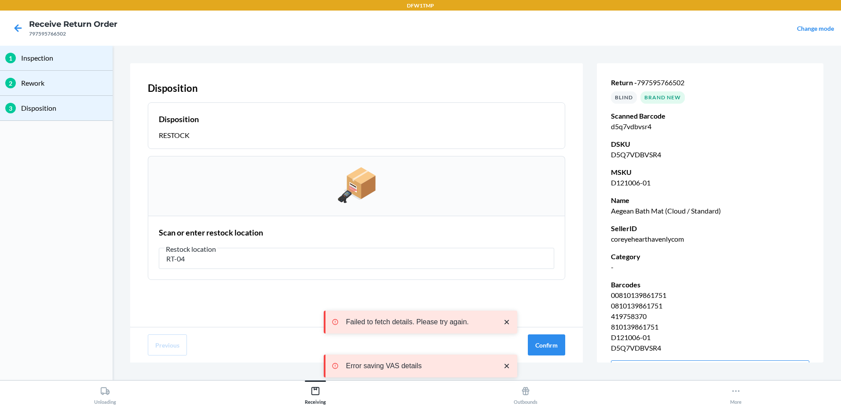
type input "RT-04"
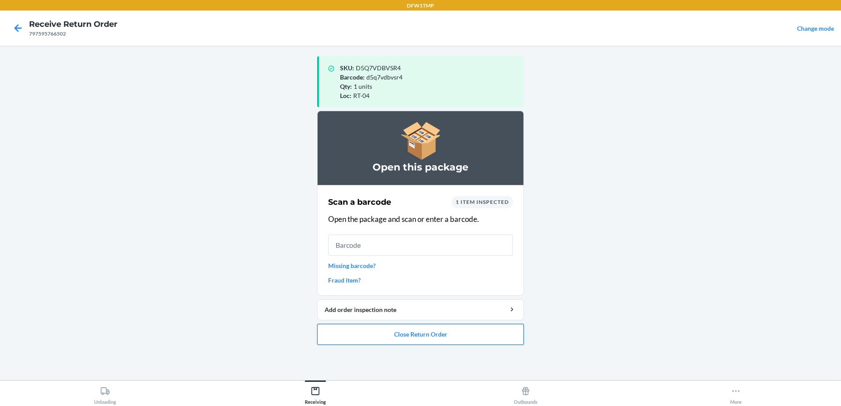
click at [490, 334] on button "Close Return Order" at bounding box center [420, 334] width 207 height 21
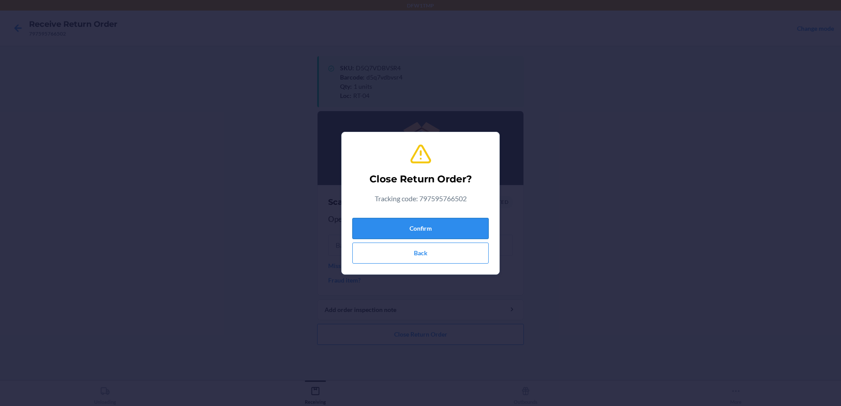
click at [429, 226] on button "Confirm" at bounding box center [420, 228] width 136 height 21
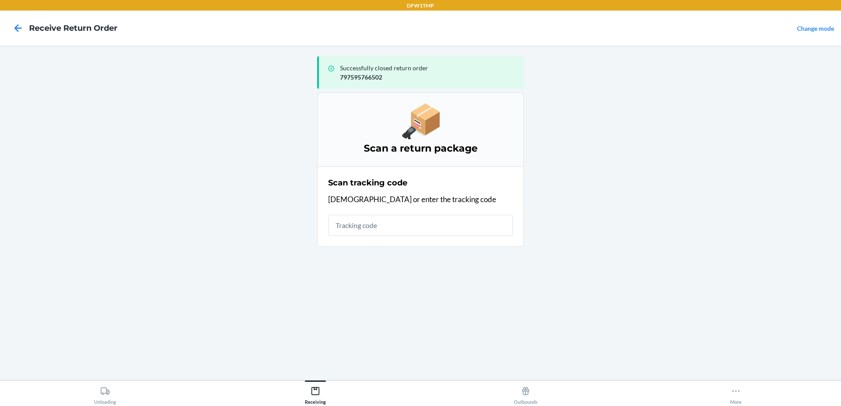
click at [425, 228] on input "text" at bounding box center [420, 225] width 185 height 21
type input "9632013760205460274500797615716878"
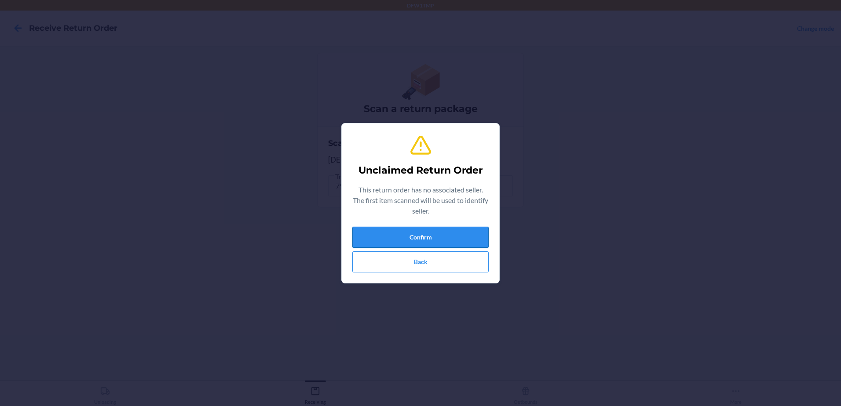
click at [428, 227] on button "Confirm" at bounding box center [420, 237] width 136 height 21
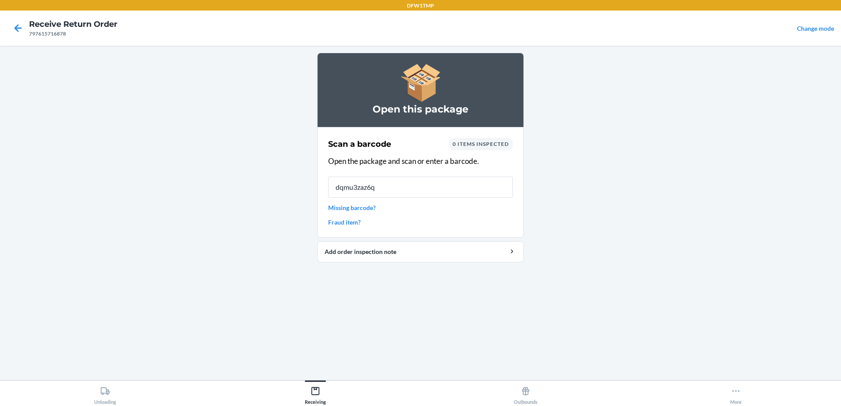
type input "dqmu3zaz6qr"
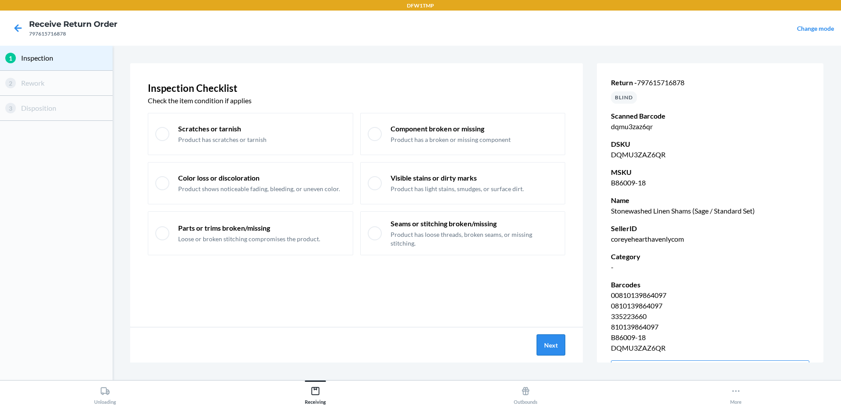
click at [561, 345] on button "Next" at bounding box center [551, 345] width 29 height 21
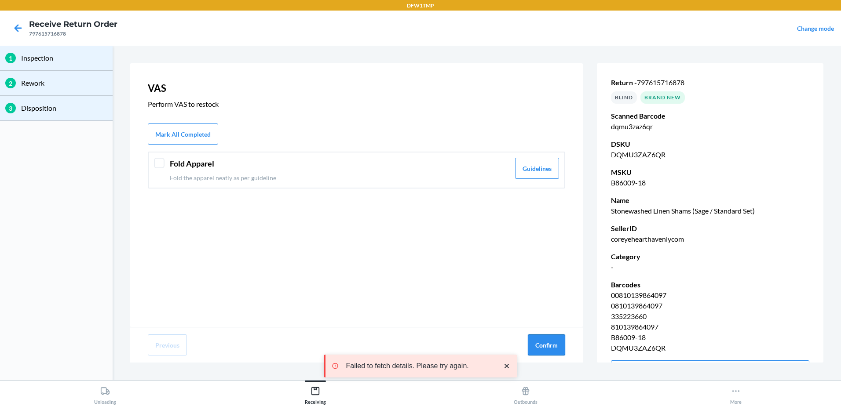
click at [553, 345] on button "Confirm" at bounding box center [546, 345] width 37 height 21
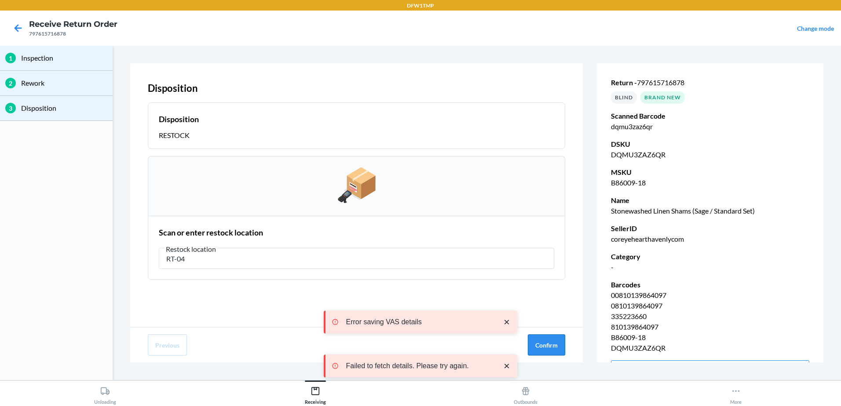
type input "RT-04"
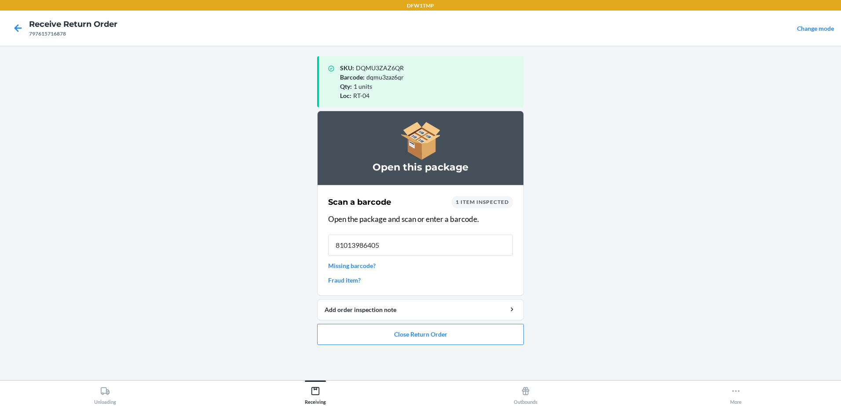
type input "810139864059"
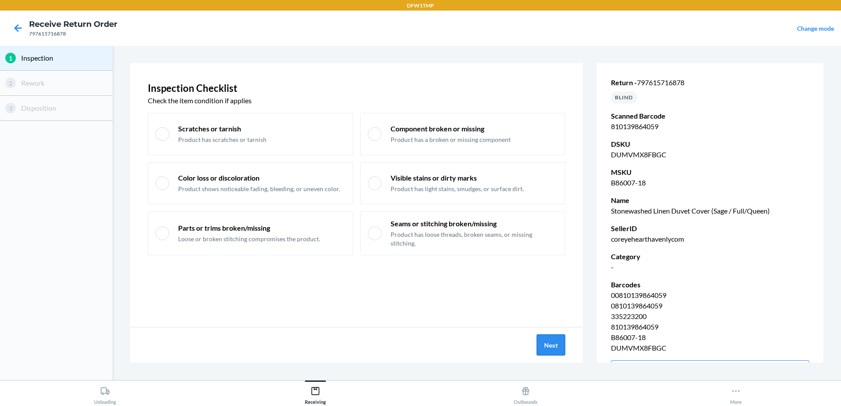
click at [558, 340] on button "Next" at bounding box center [551, 345] width 29 height 21
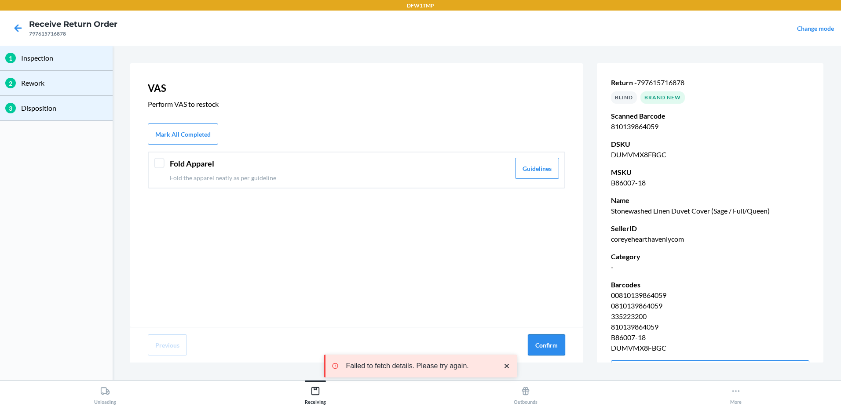
click at [555, 344] on button "Confirm" at bounding box center [546, 345] width 37 height 21
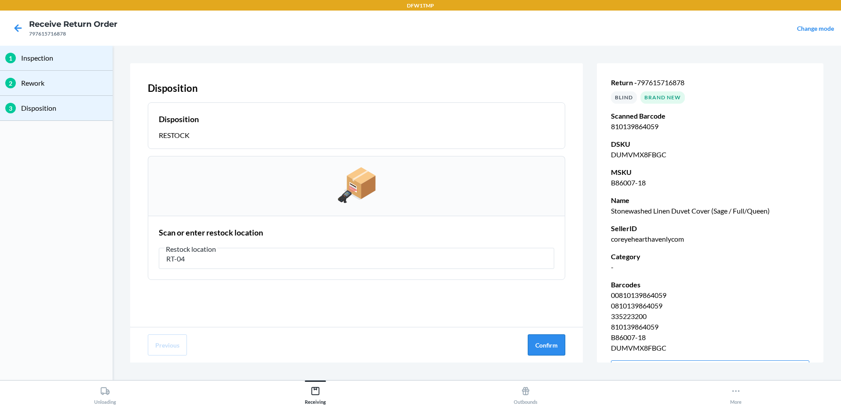
type input "RT-04"
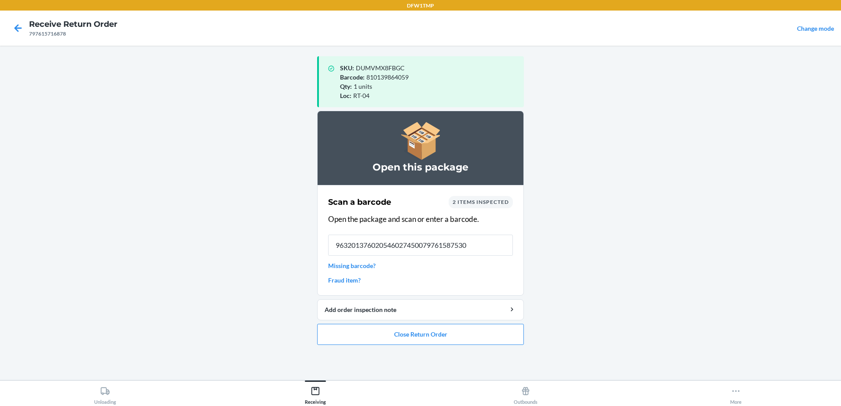
type input "9632013760205460274500797615875300"
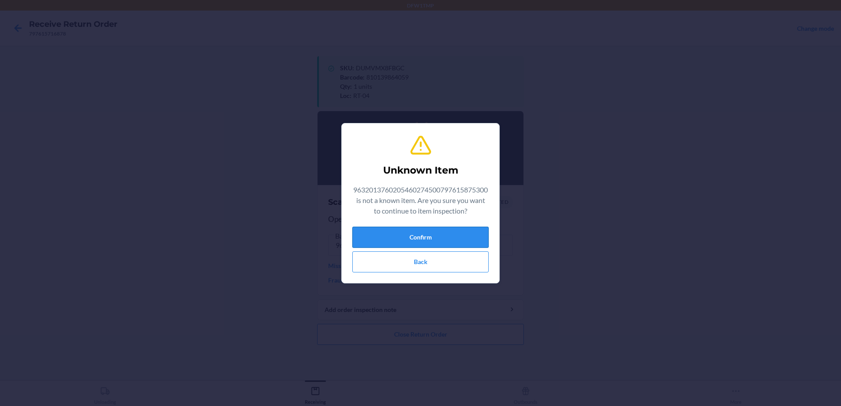
click at [472, 238] on button "Confirm" at bounding box center [420, 237] width 136 height 21
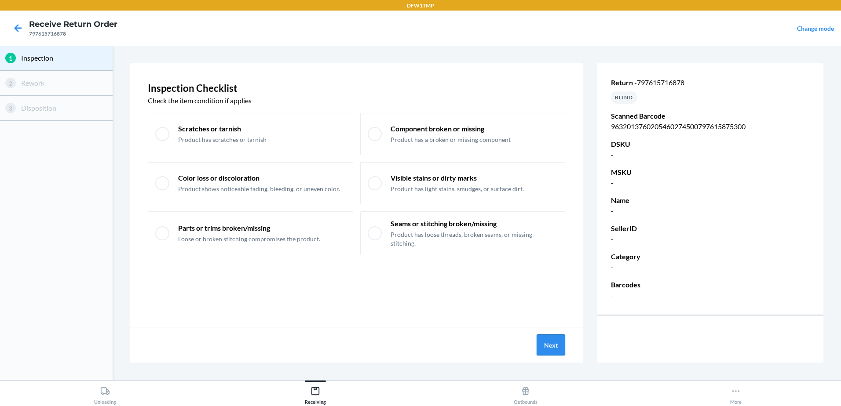
click at [563, 337] on button "Next" at bounding box center [551, 345] width 29 height 21
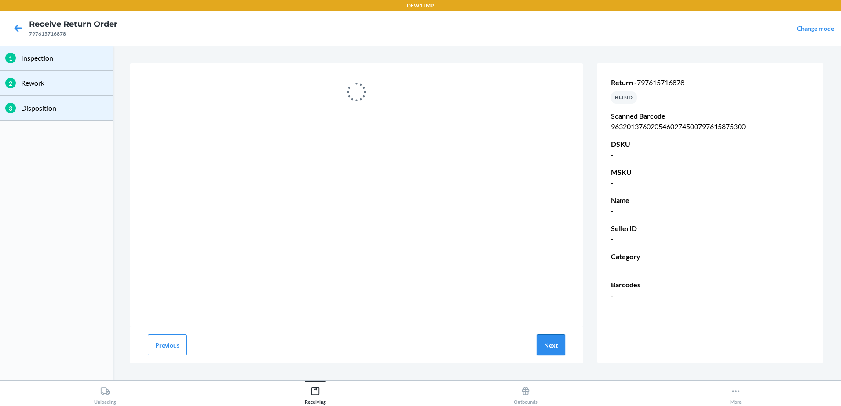
click at [554, 337] on button "Next" at bounding box center [551, 345] width 29 height 21
drag, startPoint x: 143, startPoint y: 52, endPoint x: 149, endPoint y: 64, distance: 13.8
click at [143, 53] on section "Previous Next Return - 797615716878 BLIND Scanned Barcode 963201376020546027450…" at bounding box center [476, 213] width 721 height 328
click at [13, 28] on icon at bounding box center [18, 28] width 15 height 15
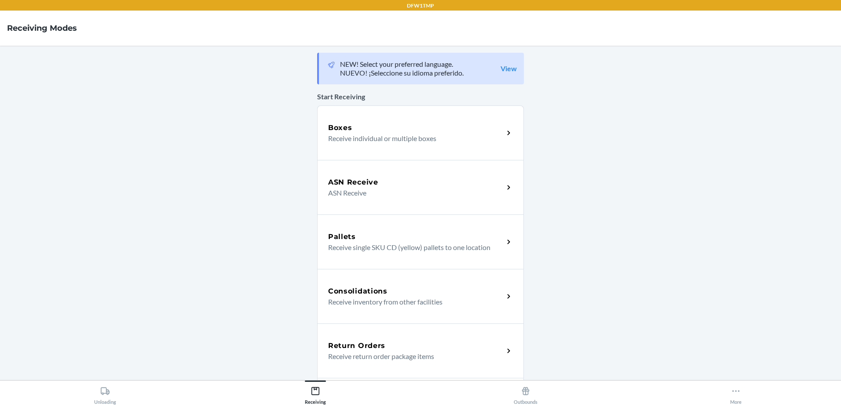
click at [443, 357] on p "Receive return order package items" at bounding box center [412, 356] width 168 height 11
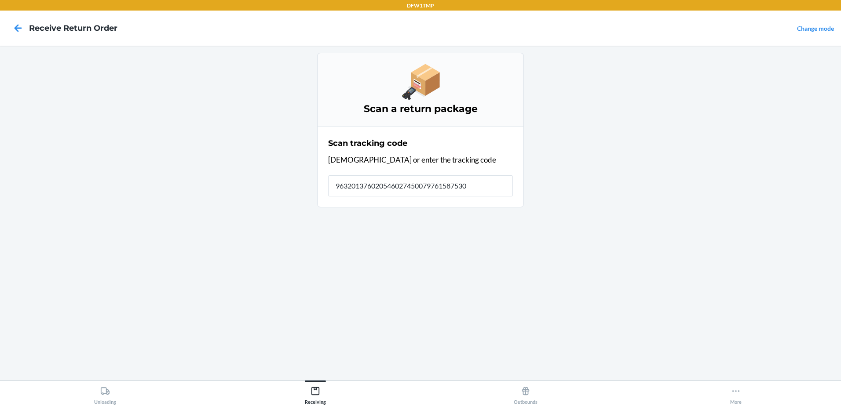
type input "9632013760205460274500797615875300"
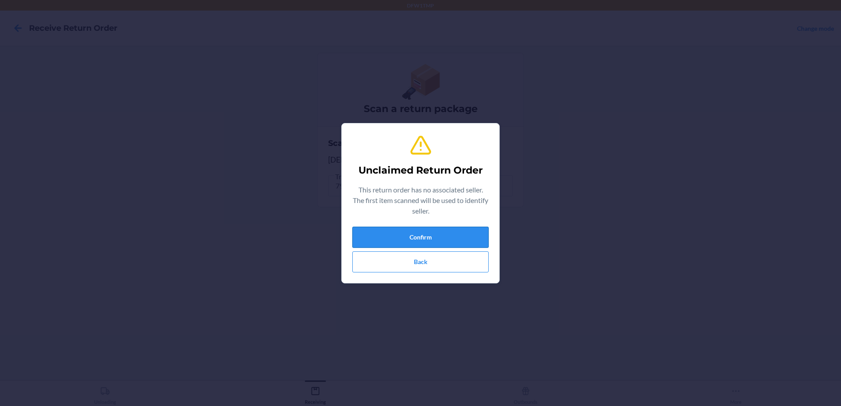
click at [419, 239] on button "Confirm" at bounding box center [420, 237] width 136 height 21
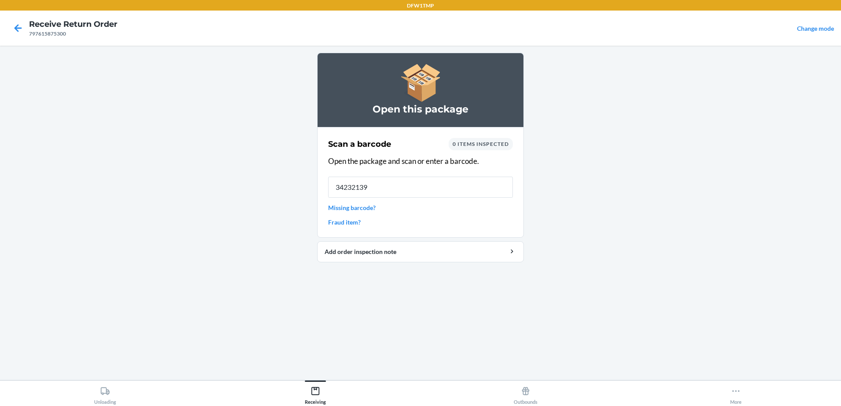
type input "342321399"
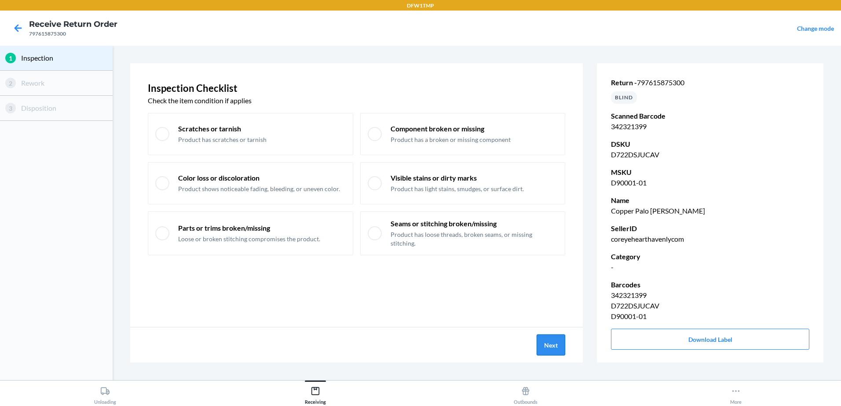
click at [553, 343] on button "Next" at bounding box center [551, 345] width 29 height 21
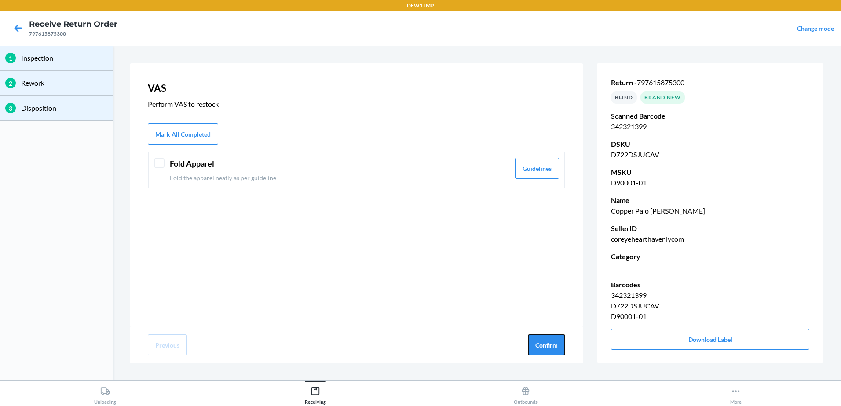
click at [553, 340] on button "Confirm" at bounding box center [546, 345] width 37 height 21
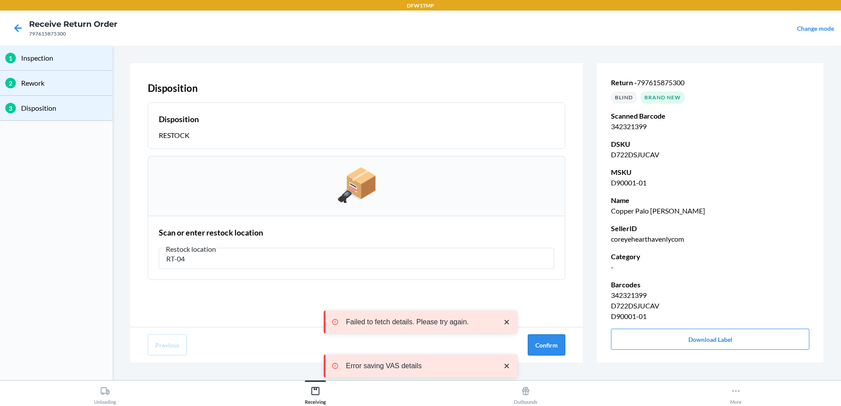
type input "RT-04"
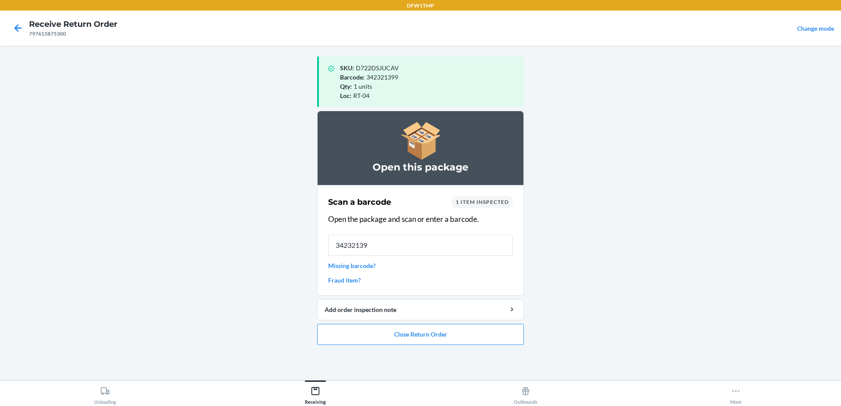
type input "342321399"
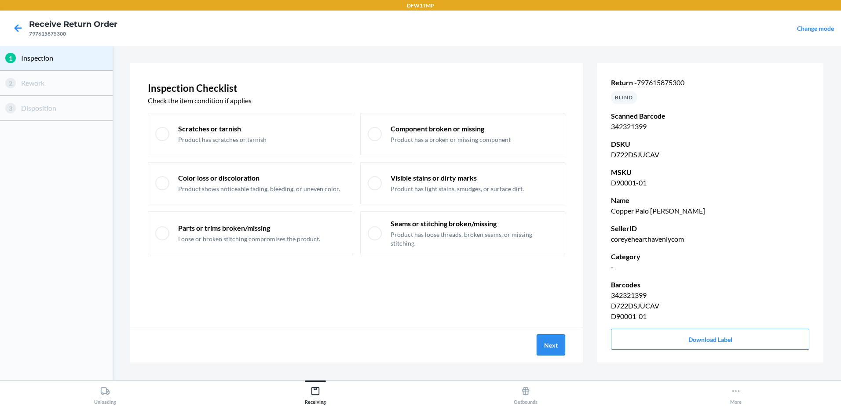
click at [553, 340] on button "Next" at bounding box center [551, 345] width 29 height 21
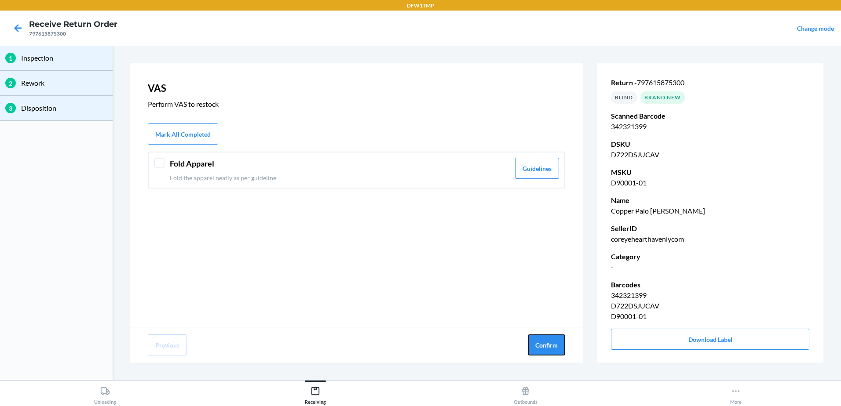
click at [541, 337] on button "Confirm" at bounding box center [546, 345] width 37 height 21
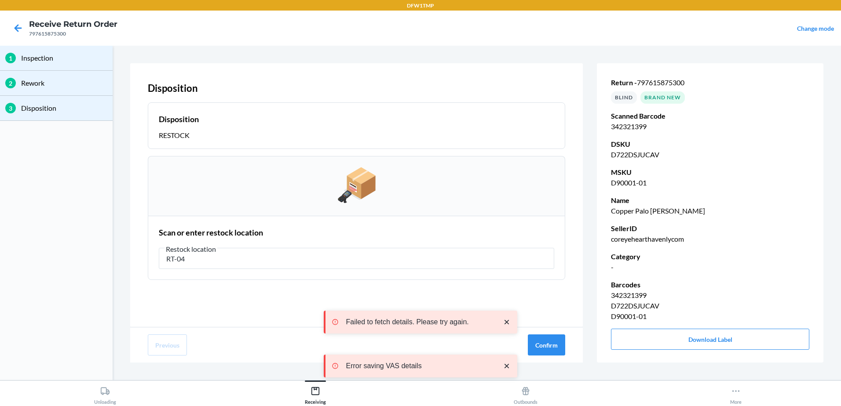
type input "RT-04"
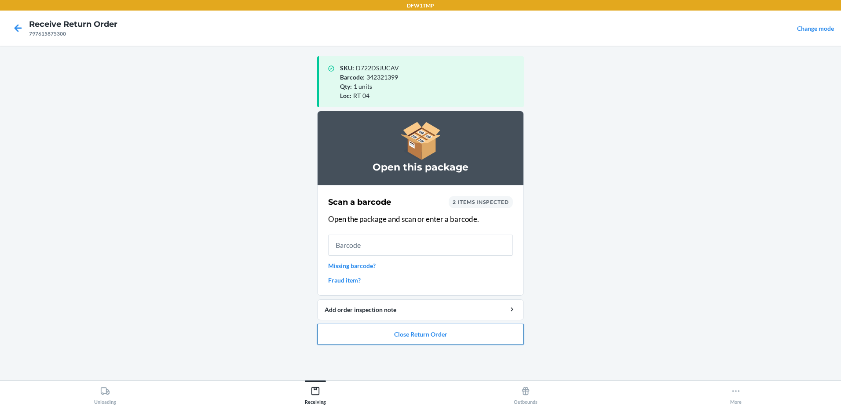
click at [482, 336] on button "Close Return Order" at bounding box center [420, 334] width 207 height 21
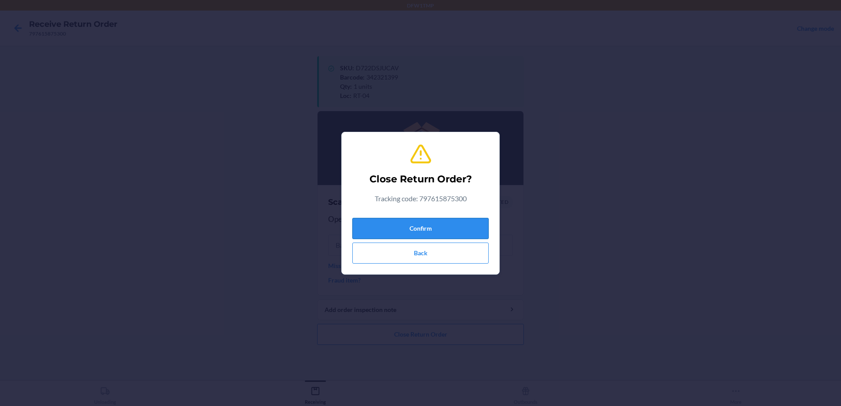
click at [433, 230] on button "Confirm" at bounding box center [420, 228] width 136 height 21
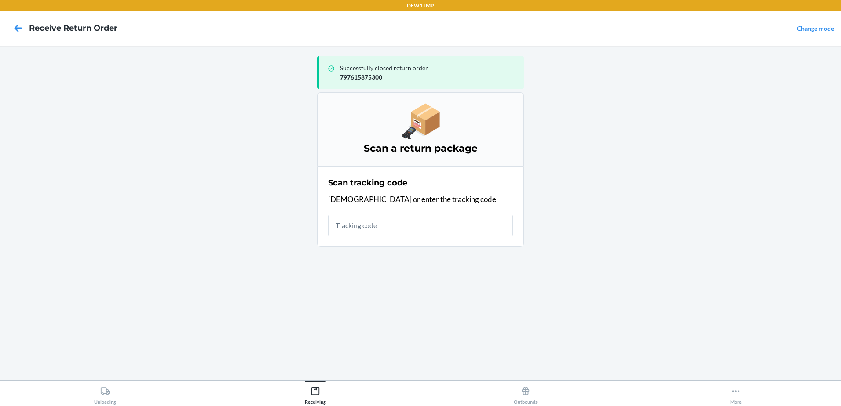
click at [384, 226] on input "text" at bounding box center [420, 225] width 185 height 21
type input "dj8kmx5u2fl"
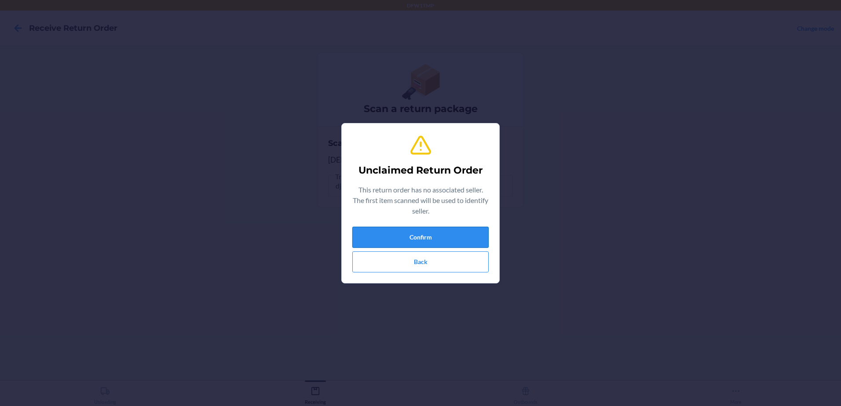
click at [375, 237] on button "Confirm" at bounding box center [420, 237] width 136 height 21
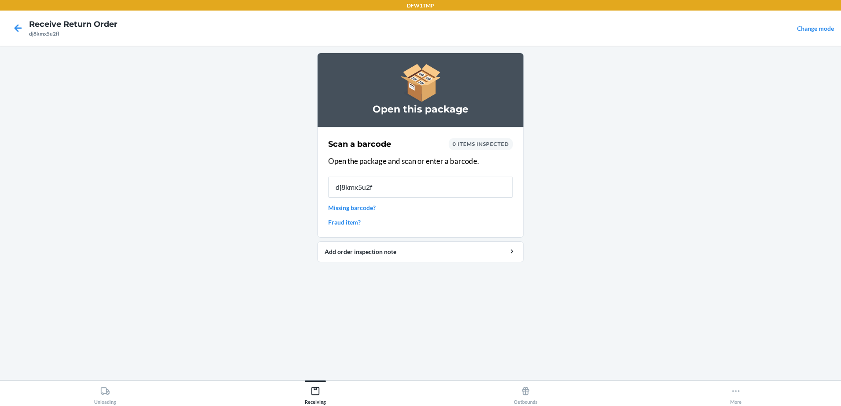
type input "dj8kmx5u2fl"
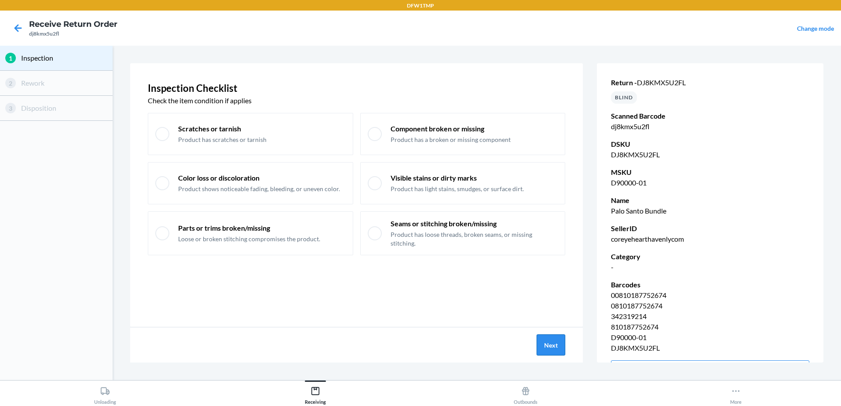
click at [556, 344] on button "Next" at bounding box center [551, 345] width 29 height 21
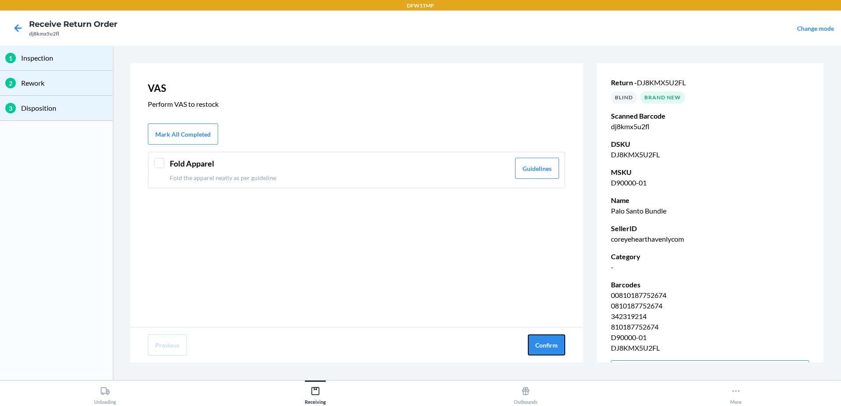
click at [556, 344] on button "Confirm" at bounding box center [546, 345] width 37 height 21
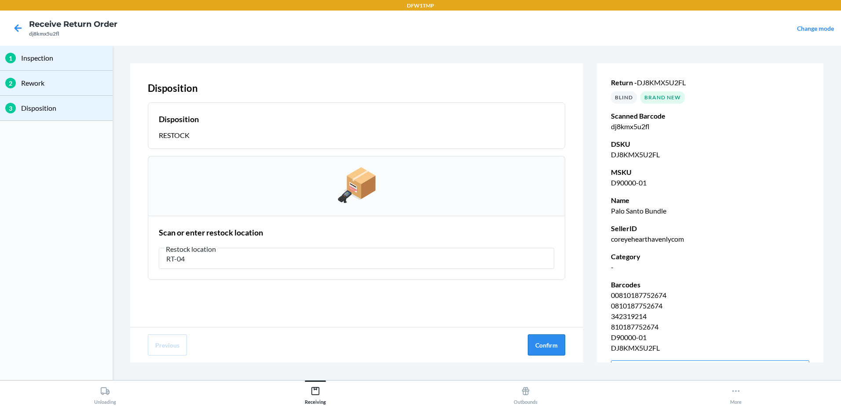
type input "RT-04"
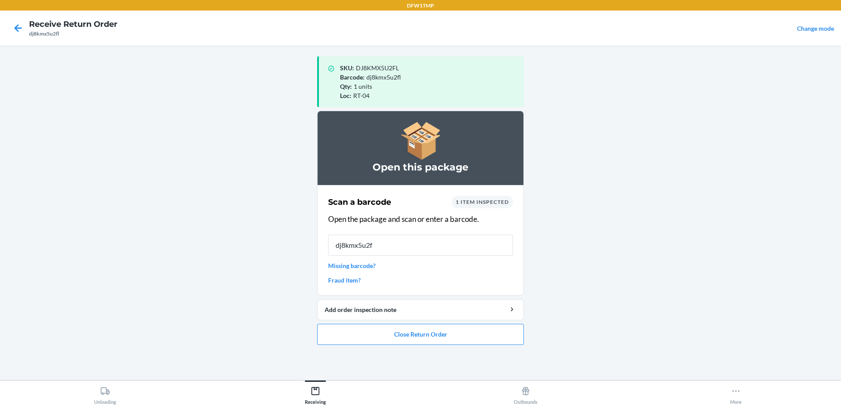
type input "dj8kmx5u2fl"
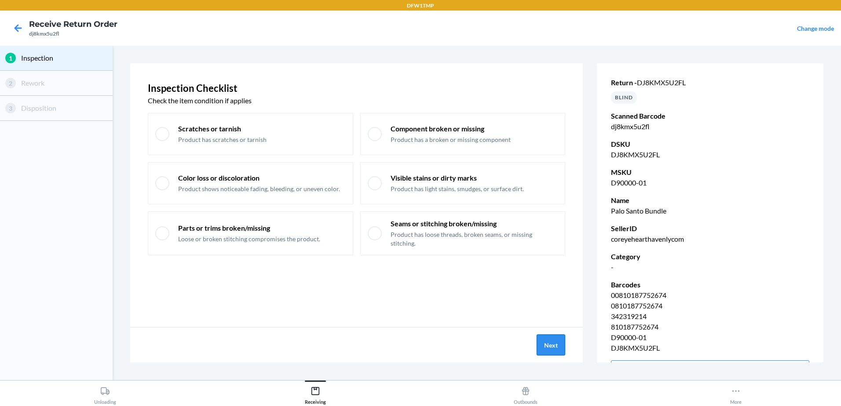
click at [556, 344] on button "Next" at bounding box center [551, 345] width 29 height 21
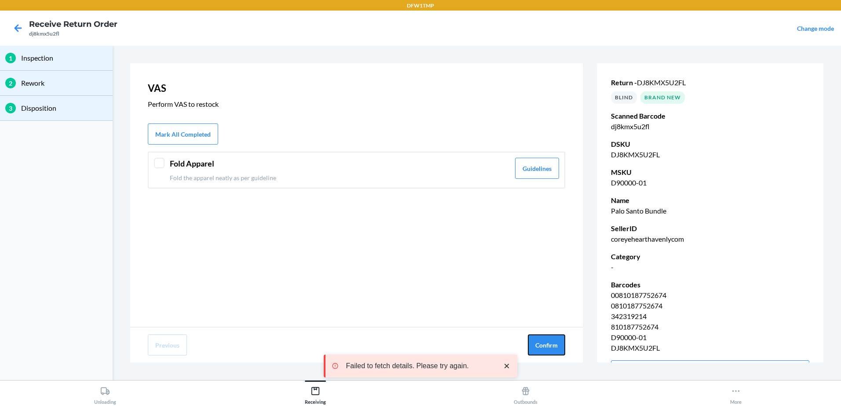
click at [556, 344] on button "Confirm" at bounding box center [546, 345] width 37 height 21
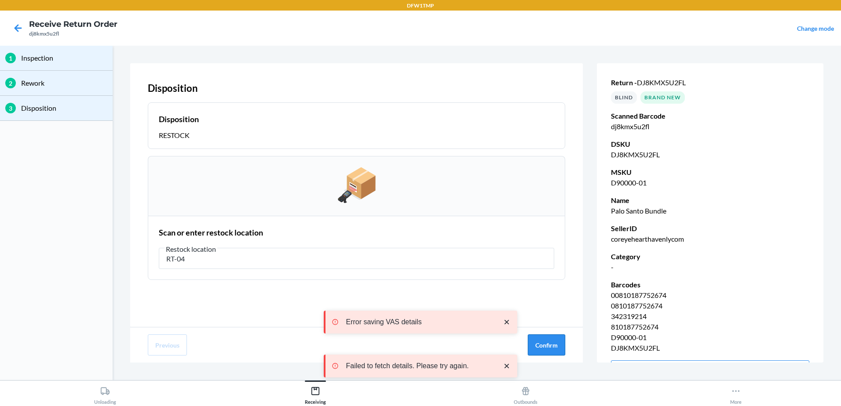
type input "RT-04"
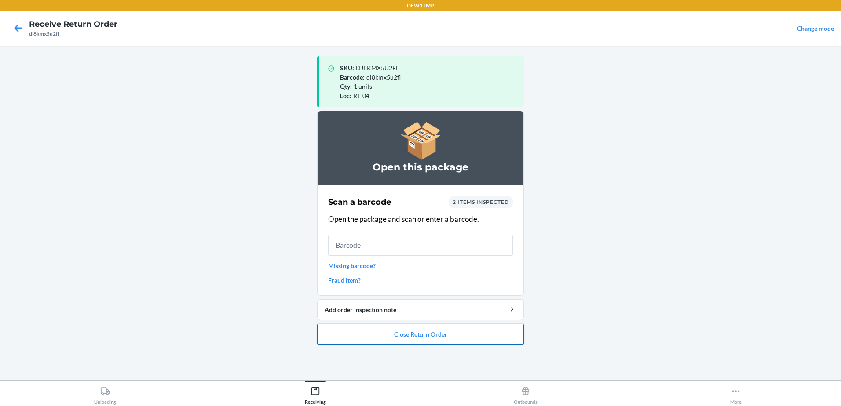
click at [501, 337] on button "Close Return Order" at bounding box center [420, 334] width 207 height 21
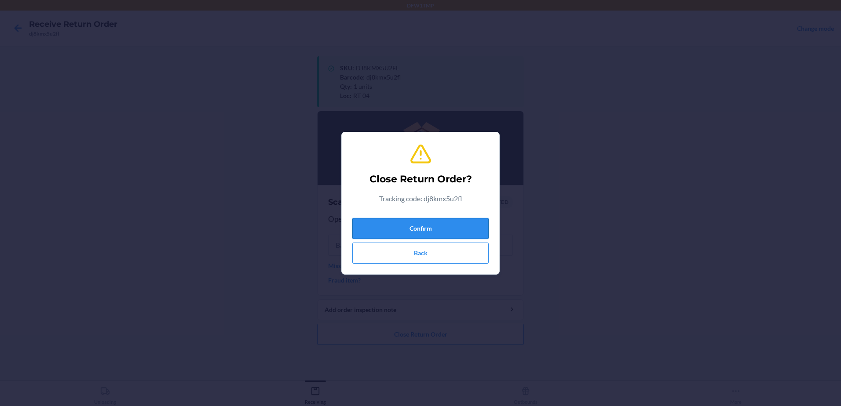
click at [443, 226] on button "Confirm" at bounding box center [420, 228] width 136 height 21
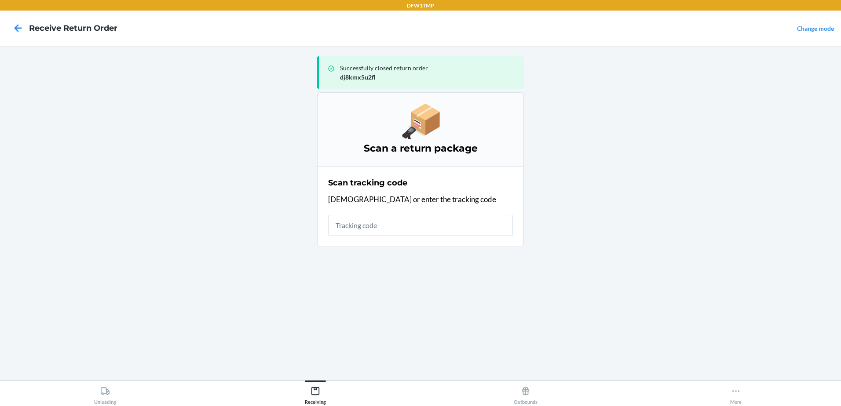
click at [443, 226] on input "text" at bounding box center [420, 225] width 185 height 21
type input "9632013760205460274500797608726660"
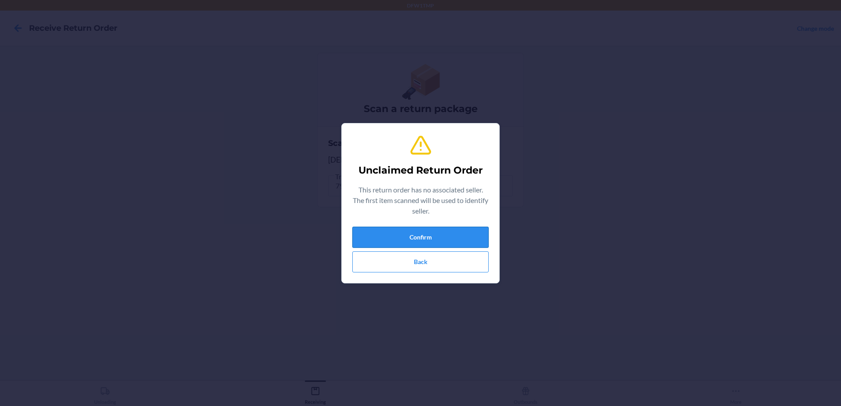
click at [435, 234] on button "Confirm" at bounding box center [420, 237] width 136 height 21
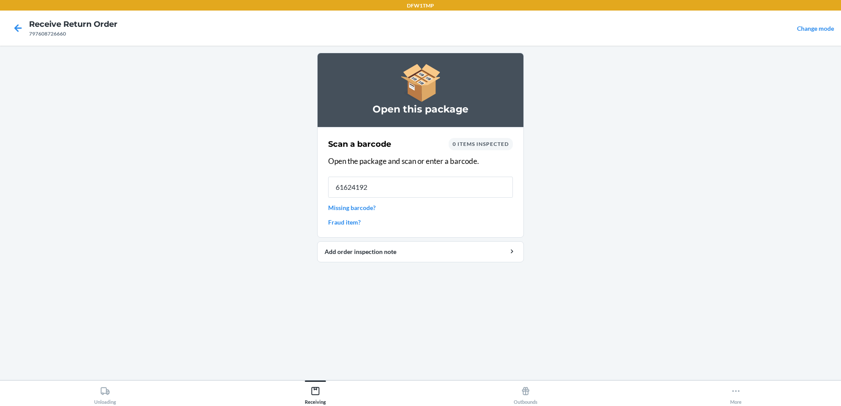
type input "616241926"
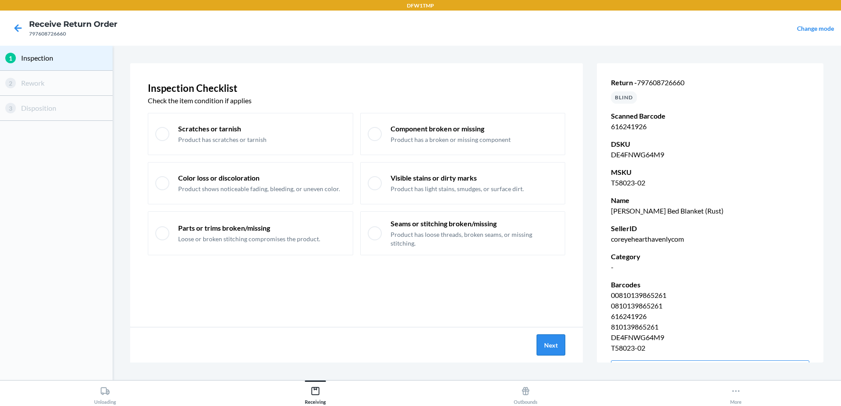
click at [556, 338] on button "Next" at bounding box center [551, 345] width 29 height 21
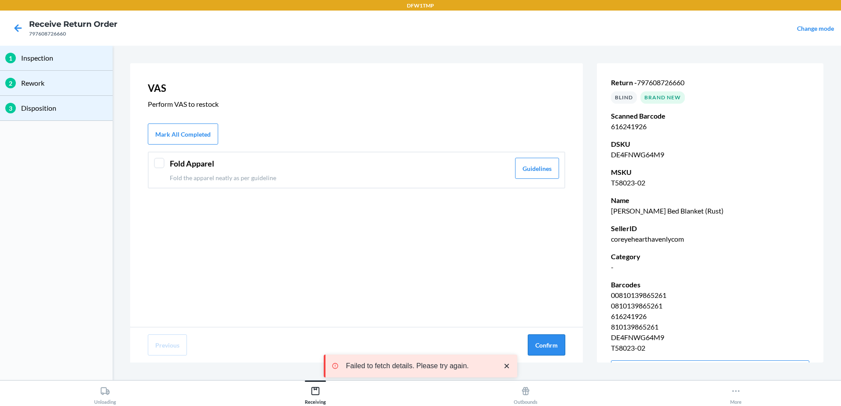
click at [552, 343] on button "Confirm" at bounding box center [546, 345] width 37 height 21
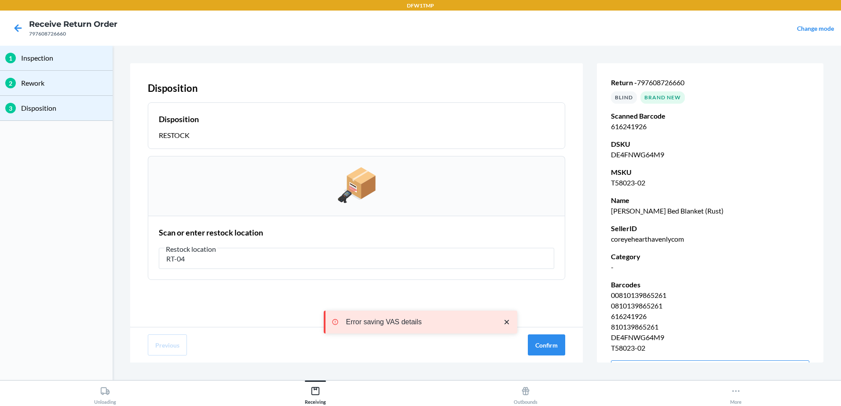
type input "RT-04"
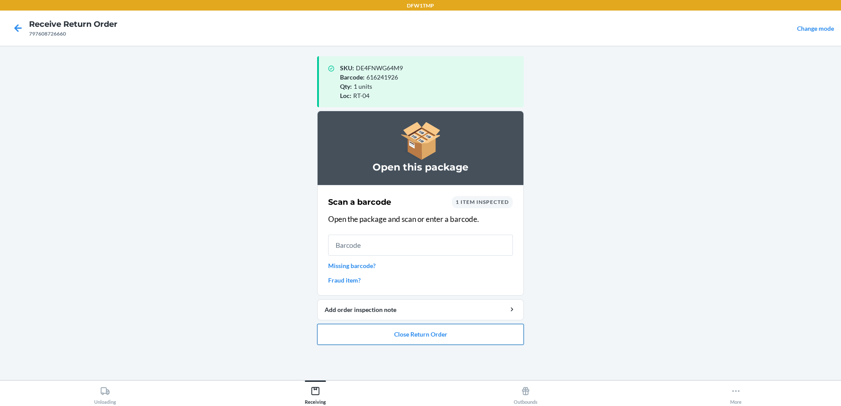
click at [461, 333] on button "Close Return Order" at bounding box center [420, 334] width 207 height 21
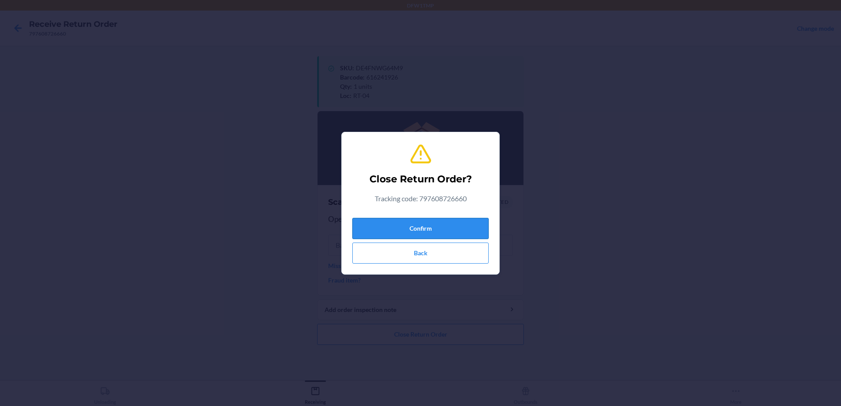
click at [455, 228] on button "Confirm" at bounding box center [420, 228] width 136 height 21
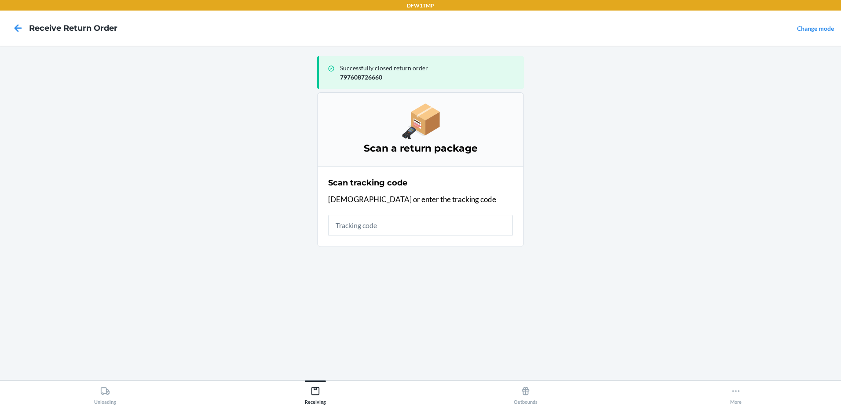
click at [477, 229] on input "text" at bounding box center [420, 225] width 185 height 21
type input "9632013760205460274500797592215093"
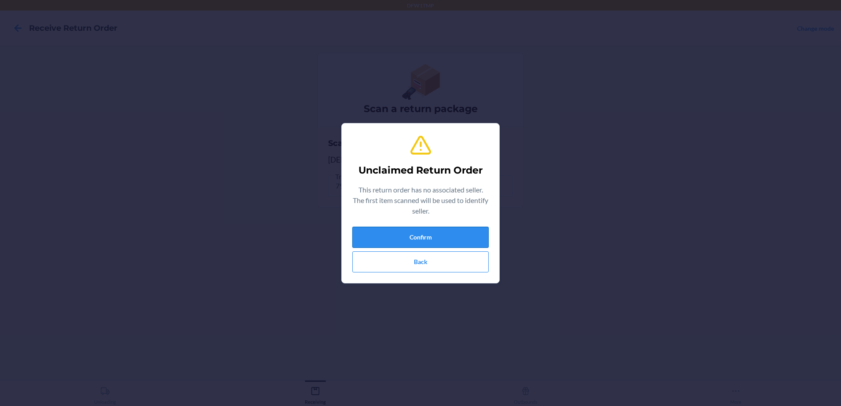
click at [478, 228] on button "Confirm" at bounding box center [420, 237] width 136 height 21
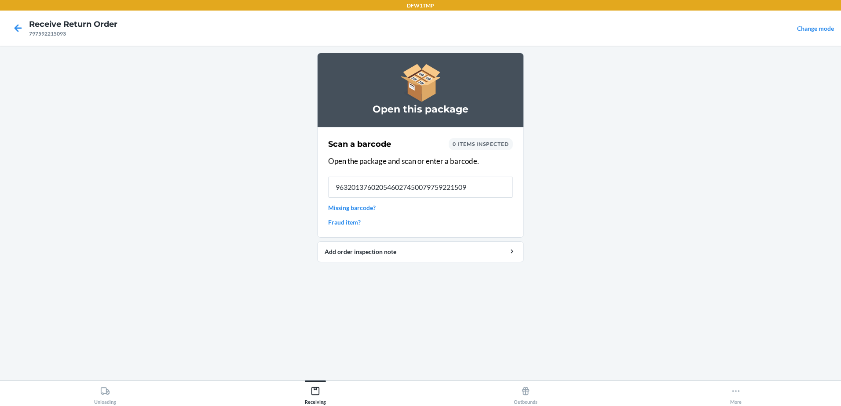
type input "9632013760205460274500797592215093"
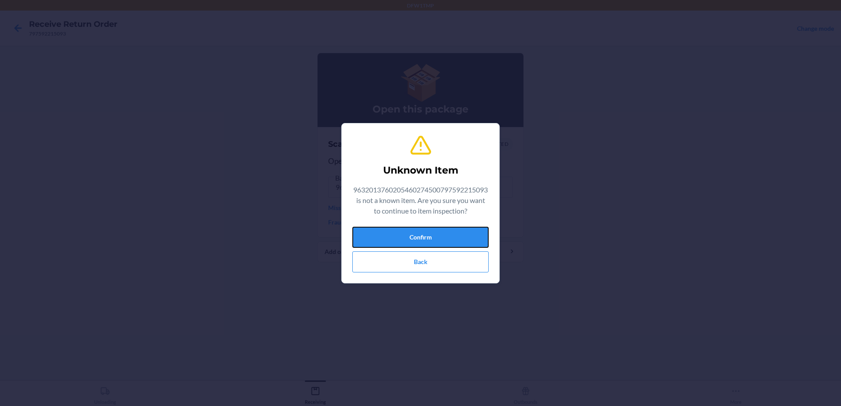
drag, startPoint x: 479, startPoint y: 228, endPoint x: 483, endPoint y: 222, distance: 7.3
click at [479, 227] on button "Confirm" at bounding box center [420, 237] width 136 height 21
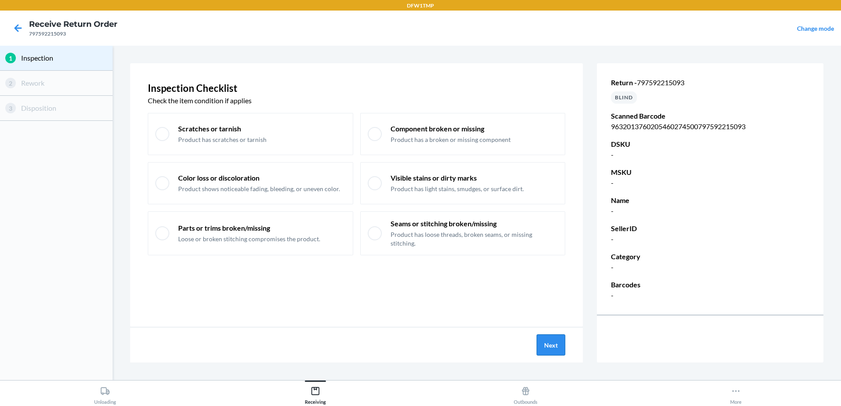
click at [556, 348] on button "Next" at bounding box center [551, 345] width 29 height 21
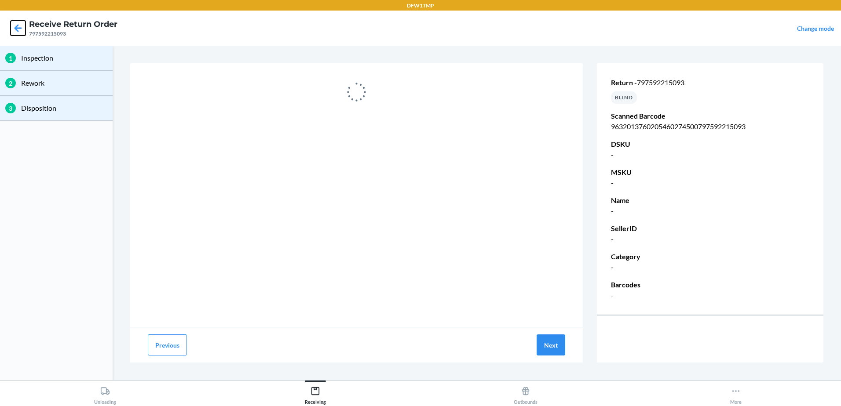
click at [16, 29] on icon at bounding box center [18, 27] width 7 height 7
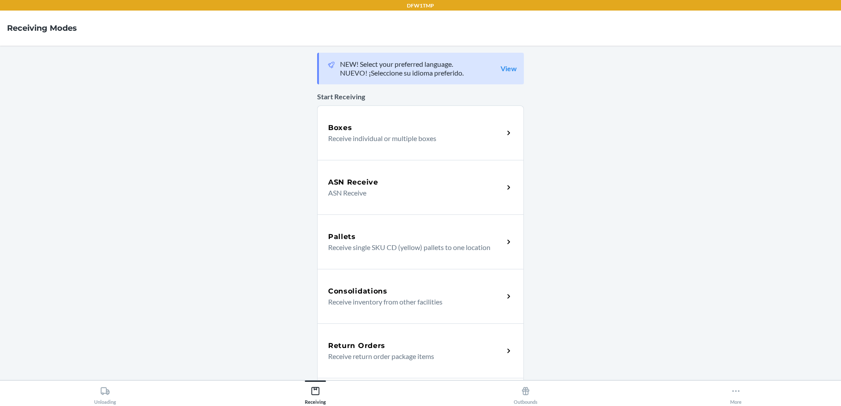
click at [404, 364] on div "Return Orders Receive return order package items" at bounding box center [420, 351] width 207 height 55
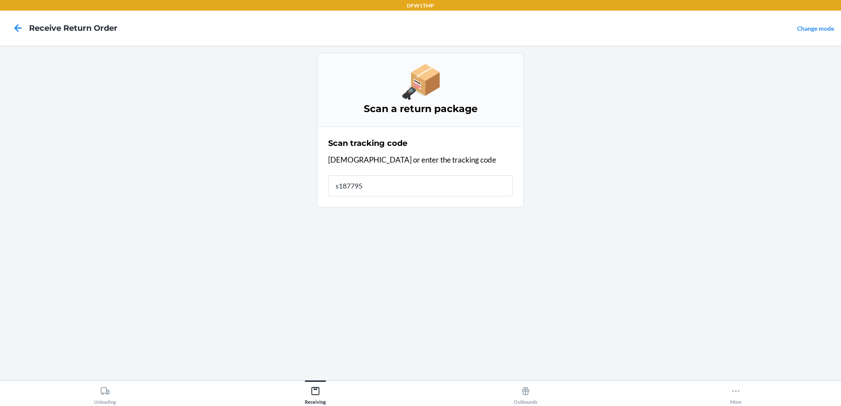
type input "s1877951"
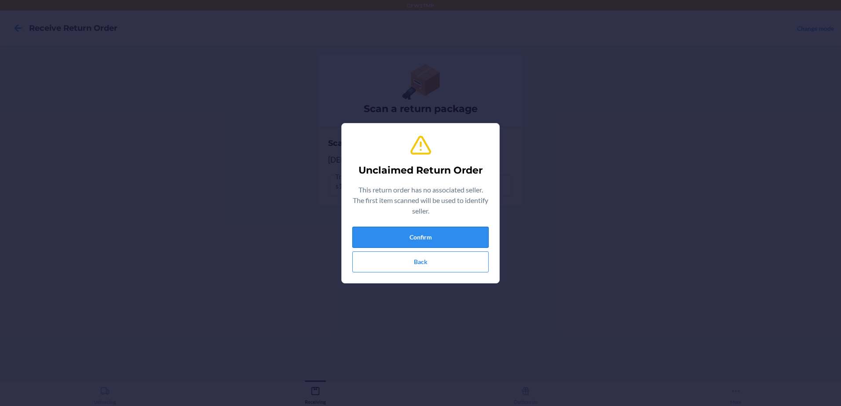
click at [424, 234] on button "Confirm" at bounding box center [420, 237] width 136 height 21
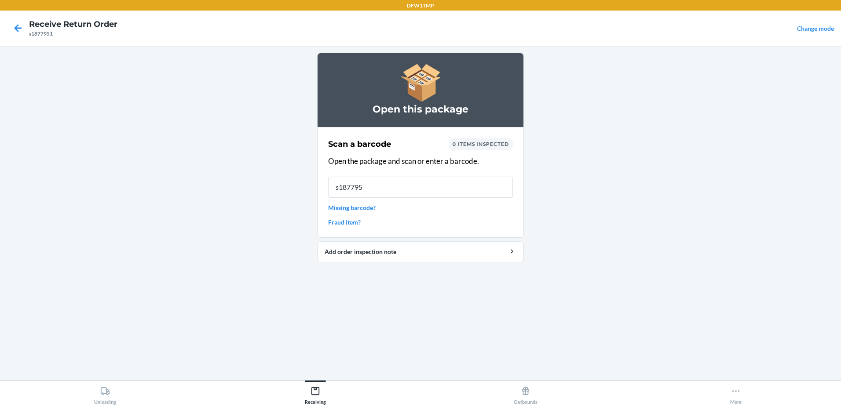
type input "s1877951"
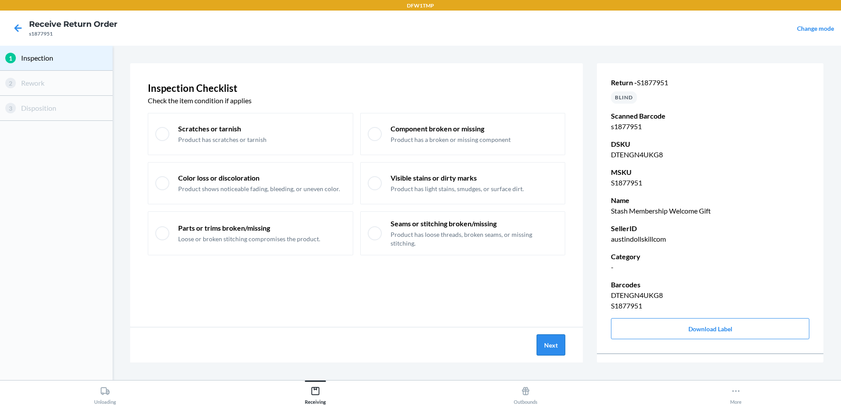
click at [560, 348] on button "Next" at bounding box center [551, 345] width 29 height 21
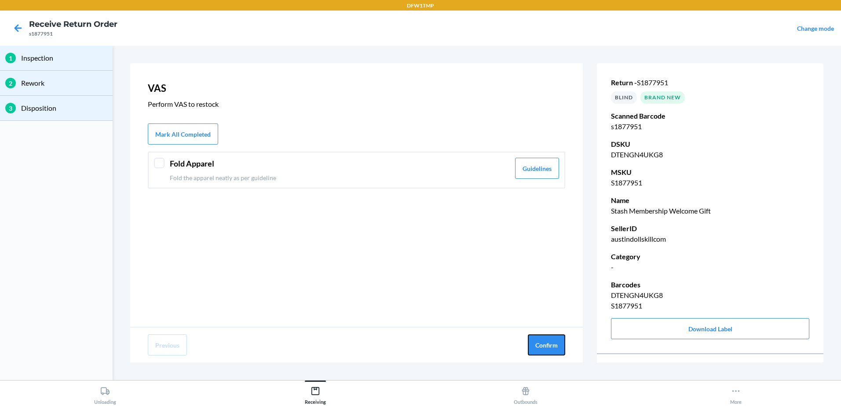
click at [560, 348] on button "Confirm" at bounding box center [546, 345] width 37 height 21
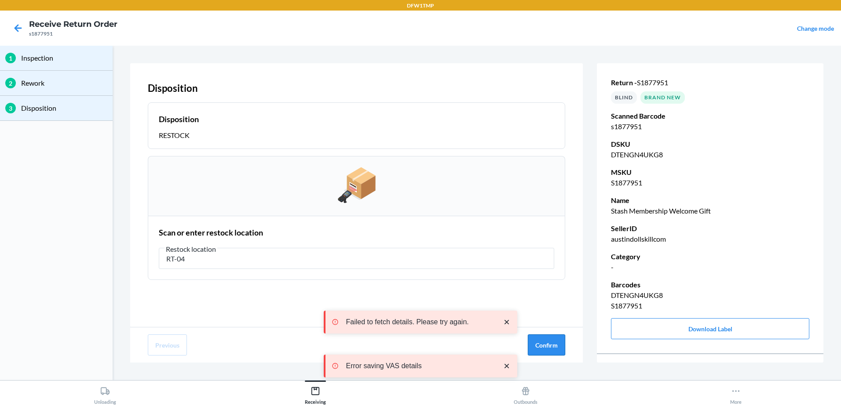
type input "RT-04"
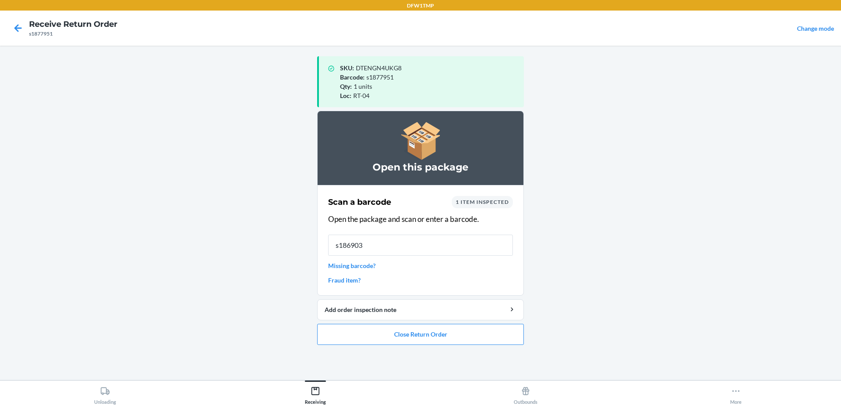
type input "s1869030"
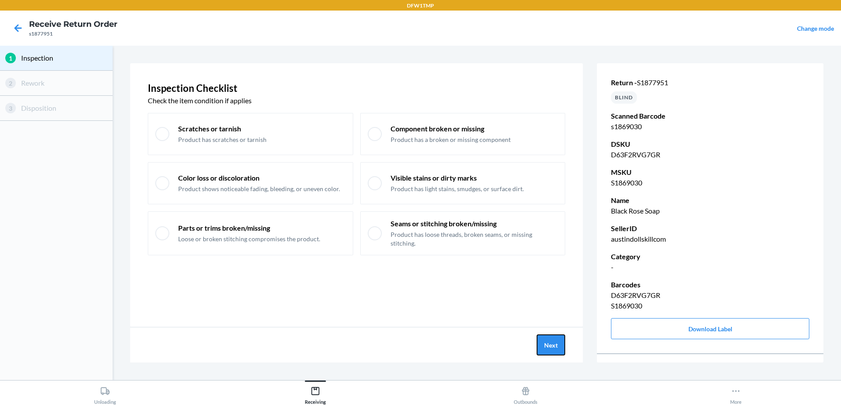
click at [550, 351] on button "Next" at bounding box center [551, 345] width 29 height 21
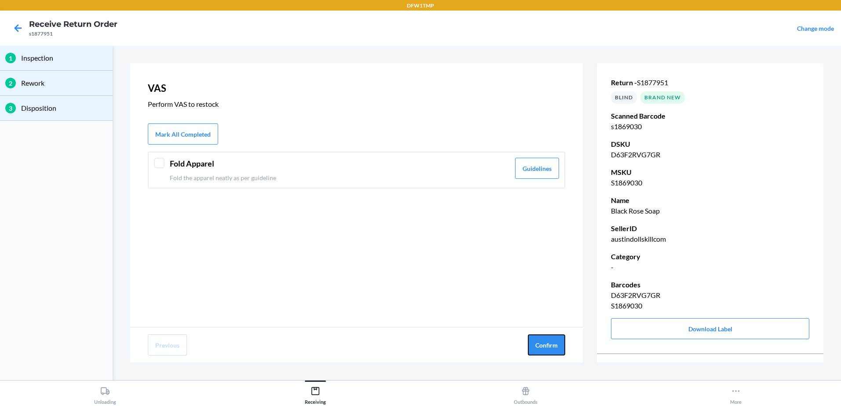
click at [550, 351] on button "Confirm" at bounding box center [546, 345] width 37 height 21
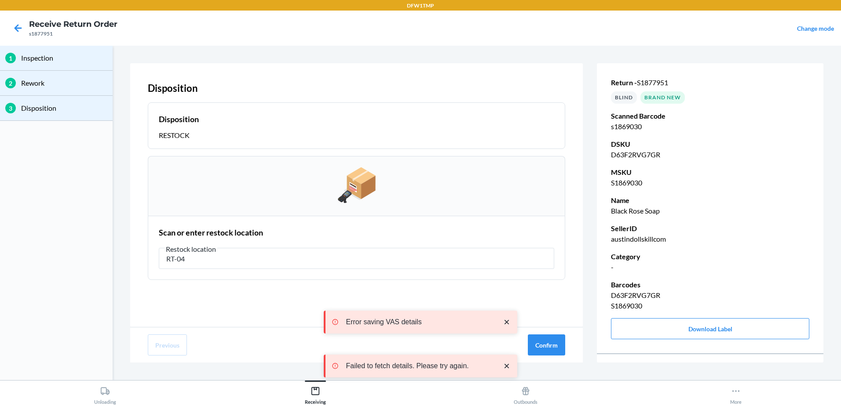
type input "RT-04"
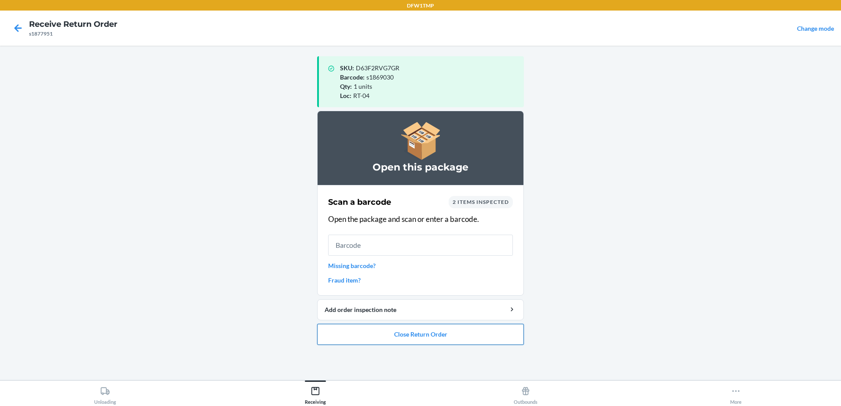
click at [491, 334] on button "Close Return Order" at bounding box center [420, 334] width 207 height 21
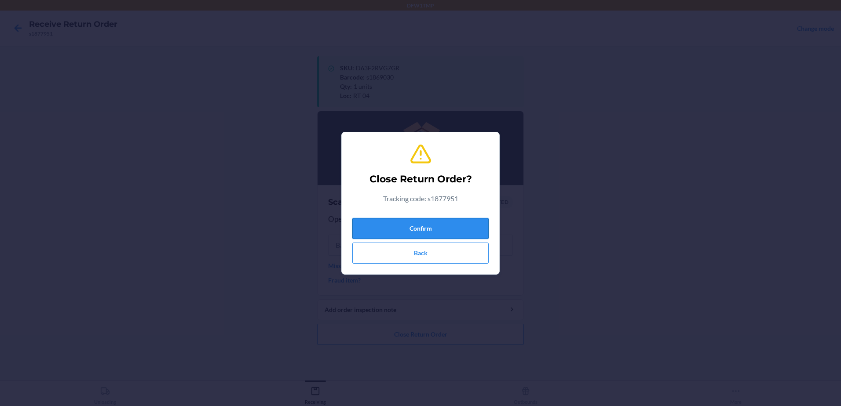
click at [435, 226] on button "Confirm" at bounding box center [420, 228] width 136 height 21
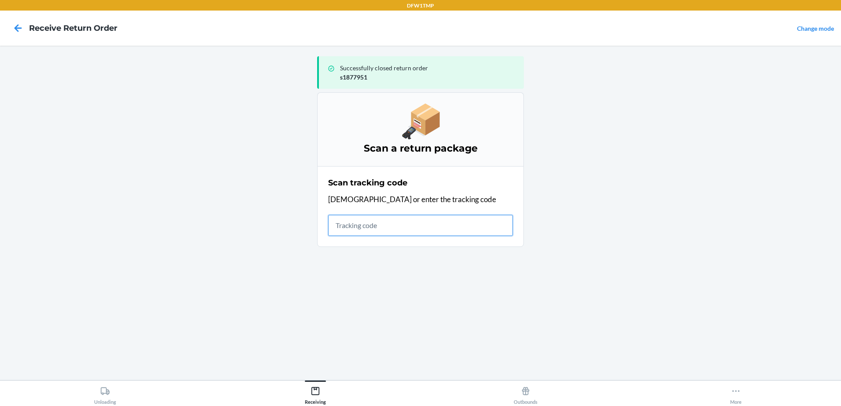
click at [343, 226] on input "text" at bounding box center [420, 225] width 185 height 21
click at [394, 215] on input "text" at bounding box center [420, 225] width 185 height 21
click at [386, 222] on input "text" at bounding box center [420, 225] width 185 height 21
type input "1zv27j350321022498"
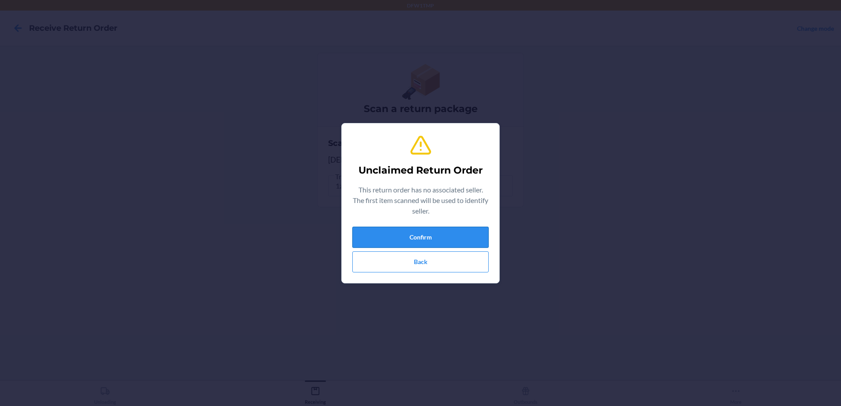
click at [393, 237] on button "Confirm" at bounding box center [420, 237] width 136 height 21
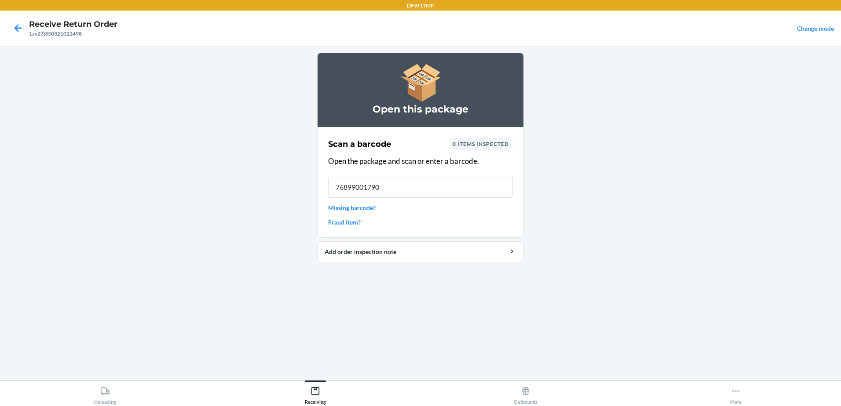
type input "768990017902"
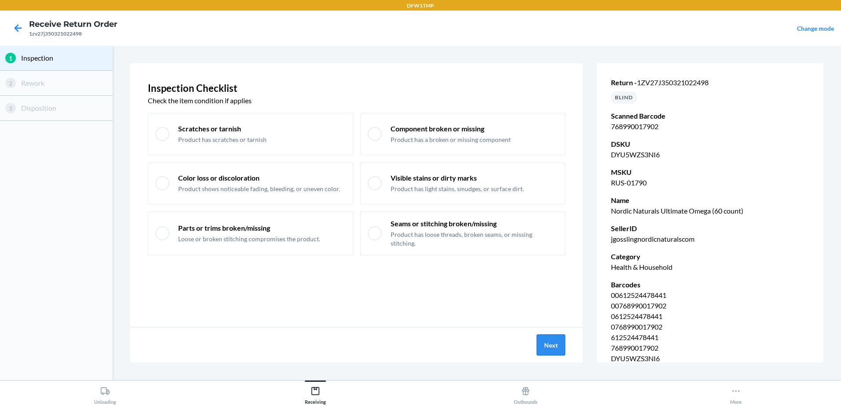
click at [563, 347] on button "Next" at bounding box center [551, 345] width 29 height 21
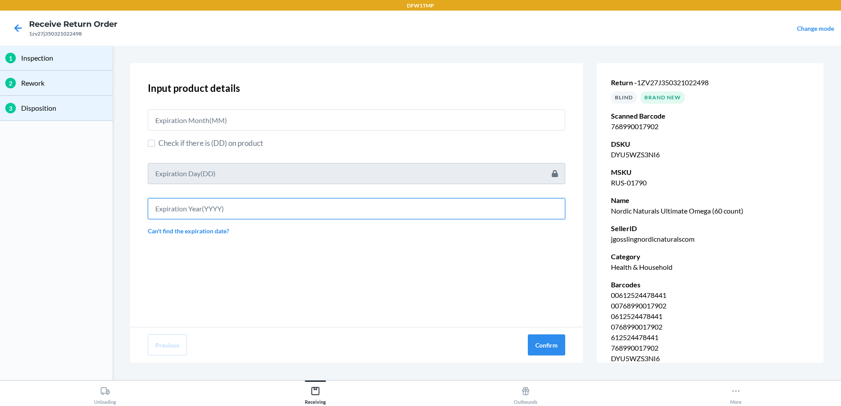
click at [434, 206] on input "text" at bounding box center [356, 208] width 417 height 21
type input "2"
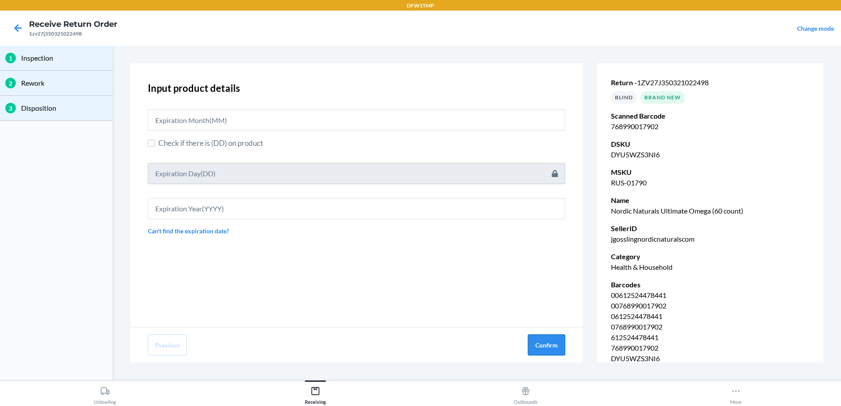
click at [556, 351] on button "Confirm" at bounding box center [546, 345] width 37 height 21
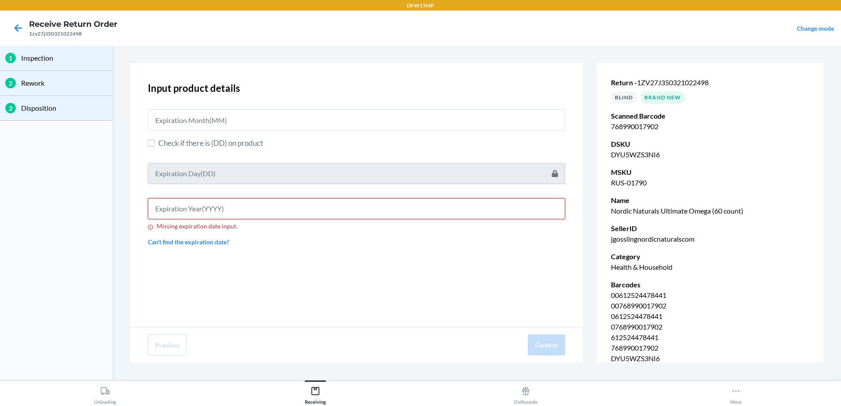
click at [344, 213] on input "Missing expiration date input." at bounding box center [356, 208] width 417 height 21
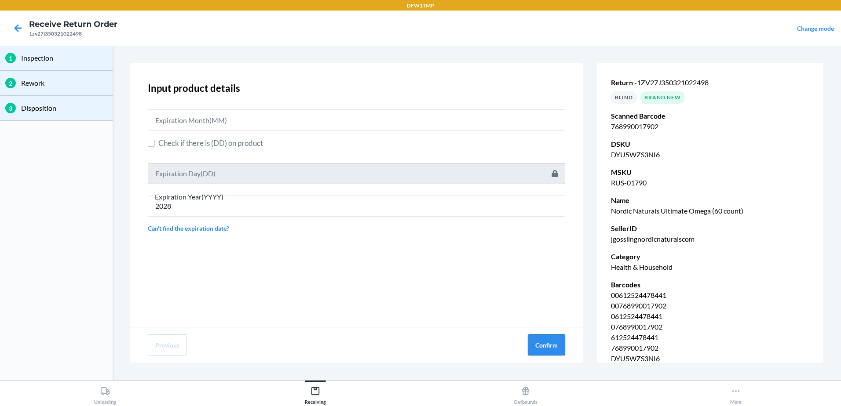
click at [554, 347] on button "Confirm" at bounding box center [546, 345] width 37 height 21
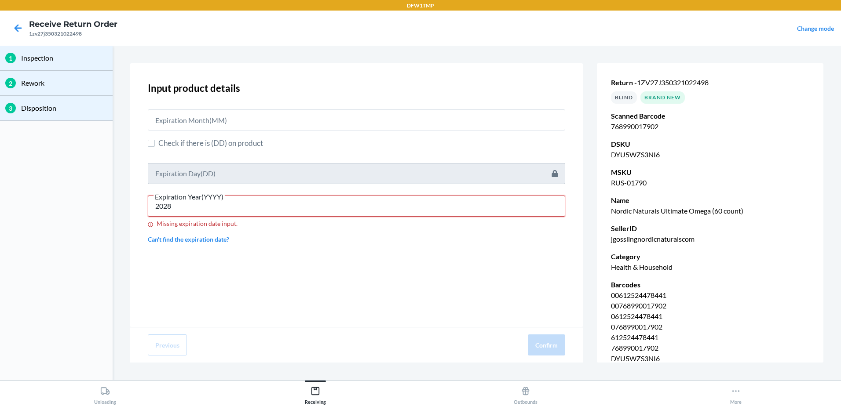
click at [356, 210] on input "2028" at bounding box center [356, 206] width 417 height 21
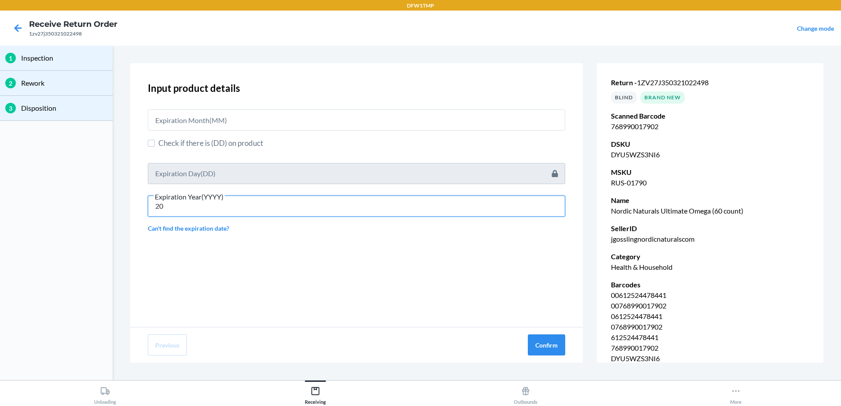
type input "2"
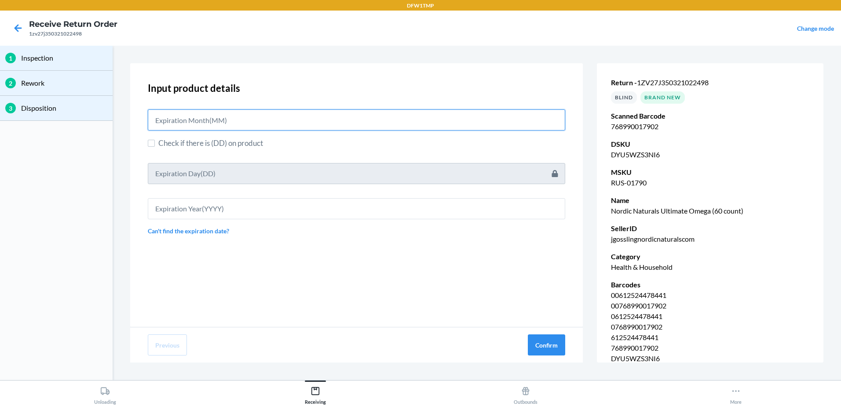
click at [234, 117] on input "text" at bounding box center [356, 120] width 417 height 21
type input "02"
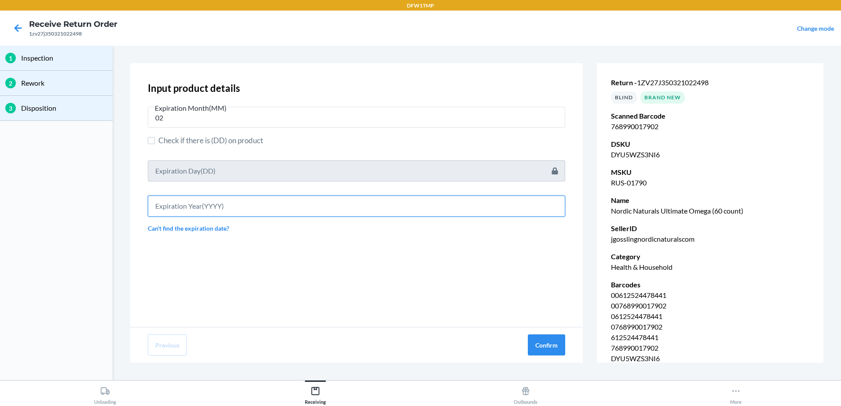
click at [240, 209] on input "text" at bounding box center [356, 206] width 417 height 21
type input "2028"
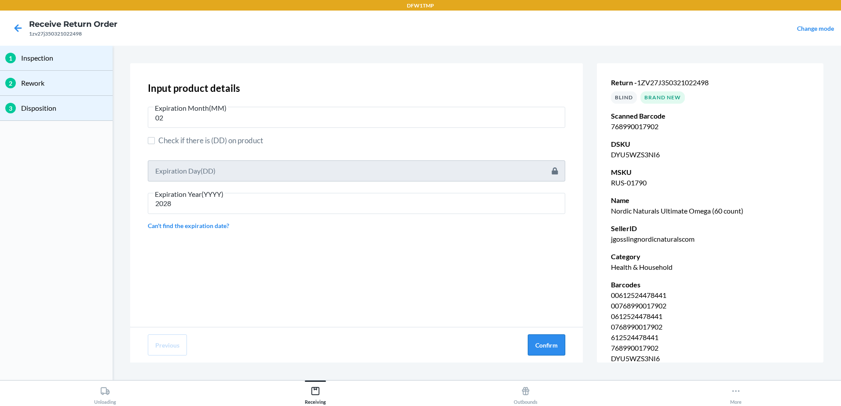
click at [541, 345] on button "Confirm" at bounding box center [546, 345] width 37 height 21
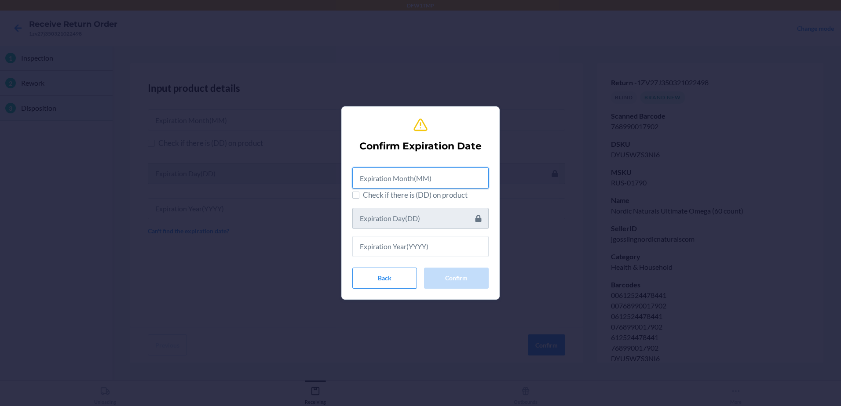
click at [443, 182] on input "text" at bounding box center [420, 178] width 136 height 21
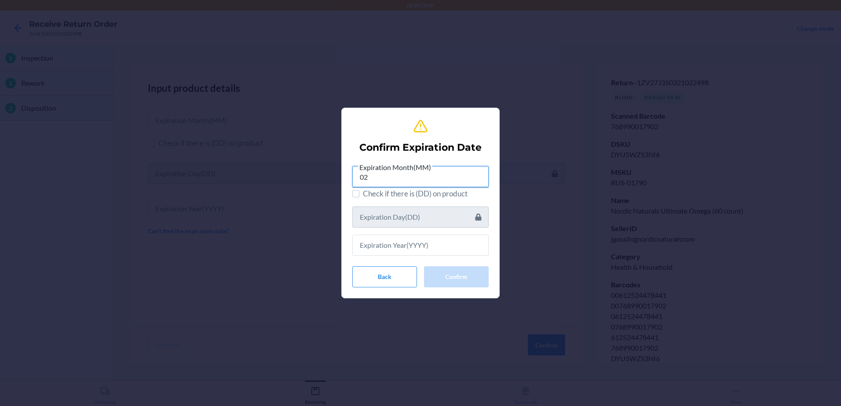
type input "02"
click at [431, 247] on input "text" at bounding box center [420, 245] width 136 height 21
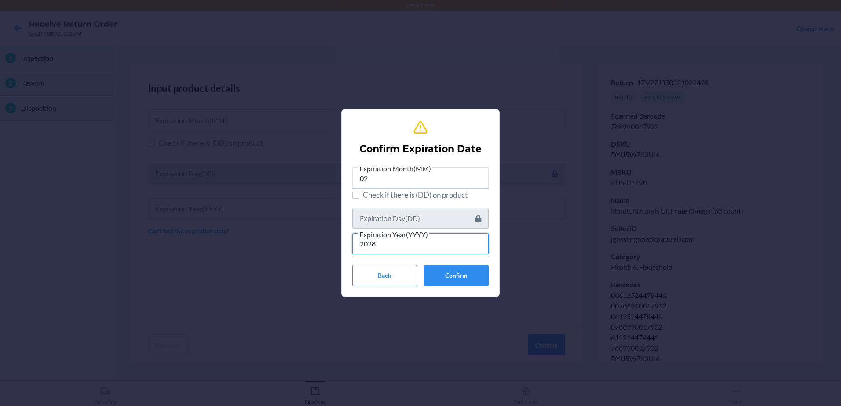
type input "2028"
click at [468, 282] on button "Confirm" at bounding box center [456, 275] width 65 height 21
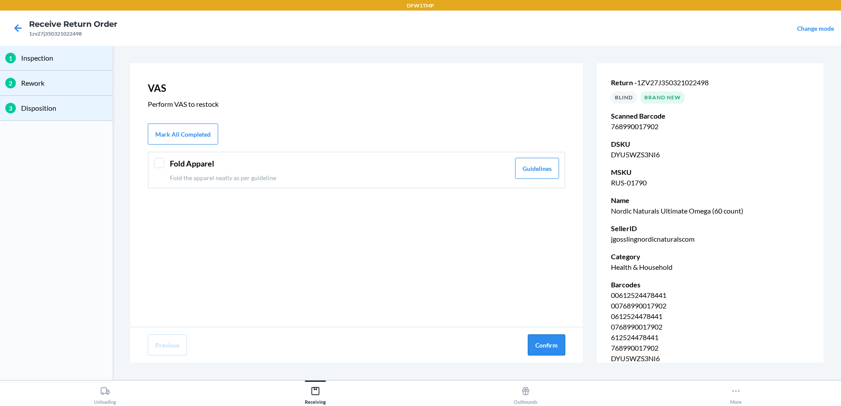
click at [556, 344] on button "Confirm" at bounding box center [546, 345] width 37 height 21
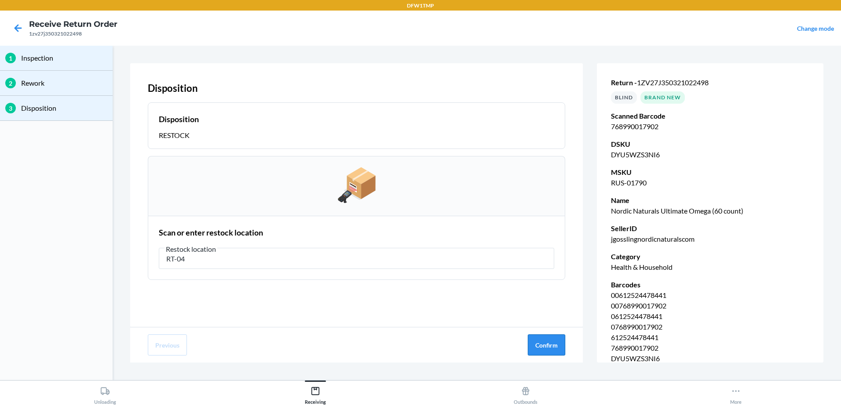
type input "RT-04"
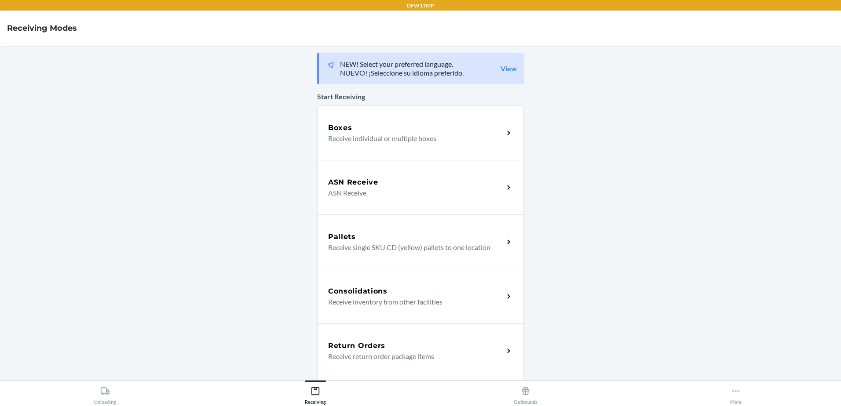
click at [461, 360] on p "Receive return order package items" at bounding box center [412, 356] width 168 height 11
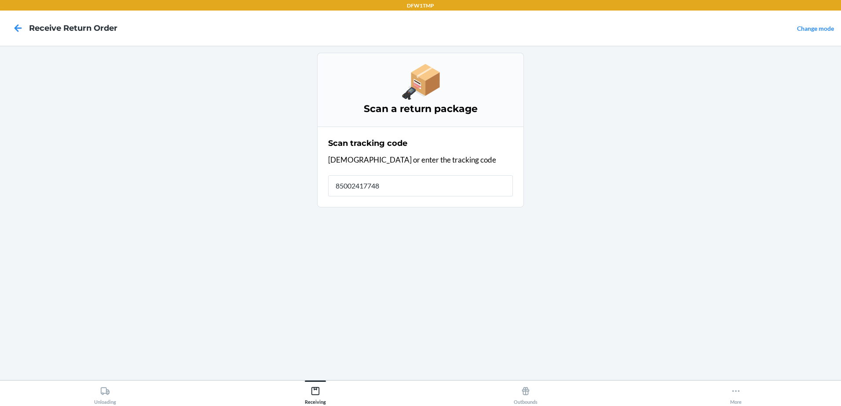
type input "850024177482"
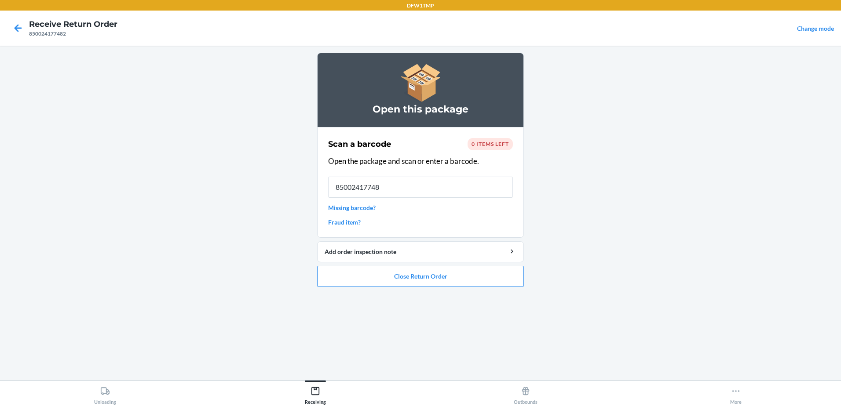
type input "850024177482"
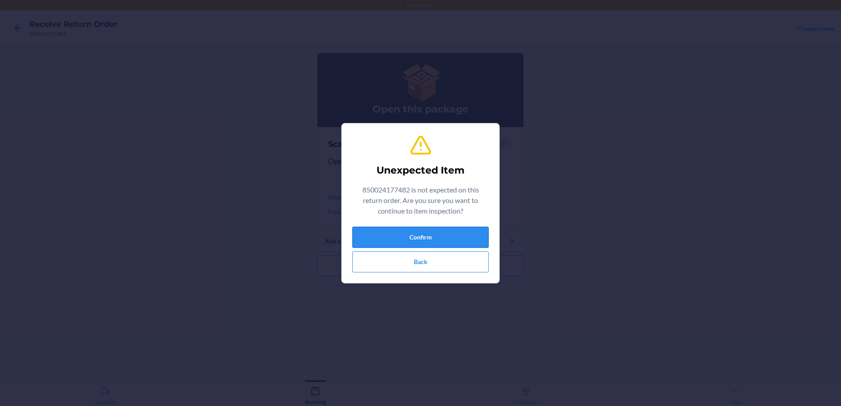
click at [479, 235] on button "Confirm" at bounding box center [420, 237] width 136 height 21
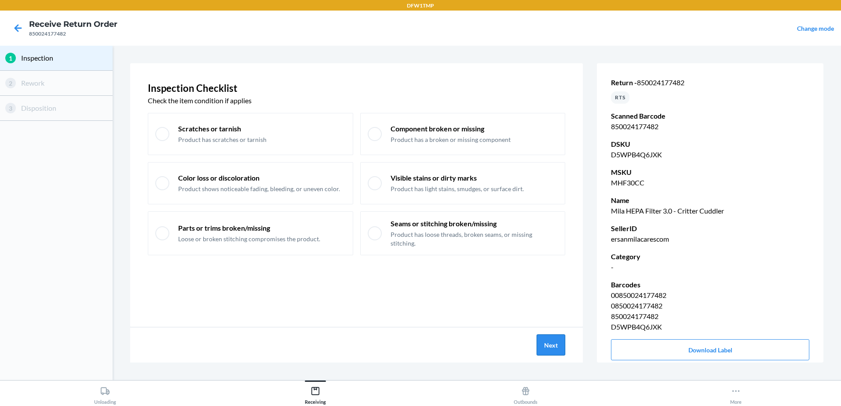
click at [555, 341] on button "Next" at bounding box center [551, 345] width 29 height 21
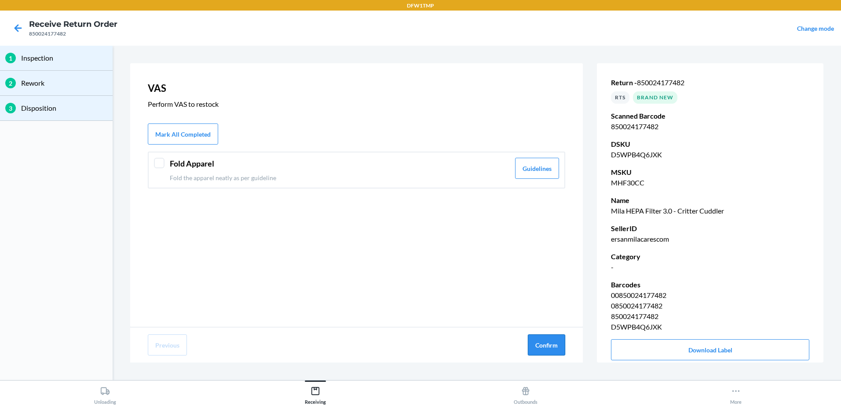
click at [552, 344] on button "Confirm" at bounding box center [546, 345] width 37 height 21
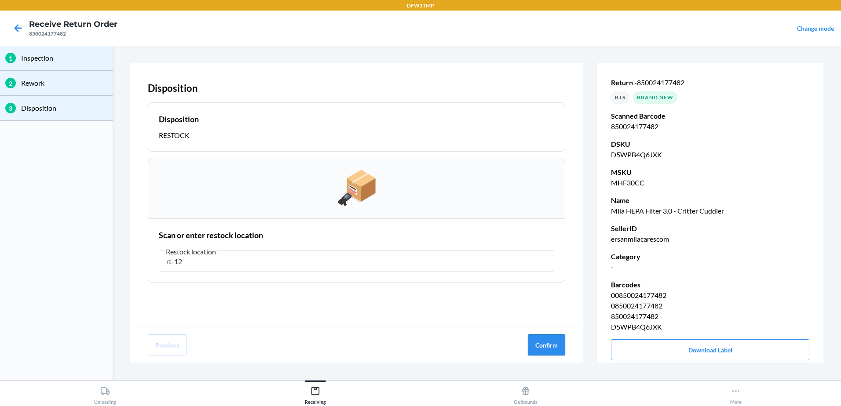
type input "rt-12"
click at [552, 343] on button "Confirm" at bounding box center [546, 345] width 37 height 21
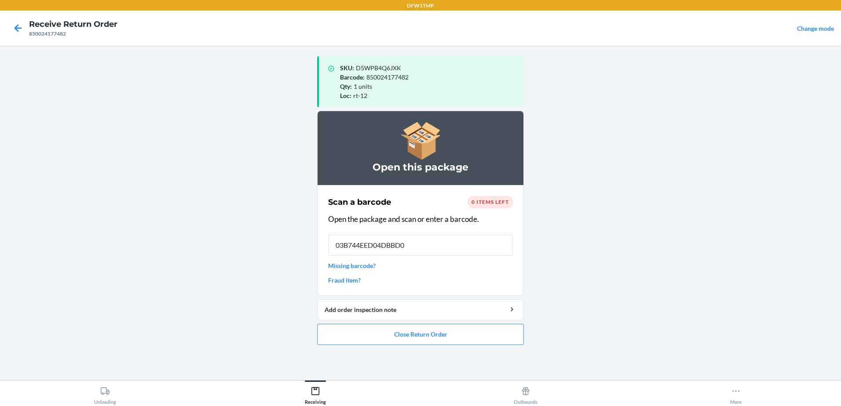
type input "03B744EED04DBBD0D"
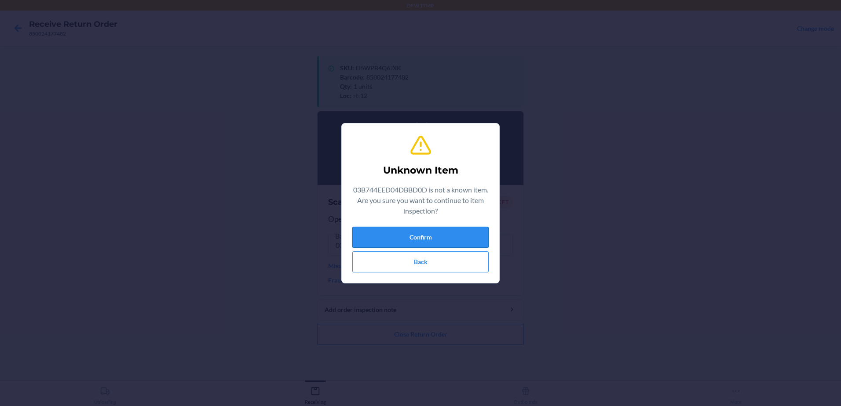
click at [450, 242] on button "Confirm" at bounding box center [420, 237] width 136 height 21
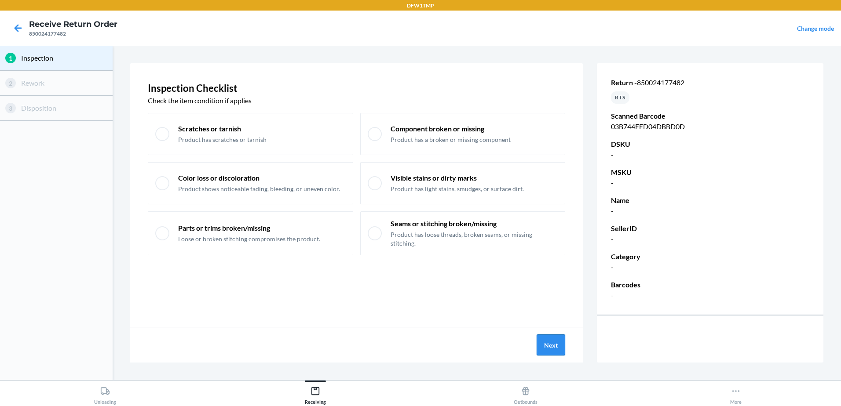
click at [557, 343] on button "Next" at bounding box center [551, 345] width 29 height 21
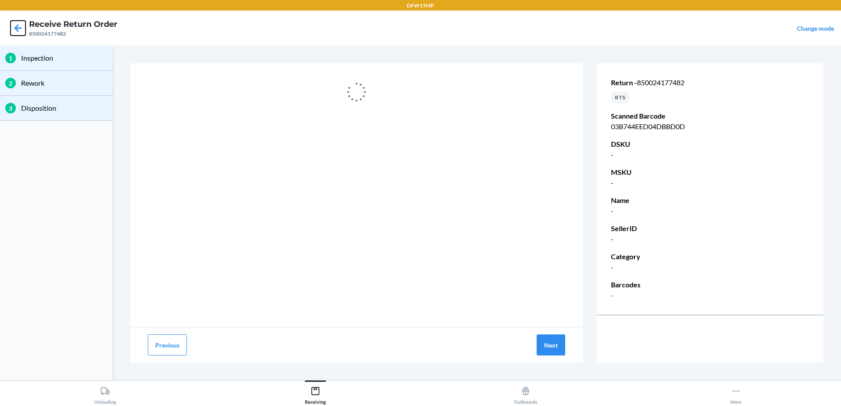
click at [20, 22] on icon at bounding box center [18, 28] width 15 height 15
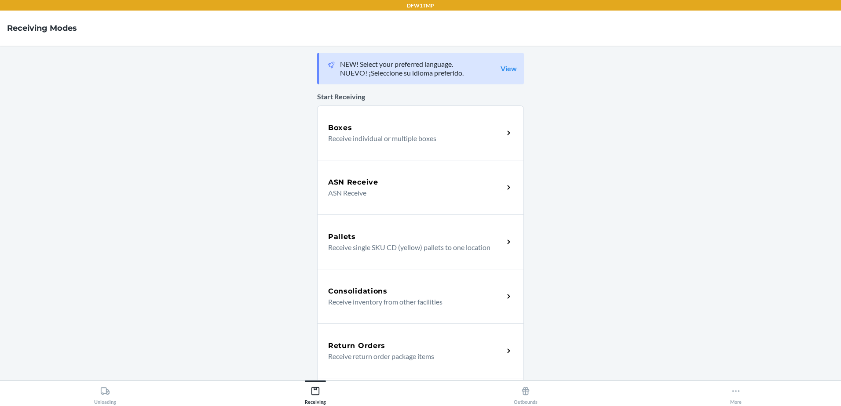
click at [410, 341] on div "Return Orders" at bounding box center [416, 346] width 176 height 11
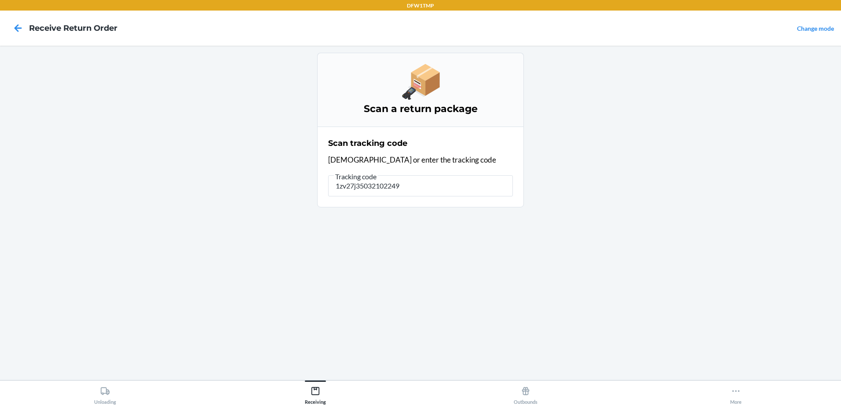
type input "1zv27j350321022498"
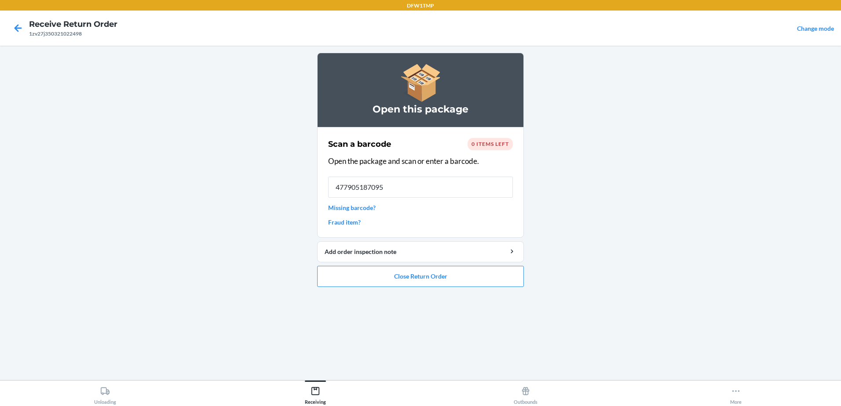
type input "4779051870950"
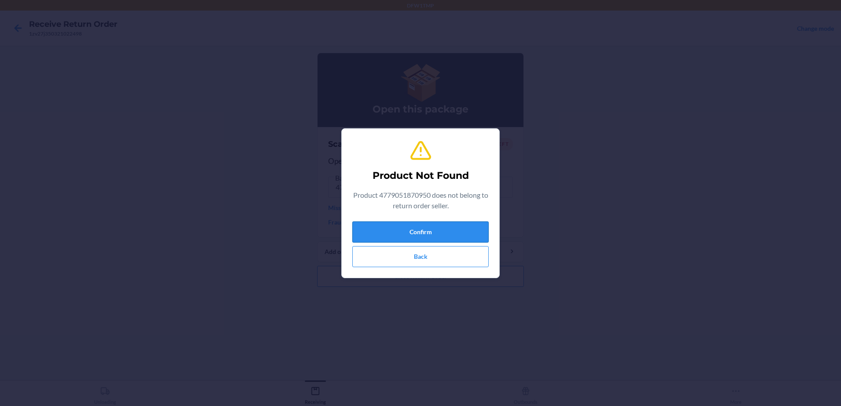
click at [450, 238] on button "Confirm" at bounding box center [420, 232] width 136 height 21
click at [450, 237] on button "Confirm" at bounding box center [420, 232] width 136 height 21
click at [431, 256] on button "Back" at bounding box center [420, 256] width 136 height 21
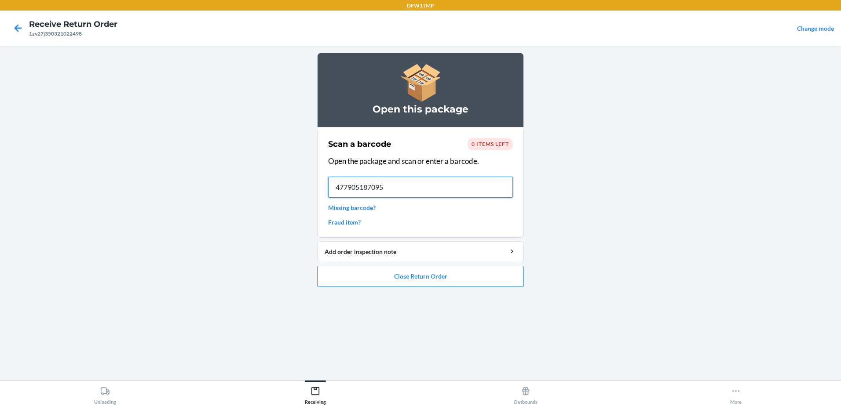
type input "4779051870950"
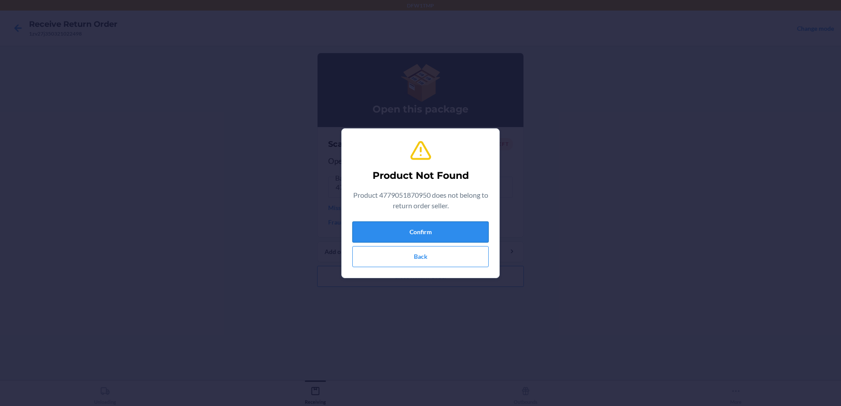
click at [450, 227] on button "Confirm" at bounding box center [420, 232] width 136 height 21
click at [444, 263] on button "Back" at bounding box center [420, 256] width 136 height 21
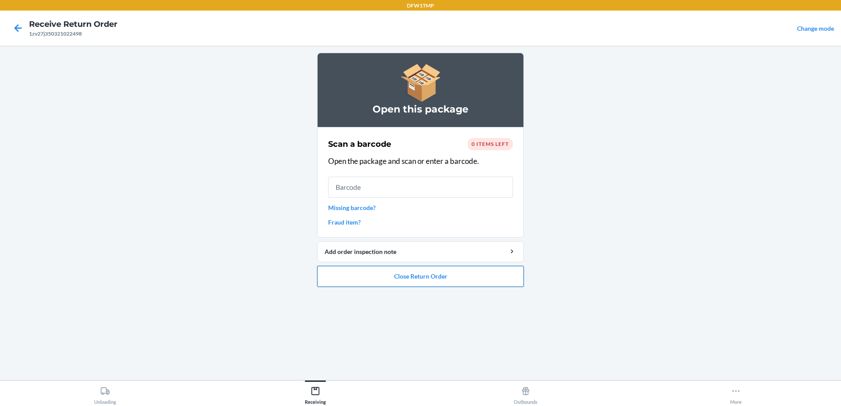
click at [431, 277] on button "Close Return Order" at bounding box center [420, 276] width 207 height 21
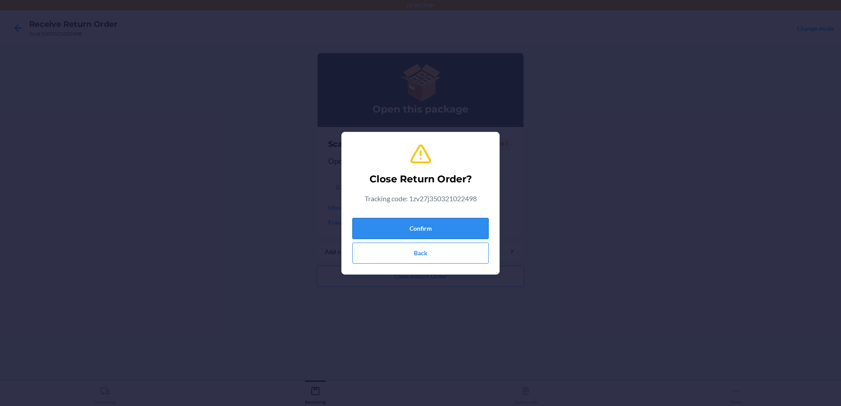
click at [460, 235] on button "Confirm" at bounding box center [420, 228] width 136 height 21
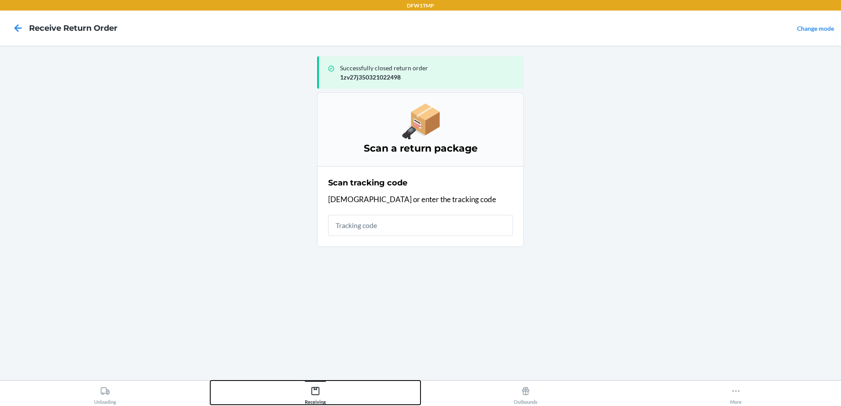
click at [315, 395] on icon at bounding box center [316, 392] width 10 height 10
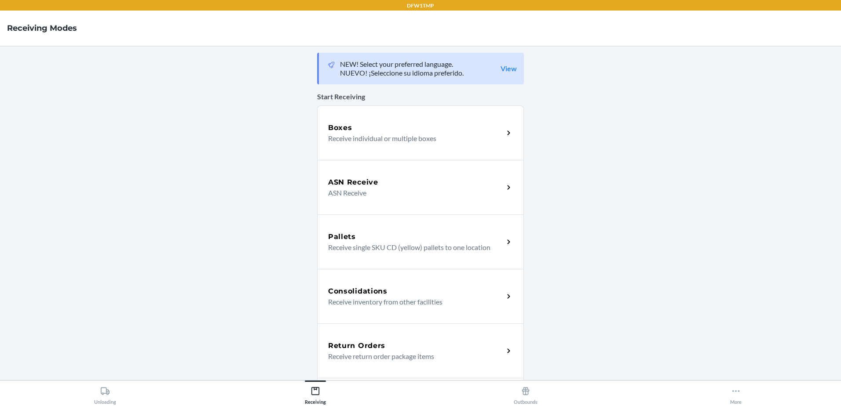
click at [408, 355] on p "Receive return order package items" at bounding box center [412, 356] width 168 height 11
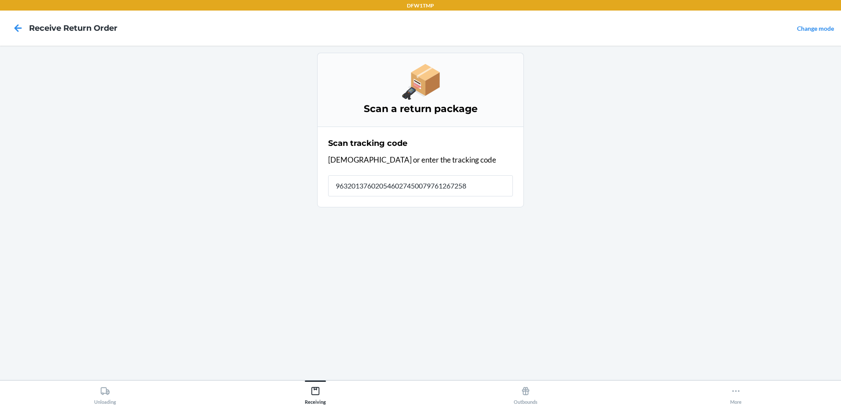
type input "9632013760205460274500797612672589"
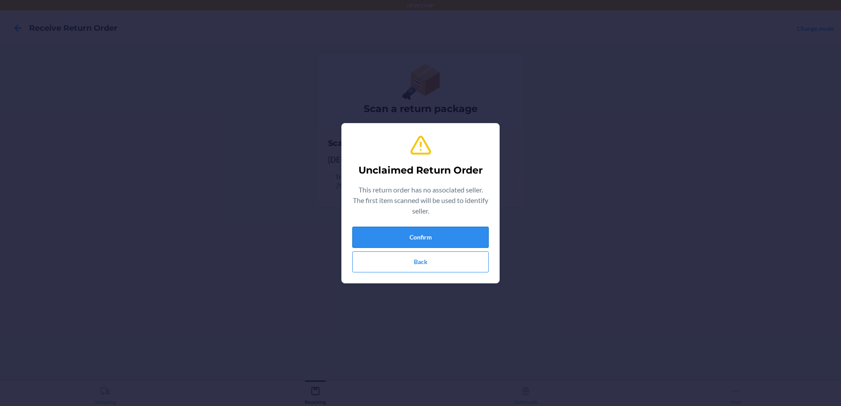
click at [434, 238] on button "Confirm" at bounding box center [420, 237] width 136 height 21
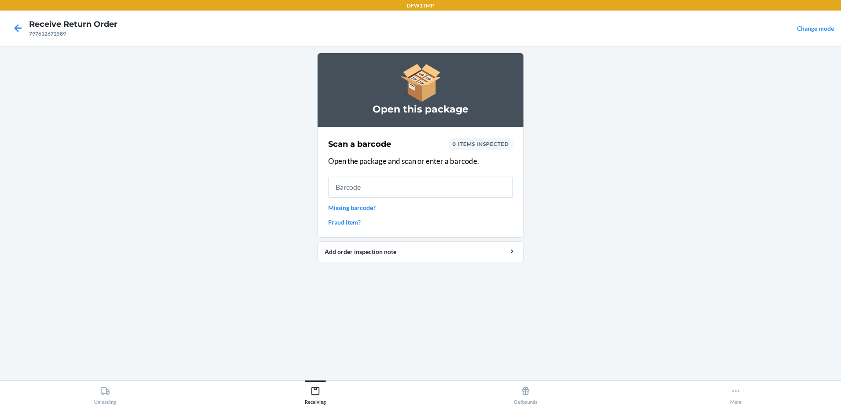
click at [446, 192] on input "text" at bounding box center [420, 187] width 185 height 21
click at [445, 194] on input "text" at bounding box center [420, 187] width 185 height 21
type input "dvd468wy9kp"
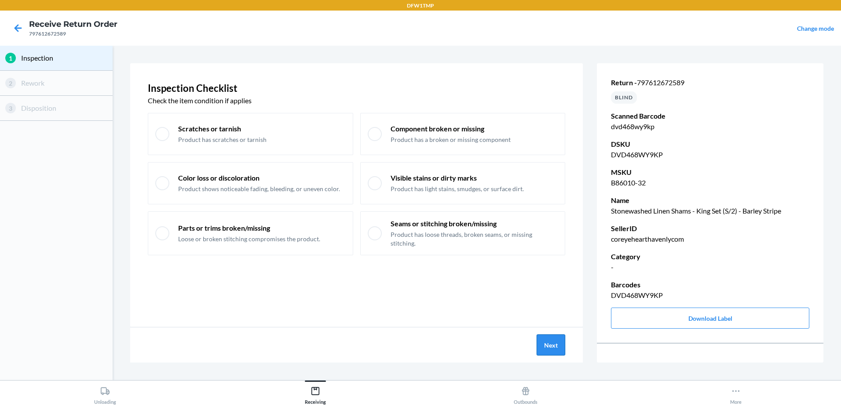
click at [554, 341] on button "Next" at bounding box center [551, 345] width 29 height 21
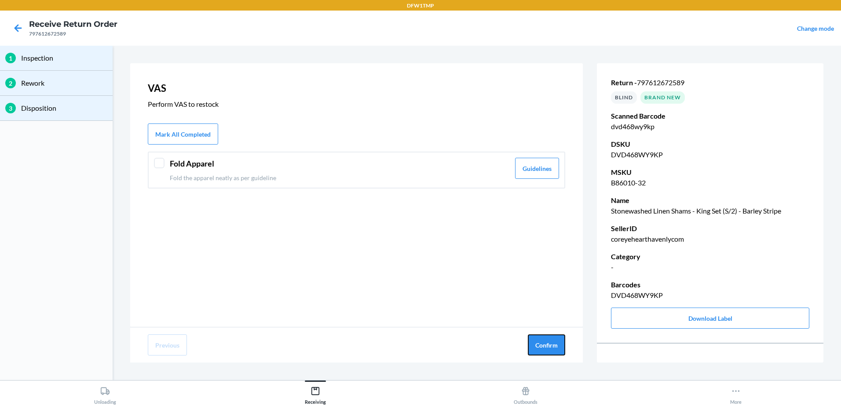
click at [554, 341] on button "Confirm" at bounding box center [546, 345] width 37 height 21
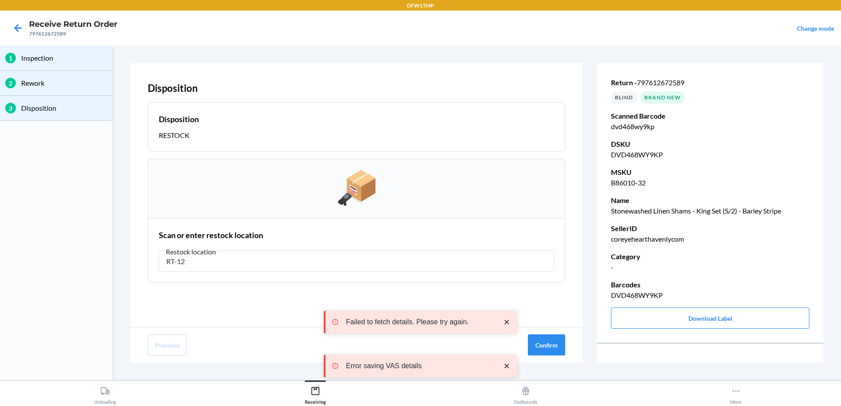
type input "RT-12"
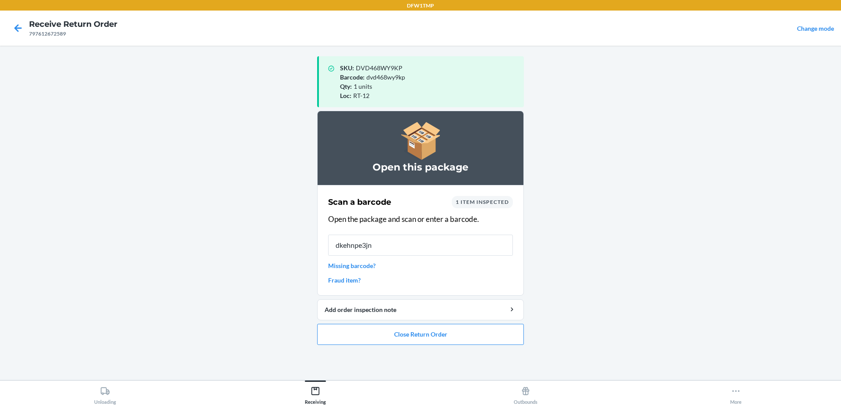
type input "dkehnpe3jnr"
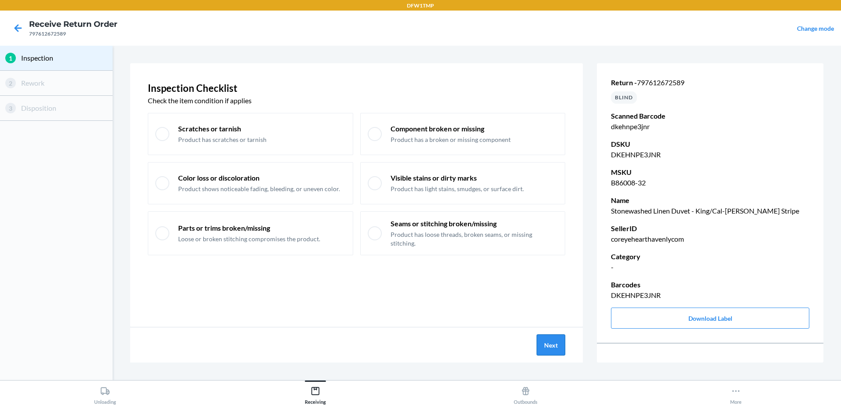
click at [543, 340] on button "Next" at bounding box center [551, 345] width 29 height 21
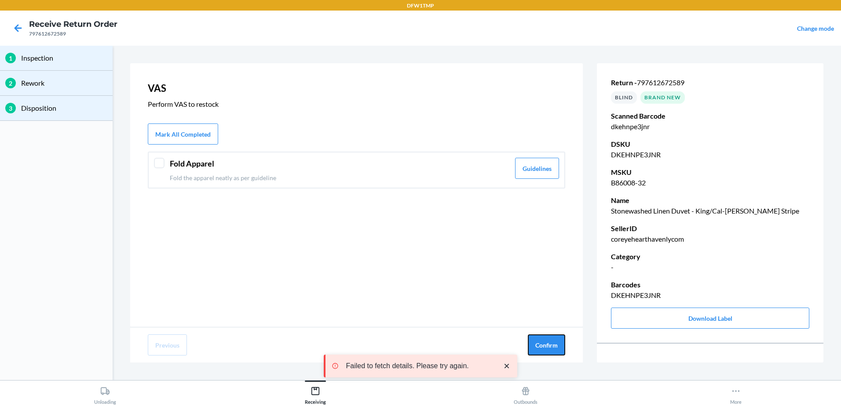
click at [543, 340] on button "Confirm" at bounding box center [546, 345] width 37 height 21
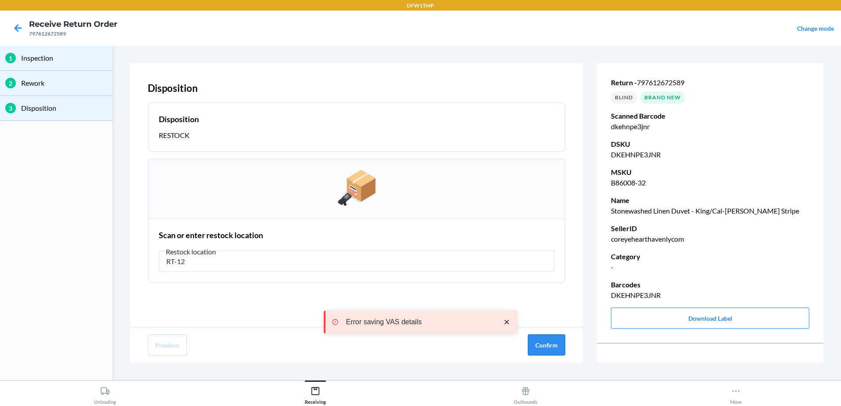
type input "RT-12"
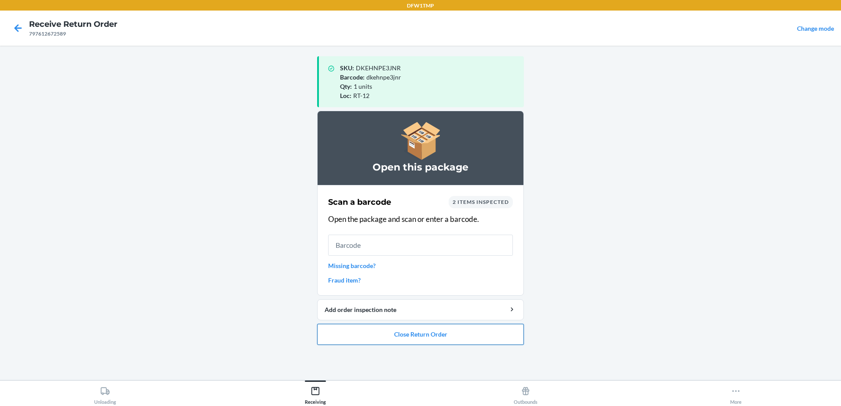
click at [435, 335] on button "Close Return Order" at bounding box center [420, 334] width 207 height 21
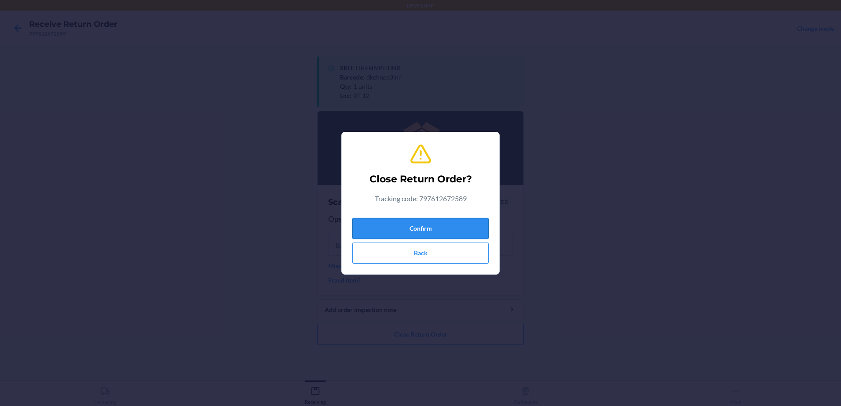
click at [456, 223] on button "Confirm" at bounding box center [420, 228] width 136 height 21
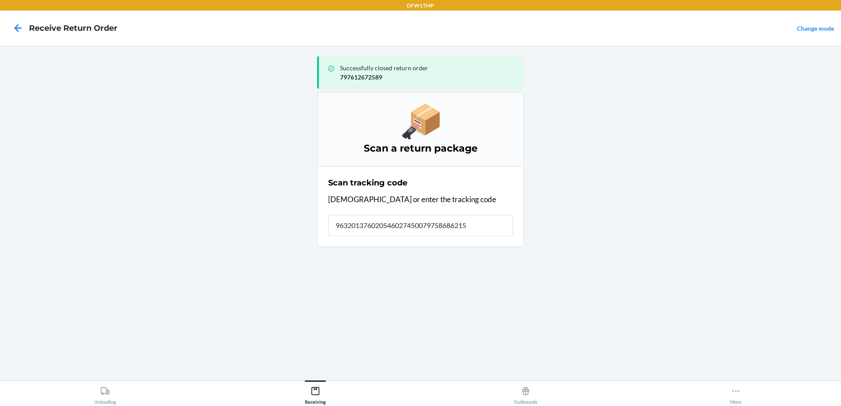
type input "9632013760205460274500797586862159"
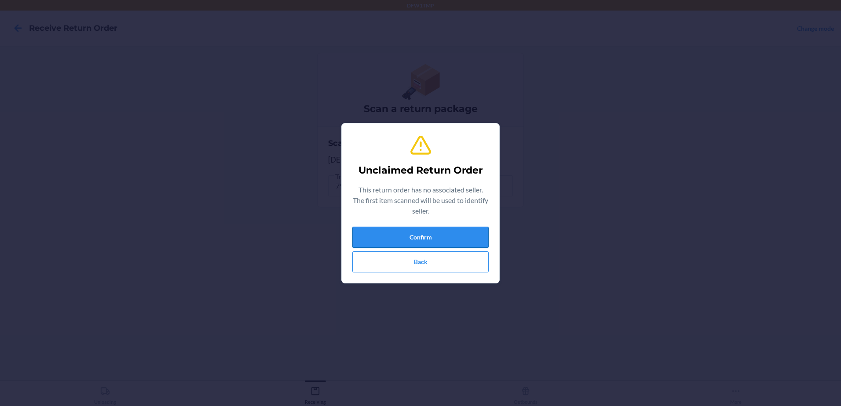
click at [430, 234] on button "Confirm" at bounding box center [420, 237] width 136 height 21
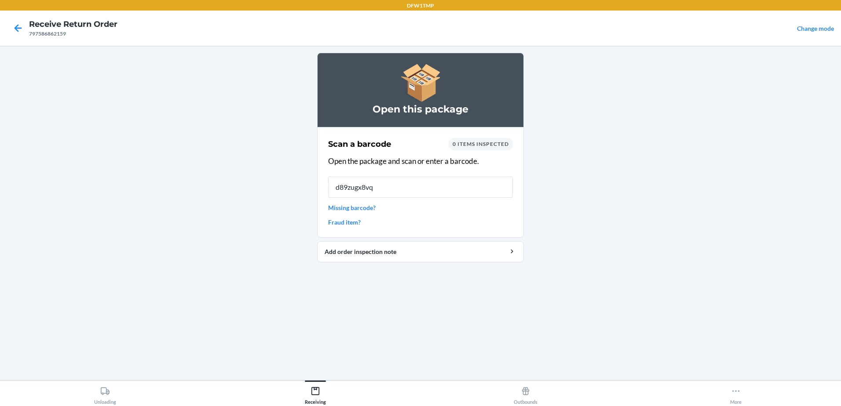
type input "d89zugx8vql"
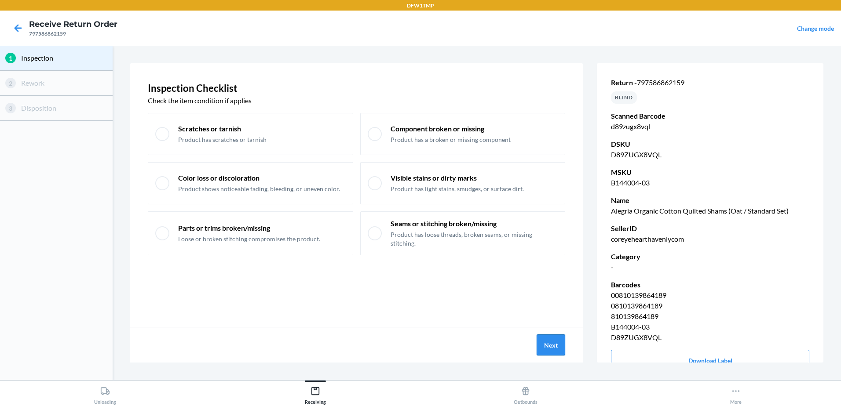
click at [547, 346] on button "Next" at bounding box center [551, 345] width 29 height 21
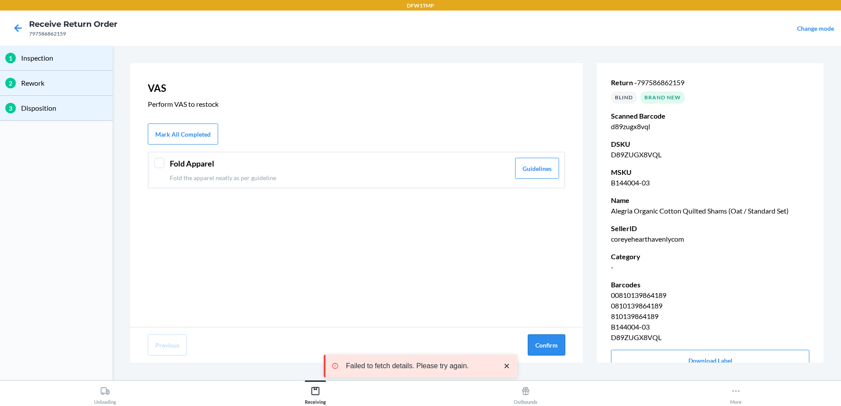
click at [549, 345] on button "Confirm" at bounding box center [546, 345] width 37 height 21
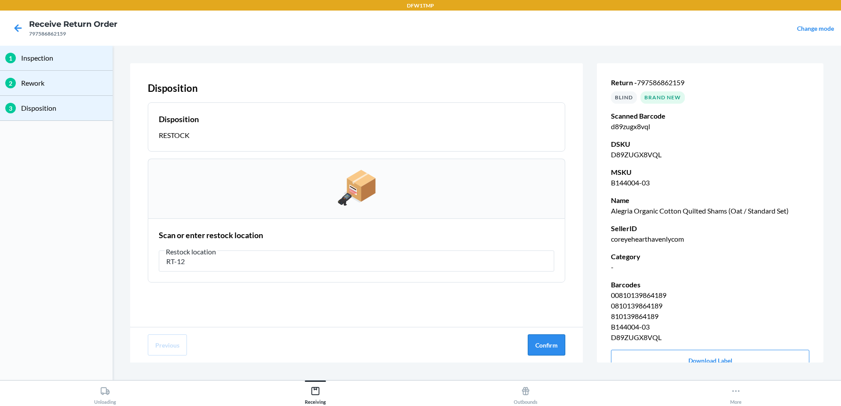
type input "RT-12"
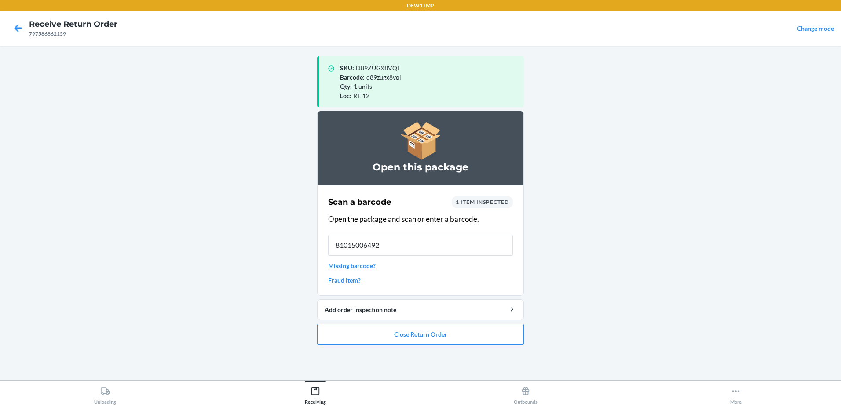
type input "810150064926"
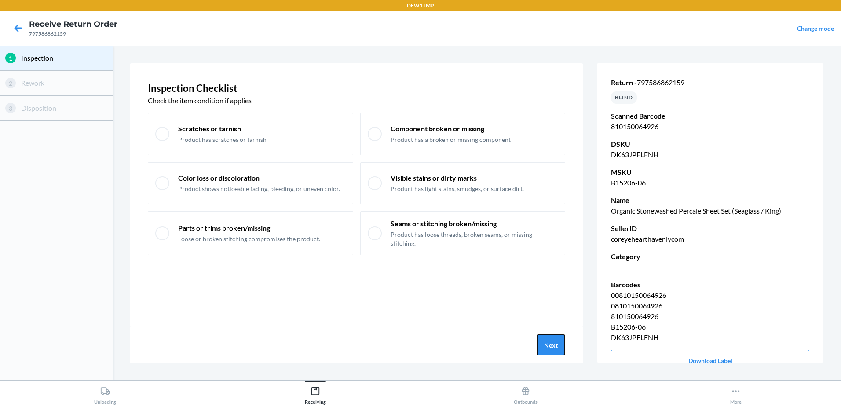
click at [544, 348] on button "Next" at bounding box center [551, 345] width 29 height 21
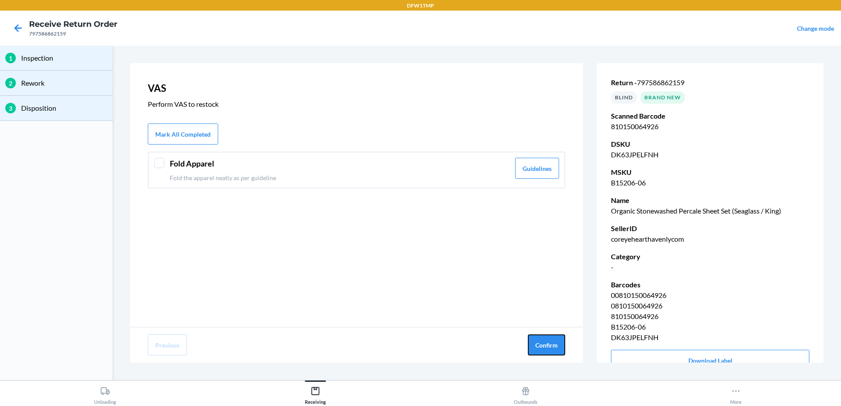
click at [544, 348] on button "Confirm" at bounding box center [546, 345] width 37 height 21
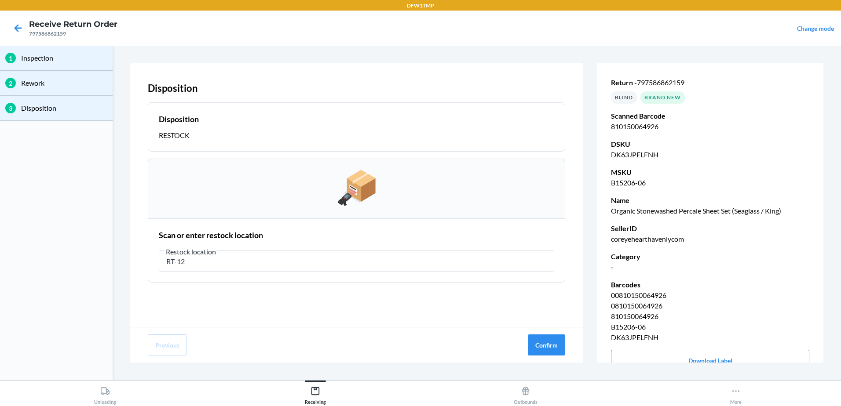
type input "RT-12"
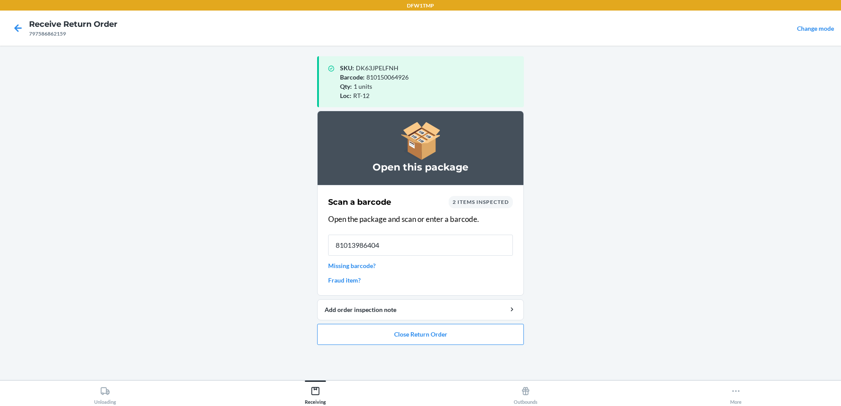
type input "810139864042"
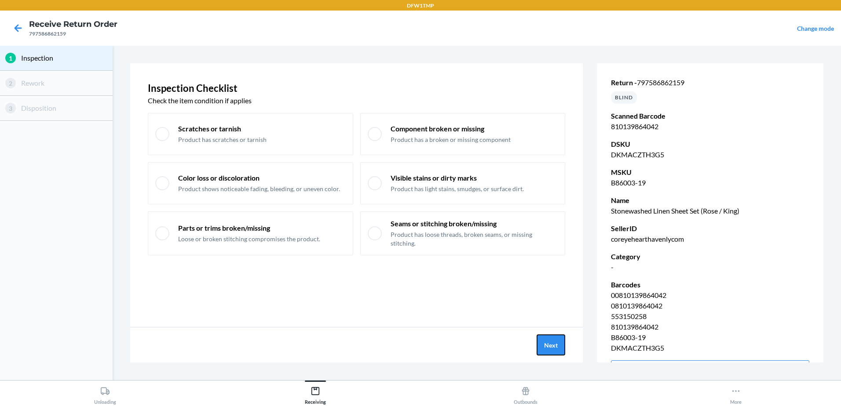
click at [544, 348] on button "Next" at bounding box center [551, 345] width 29 height 21
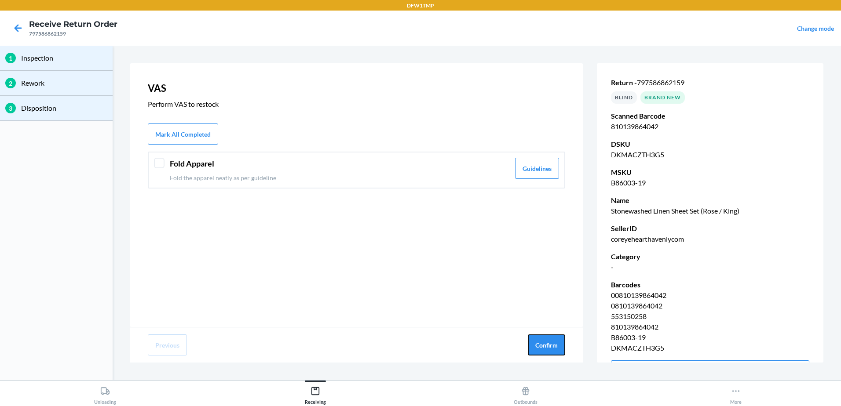
click at [544, 348] on button "Confirm" at bounding box center [546, 345] width 37 height 21
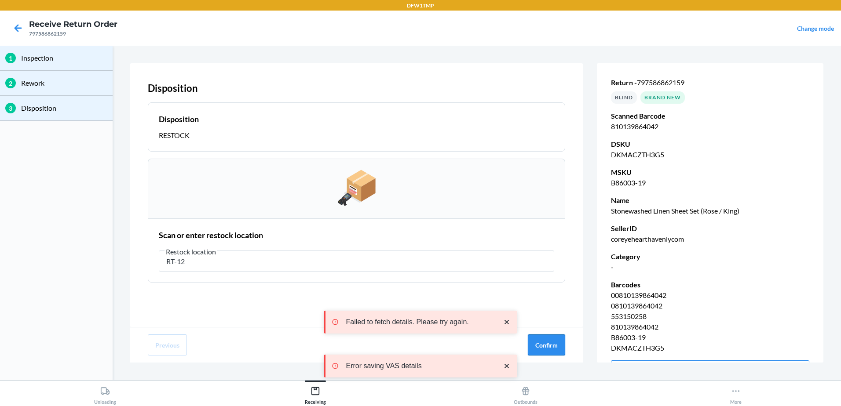
type input "RT-12"
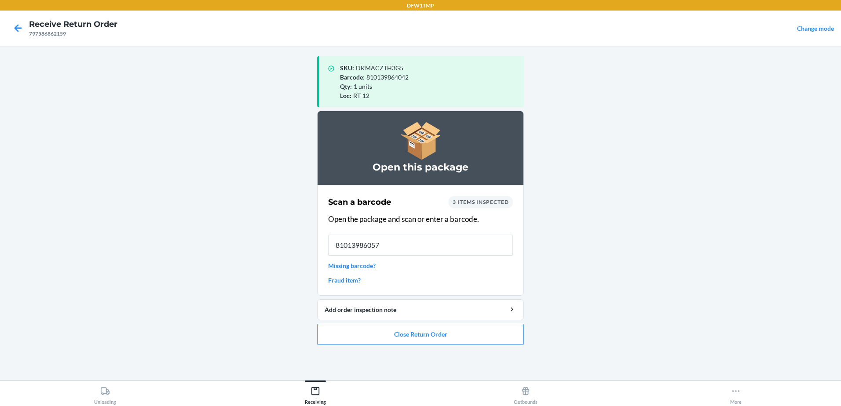
type input "810139860570"
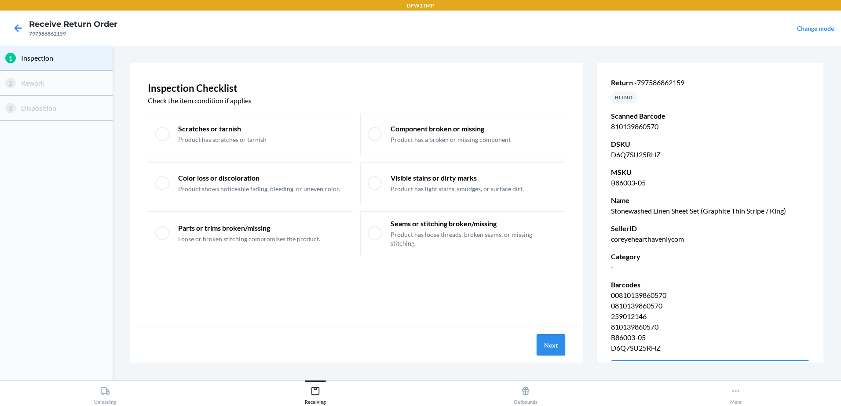
click at [546, 342] on button "Next" at bounding box center [551, 345] width 29 height 21
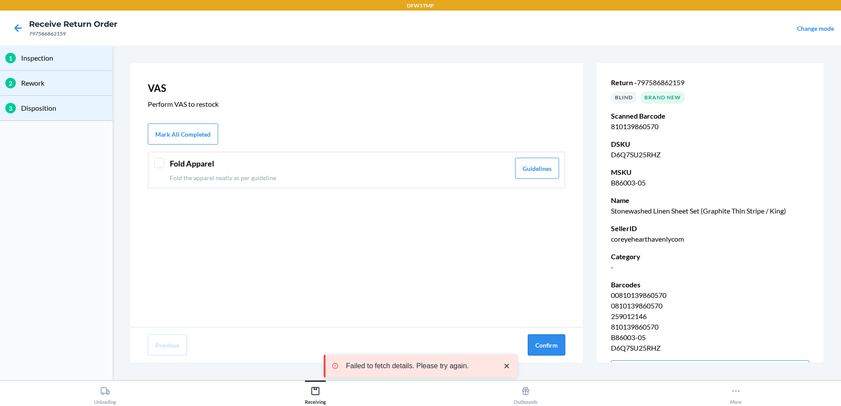
click at [543, 344] on button "Confirm" at bounding box center [546, 345] width 37 height 21
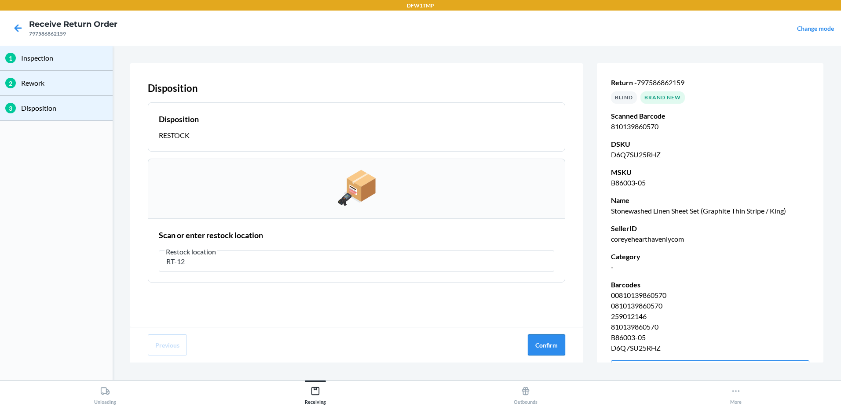
type input "RT-12"
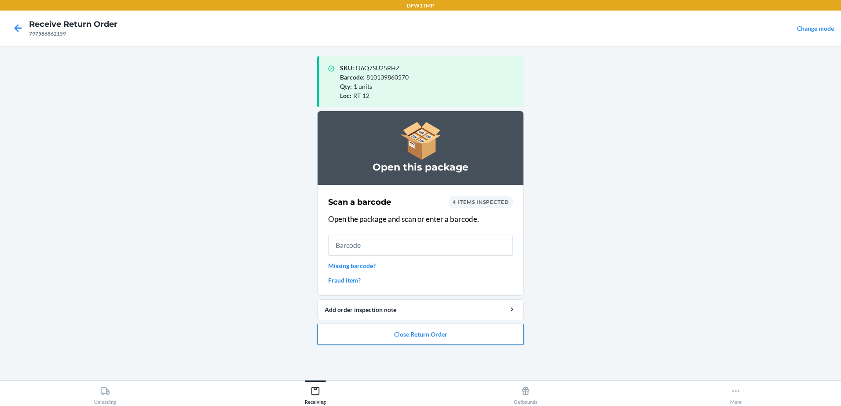
click at [391, 335] on button "Close Return Order" at bounding box center [420, 334] width 207 height 21
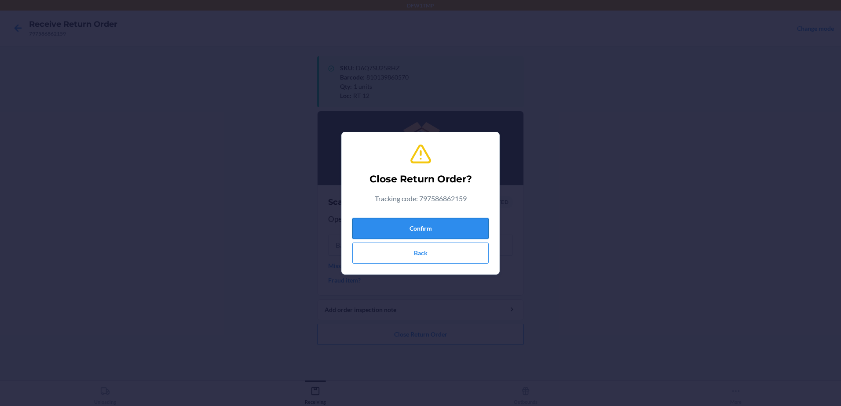
click at [421, 232] on button "Confirm" at bounding box center [420, 228] width 136 height 21
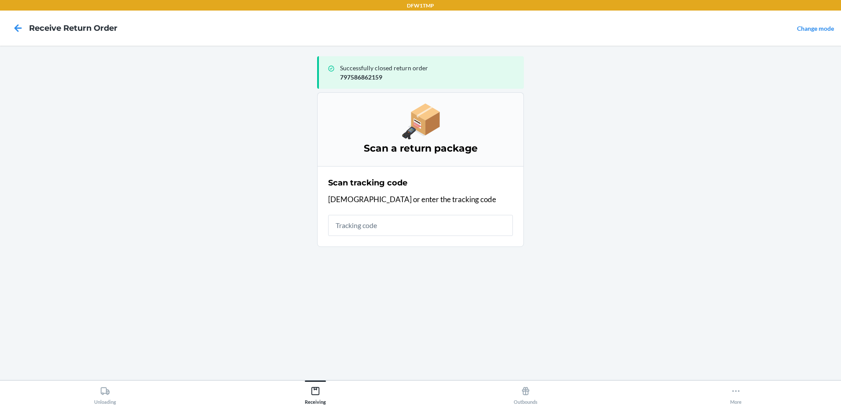
click at [641, 266] on main "Successfully closed return order 797586862159 Scan a return package Scan tracki…" at bounding box center [420, 213] width 841 height 335
click at [395, 230] on input "text" at bounding box center [420, 225] width 185 height 21
click at [395, 229] on input "text" at bounding box center [420, 225] width 185 height 21
type input "9632013760205460274500797597875719"
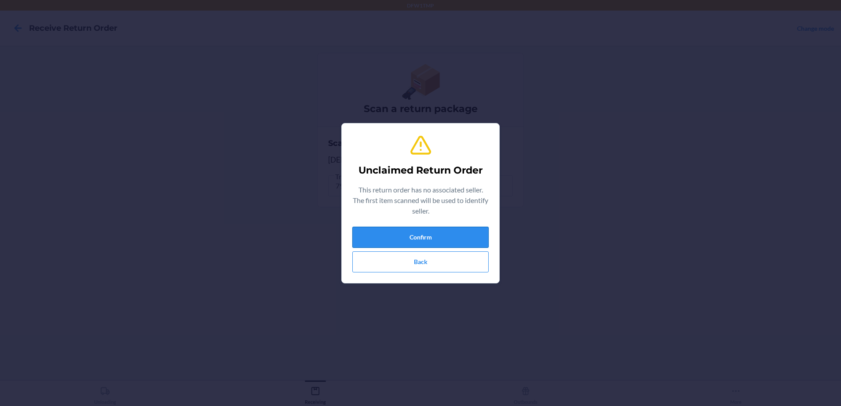
click at [394, 230] on button "Confirm" at bounding box center [420, 237] width 136 height 21
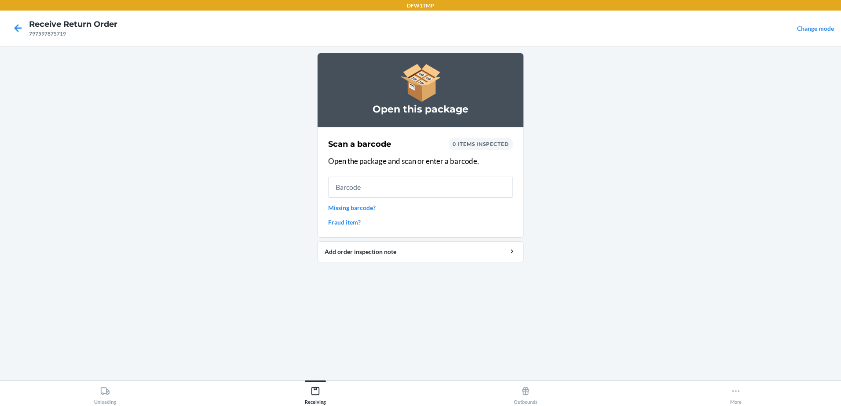
click at [841, 322] on html "DFW1TMP Receive Return Order 797597875719 Change mode Open this package Scan a …" at bounding box center [420, 203] width 841 height 406
click at [440, 190] on input "text" at bounding box center [420, 187] width 185 height 21
click at [445, 186] on input "text" at bounding box center [420, 187] width 185 height 21
click at [446, 185] on input "text" at bounding box center [420, 187] width 185 height 21
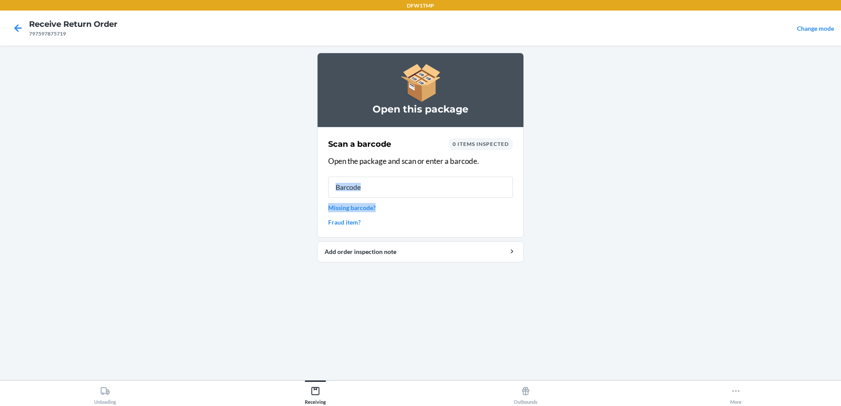
click at [457, 200] on div "Scan a barcode 0 items inspected Open the package and scan or enter a barcode. …" at bounding box center [420, 182] width 185 height 94
click at [391, 185] on input "text" at bounding box center [420, 187] width 185 height 21
click at [366, 186] on input "text" at bounding box center [420, 187] width 185 height 21
type input "810187753411"
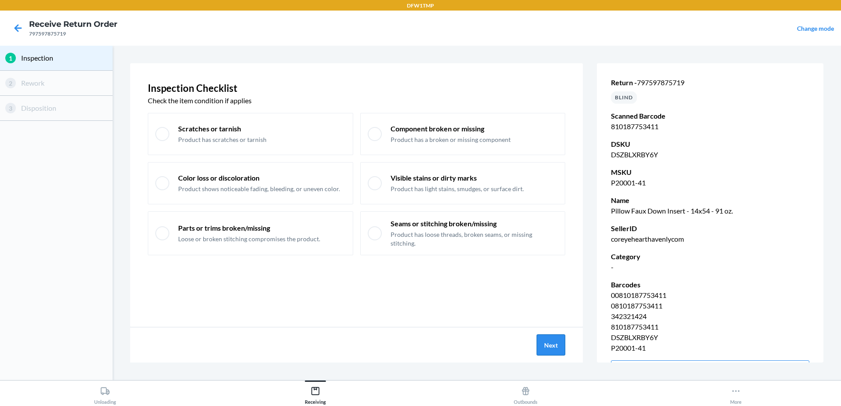
click at [547, 340] on button "Next" at bounding box center [551, 345] width 29 height 21
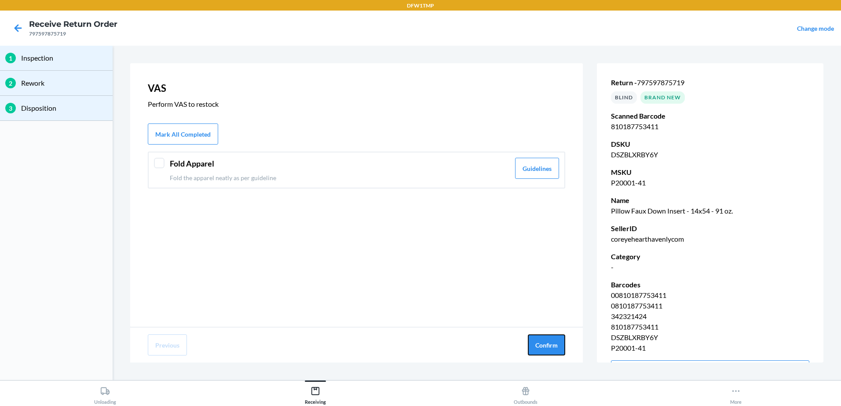
click at [547, 340] on button "Confirm" at bounding box center [546, 345] width 37 height 21
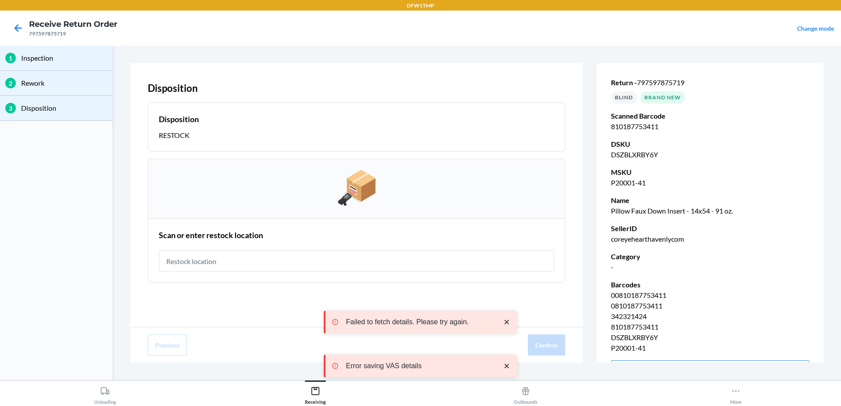
click at [365, 254] on input "text" at bounding box center [356, 261] width 395 height 21
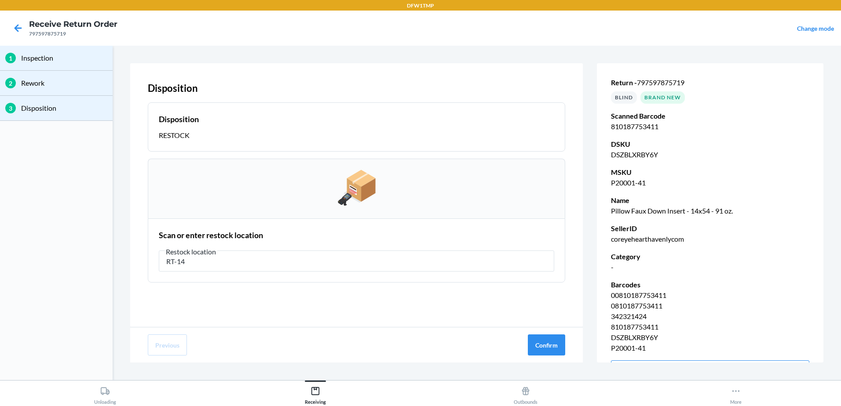
type input "RT-14"
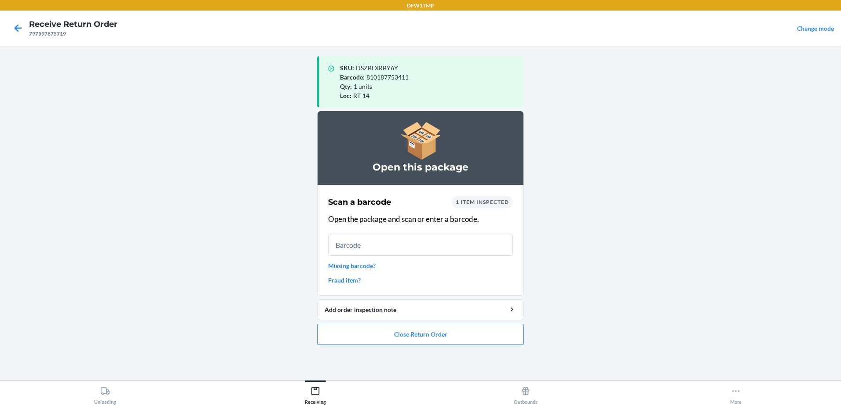
click at [450, 251] on input "text" at bounding box center [420, 245] width 185 height 21
type input "810150069433"
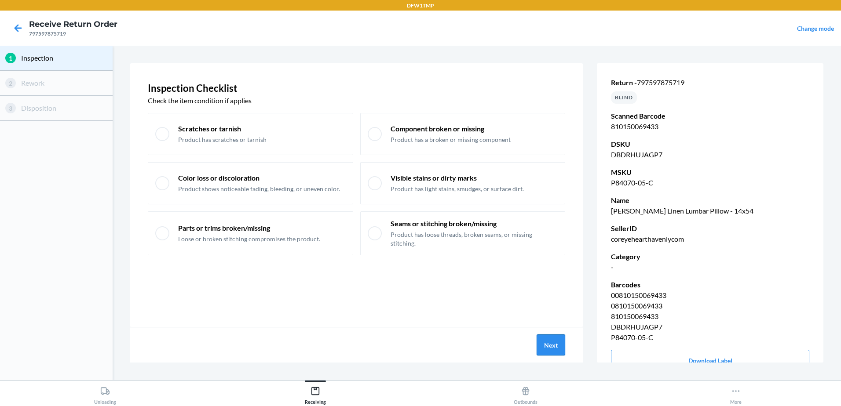
click at [548, 337] on button "Next" at bounding box center [551, 345] width 29 height 21
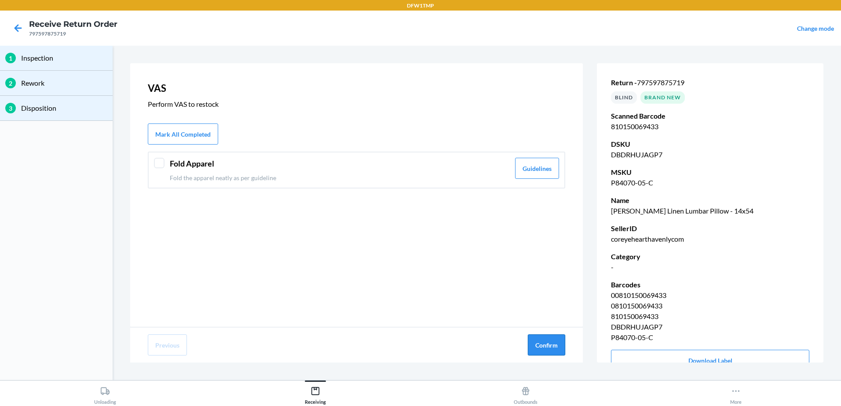
click at [549, 337] on button "Confirm" at bounding box center [546, 345] width 37 height 21
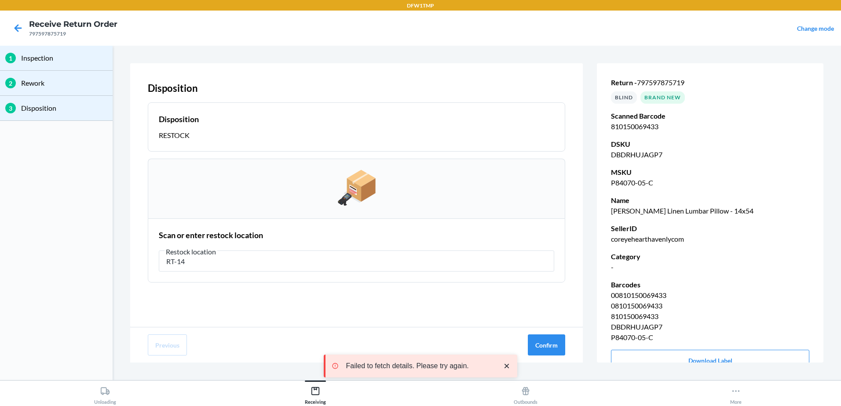
type input "RT-14"
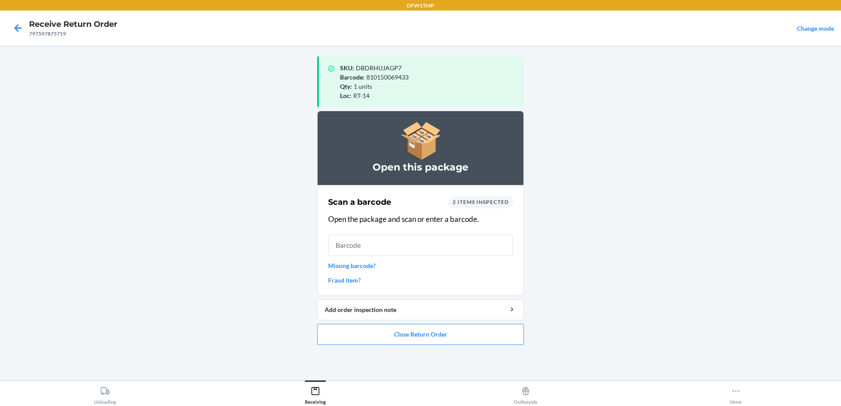
drag, startPoint x: 393, startPoint y: 235, endPoint x: 500, endPoint y: 214, distance: 108.5
click at [399, 231] on div "Scan a barcode 2 items inspected Open the package and scan or enter a barcode. …" at bounding box center [420, 241] width 185 height 94
click at [493, 338] on button "Close Return Order" at bounding box center [420, 334] width 207 height 21
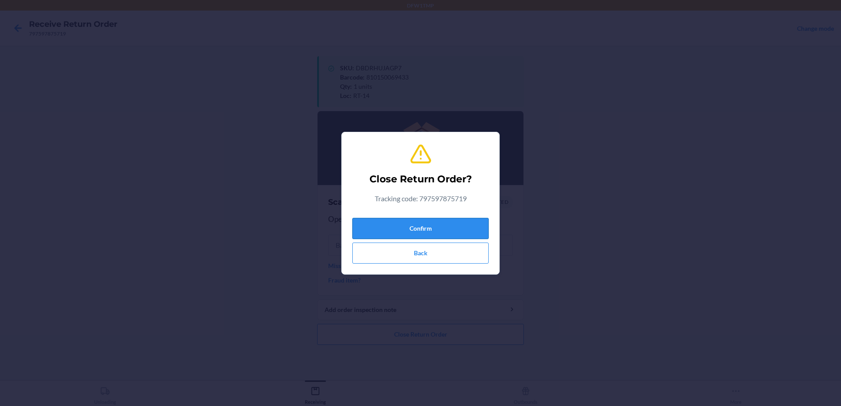
click at [390, 223] on button "Confirm" at bounding box center [420, 228] width 136 height 21
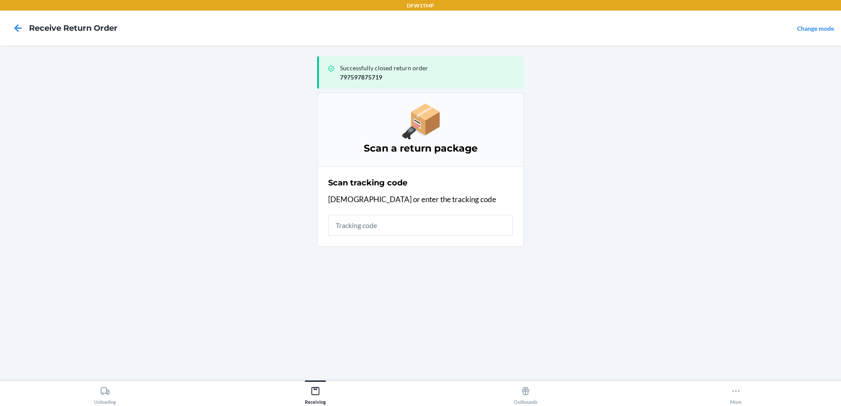
click at [340, 226] on input "text" at bounding box center [420, 225] width 185 height 21
type input "9632013760205460274500797591401751"
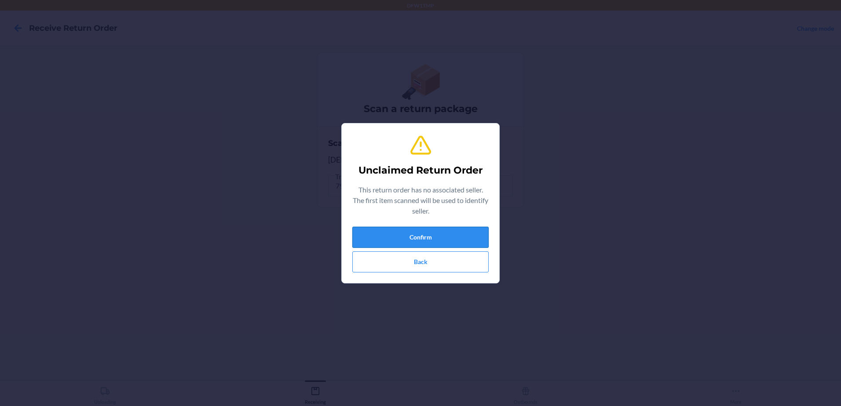
click at [467, 234] on button "Confirm" at bounding box center [420, 237] width 136 height 21
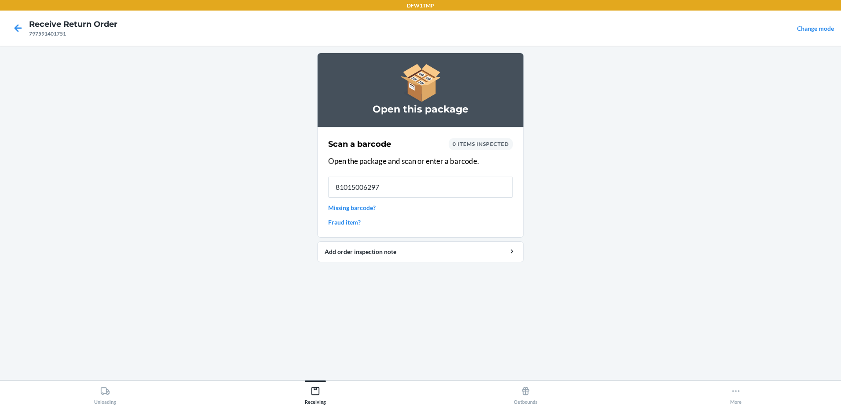
type input "810150062977"
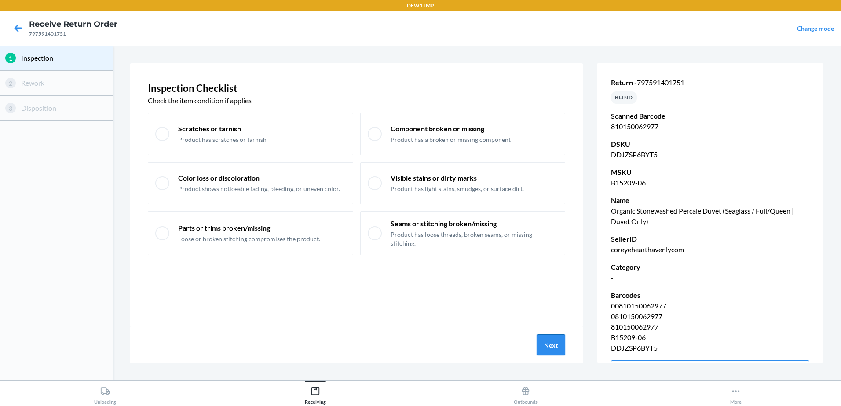
click at [560, 350] on button "Next" at bounding box center [551, 345] width 29 height 21
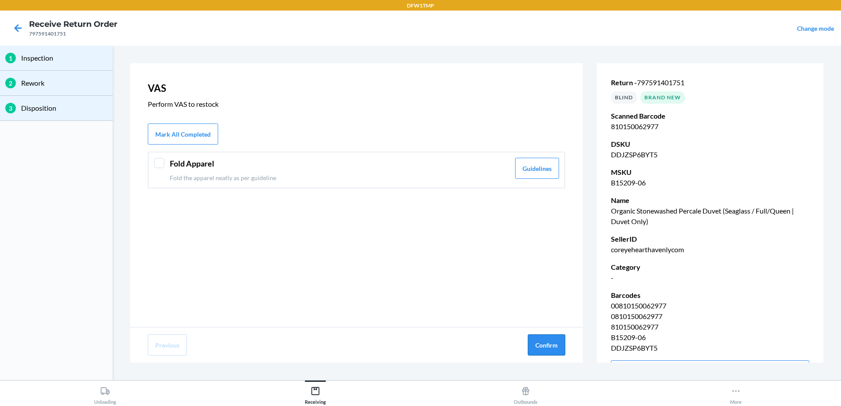
click at [554, 350] on button "Confirm" at bounding box center [546, 345] width 37 height 21
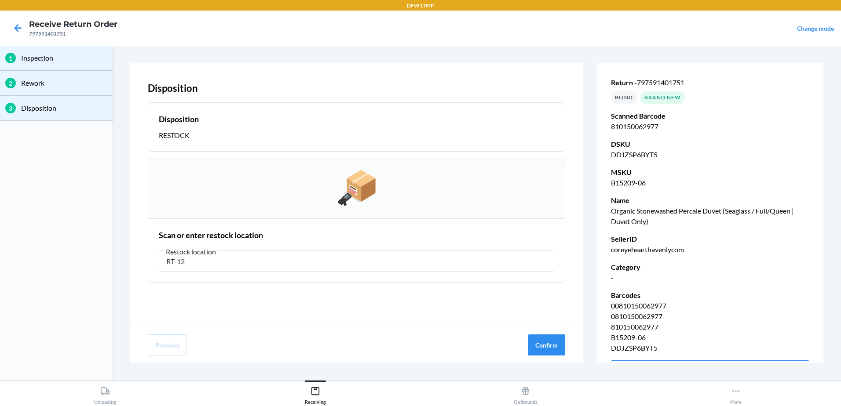
type input "RT-12"
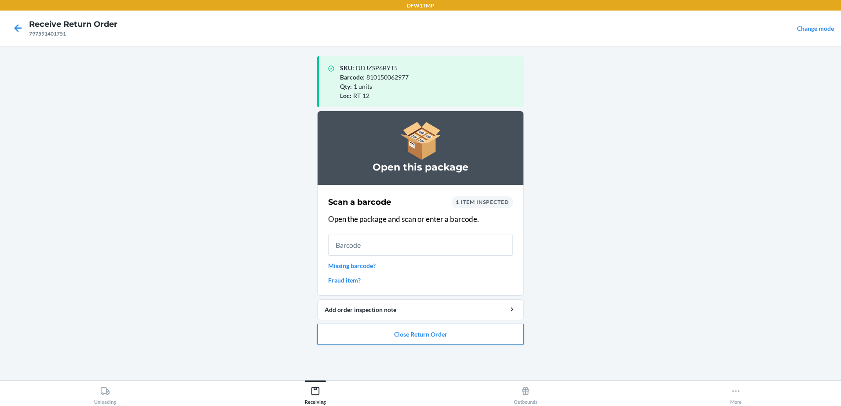
click at [509, 332] on button "Close Return Order" at bounding box center [420, 334] width 207 height 21
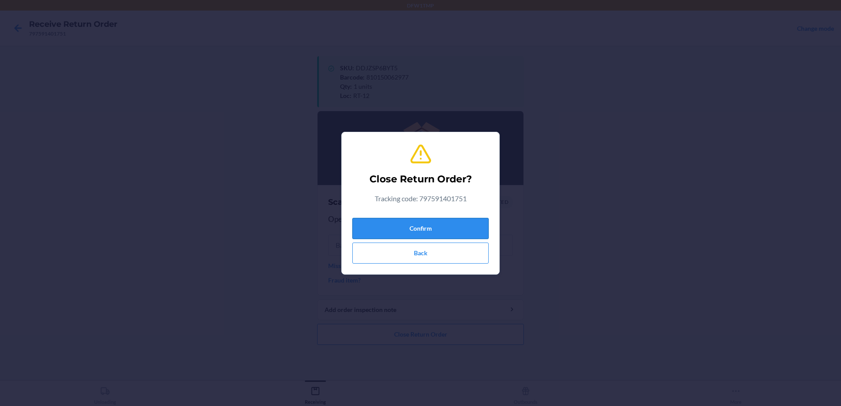
click at [435, 231] on button "Confirm" at bounding box center [420, 228] width 136 height 21
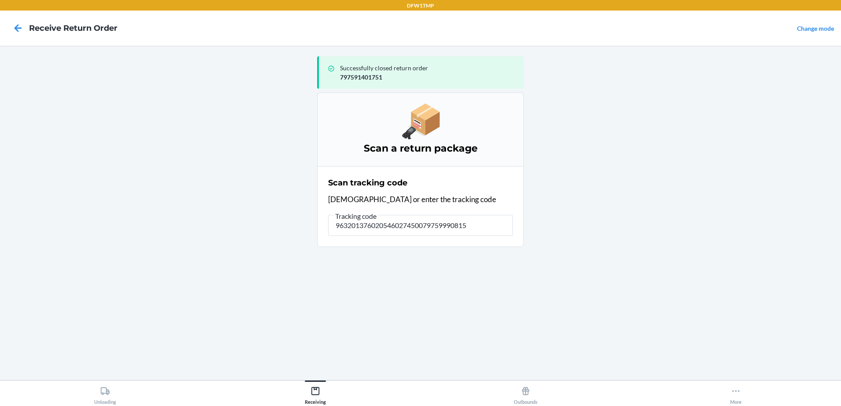
type input "9632013760205460274500797599908154"
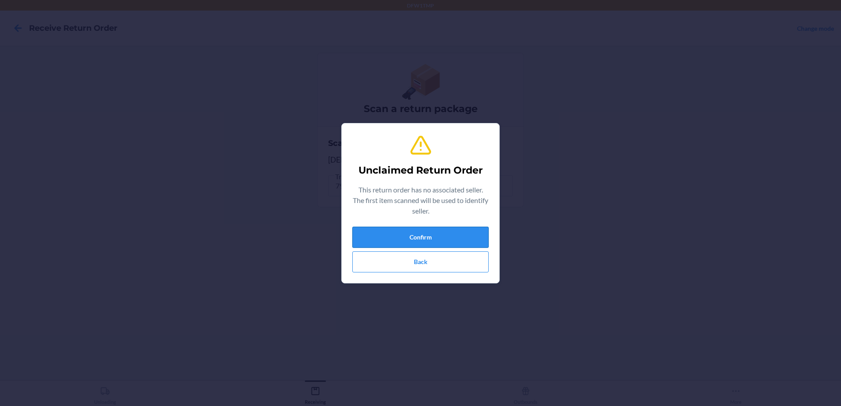
click at [420, 228] on button "Confirm" at bounding box center [420, 237] width 136 height 21
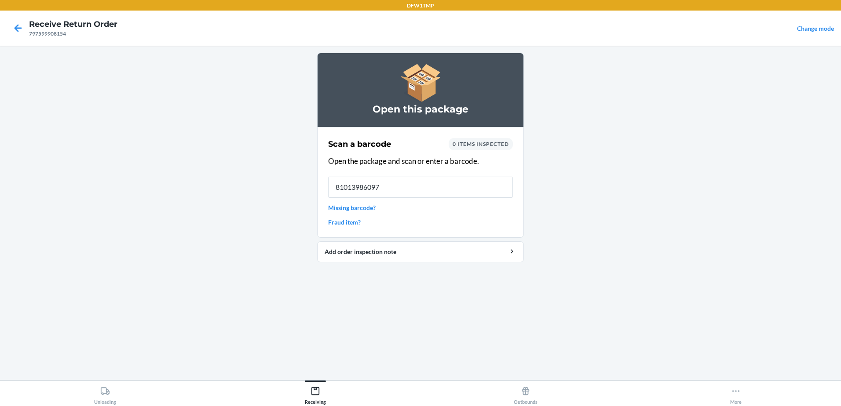
type input "810139860976"
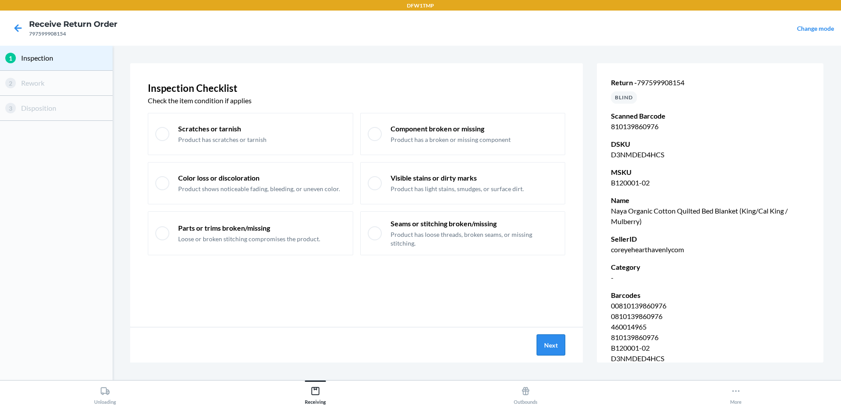
click at [542, 342] on button "Next" at bounding box center [551, 345] width 29 height 21
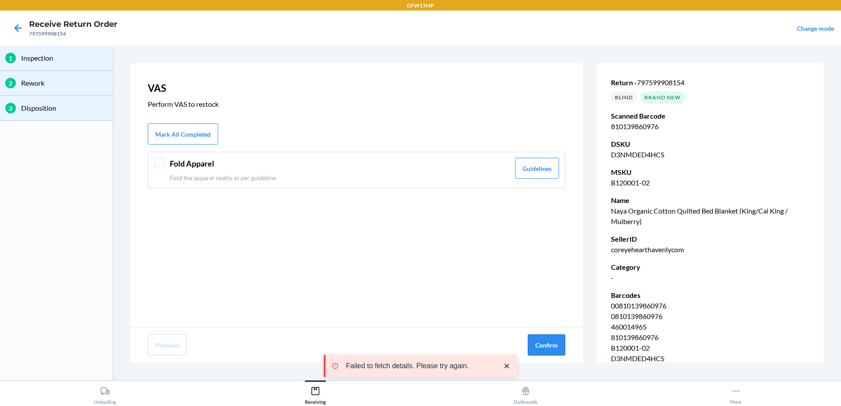
click at [550, 342] on button "Confirm" at bounding box center [546, 345] width 37 height 21
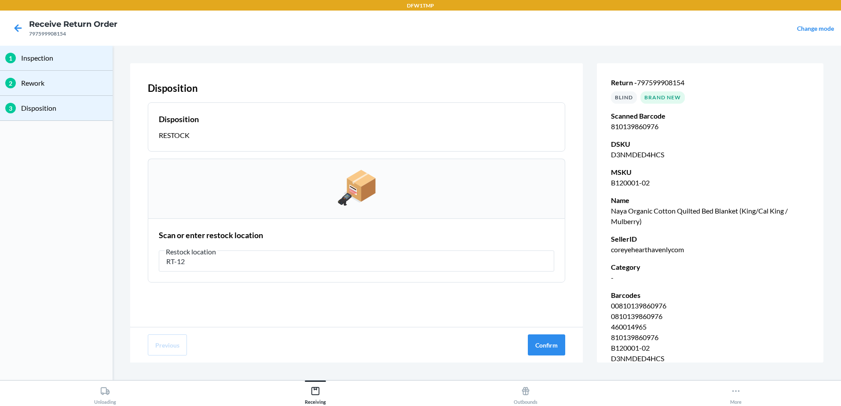
type input "RT-12"
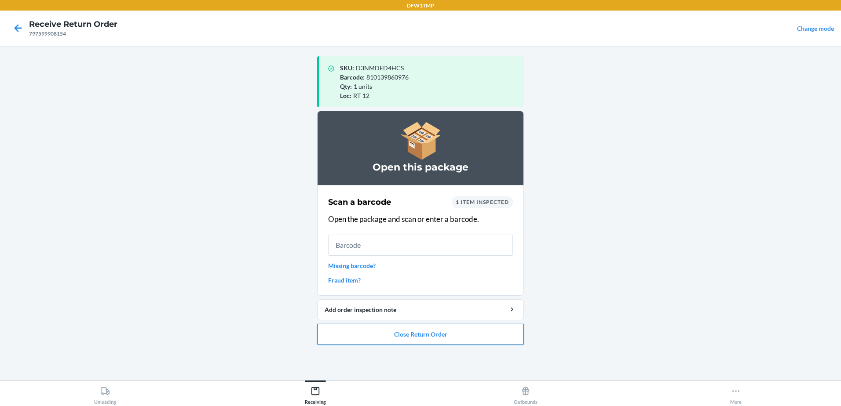
click at [476, 342] on button "Close Return Order" at bounding box center [420, 334] width 207 height 21
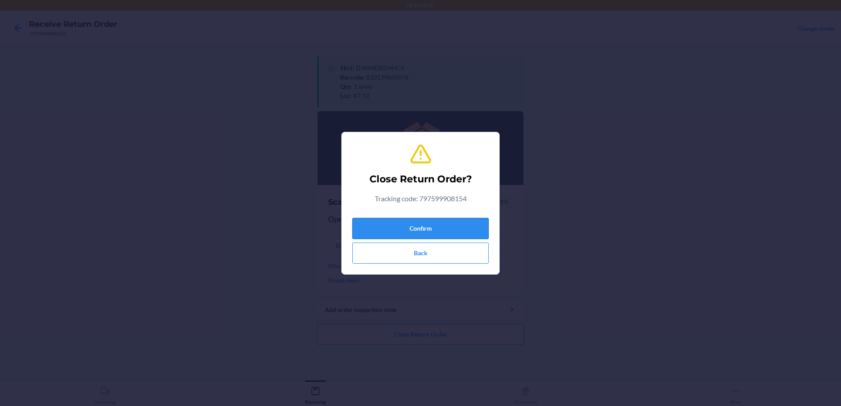
click at [430, 232] on button "Confirm" at bounding box center [420, 228] width 136 height 21
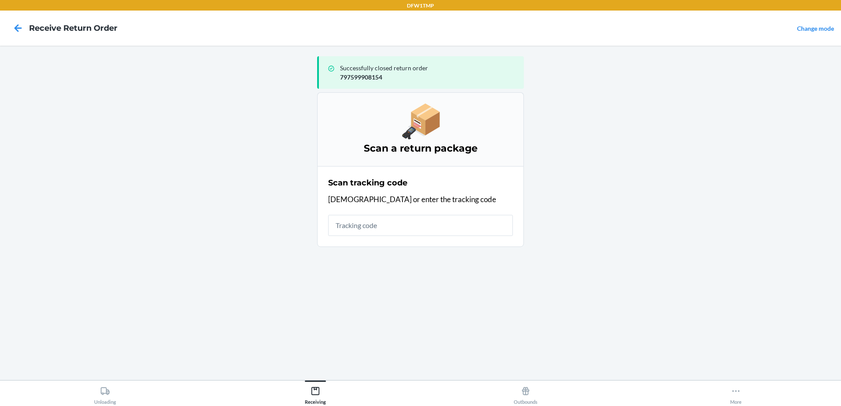
click at [466, 225] on input "text" at bounding box center [420, 225] width 185 height 21
click at [638, 146] on main "Successfully closed return order 797599908154 Scan a return package Scan tracki…" at bounding box center [420, 213] width 841 height 335
click at [456, 223] on input "text" at bounding box center [420, 225] width 185 height 21
click at [733, 178] on main "Successfully closed return order 797599908154 Scan a return package Scan tracki…" at bounding box center [420, 213] width 841 height 335
click at [427, 219] on input "text" at bounding box center [420, 225] width 185 height 21
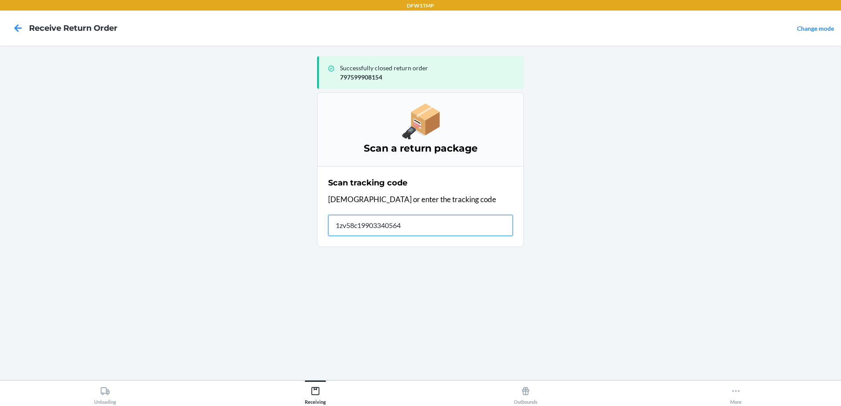
type input "1zv58c199033405649"
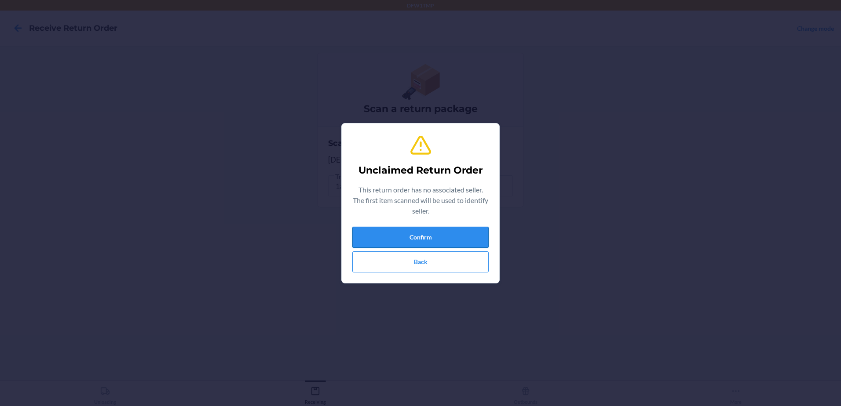
click at [455, 241] on button "Confirm" at bounding box center [420, 237] width 136 height 21
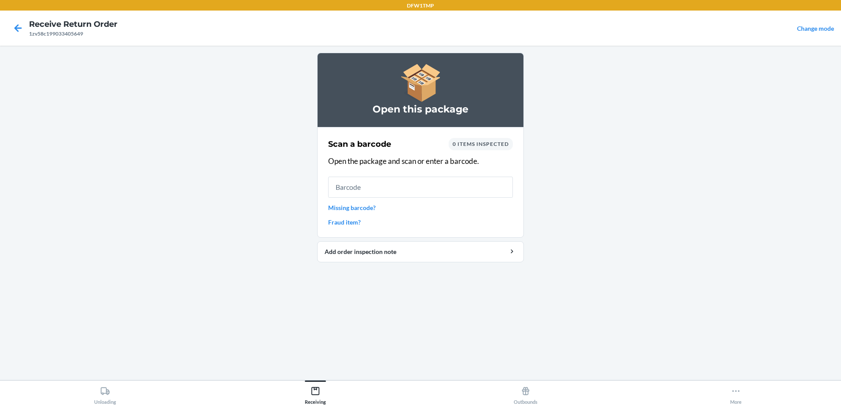
click at [423, 190] on input "text" at bounding box center [420, 187] width 185 height 21
click at [309, 254] on main "Open this package Scan a barcode 0 items inspected Open the package and scan or…" at bounding box center [420, 213] width 841 height 335
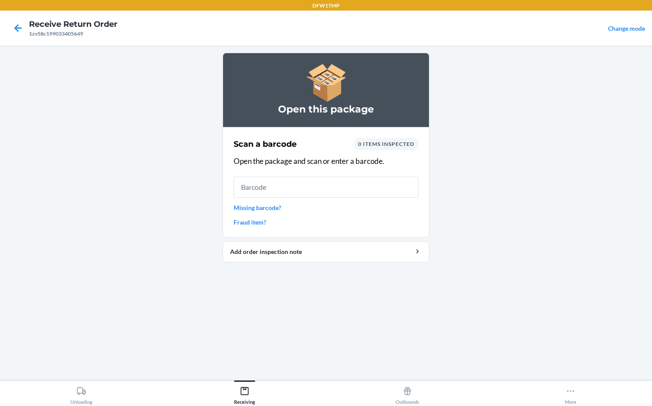
click at [468, 246] on main "Open this package Scan a barcode 0 items inspected Open the package and scan or…" at bounding box center [326, 213] width 652 height 335
click at [253, 183] on input "text" at bounding box center [326, 187] width 185 height 21
type input "s1896160"
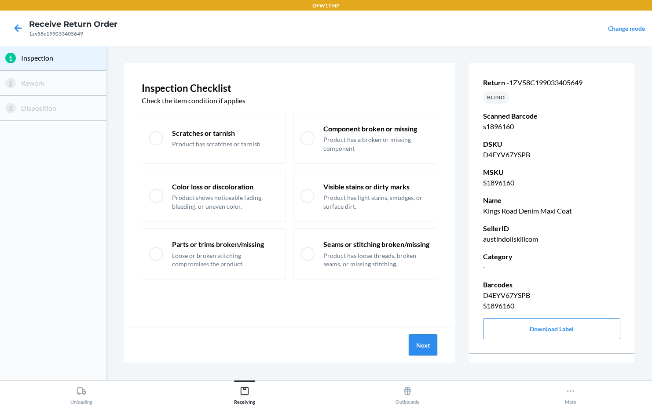
click at [431, 346] on button "Next" at bounding box center [423, 345] width 29 height 21
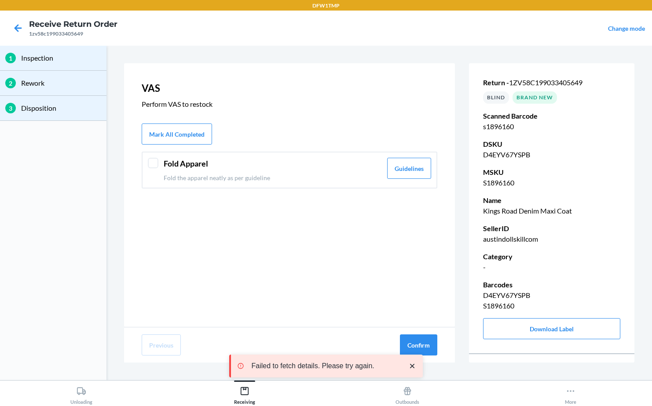
click at [419, 348] on div "Failed to fetch details. Please try again." at bounding box center [326, 366] width 194 height 65
click at [421, 341] on div "Failed to fetch details. Please try again." at bounding box center [326, 366] width 194 height 65
click at [425, 350] on button "Confirm" at bounding box center [418, 345] width 37 height 21
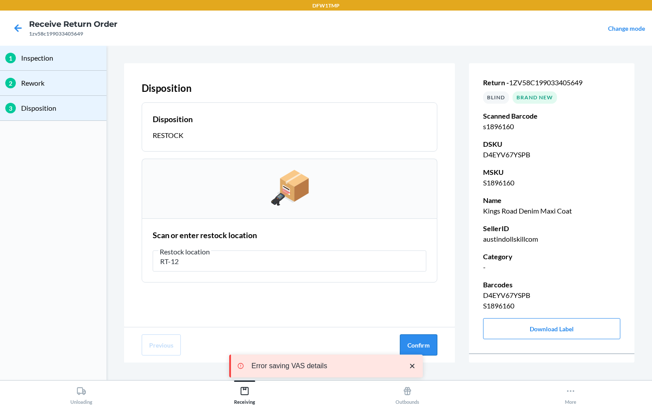
type input "RT-12"
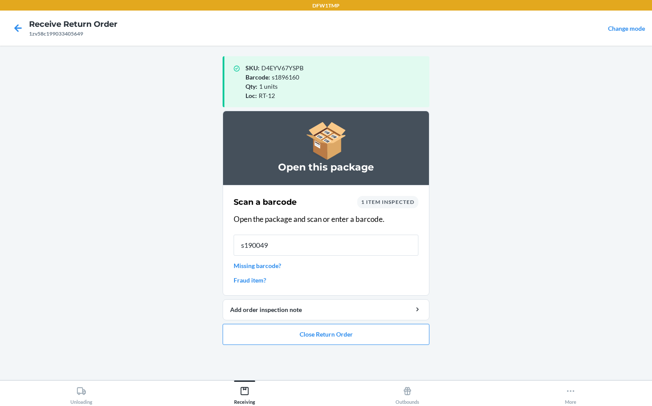
type input "s1900497"
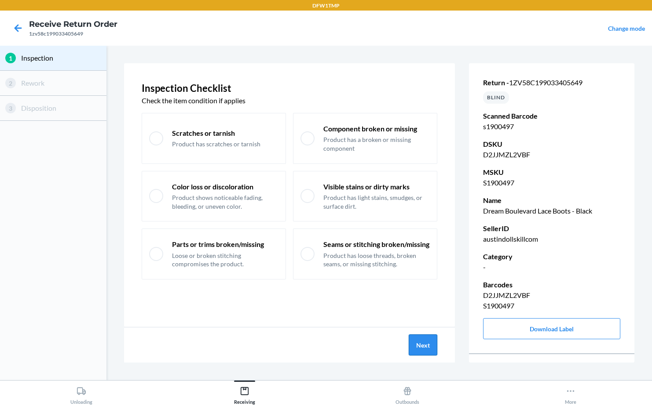
click at [422, 349] on button "Next" at bounding box center [423, 345] width 29 height 21
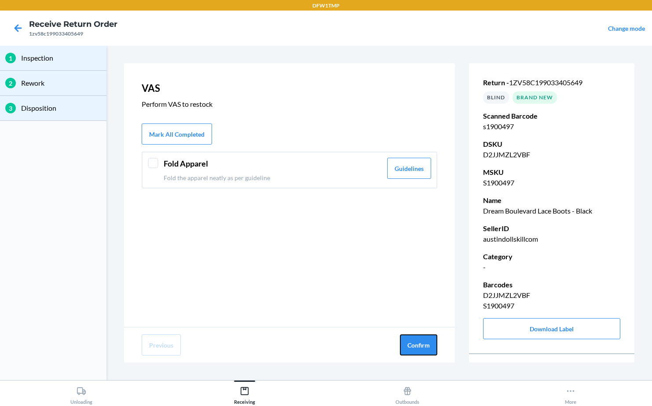
click at [423, 350] on button "Confirm" at bounding box center [418, 345] width 37 height 21
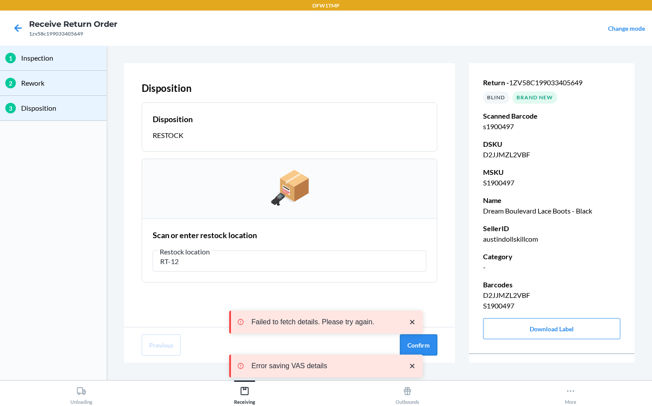
type input "RT-12"
